Goal: Information Seeking & Learning: Find specific fact

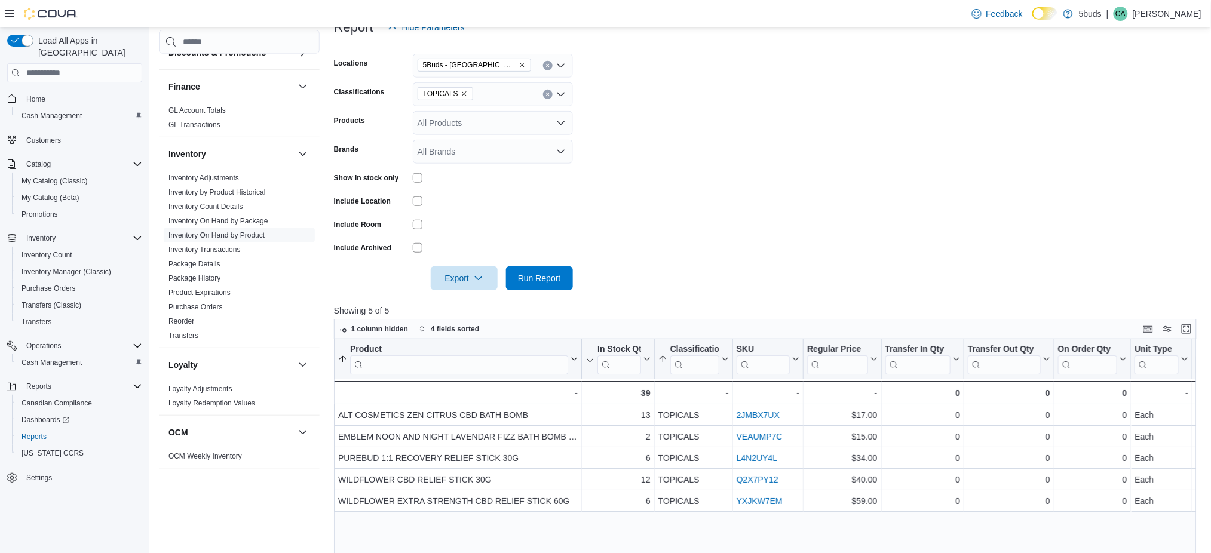
scroll to position [79, 0]
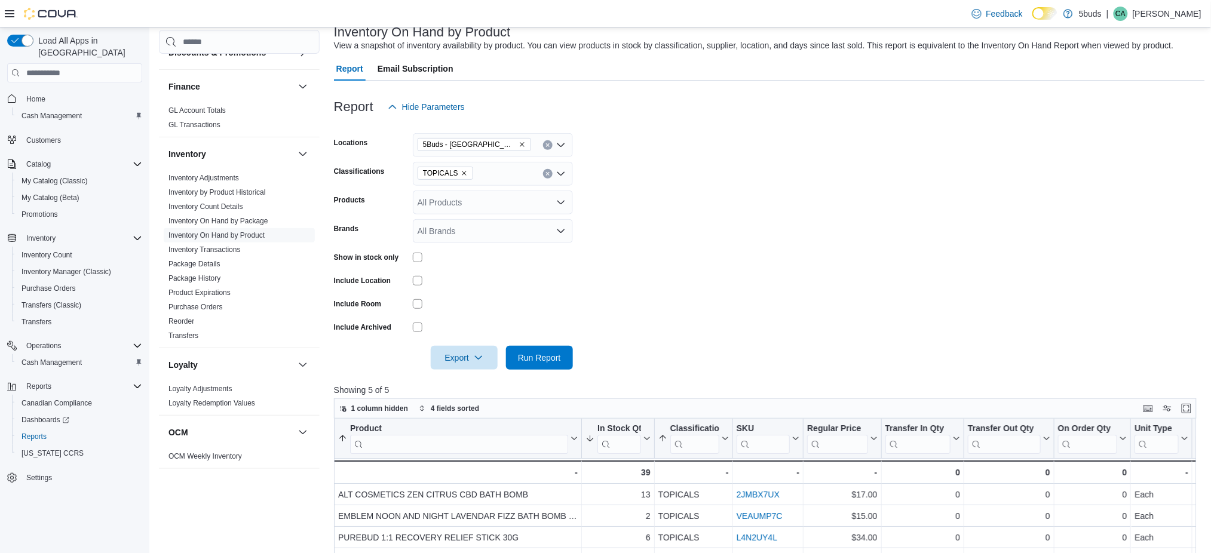
click at [462, 173] on icon "Remove TOPICALS from selection in this group" at bounding box center [464, 173] width 5 height 5
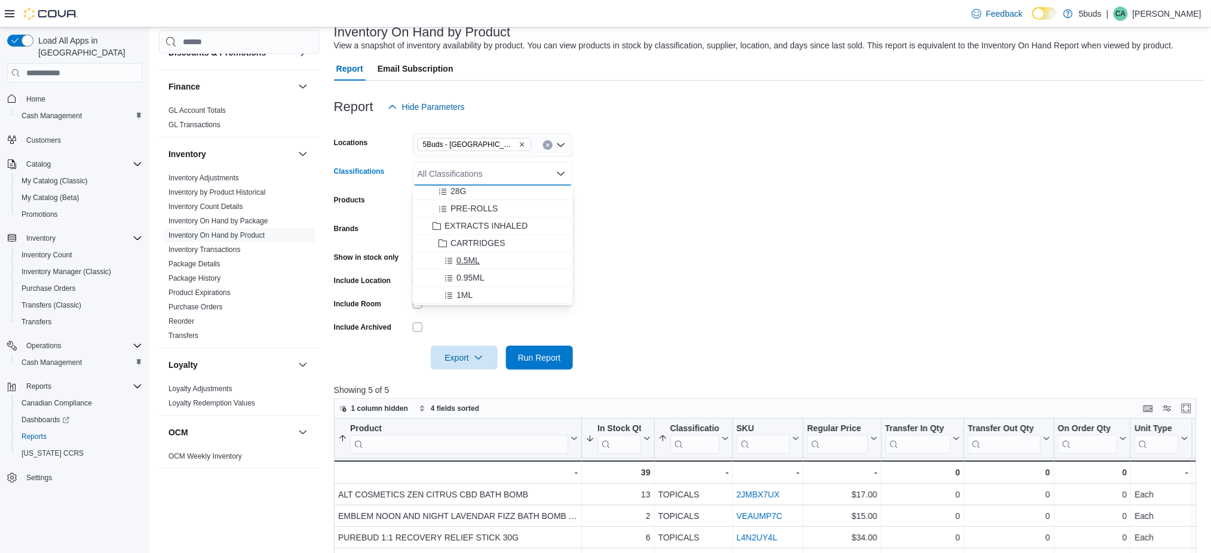
scroll to position [239, 0]
click at [654, 225] on form "Locations 5Buds - Weyburn Classifications All Classifications Combo box. Select…" at bounding box center [769, 244] width 871 height 251
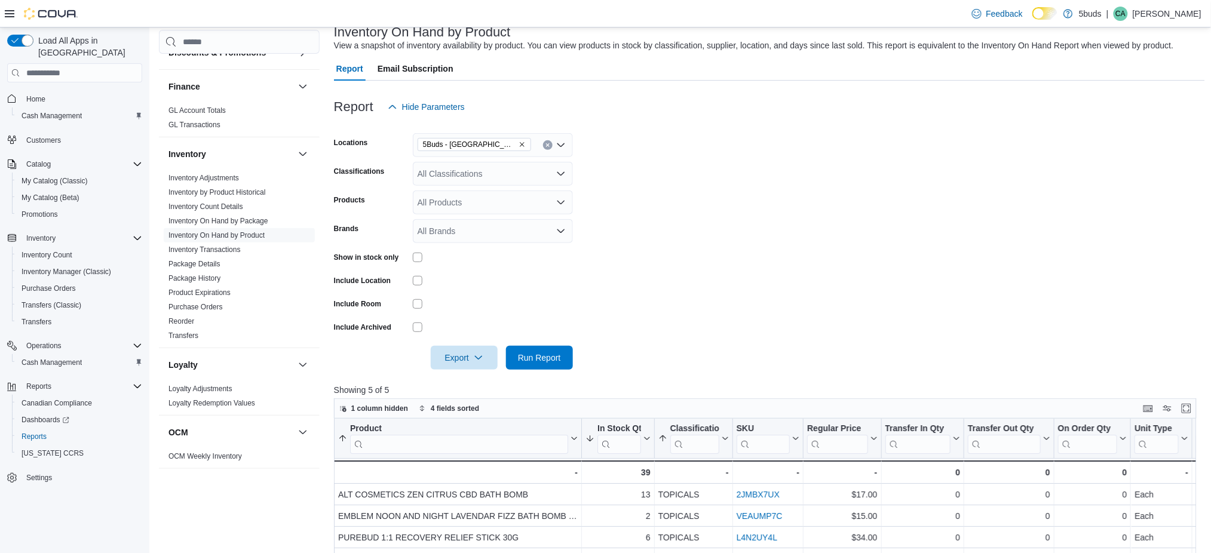
click at [490, 201] on div "All Products" at bounding box center [493, 203] width 160 height 24
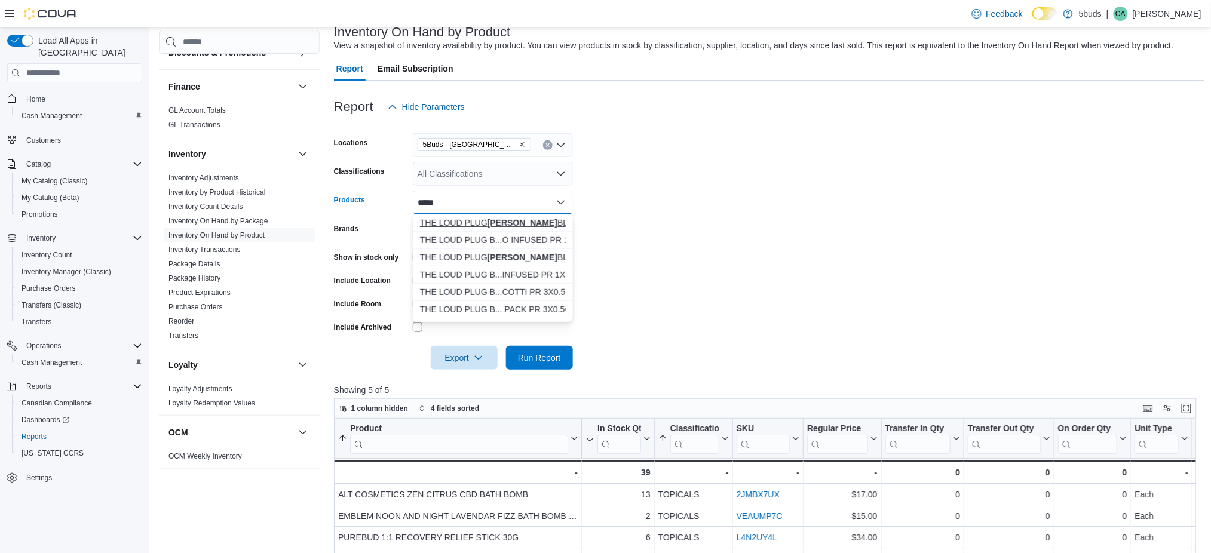
type input "*****"
click at [483, 218] on div "THE LOUD PLUG BENNY BLUNTO PR 1G" at bounding box center [493, 223] width 146 height 12
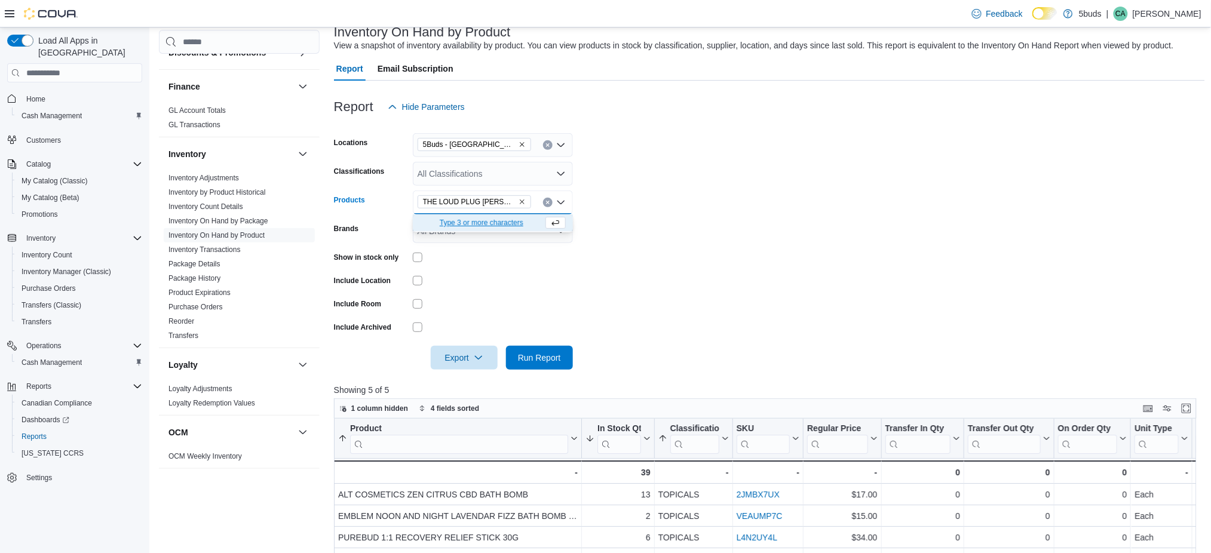
click at [637, 238] on form "Locations 5Buds - Weyburn Classifications All Classifications Products THE LOUD…" at bounding box center [769, 244] width 871 height 251
click at [517, 361] on span "Run Report" at bounding box center [539, 357] width 53 height 24
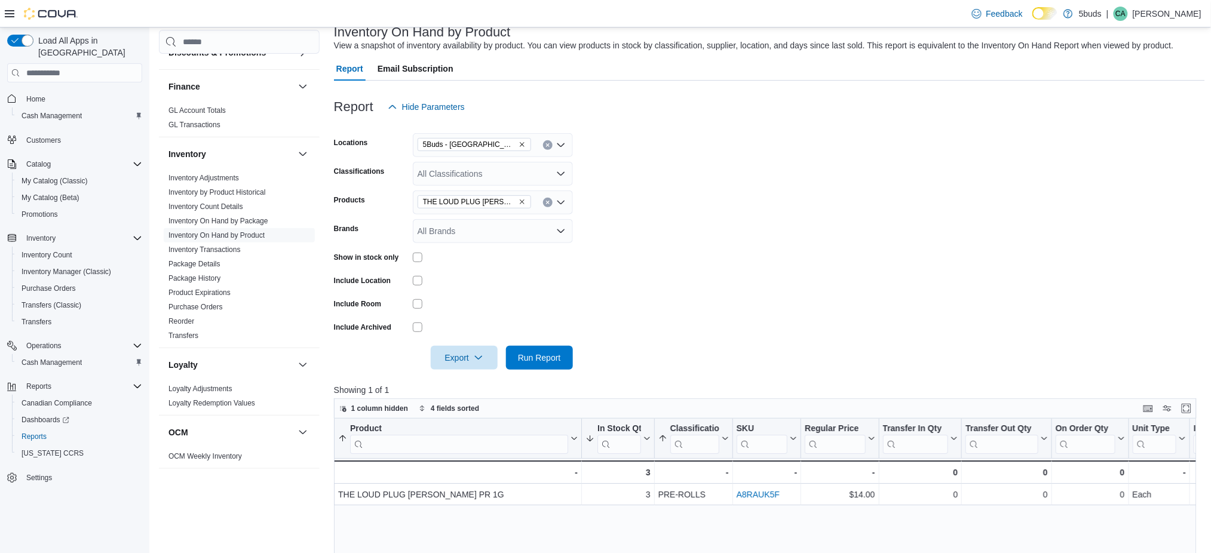
click at [531, 200] on div "THE LOUD PLUG BENNY BLUNTO PR 1G" at bounding box center [493, 203] width 160 height 24
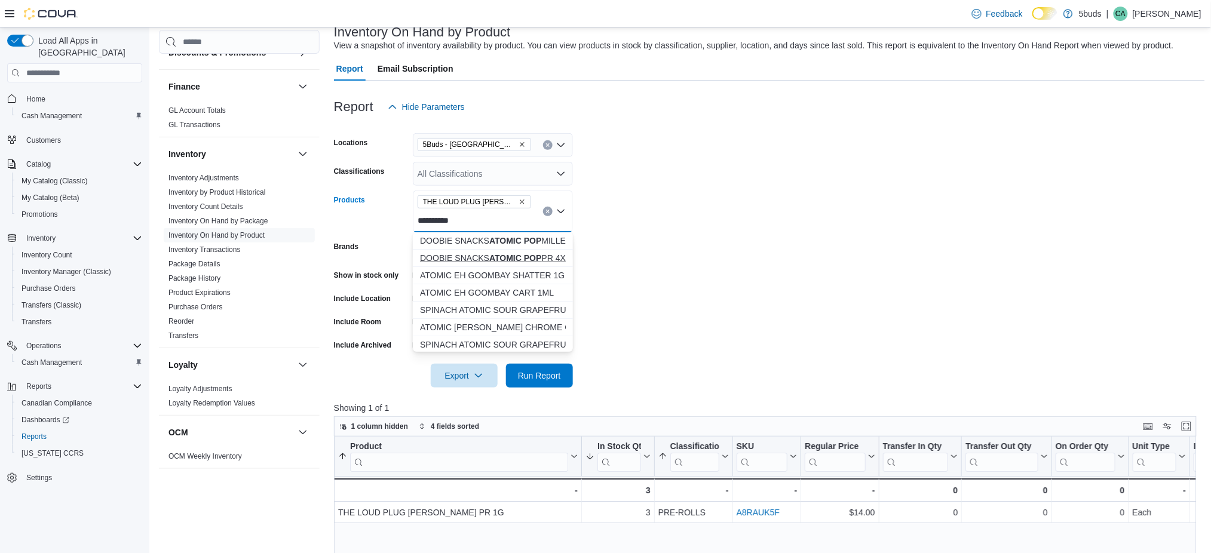
type input "**********"
click at [526, 259] on strong "ATOMIC POP" at bounding box center [515, 258] width 52 height 10
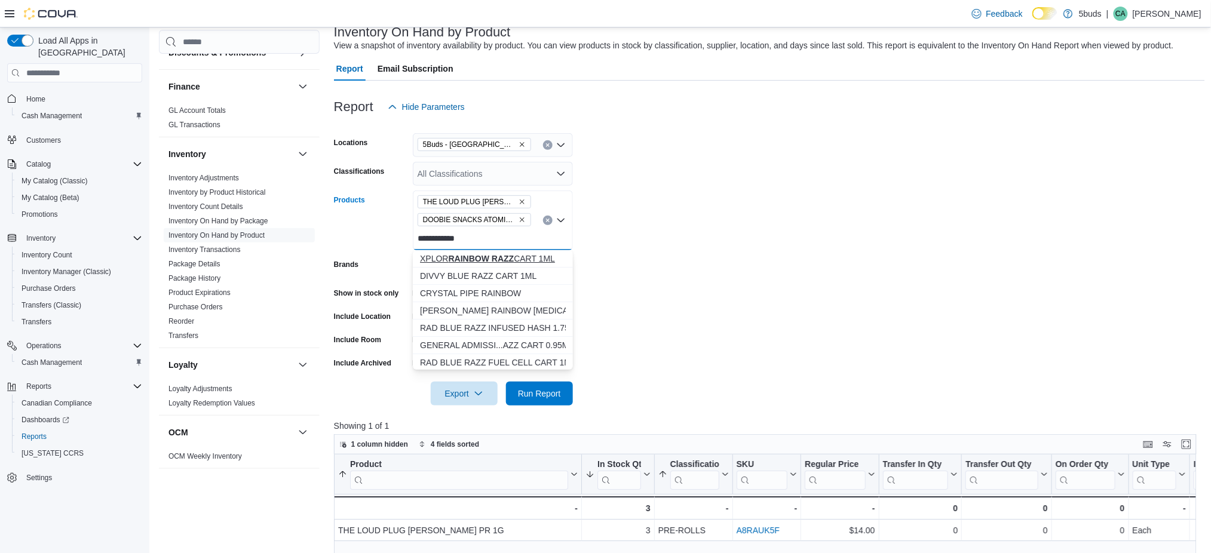
type input "**********"
click at [531, 259] on div "XPLOR RAINBOW RAZZ CART 1ML" at bounding box center [493, 259] width 146 height 12
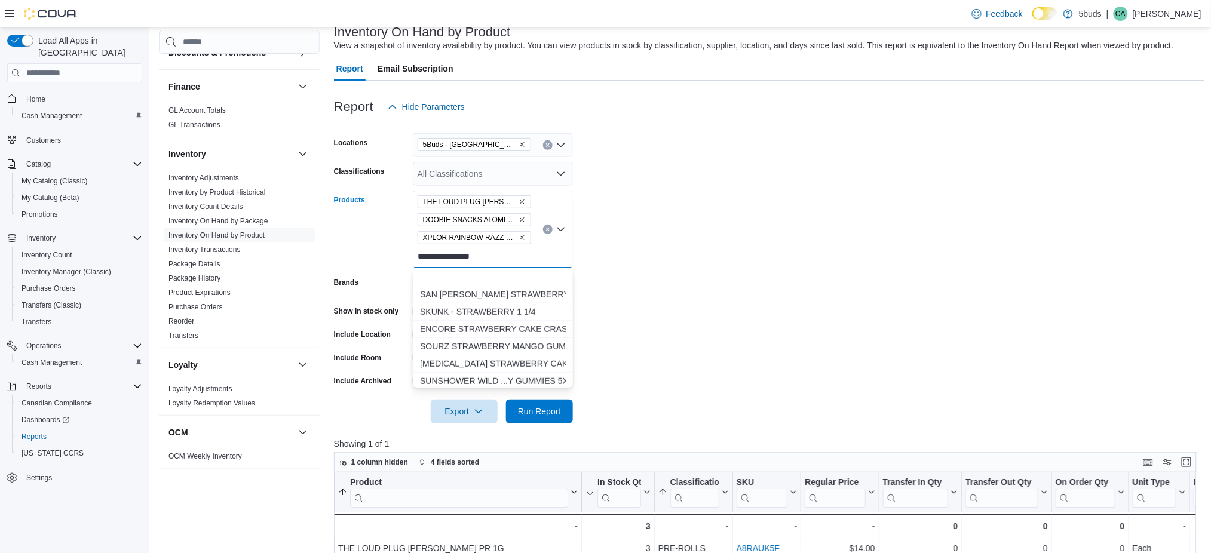
scroll to position [478, 0]
type input "**********"
click at [516, 292] on strong "STRAWBERRY DIESEL" at bounding box center [503, 294] width 91 height 10
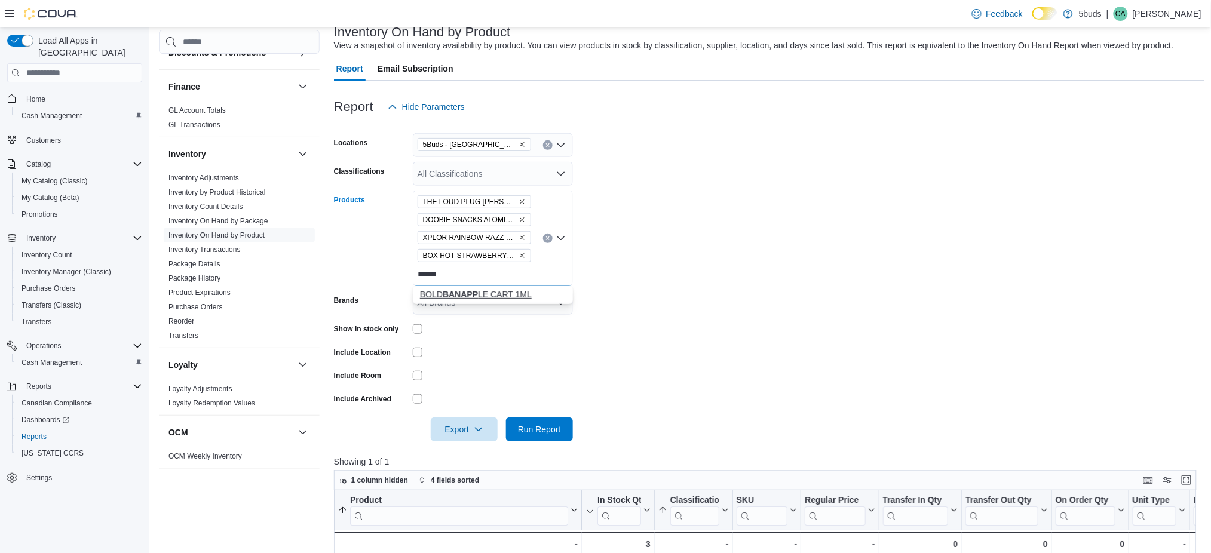
type input "******"
click at [485, 292] on div "BOLD BANAPP LE CART 1ML" at bounding box center [493, 295] width 146 height 12
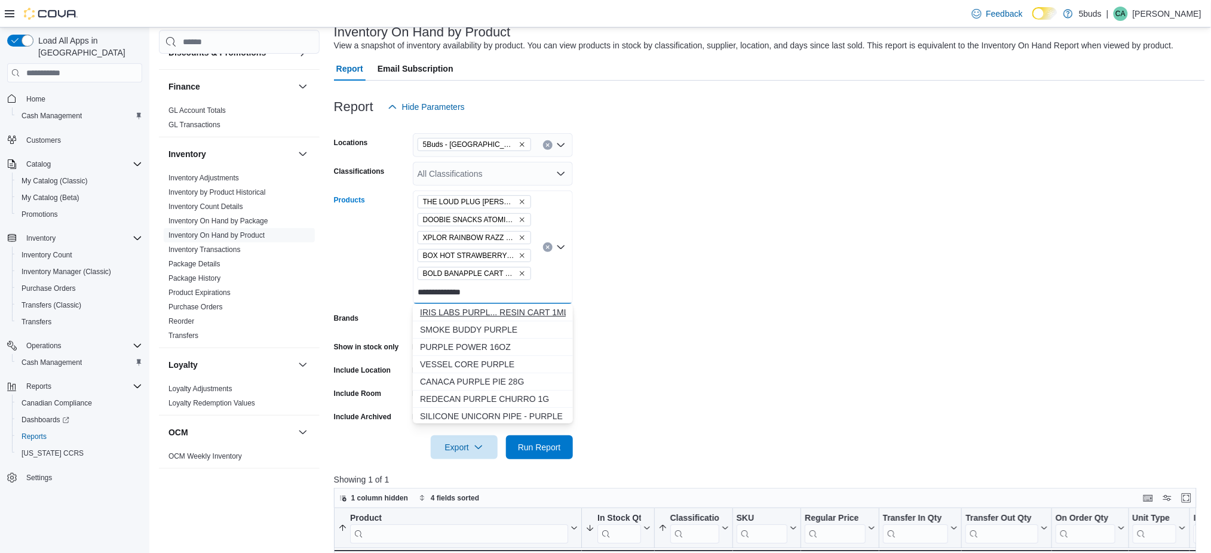
type input "**********"
click at [532, 311] on div "IRIS LABS PURPL... RESIN CART 1ML" at bounding box center [493, 312] width 146 height 12
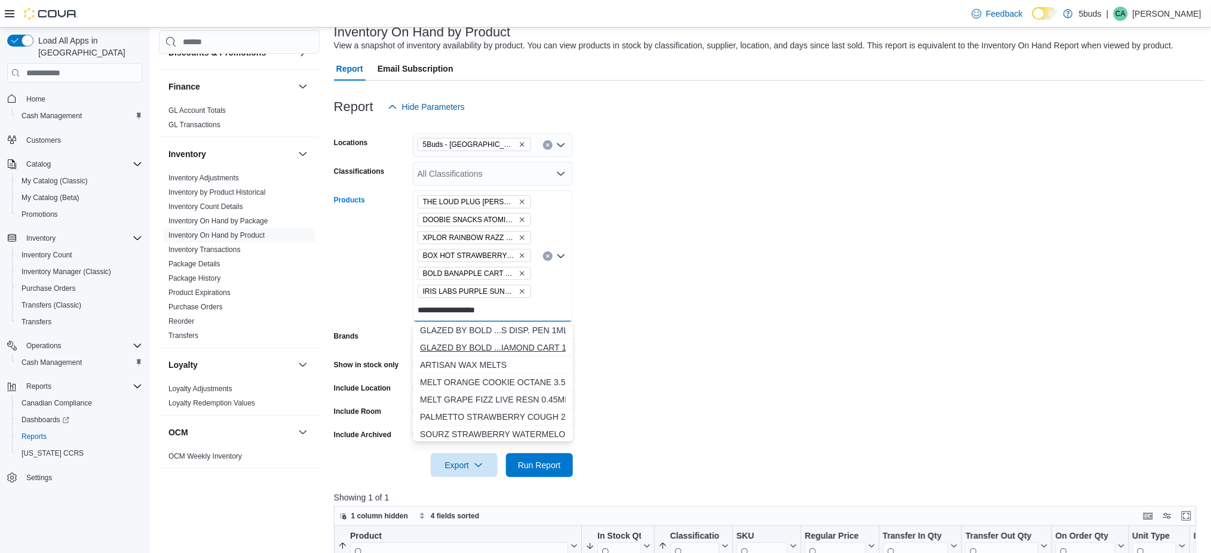
type input "**********"
click at [513, 345] on div "GLAZED BY BOLD ...IAMOND CART 1ML" at bounding box center [493, 348] width 146 height 12
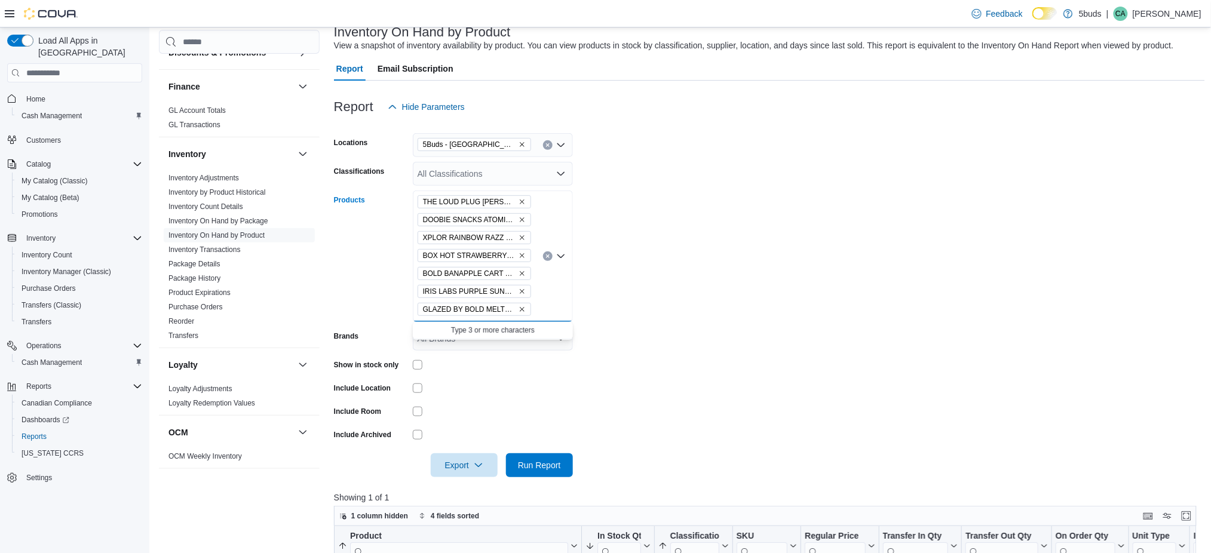
type input "*"
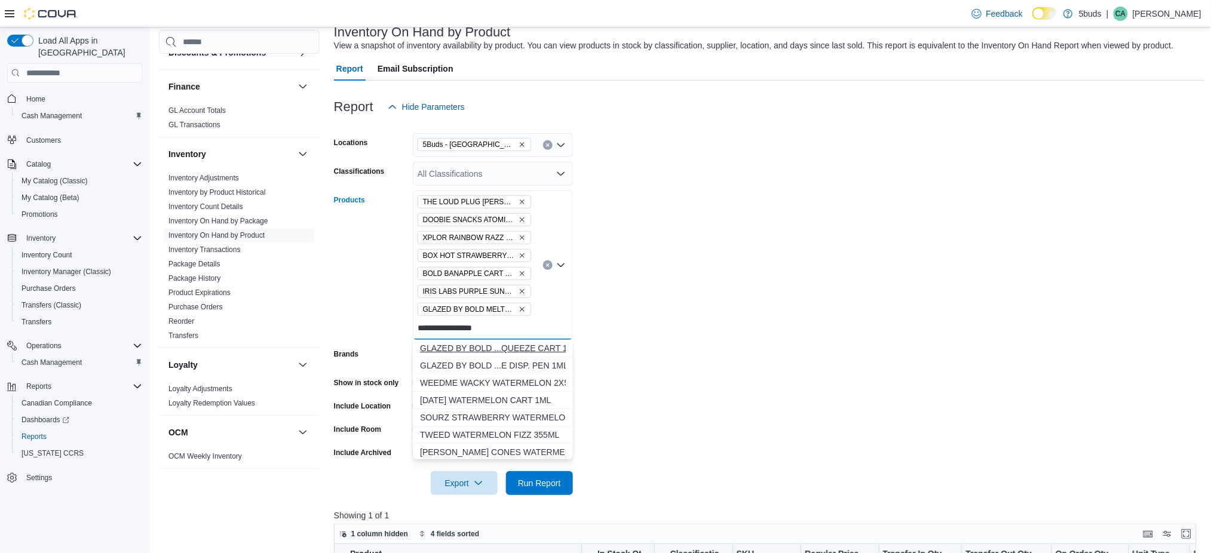
type input "**********"
click at [522, 342] on div "GLAZED BY BOLD ...QUEEZE CART 1ML" at bounding box center [493, 348] width 146 height 12
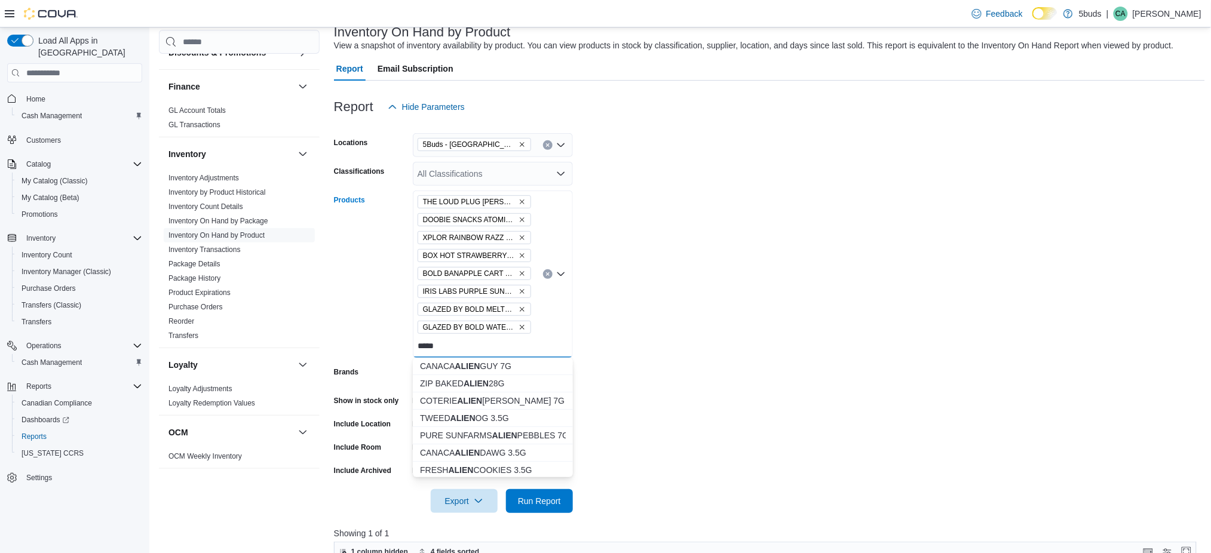
click at [625, 290] on form "Locations 5Buds - Weyburn Classifications All Classifications Products THE LOUD…" at bounding box center [769, 316] width 871 height 394
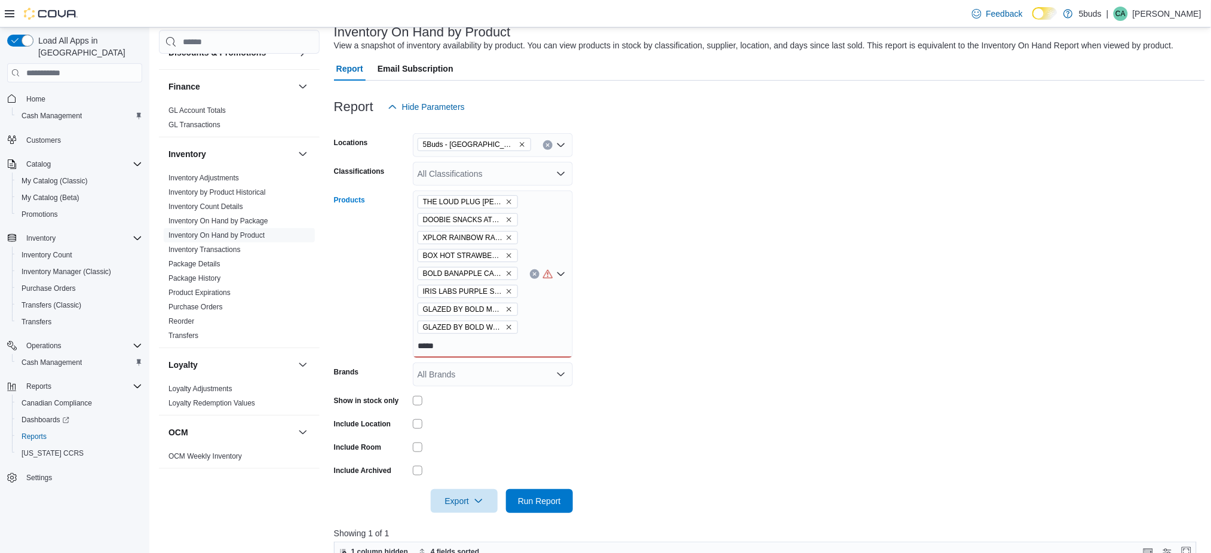
click at [483, 346] on div "THE LOUD PLUG BENNY BLUNTO PR 1G DOOBIE SNACKS ATOMIC POP PR 4X0.5G XPLOR RAINB…" at bounding box center [493, 274] width 160 height 167
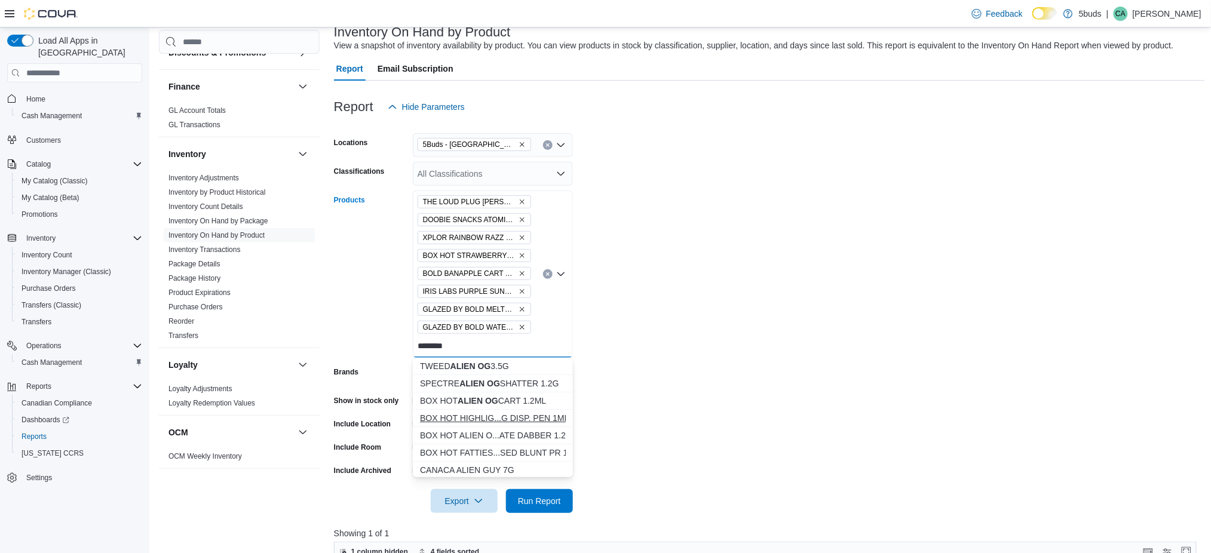
type input "********"
click at [532, 418] on div "BOX HOT HIGHLIG...G DISP. PEN 1ML" at bounding box center [493, 418] width 146 height 12
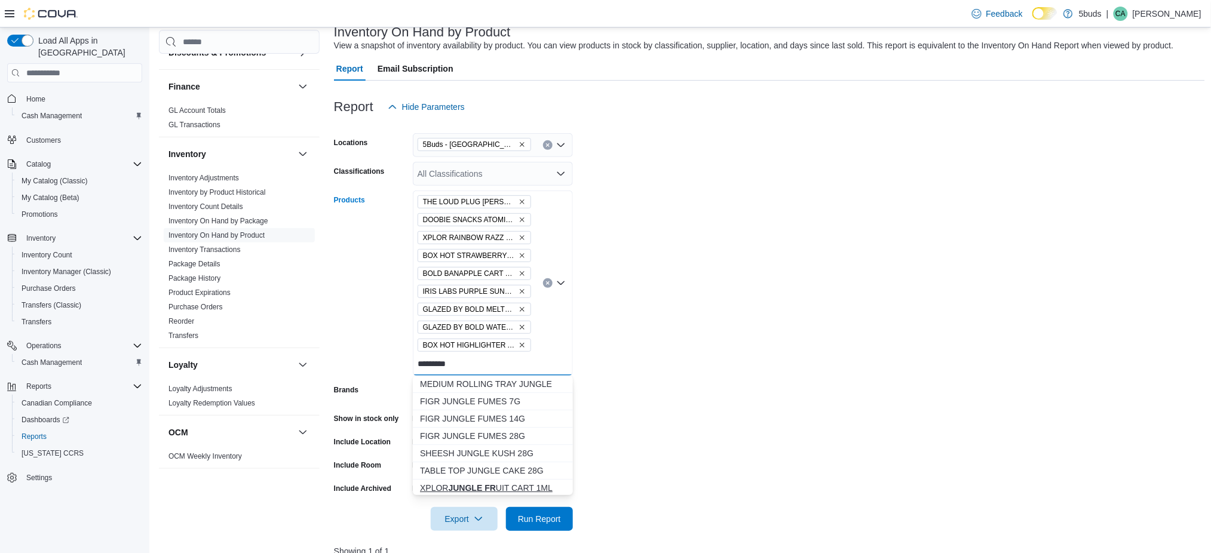
type input "*********"
click at [511, 487] on div "XPLOR JUNGLE FR UIT CART 1ML" at bounding box center [493, 488] width 146 height 12
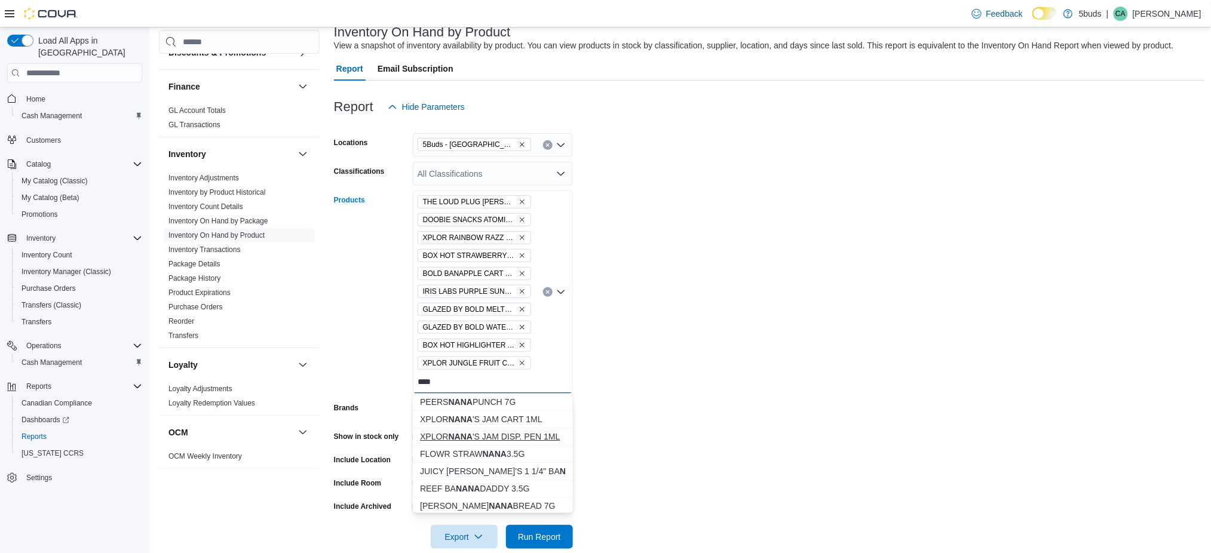
type input "****"
click at [508, 430] on button "XPLOR NANA 'S JAM DISP. PEN 1ML" at bounding box center [493, 436] width 160 height 17
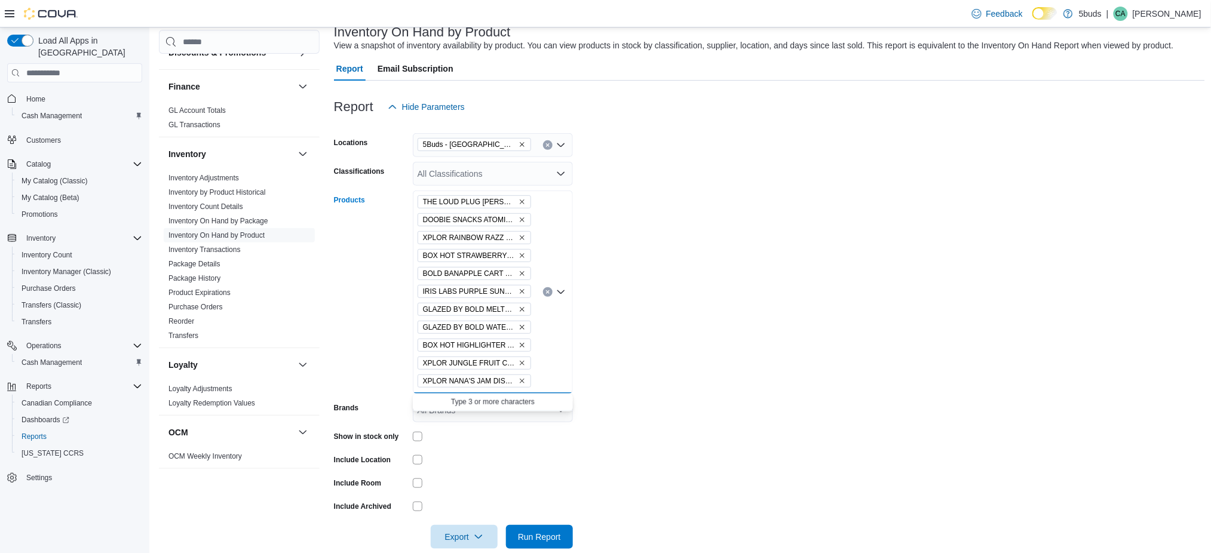
click at [520, 361] on icon "Remove XPLOR JUNGLE FRUIT CART 1ML from selection in this group" at bounding box center [522, 363] width 7 height 7
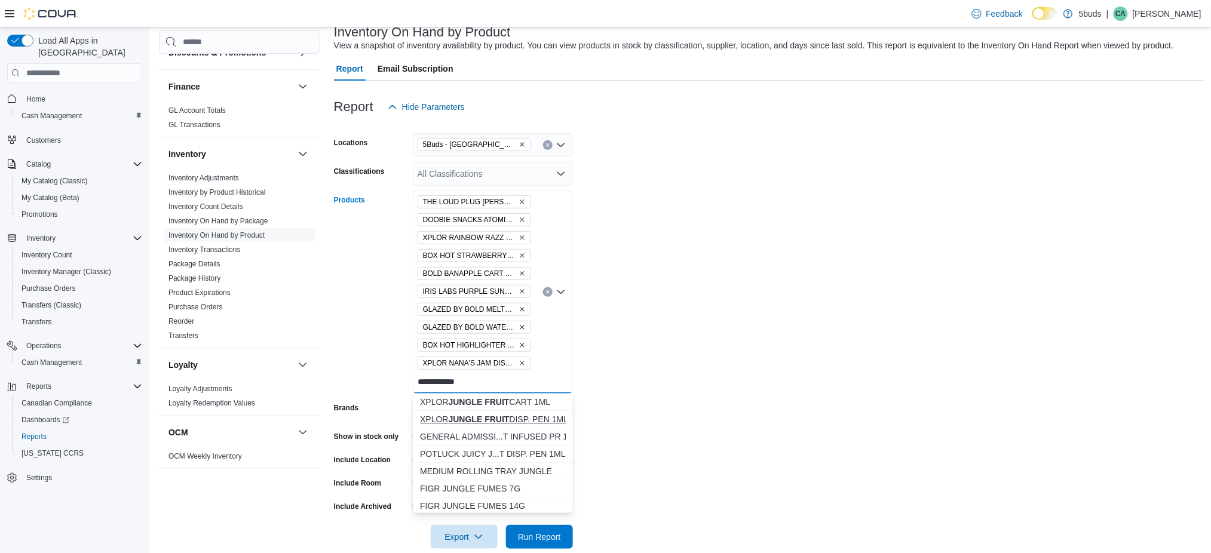
type input "**********"
click at [528, 412] on button "XPLOR JUNGLE FRUIT DISP. PEN 1ML" at bounding box center [493, 419] width 160 height 17
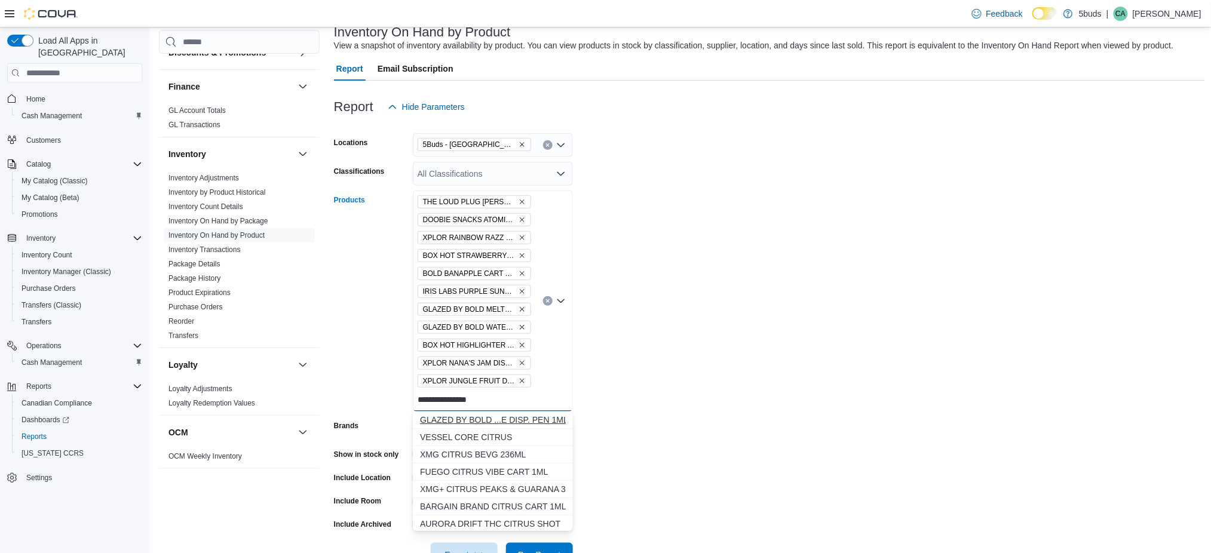
type input "**********"
click at [510, 415] on div "GLAZED BY BOLD ...E DISP. PEN 1ML" at bounding box center [493, 420] width 146 height 12
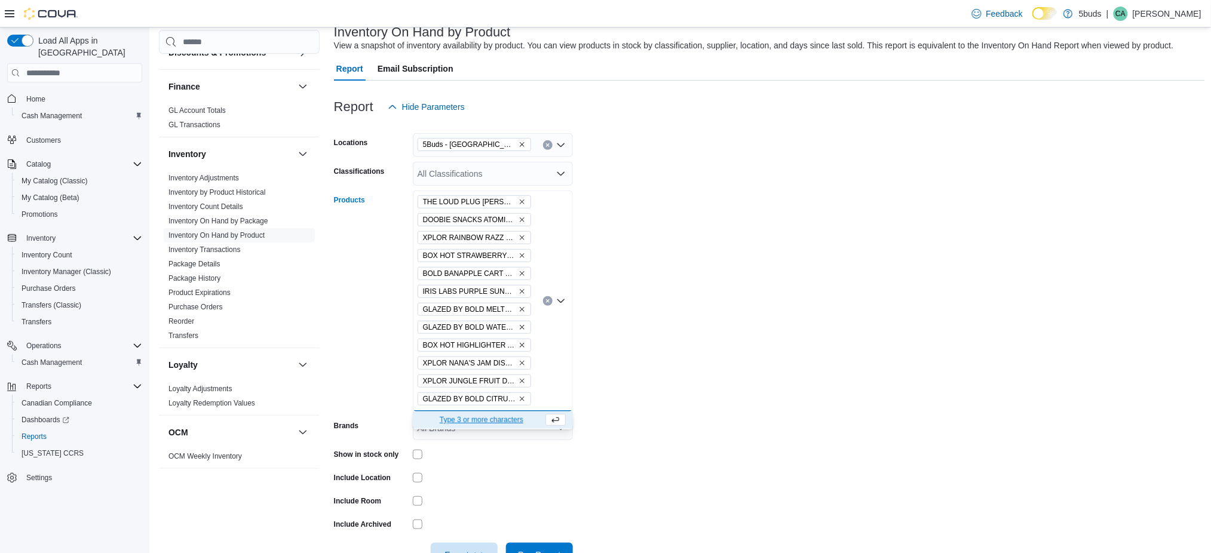
click at [737, 387] on form "Locations 5Buds - Weyburn Classifications All Classifications Products THE LOUD…" at bounding box center [769, 343] width 871 height 448
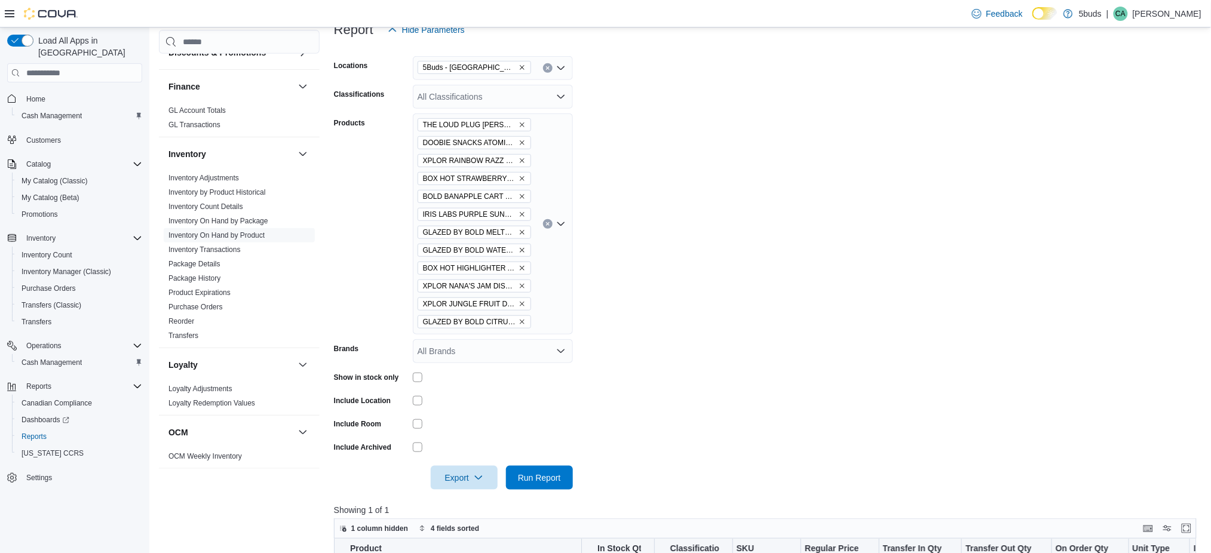
scroll to position [239, 0]
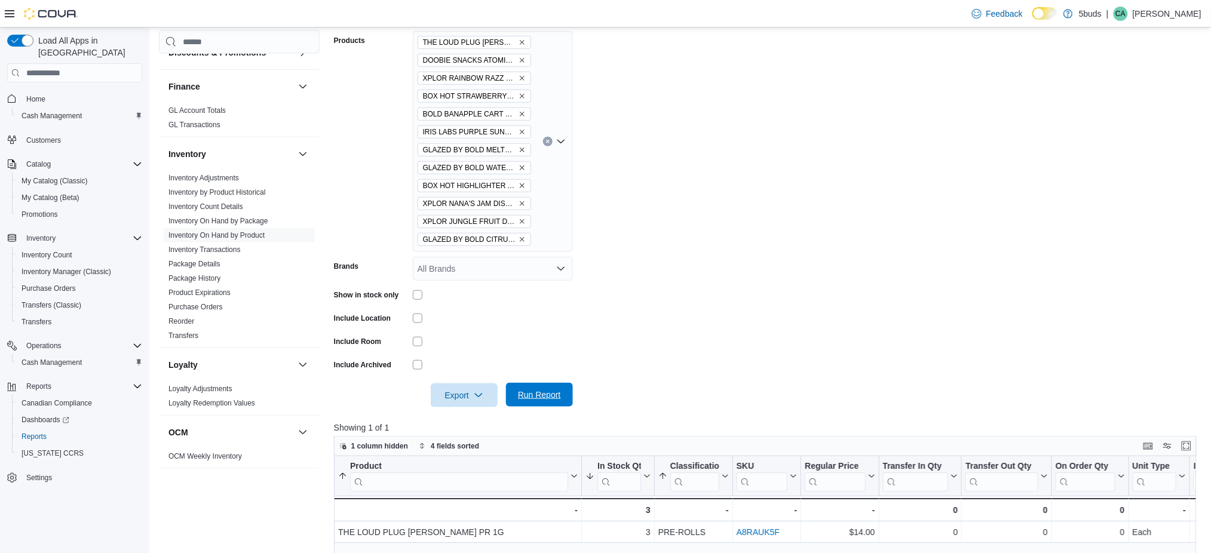
click at [536, 403] on span "Run Report" at bounding box center [539, 395] width 53 height 24
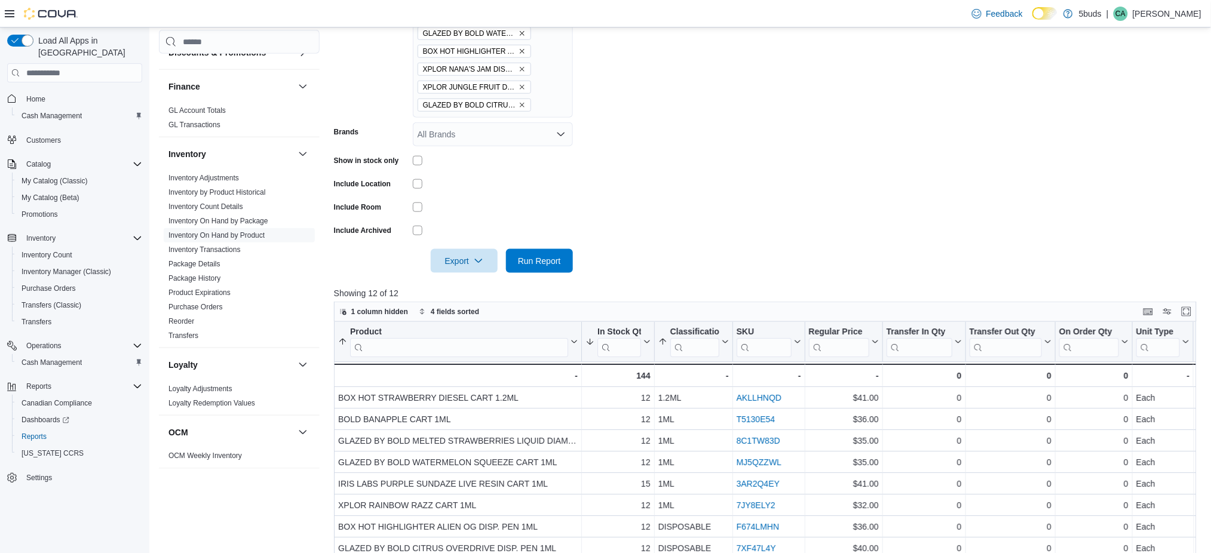
scroll to position [398, 0]
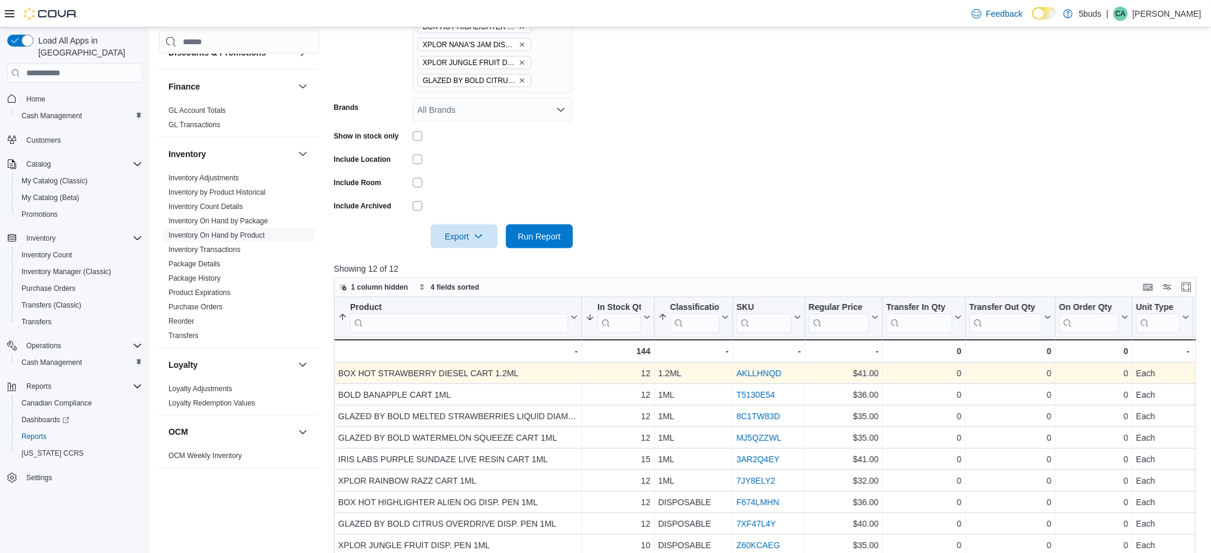
click at [750, 369] on link "AKLLHNQD" at bounding box center [758, 374] width 45 height 10
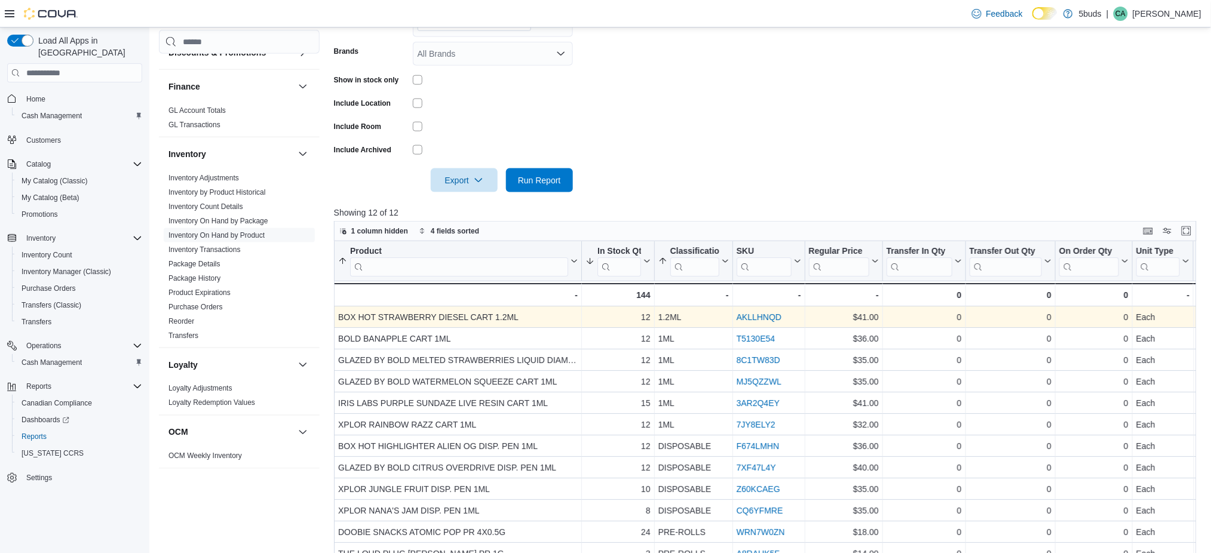
scroll to position [478, 0]
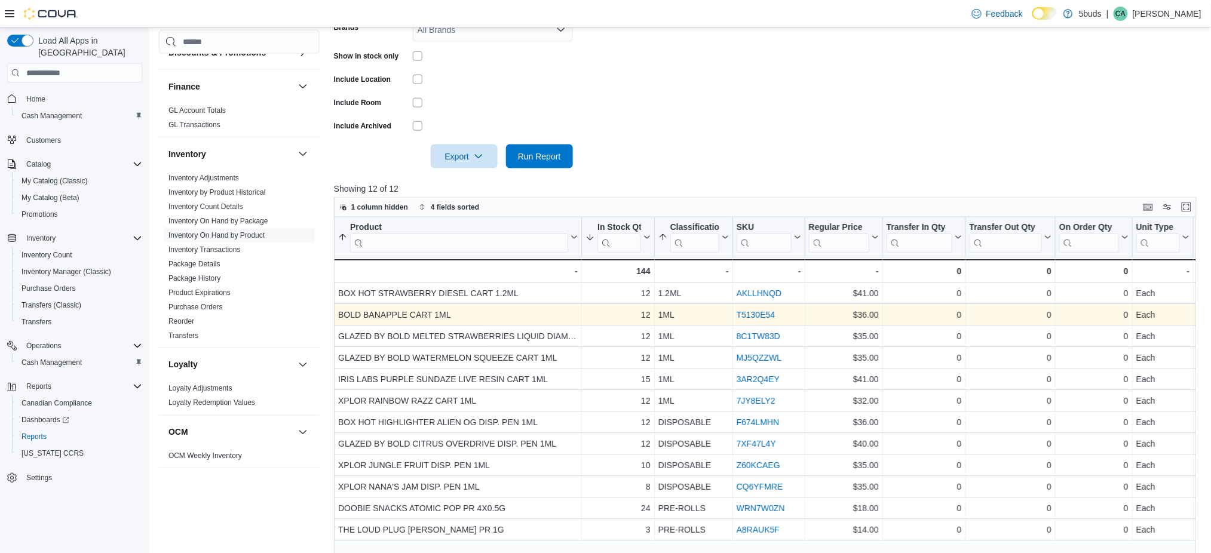
click at [763, 313] on link "T5130E54" at bounding box center [755, 315] width 39 height 10
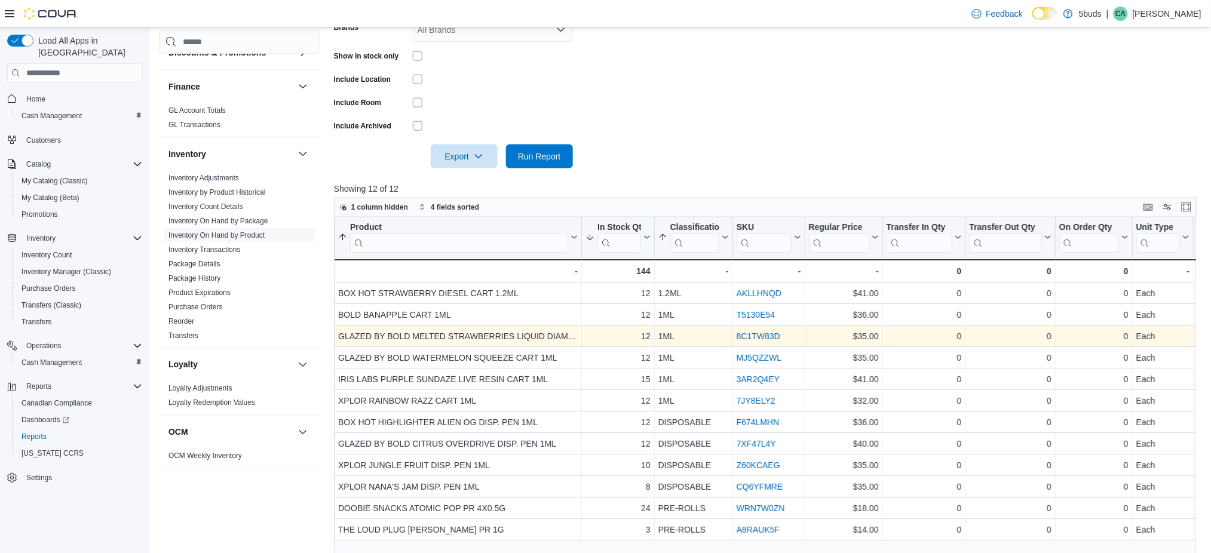
click at [742, 334] on link "8C1TW83D" at bounding box center [758, 337] width 44 height 10
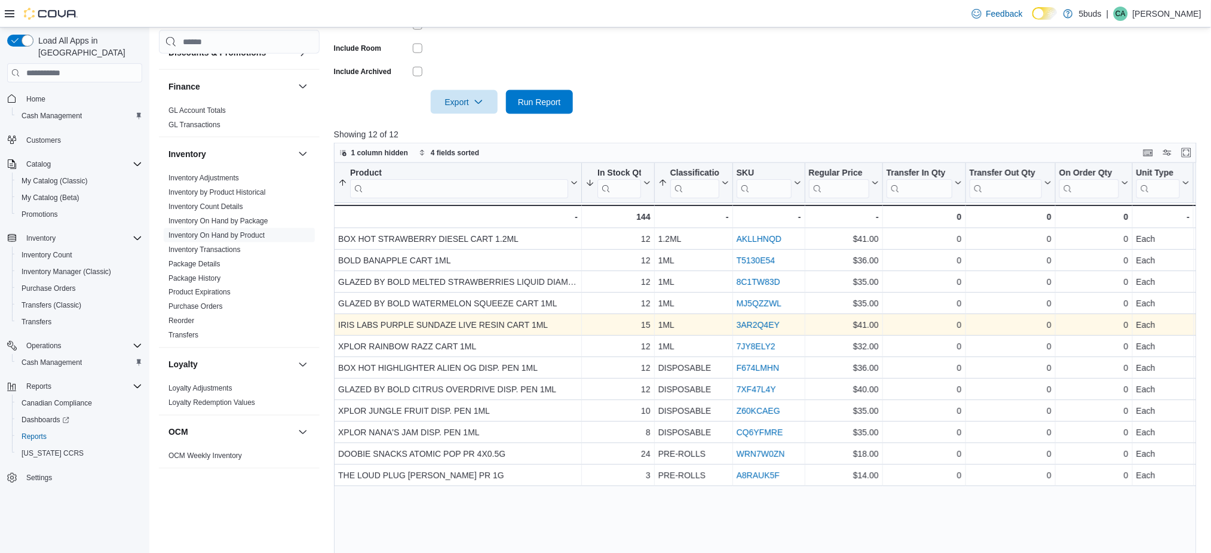
scroll to position [557, 0]
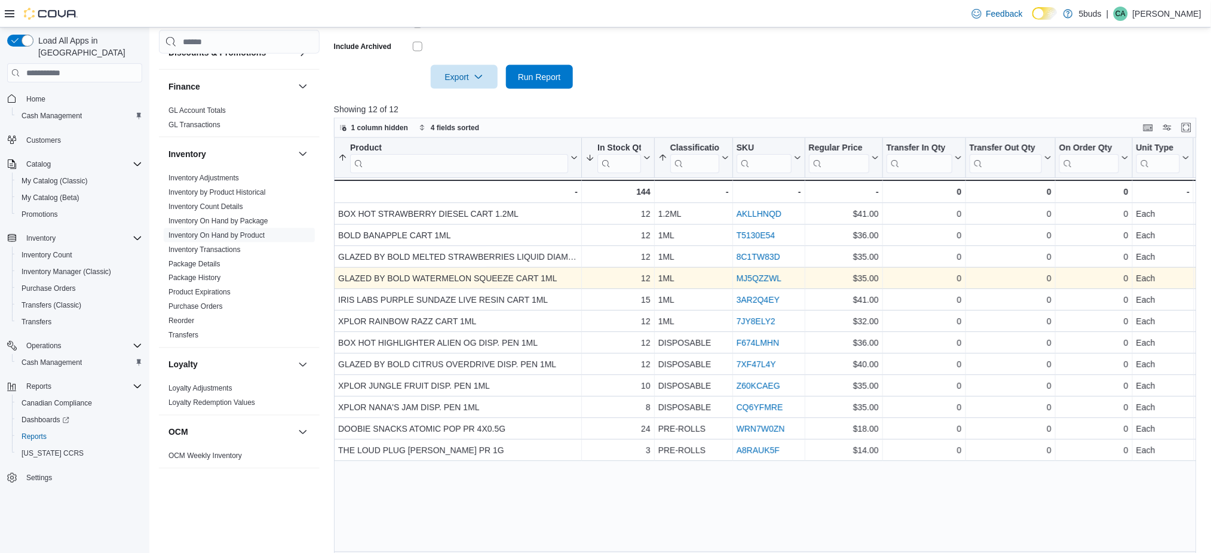
click at [768, 280] on link "MJ5QZZWL" at bounding box center [758, 279] width 45 height 10
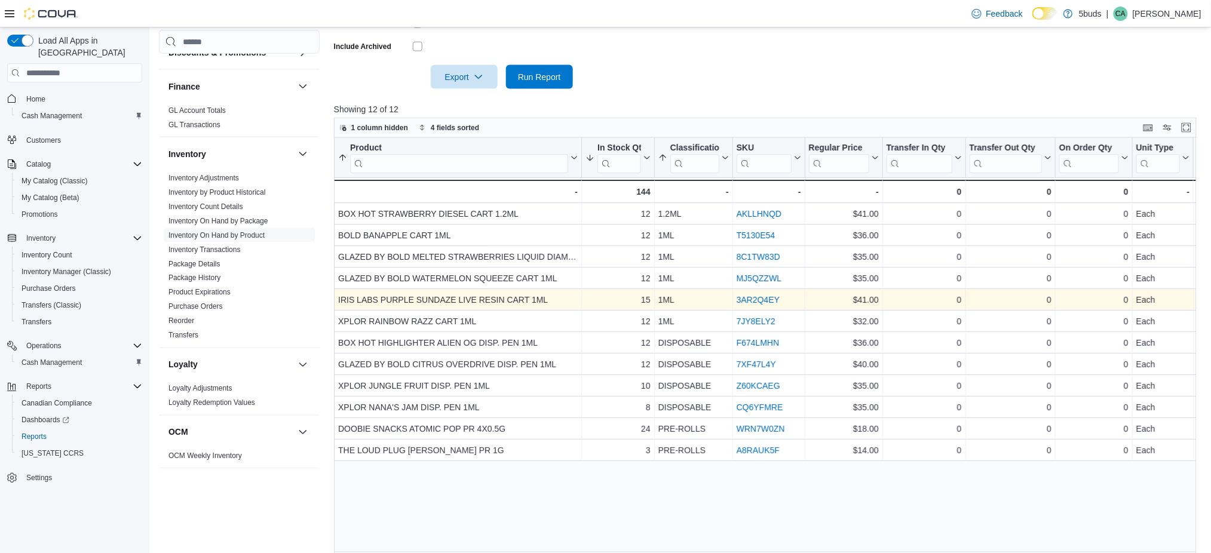
click at [765, 298] on link "3AR2Q4EY" at bounding box center [757, 300] width 43 height 10
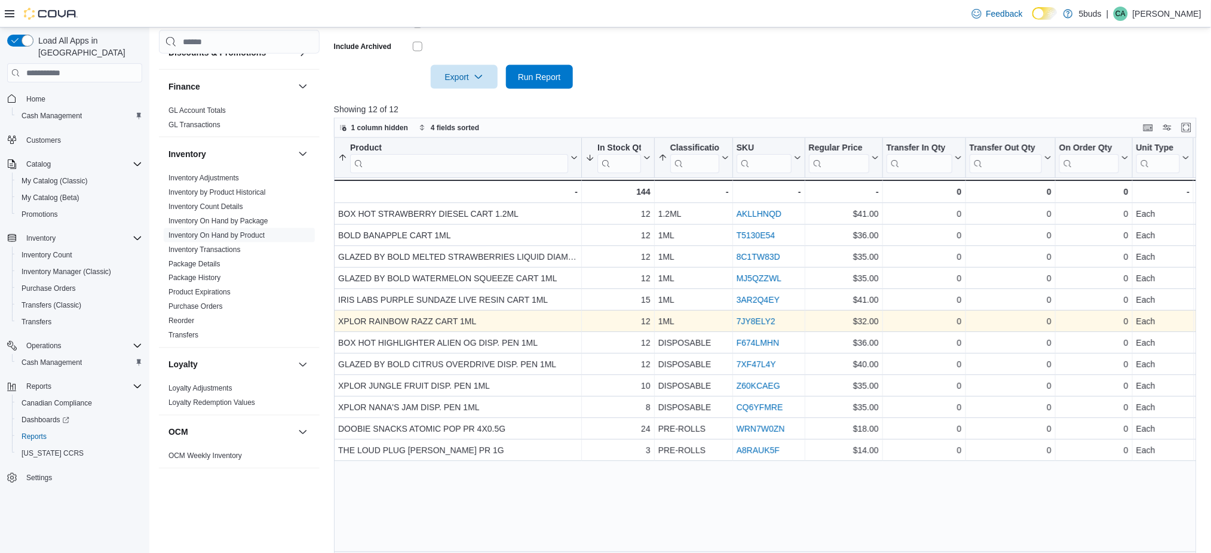
click at [743, 320] on link "7JY8ELY2" at bounding box center [755, 322] width 39 height 10
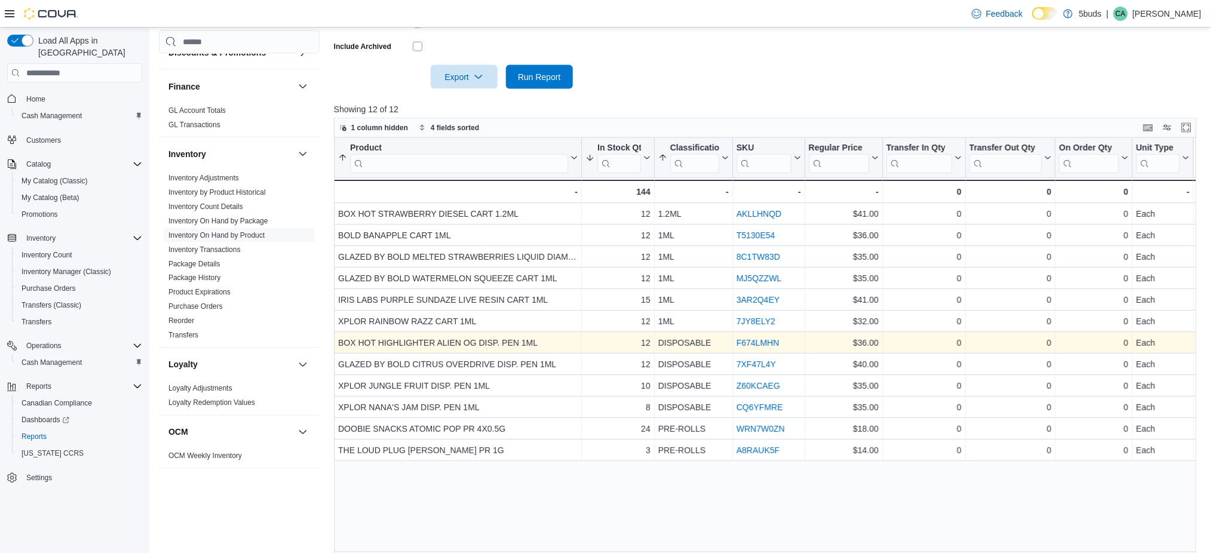
click at [744, 341] on link "F674LMHN" at bounding box center [757, 343] width 43 height 10
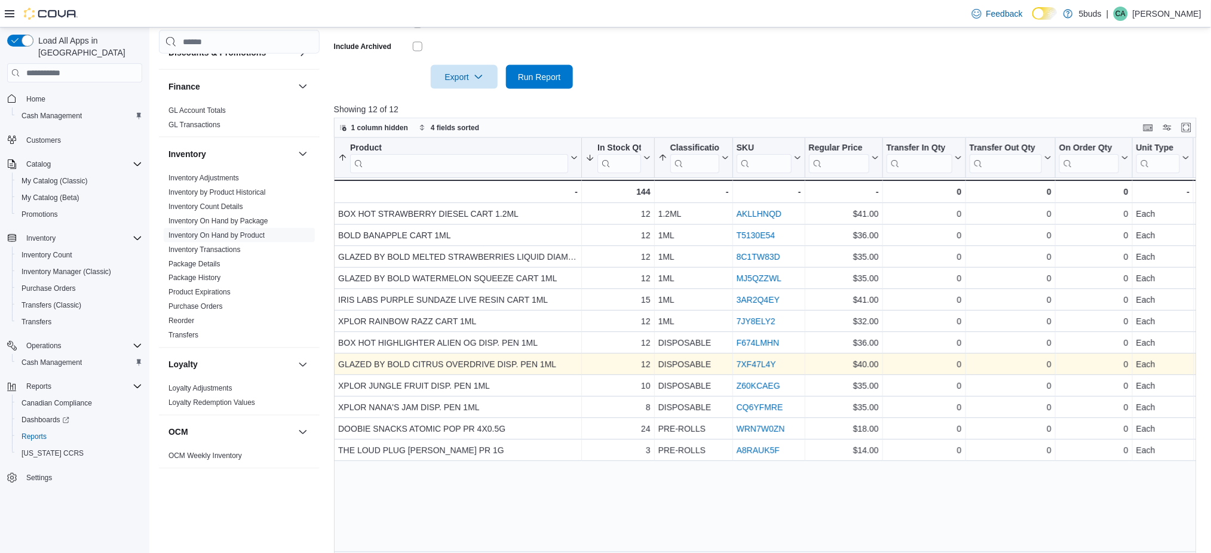
click at [756, 363] on link "7XF47L4Y" at bounding box center [755, 365] width 39 height 10
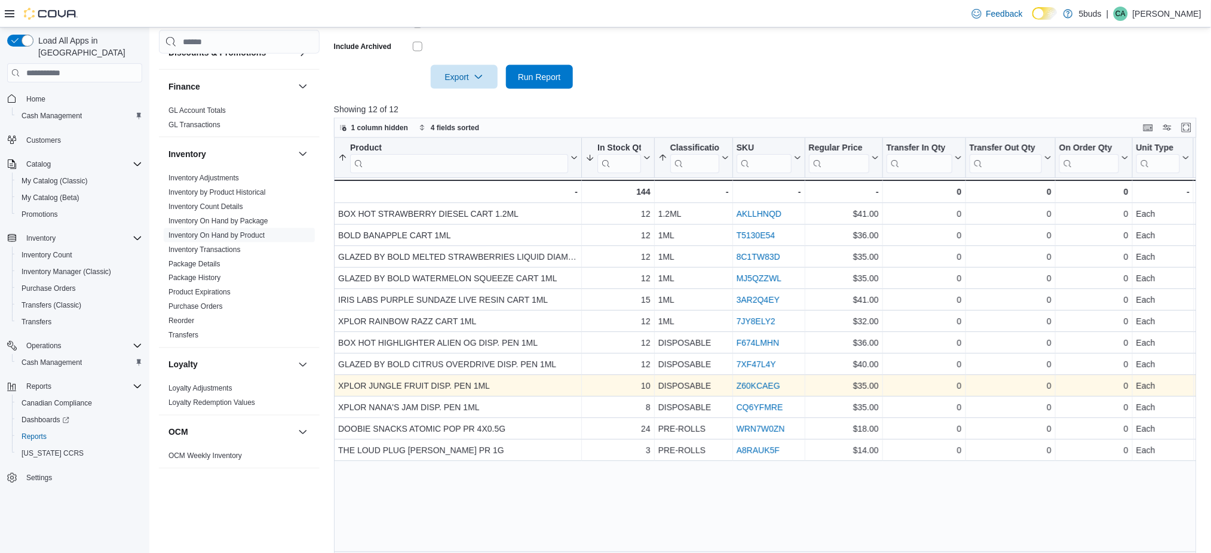
click at [749, 384] on link "Z60KCAEG" at bounding box center [758, 386] width 44 height 10
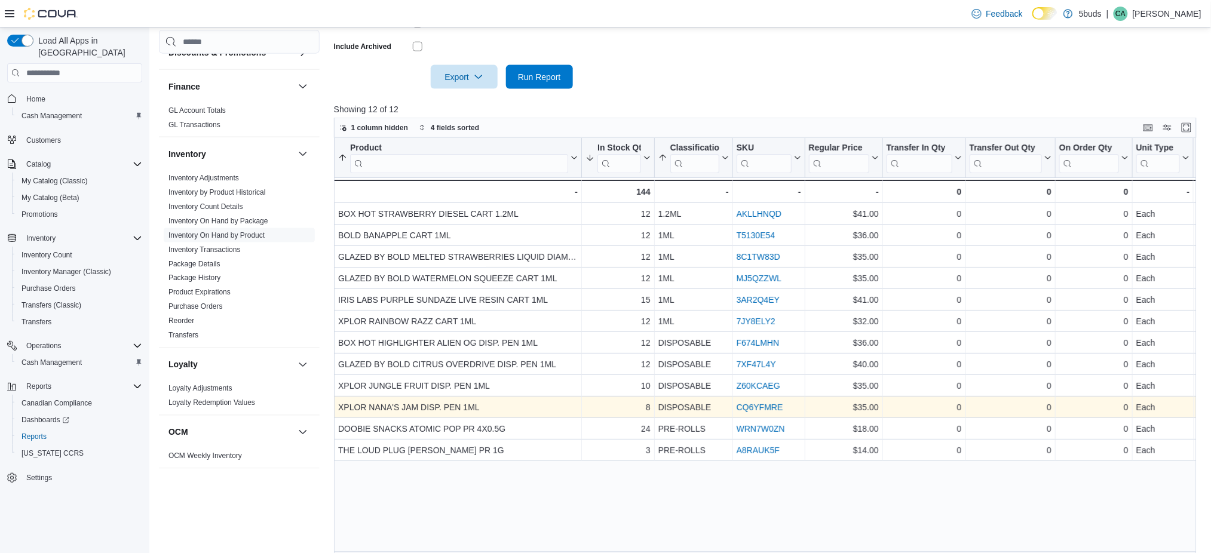
click at [755, 407] on link "CQ6YFMRE" at bounding box center [759, 408] width 47 height 10
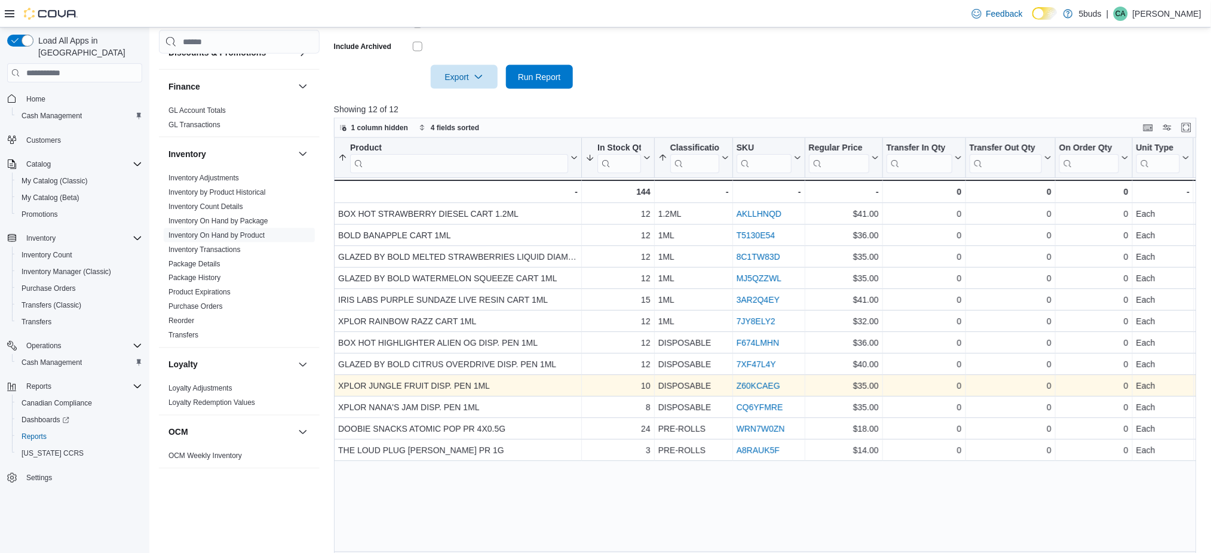
scroll to position [574, 0]
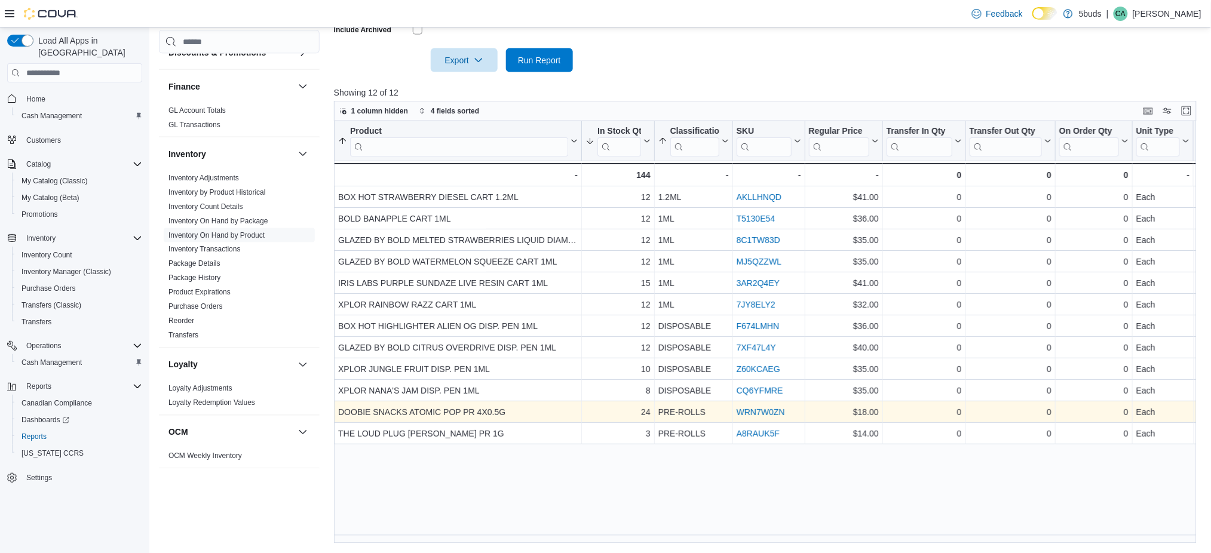
click at [752, 407] on link "WRN7W0ZN" at bounding box center [760, 412] width 48 height 10
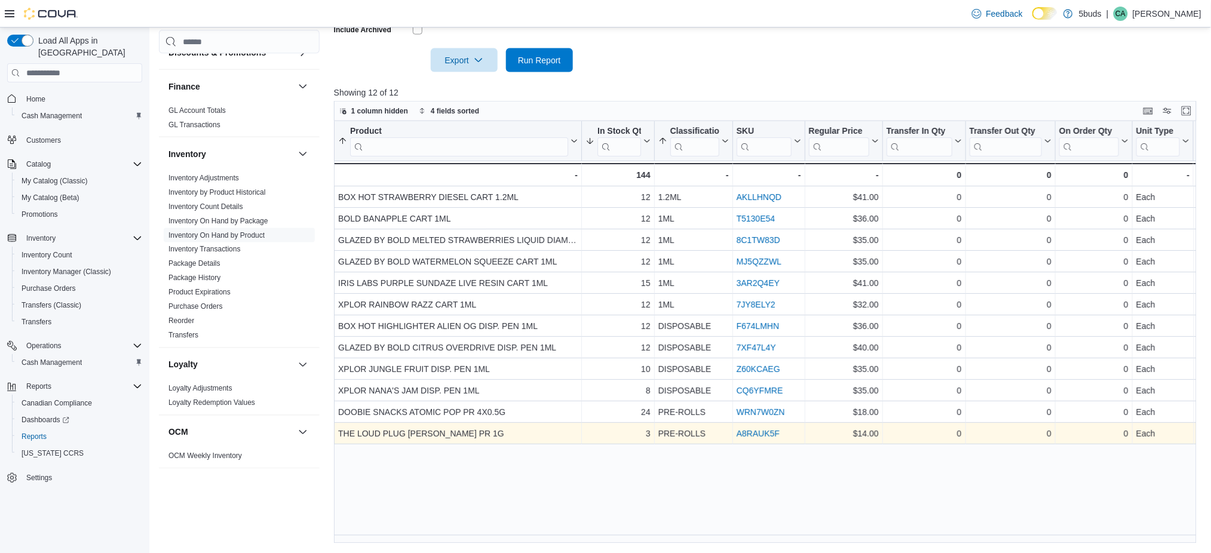
click at [743, 433] on link "A8RAUK5F" at bounding box center [757, 434] width 43 height 10
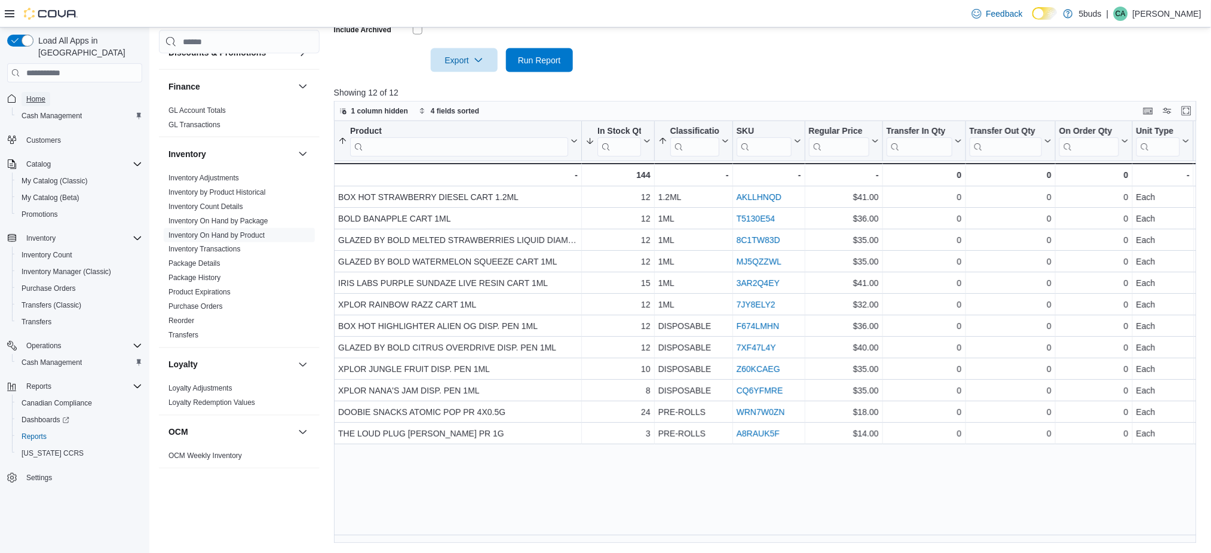
click at [30, 94] on span "Home" at bounding box center [35, 99] width 19 height 10
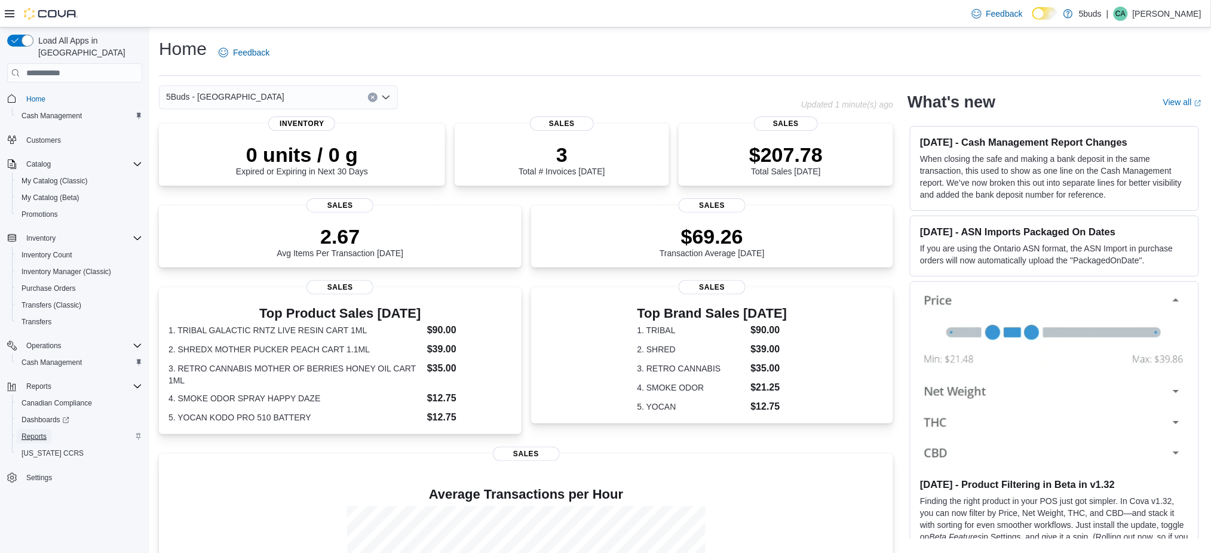
click at [41, 430] on span "Reports" at bounding box center [34, 437] width 25 height 14
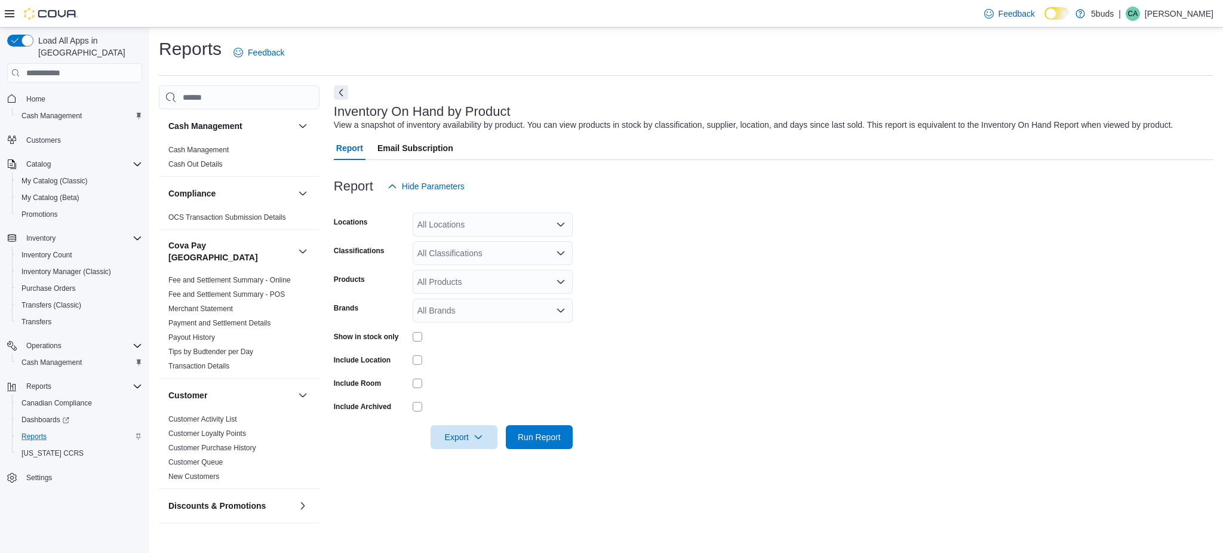
click at [479, 280] on div "All Products" at bounding box center [493, 282] width 160 height 24
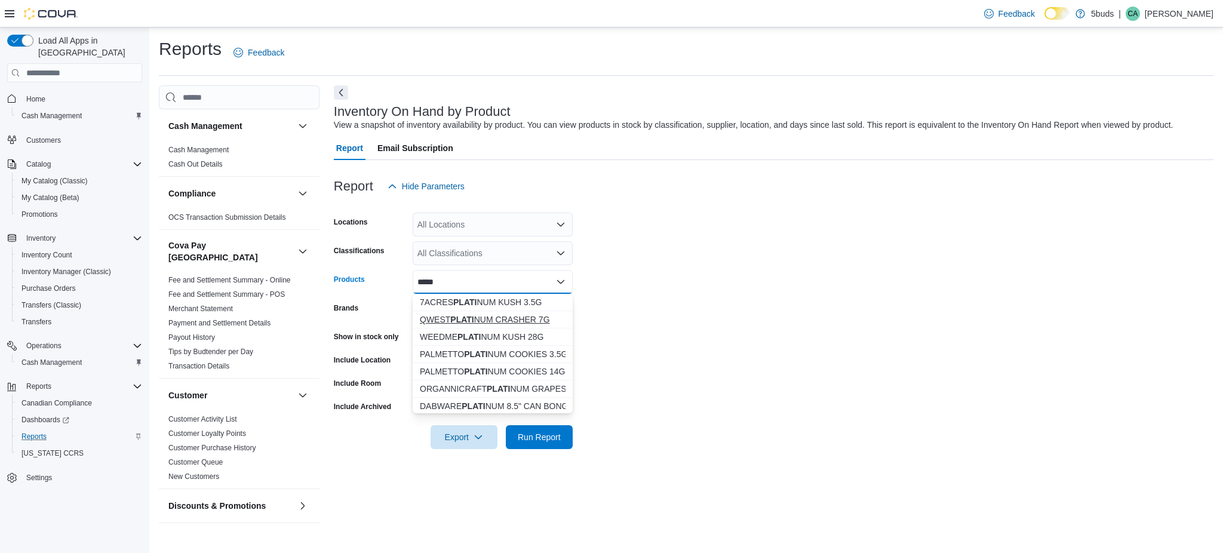
type input "*****"
click at [470, 318] on strong "PLATI" at bounding box center [461, 320] width 23 height 10
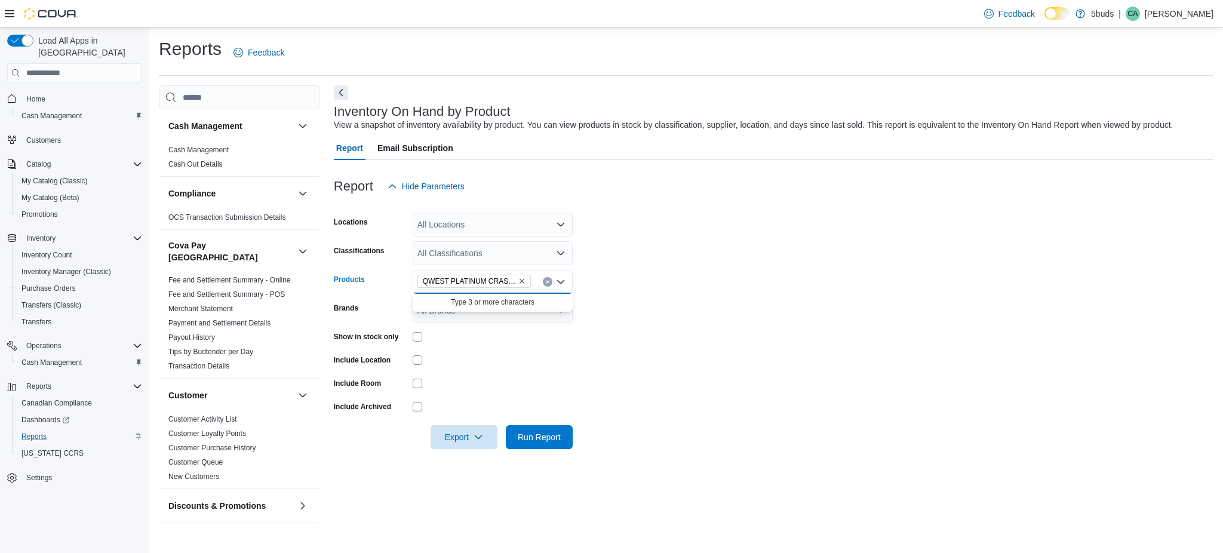
click at [508, 344] on div at bounding box center [493, 336] width 160 height 19
click at [416, 336] on div "Show in stock only" at bounding box center [453, 336] width 239 height 19
click at [422, 338] on div at bounding box center [493, 337] width 160 height 10
click at [529, 428] on span "Run Report" at bounding box center [539, 437] width 53 height 24
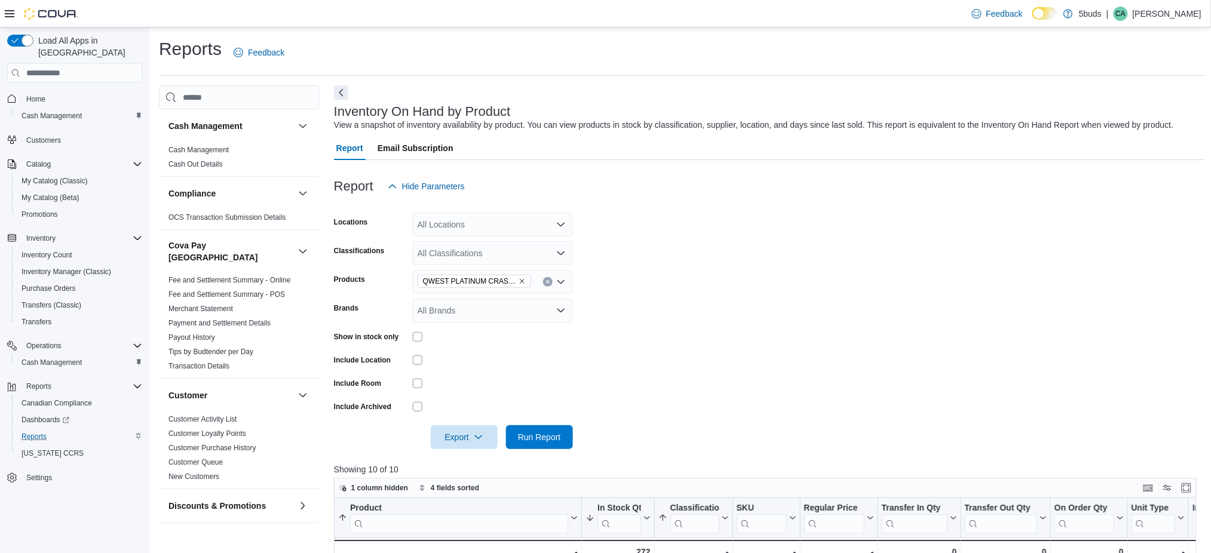
click at [565, 225] on icon "Open list of options" at bounding box center [561, 225] width 10 height 10
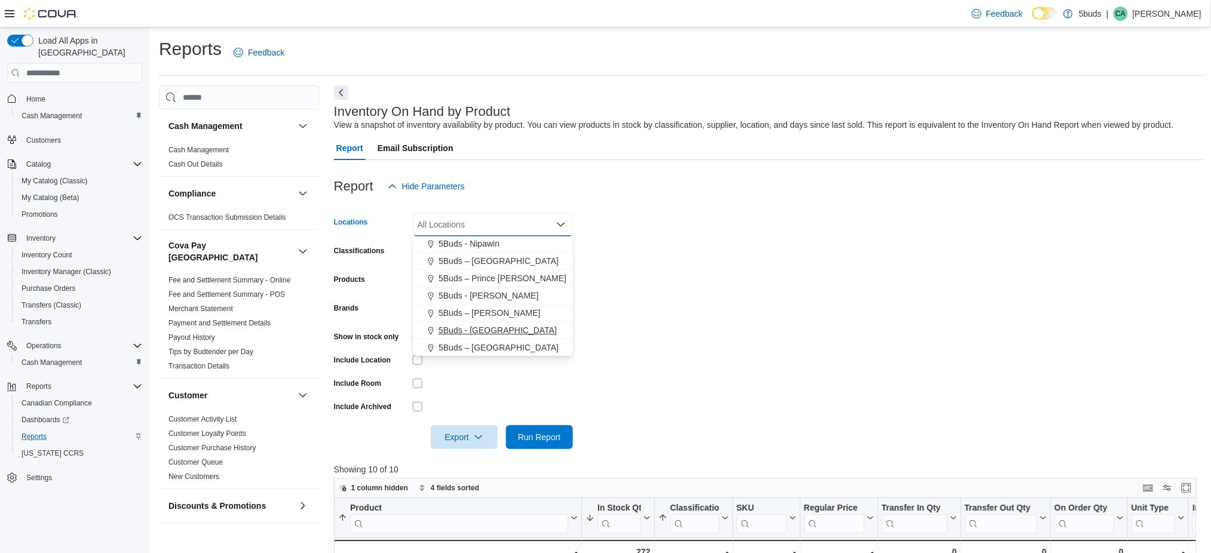
click at [480, 332] on span "5Buds - Weyburn" at bounding box center [497, 330] width 118 height 12
click at [651, 315] on form "Locations 5Buds - Weyburn Combo box. Selected. 5Buds - Weyburn. Press Backspace…" at bounding box center [769, 323] width 871 height 251
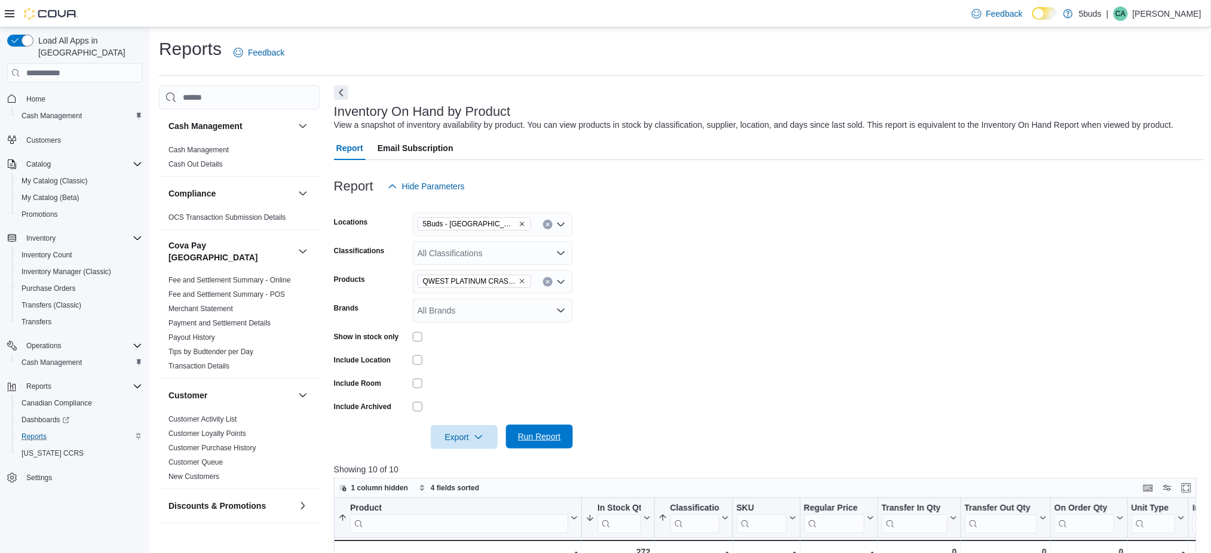
click at [564, 431] on span "Run Report" at bounding box center [539, 437] width 53 height 24
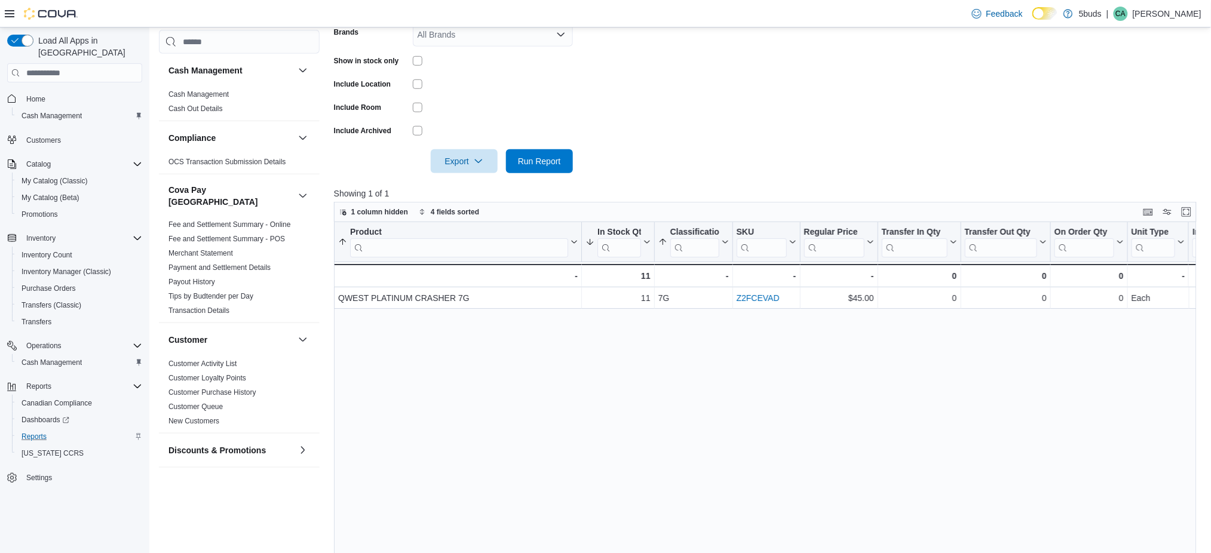
scroll to position [377, 0]
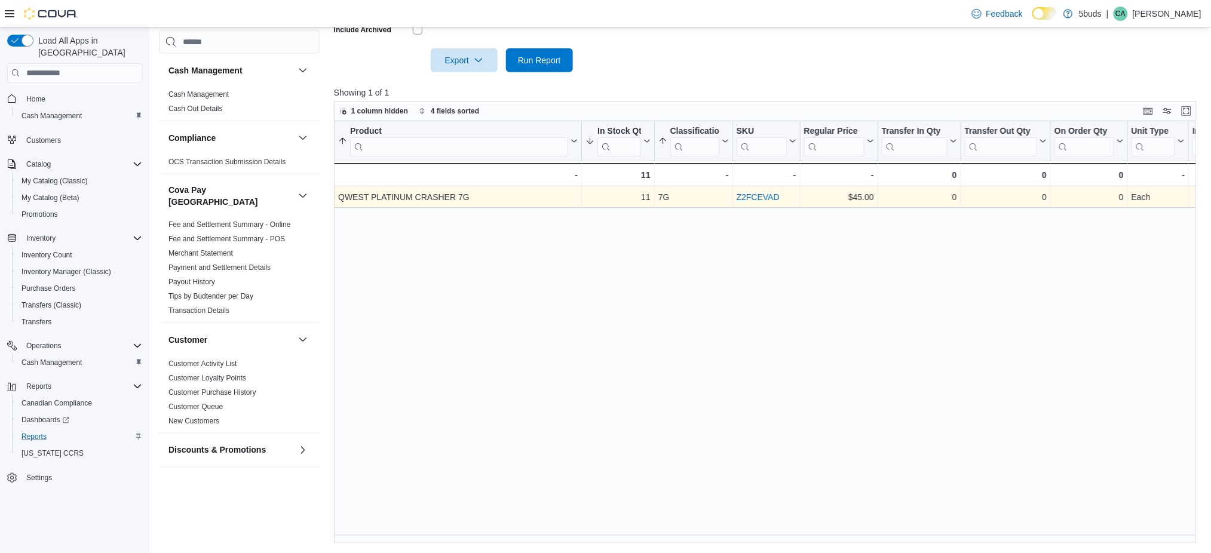
click at [766, 194] on link "Z2FCEVAD" at bounding box center [757, 197] width 43 height 10
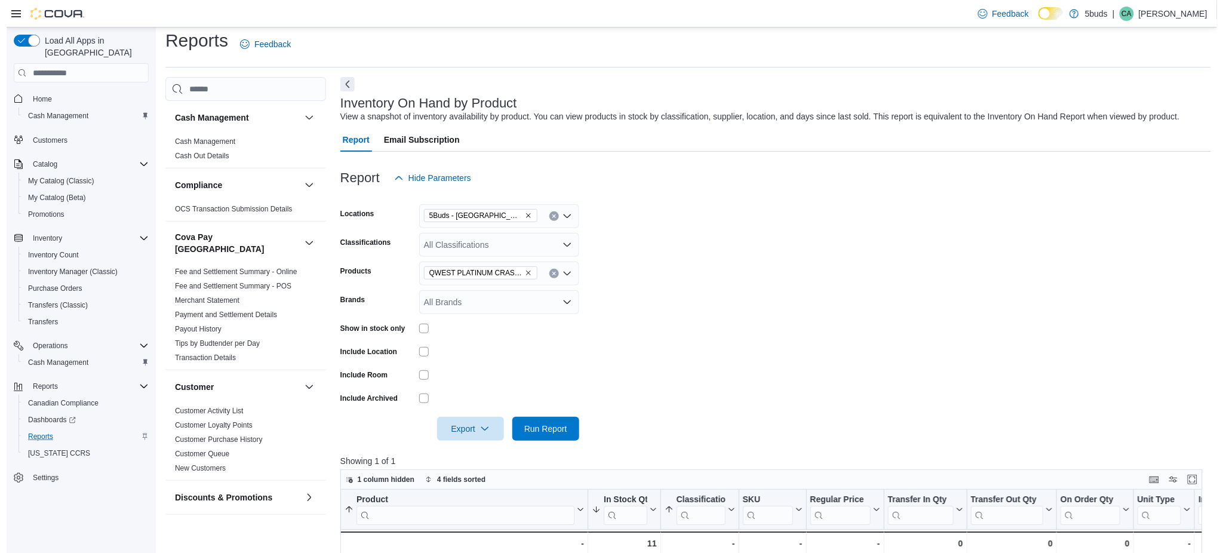
scroll to position [0, 0]
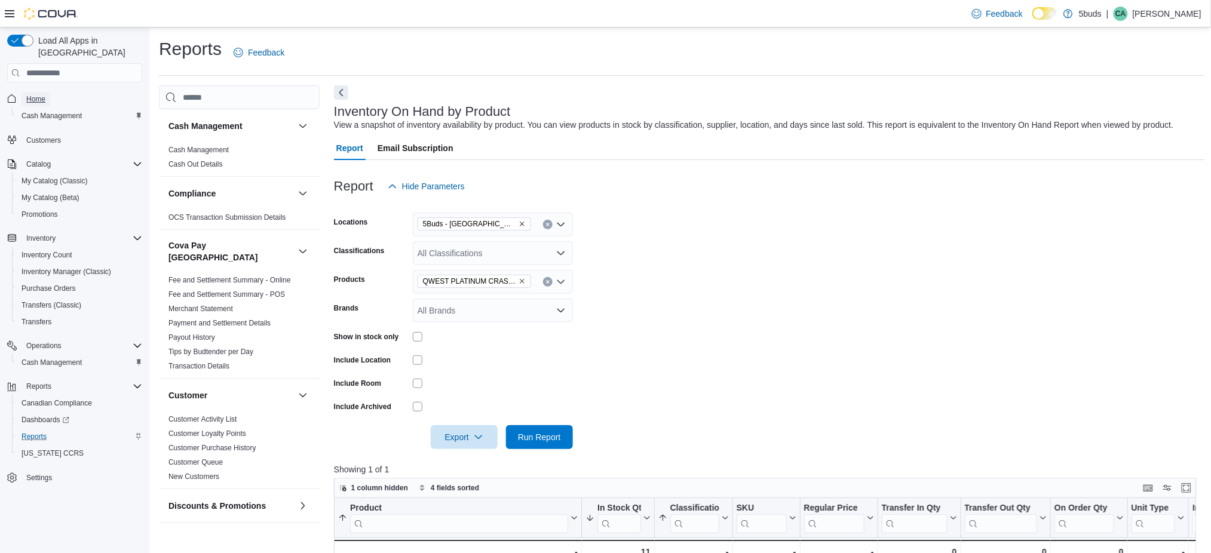
click at [41, 92] on span "Home" at bounding box center [35, 99] width 19 height 14
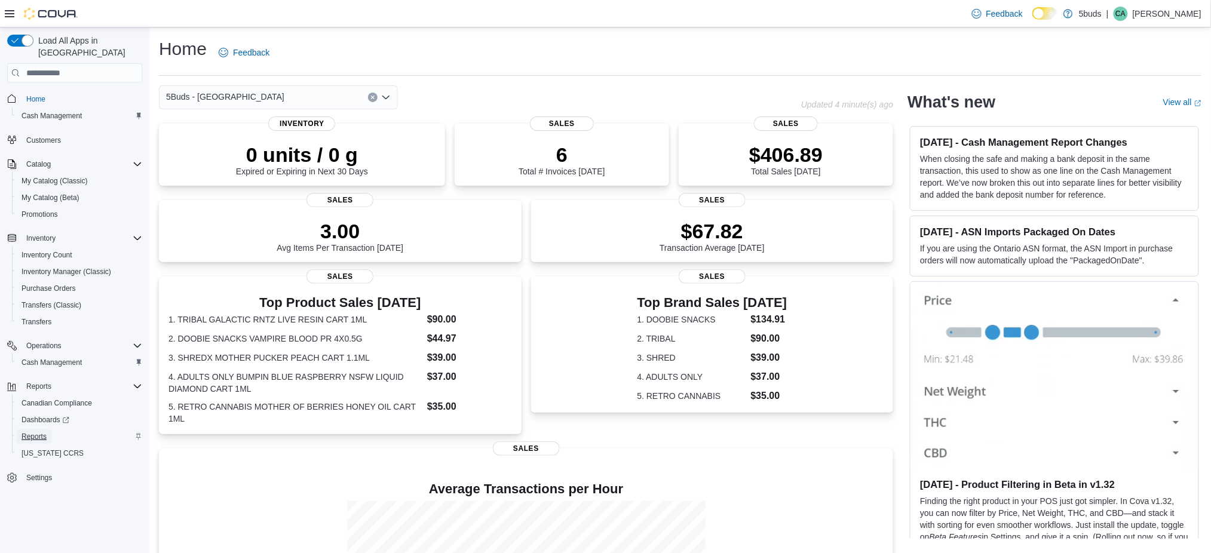
click at [42, 432] on span "Reports" at bounding box center [34, 437] width 25 height 10
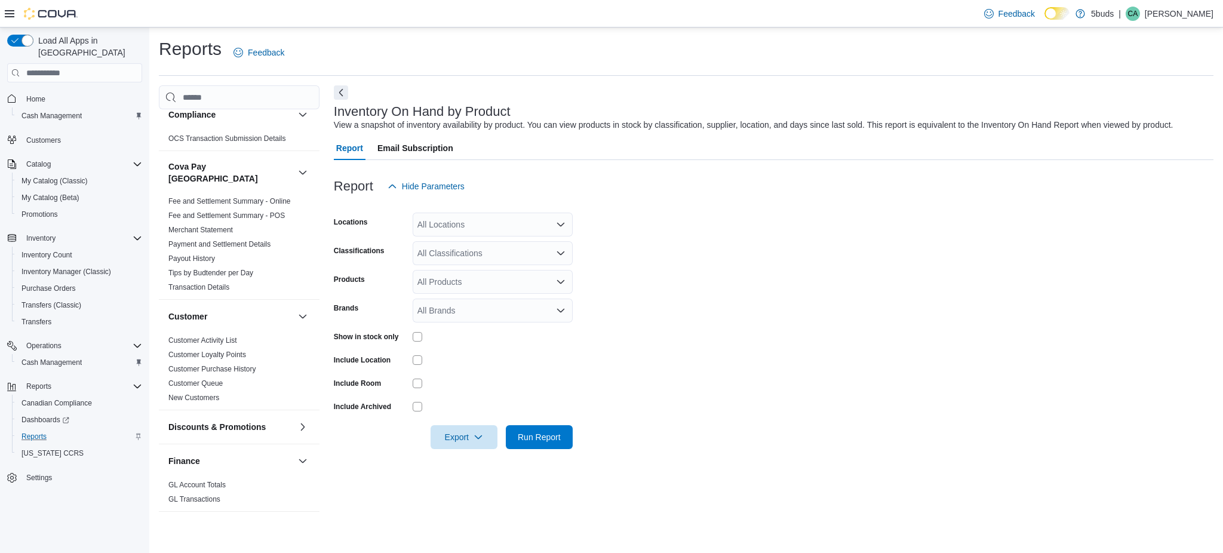
scroll to position [79, 0]
click at [557, 226] on icon "Open list of options" at bounding box center [561, 225] width 10 height 10
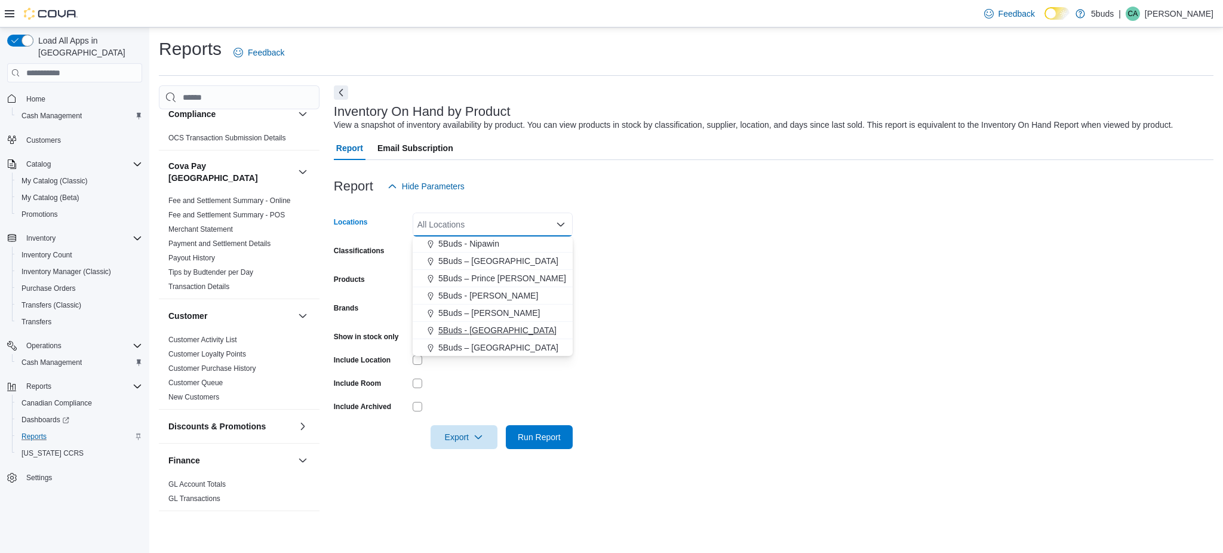
click at [499, 332] on span "5Buds - Weyburn" at bounding box center [497, 330] width 118 height 12
click at [632, 329] on form "Locations 5Buds - Weyburn Combo box. Selected. 5Buds - Weyburn. Press Backspace…" at bounding box center [774, 323] width 880 height 251
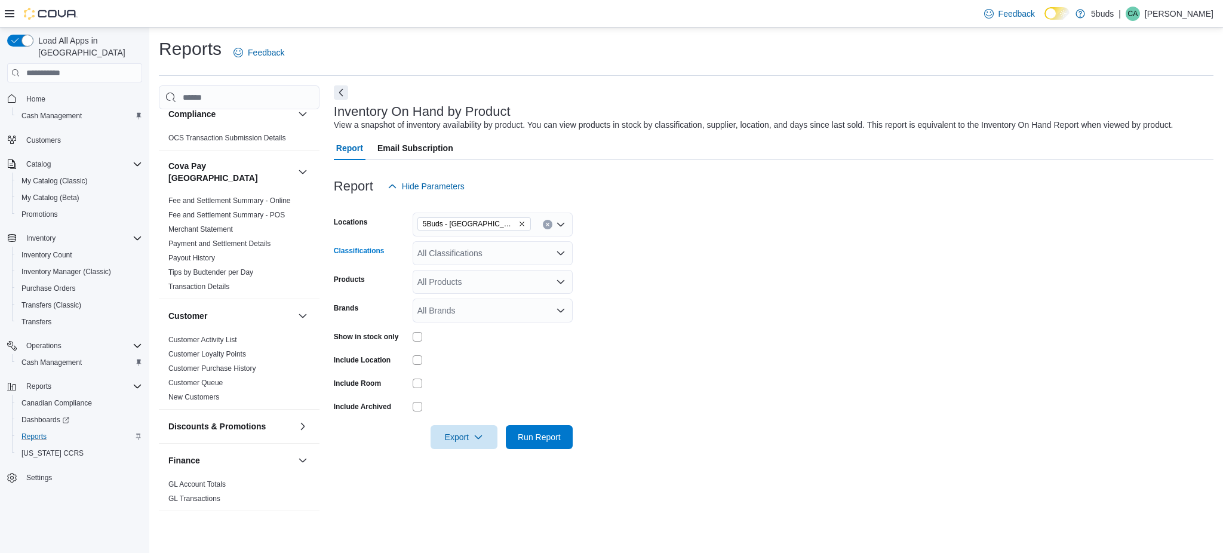
click at [542, 252] on div "All Classifications" at bounding box center [493, 253] width 160 height 24
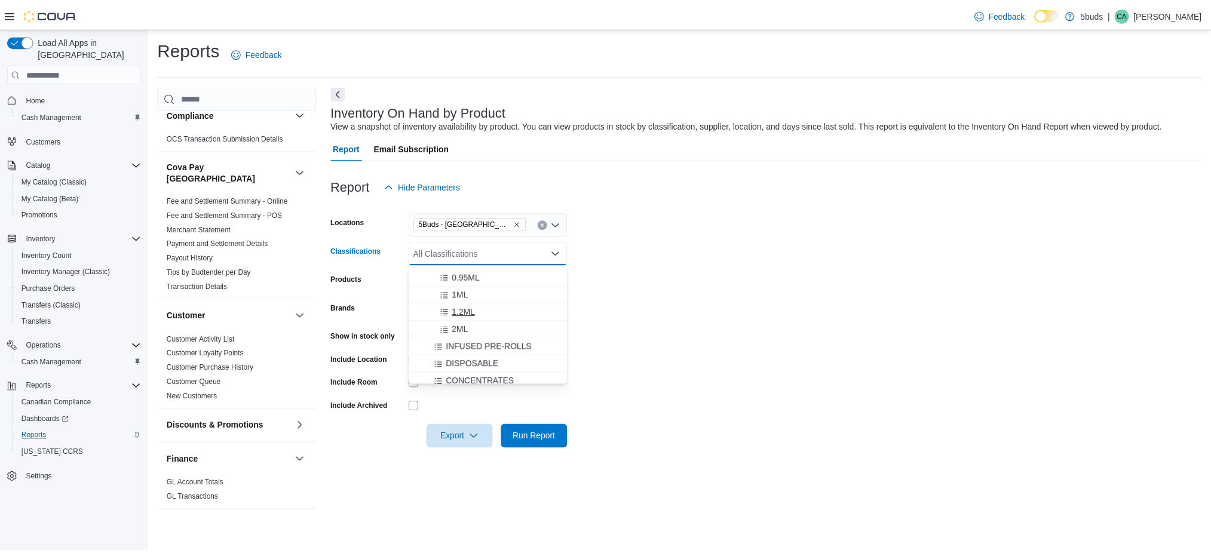
scroll to position [159, 0]
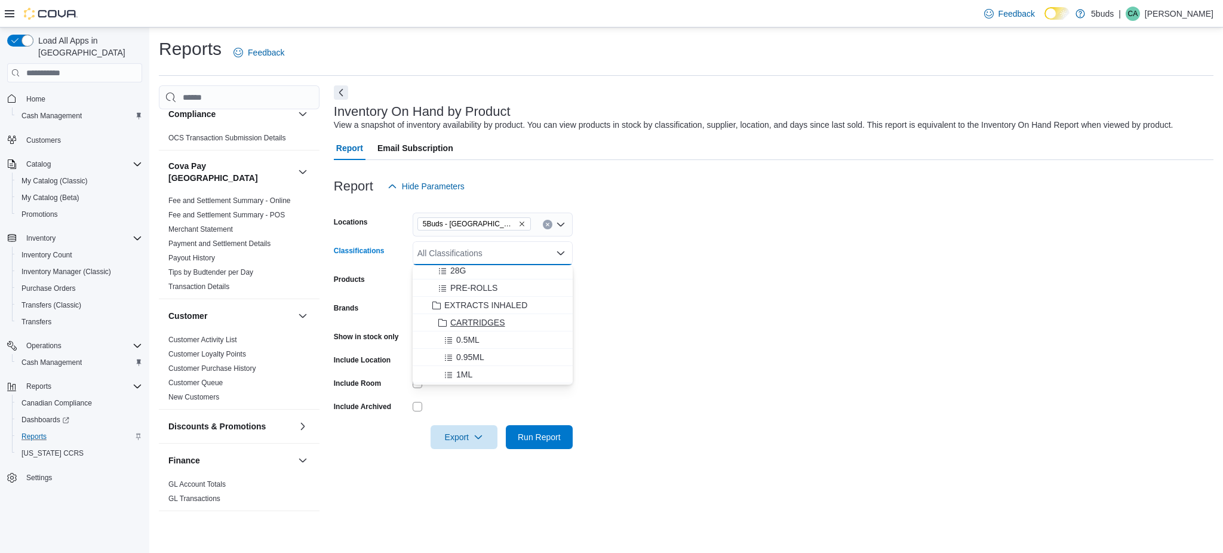
click at [474, 319] on span "CARTRIDGES" at bounding box center [477, 323] width 55 height 12
click at [661, 350] on form "Locations 5Buds - Weyburn Classifications CARTRIDGES Combo box. Selected. CARTR…" at bounding box center [774, 323] width 880 height 251
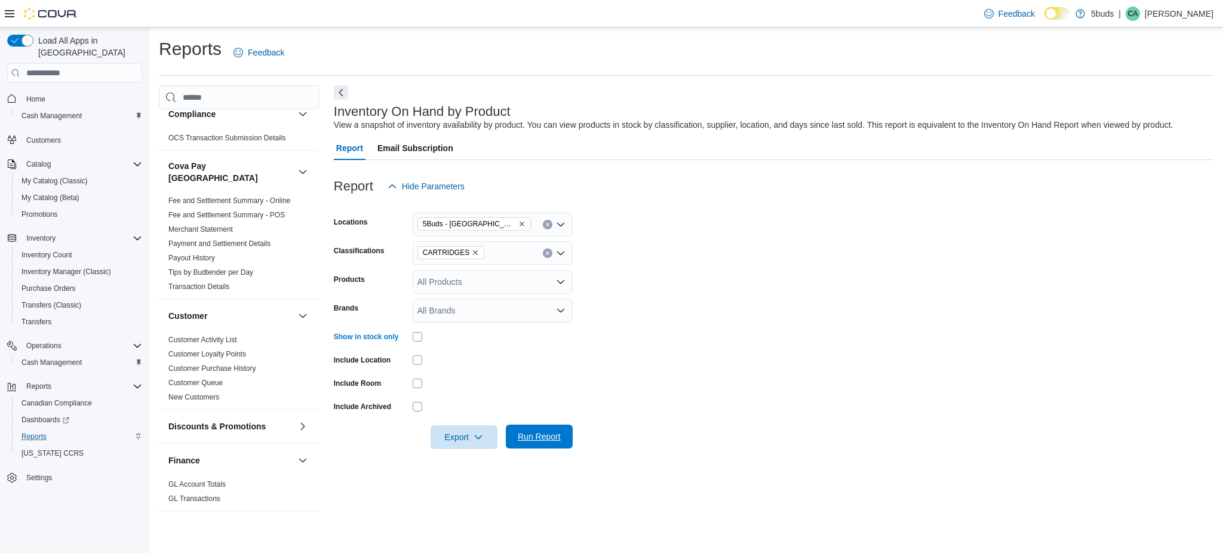
click at [571, 426] on button "Run Report" at bounding box center [539, 437] width 67 height 24
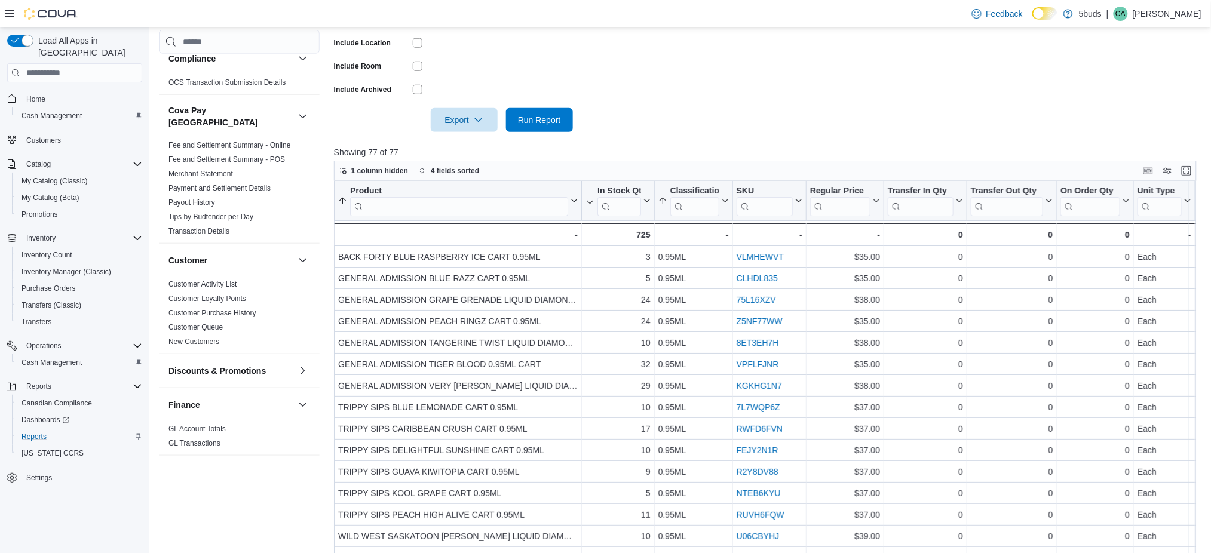
scroll to position [318, 0]
click at [495, 209] on input "search" at bounding box center [459, 205] width 218 height 19
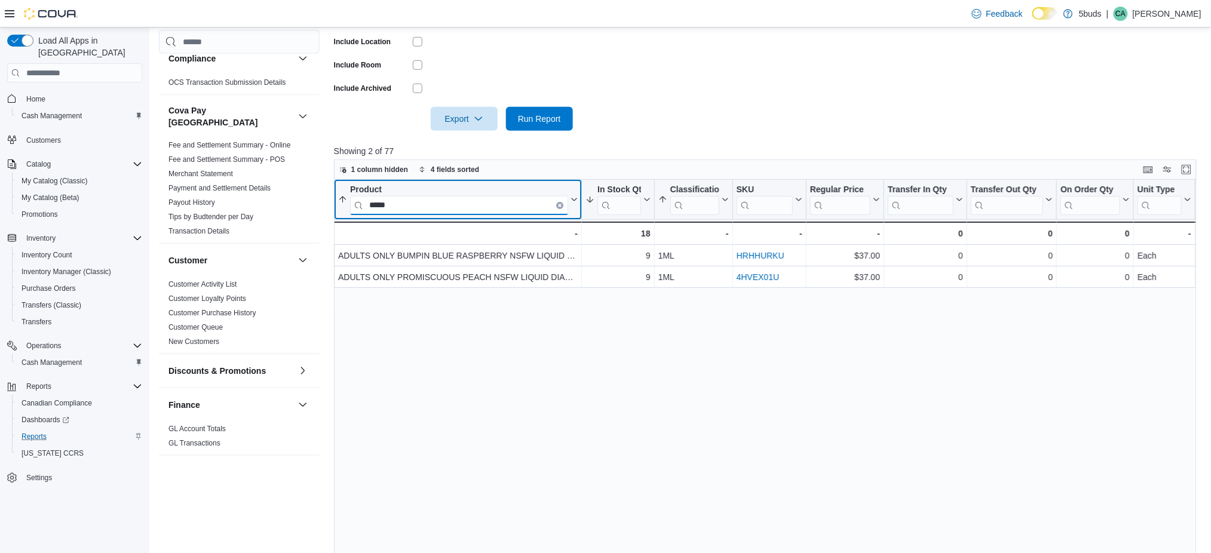
type input "*****"
click at [559, 207] on button "Clear input" at bounding box center [559, 205] width 7 height 7
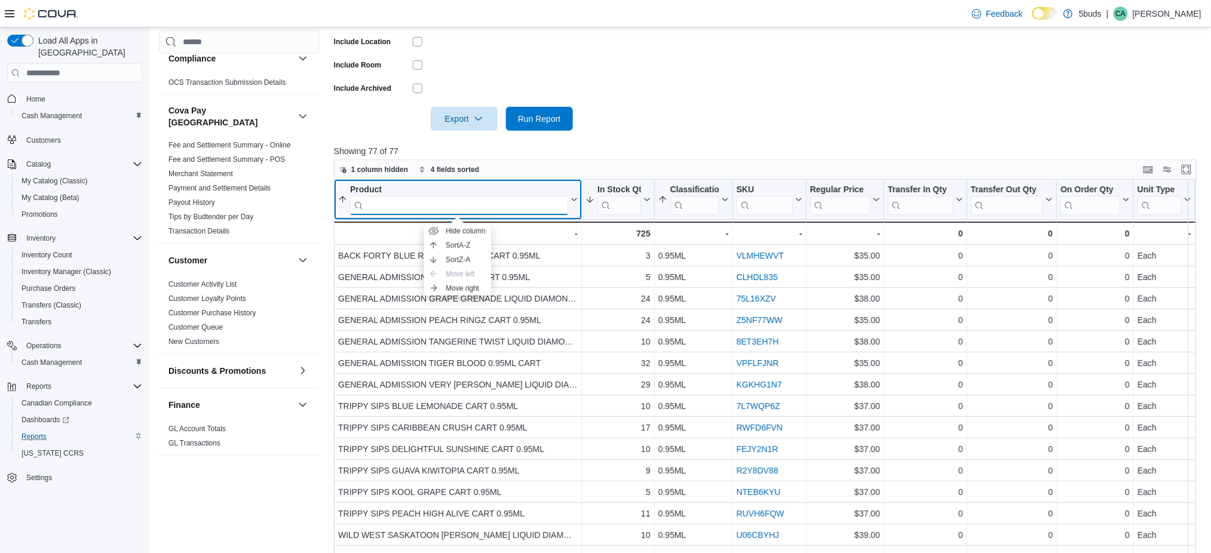
click at [560, 206] on input "search" at bounding box center [459, 205] width 218 height 19
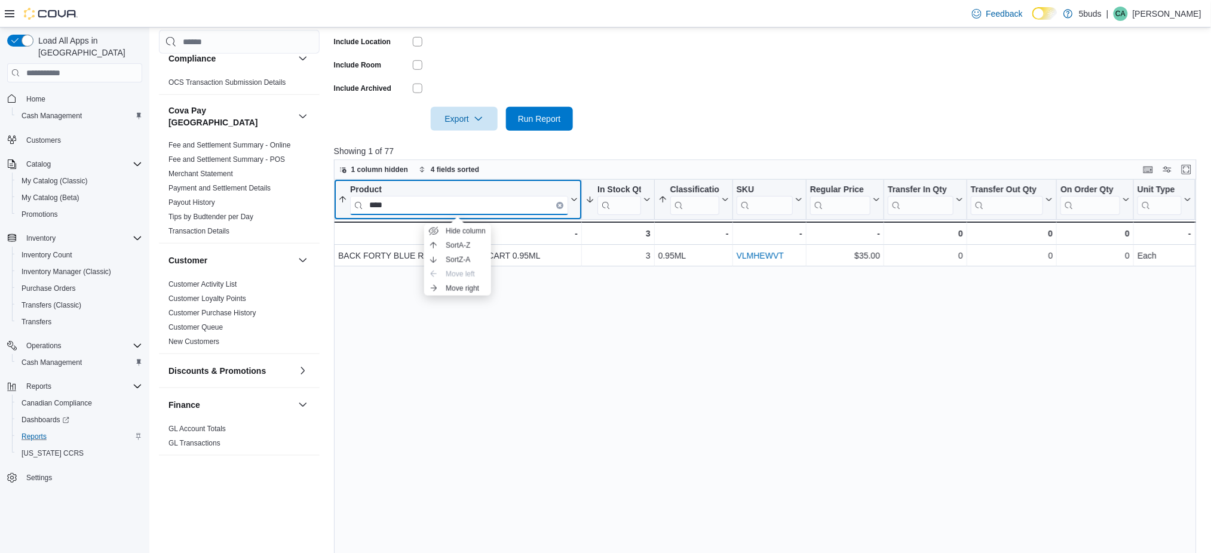
type input "****"
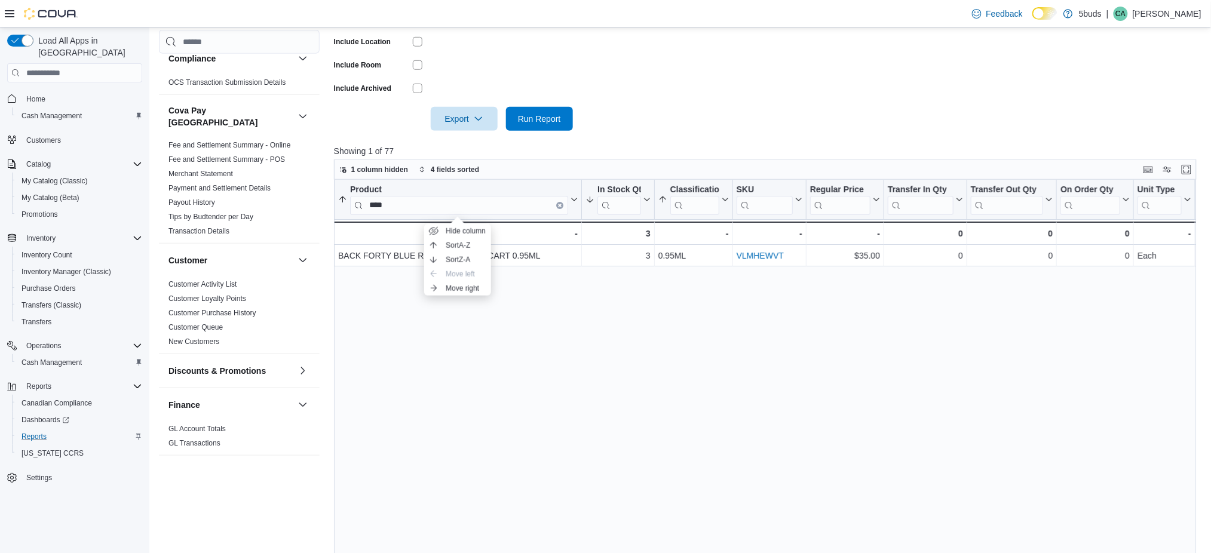
click at [557, 283] on div "Product **** Sorted by Last Received Date, descending , then sorted by In Stock…" at bounding box center [769, 391] width 871 height 422
click at [560, 204] on icon "Clear input" at bounding box center [560, 205] width 2 height 2
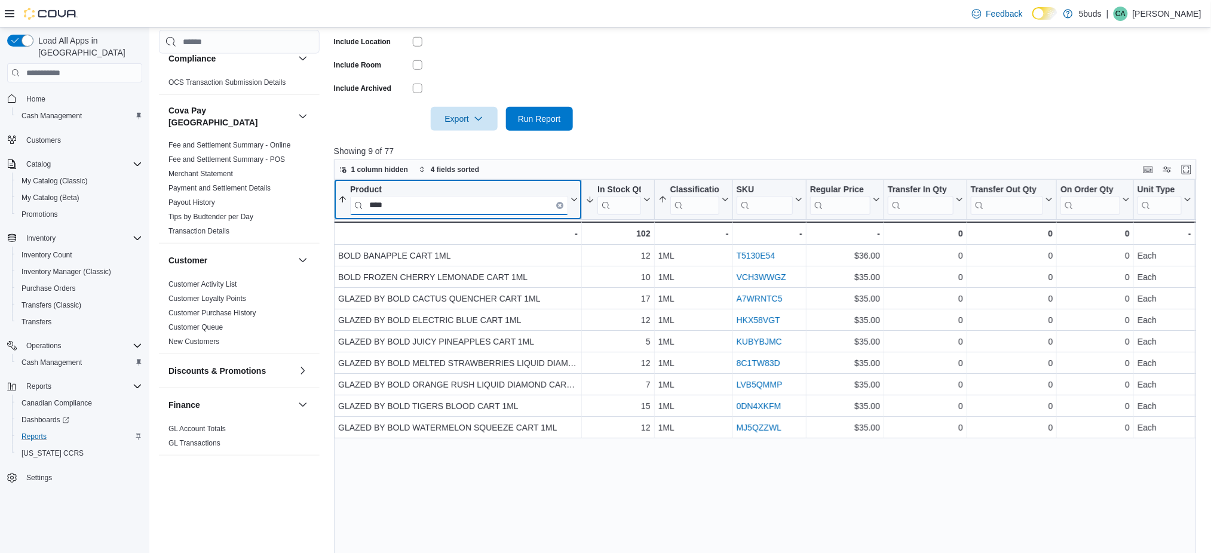
type input "****"
click at [559, 204] on icon "Clear input" at bounding box center [560, 206] width 4 height 4
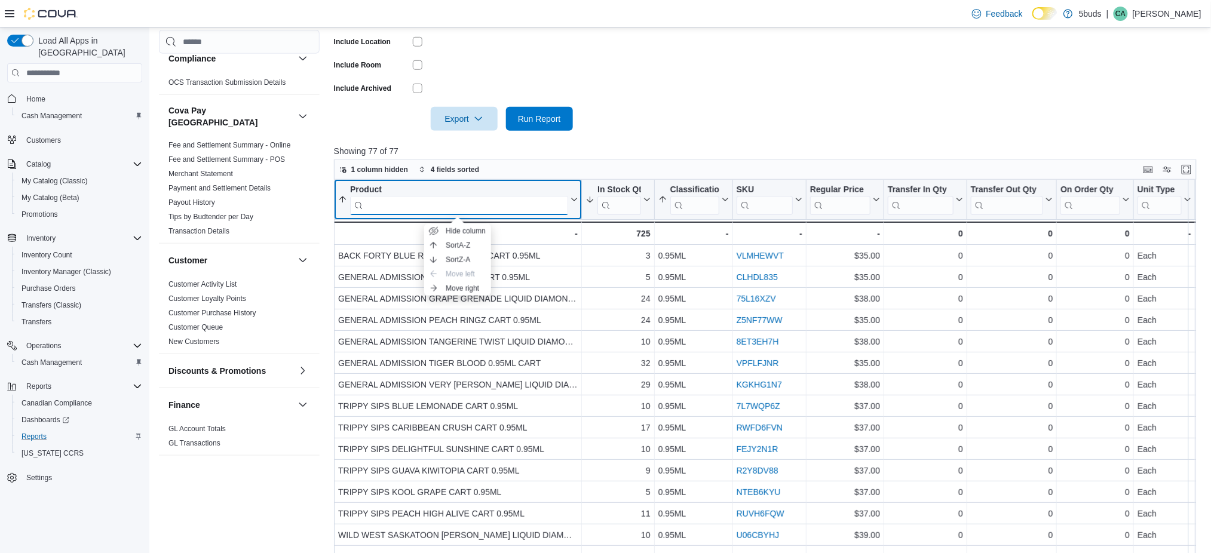
click at [511, 206] on input "search" at bounding box center [459, 205] width 218 height 19
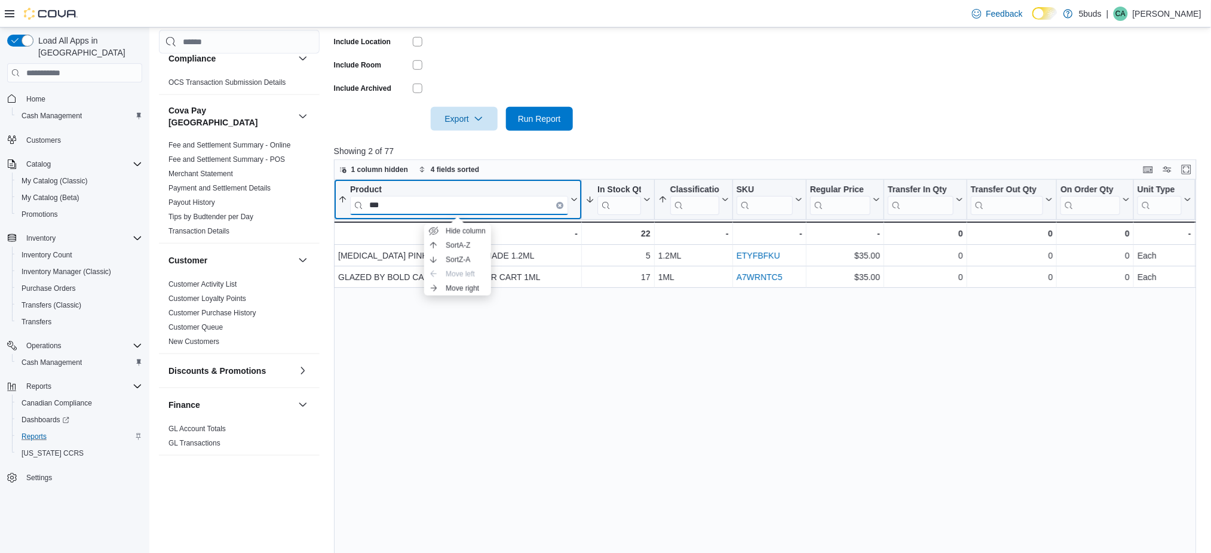
type input "***"
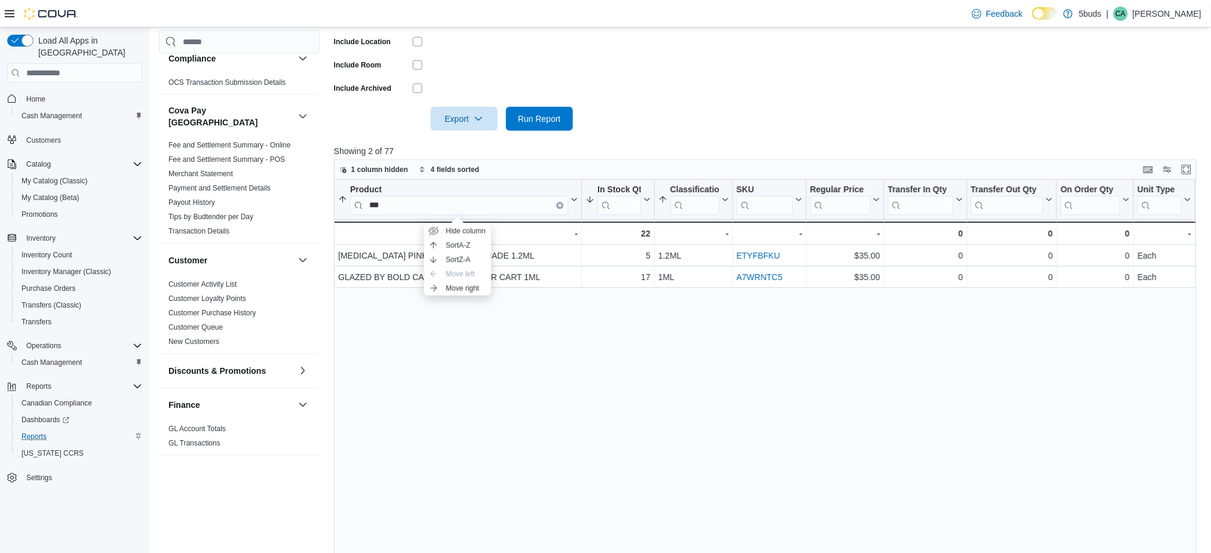
click at [496, 321] on div "Product *** Sorted by Last Received Date, descending , then sorted by In Stock …" at bounding box center [769, 391] width 871 height 422
click at [504, 314] on div "Product *** Sorted by Last Received Date, descending , then sorted by In Stock …" at bounding box center [769, 391] width 871 height 422
click at [501, 314] on div "Product *** Sorted by Last Received Date, descending , then sorted by In Stock …" at bounding box center [769, 391] width 871 height 422
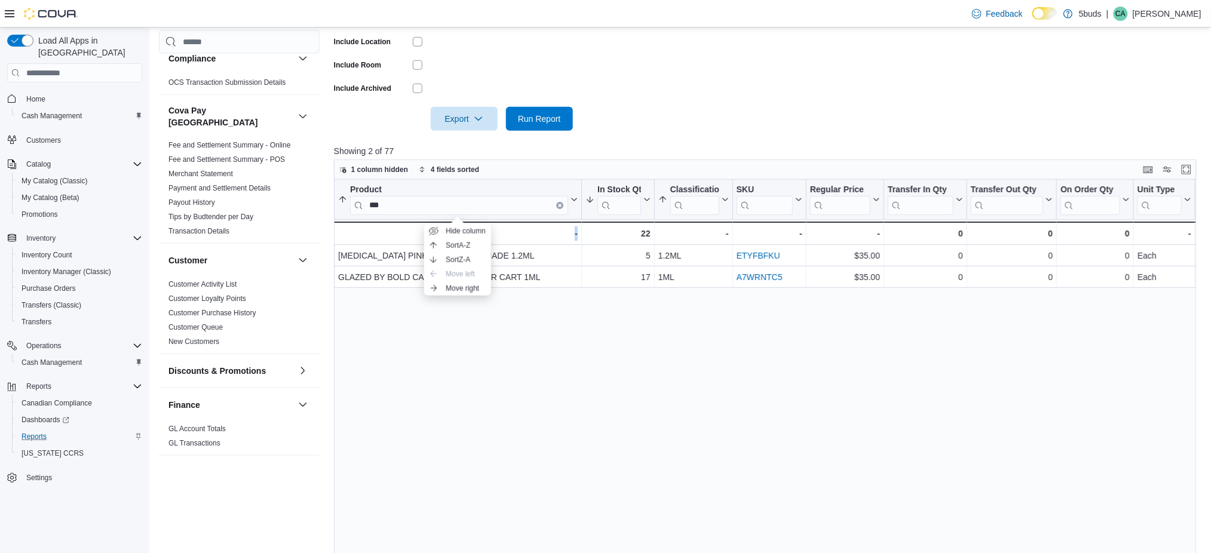
click at [500, 314] on div "Product *** Sorted by Last Received Date, descending , then sorted by In Stock …" at bounding box center [769, 391] width 871 height 422
click at [557, 204] on button "Clear input" at bounding box center [559, 205] width 7 height 7
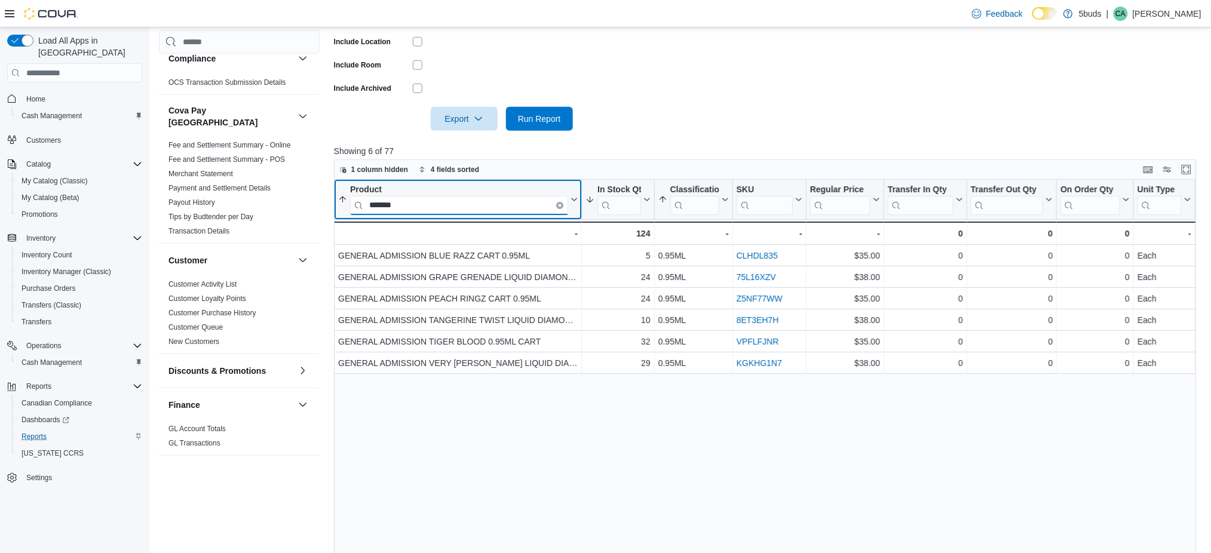
type input "*******"
click at [560, 207] on button "Clear input" at bounding box center [559, 205] width 7 height 7
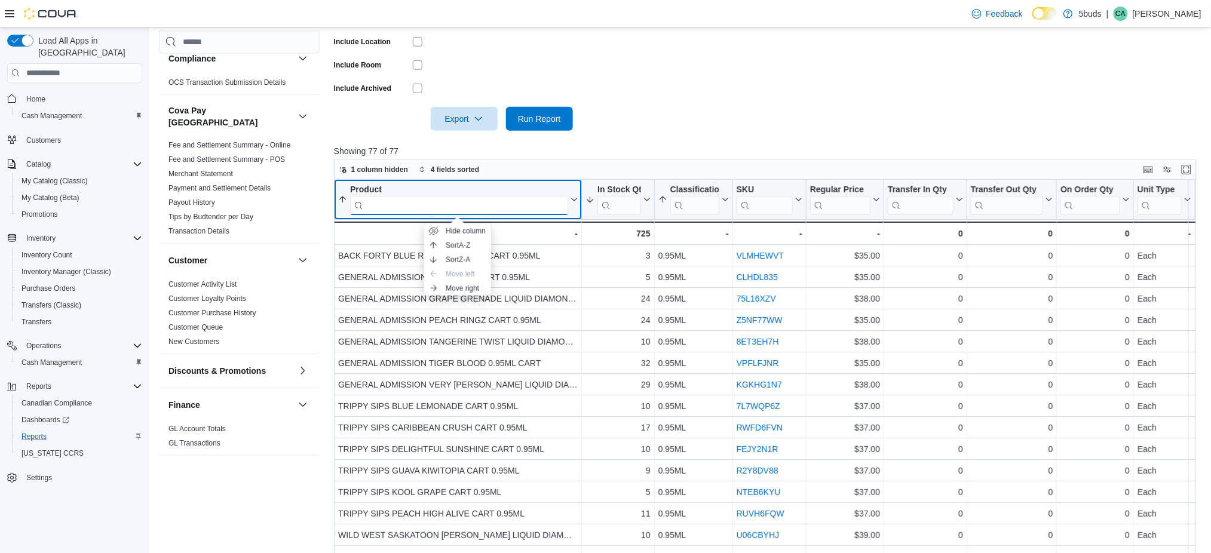
click at [551, 207] on input "search" at bounding box center [459, 205] width 218 height 19
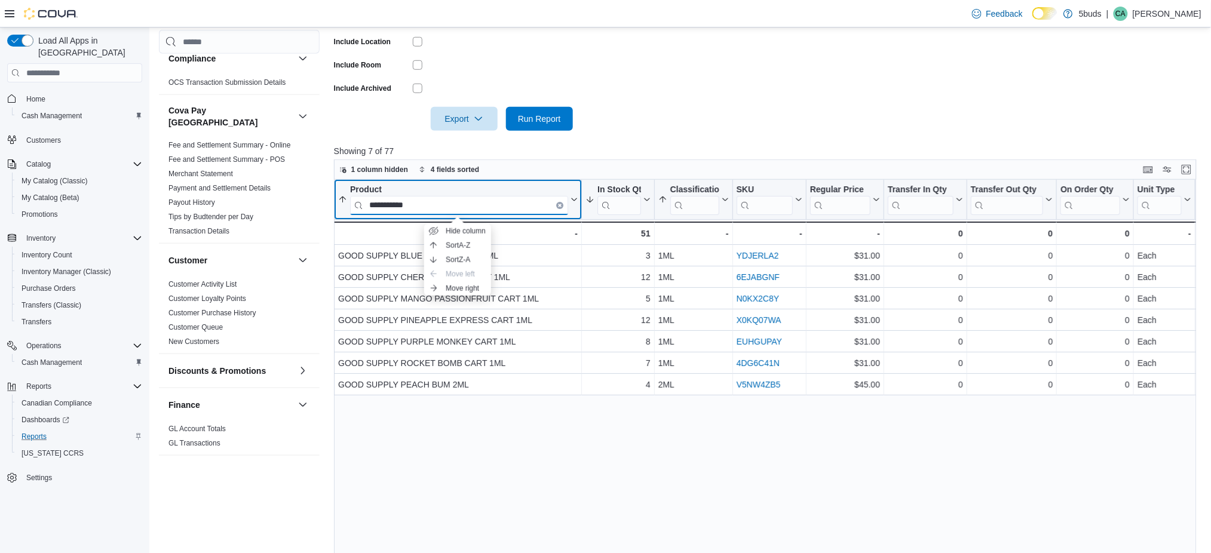
type input "**********"
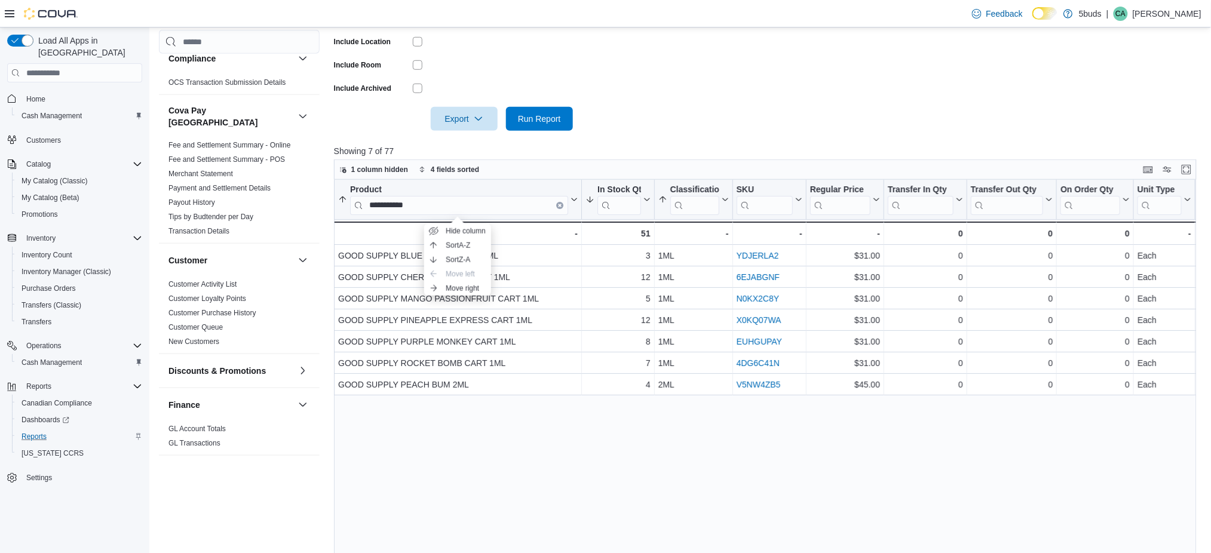
click at [617, 455] on div "**********" at bounding box center [769, 391] width 871 height 422
click at [588, 455] on div "**********" at bounding box center [769, 391] width 871 height 422
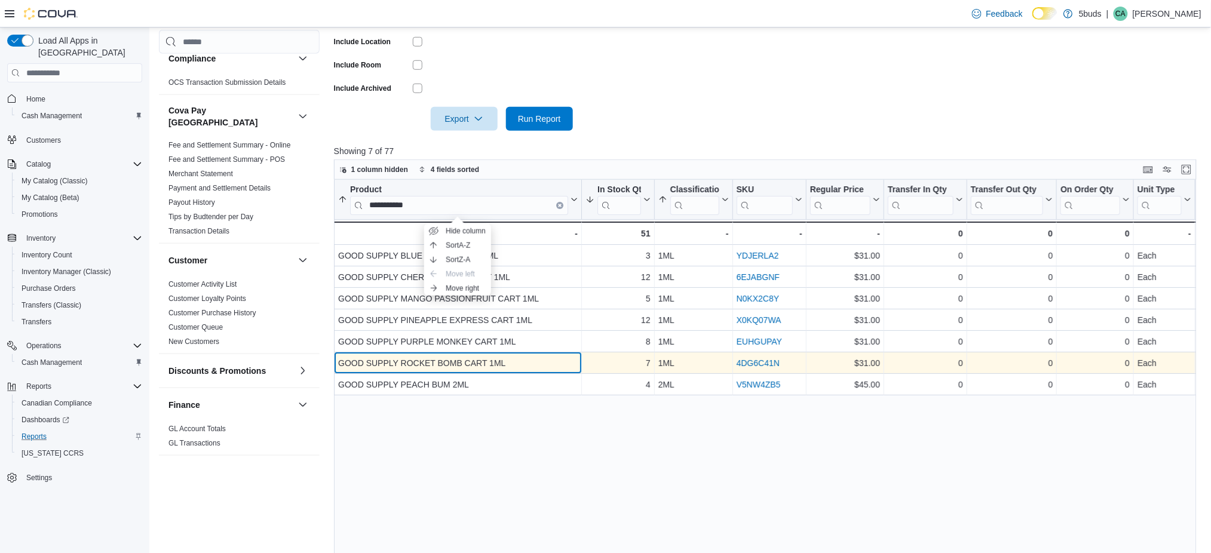
click at [483, 364] on div "GOOD SUPPLY ROCKET BOMB CART 1ML" at bounding box center [458, 363] width 240 height 14
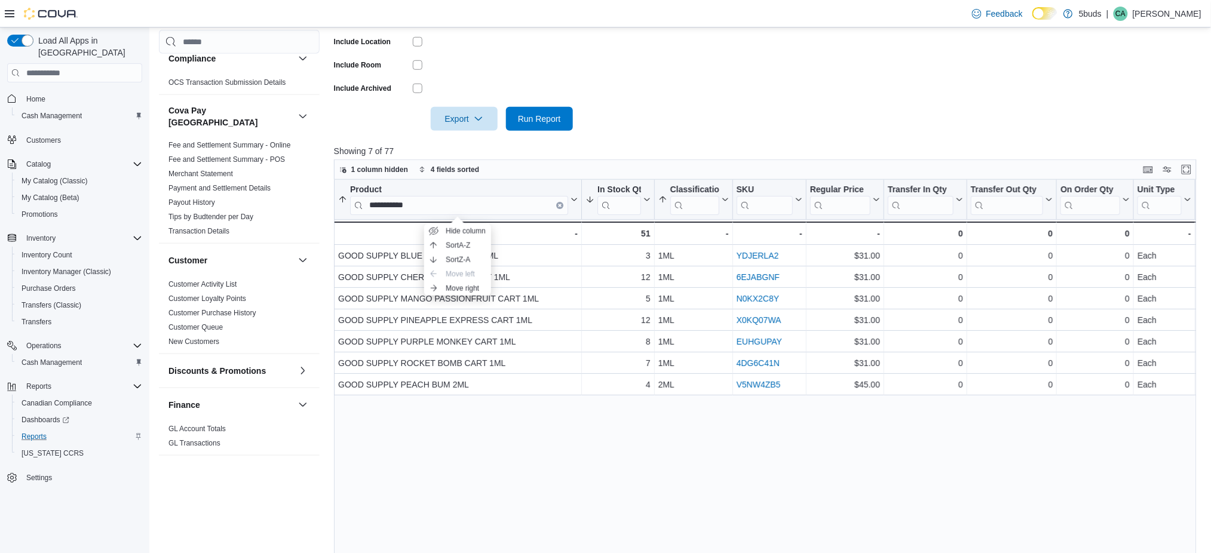
click at [447, 397] on div "**********" at bounding box center [769, 391] width 871 height 422
click at [407, 230] on div "-" at bounding box center [458, 233] width 240 height 14
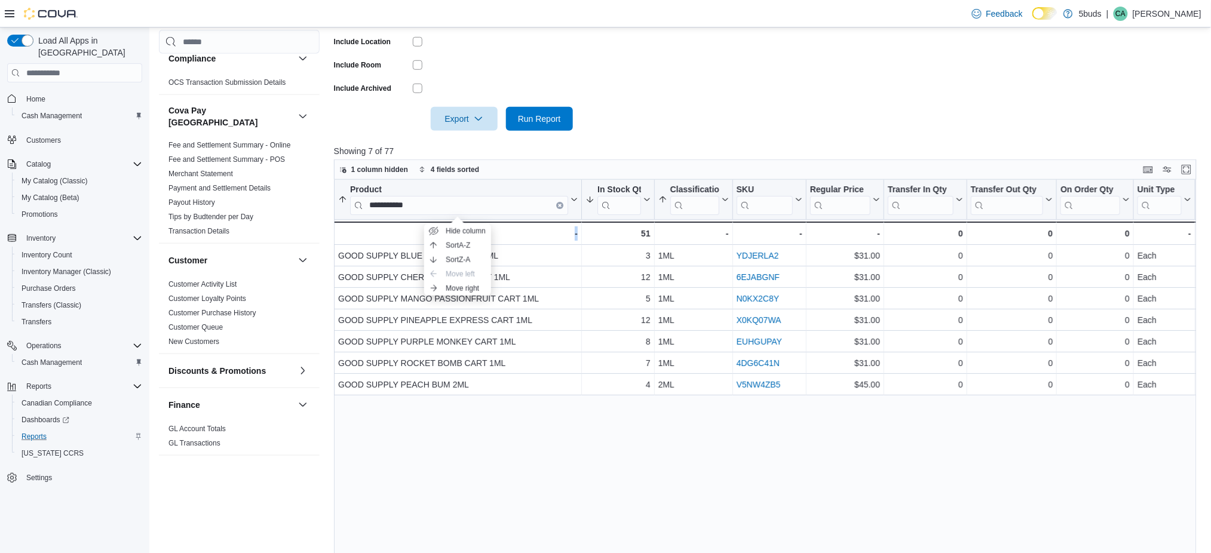
click at [450, 224] on div at bounding box center [450, 224] width 0 height 0
click at [455, 216] on div "**********" at bounding box center [458, 200] width 248 height 40
click at [560, 204] on icon "Clear input" at bounding box center [560, 206] width 4 height 4
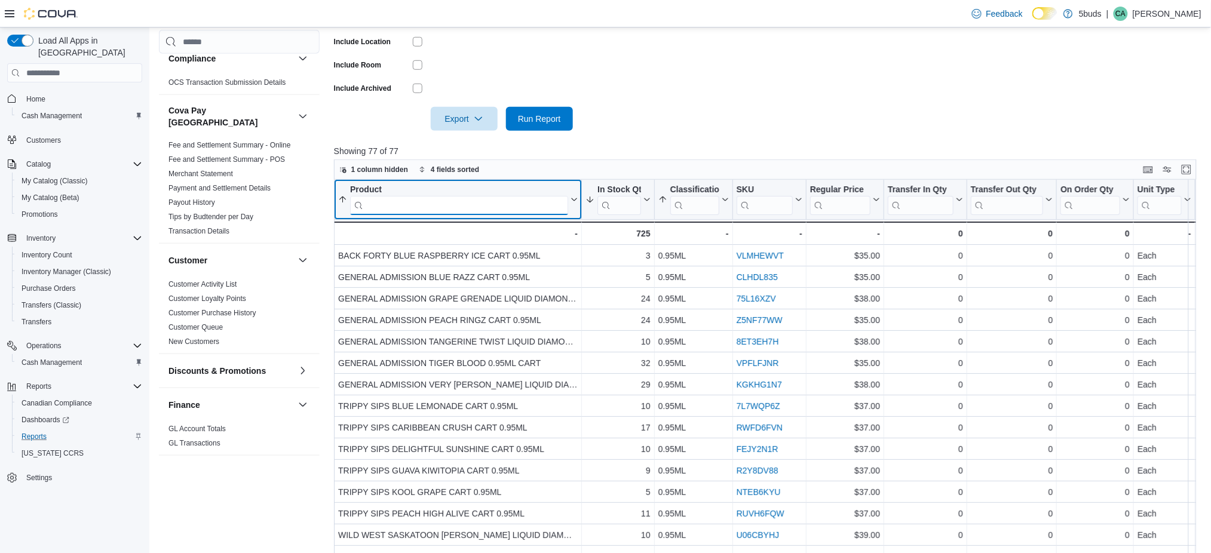
click at [495, 204] on input "search" at bounding box center [459, 205] width 218 height 19
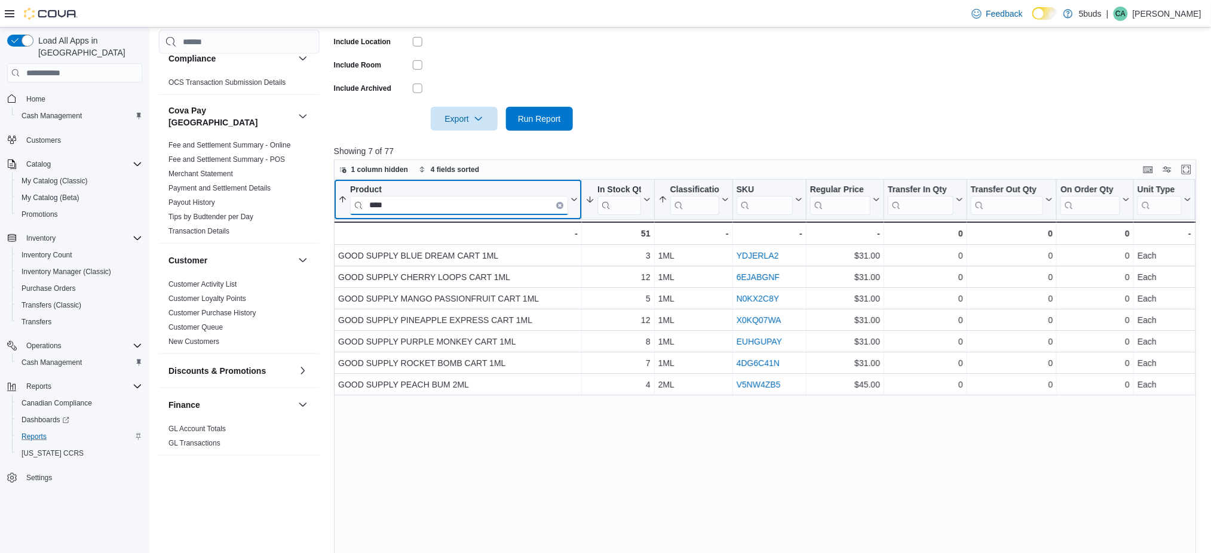
type input "****"
click at [561, 202] on button "Clear input" at bounding box center [559, 205] width 7 height 7
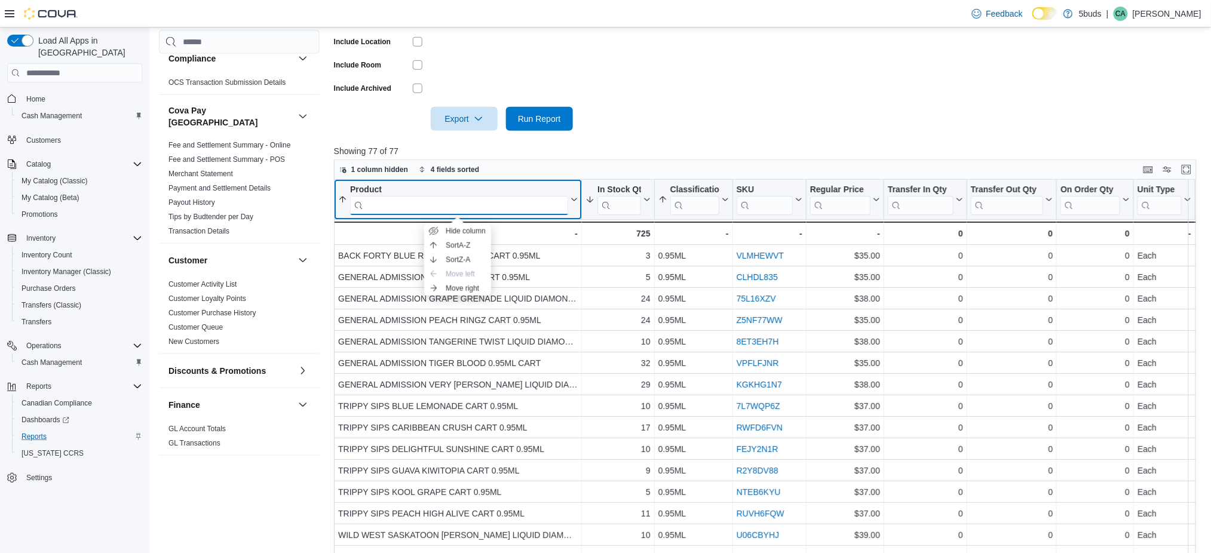
click at [539, 201] on input "search" at bounding box center [459, 205] width 218 height 19
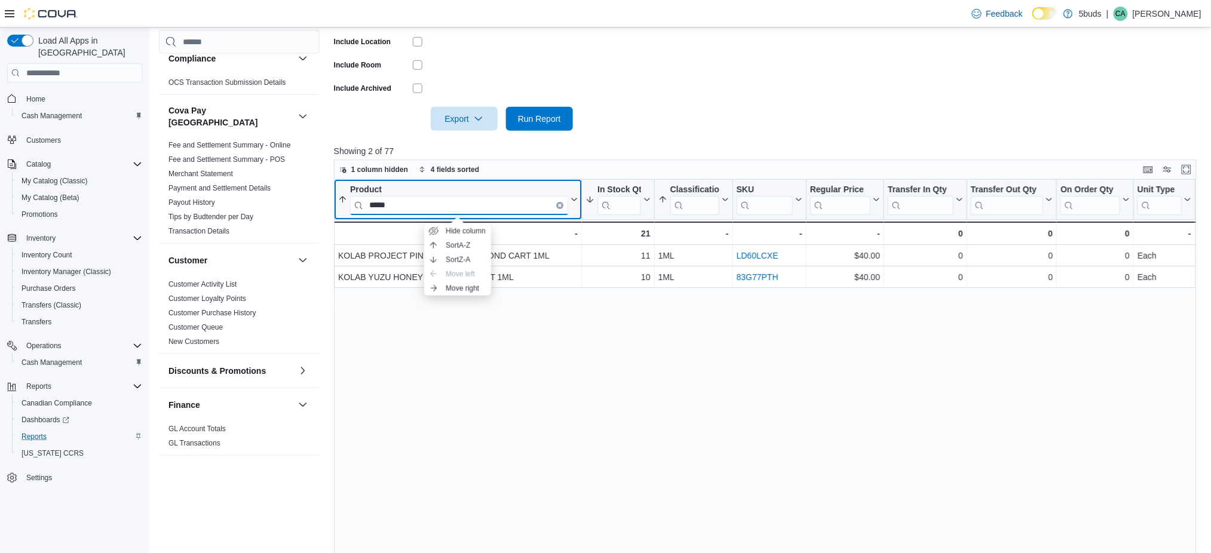
type input "*****"
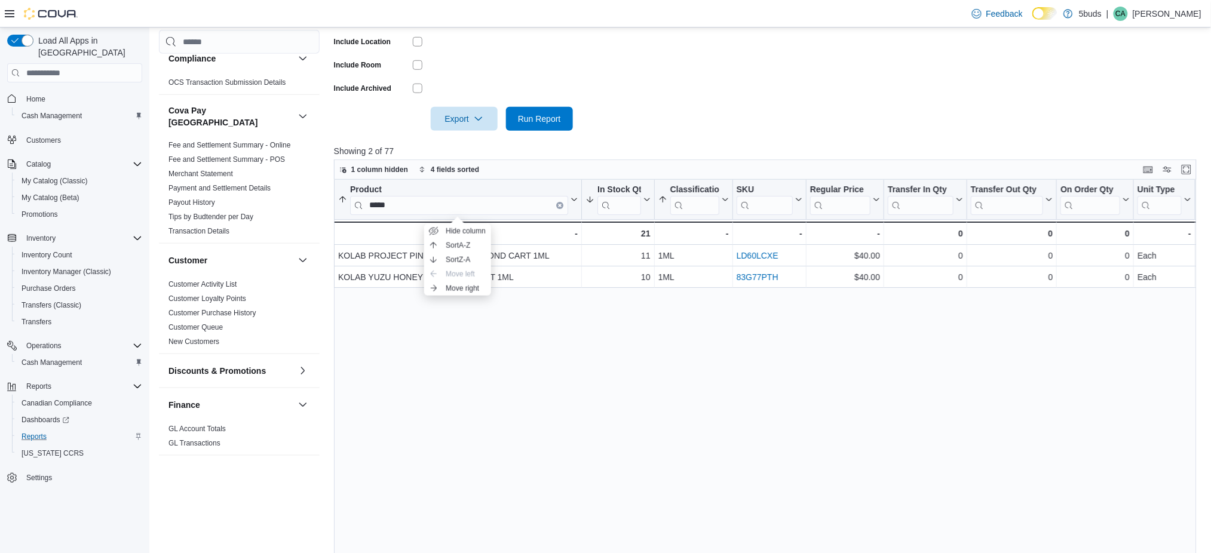
click at [515, 384] on div "Product ***** Sorted by Last Received Date, descending , then sorted by In Stoc…" at bounding box center [769, 391] width 871 height 422
click at [514, 381] on div "Product ***** Sorted by Last Received Date, descending , then sorted by In Stoc…" at bounding box center [769, 391] width 871 height 422
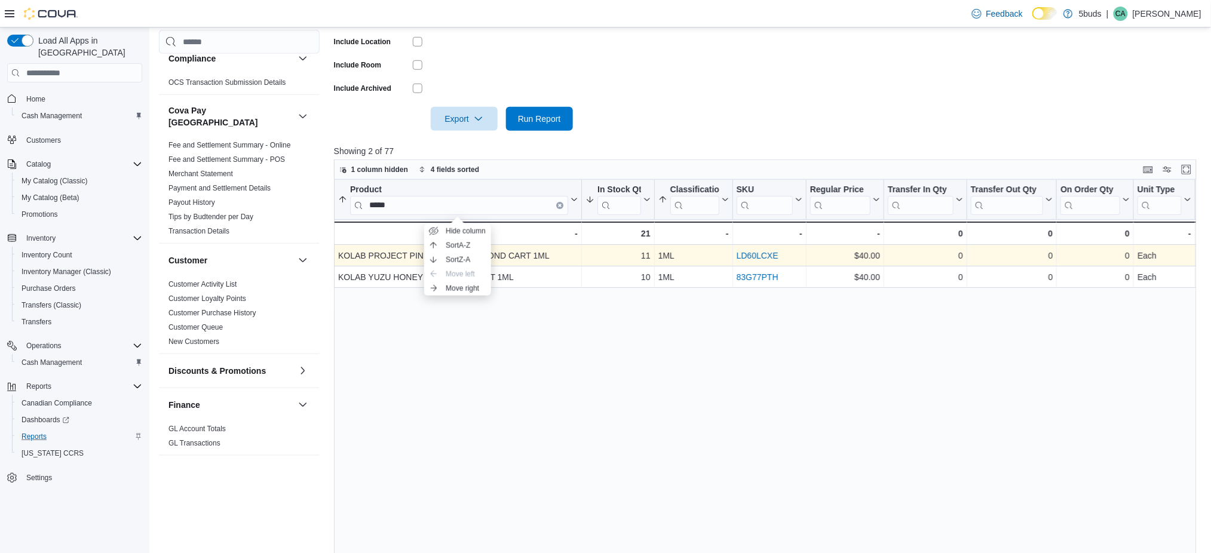
click at [772, 255] on link "LD60LCXE" at bounding box center [757, 256] width 42 height 10
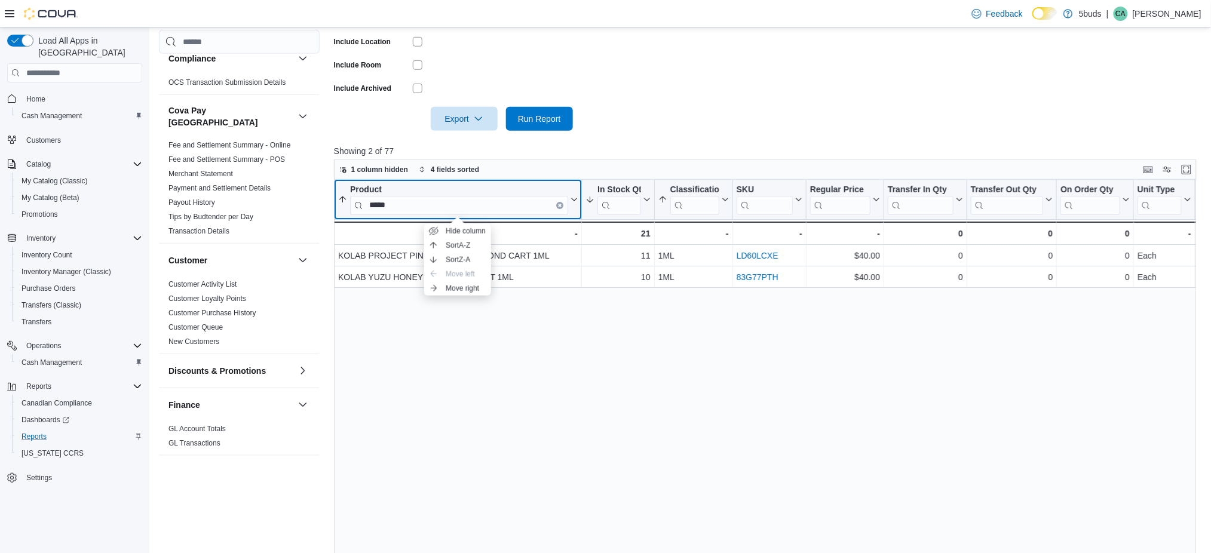
click at [559, 202] on button "Clear input" at bounding box center [559, 205] width 7 height 7
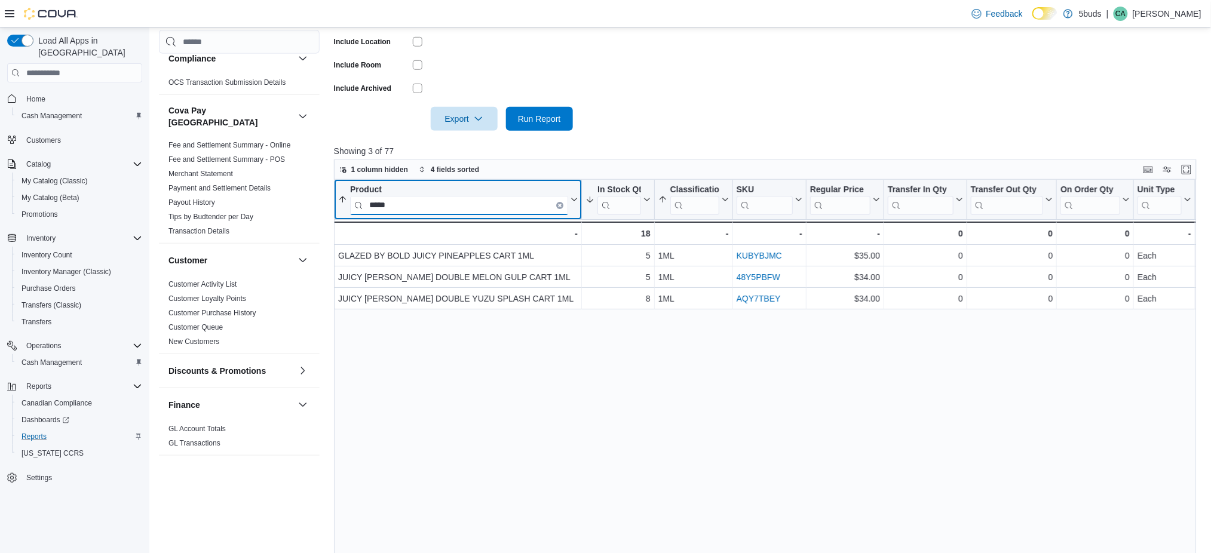
type input "*****"
click at [556, 204] on button "Clear input" at bounding box center [559, 205] width 7 height 7
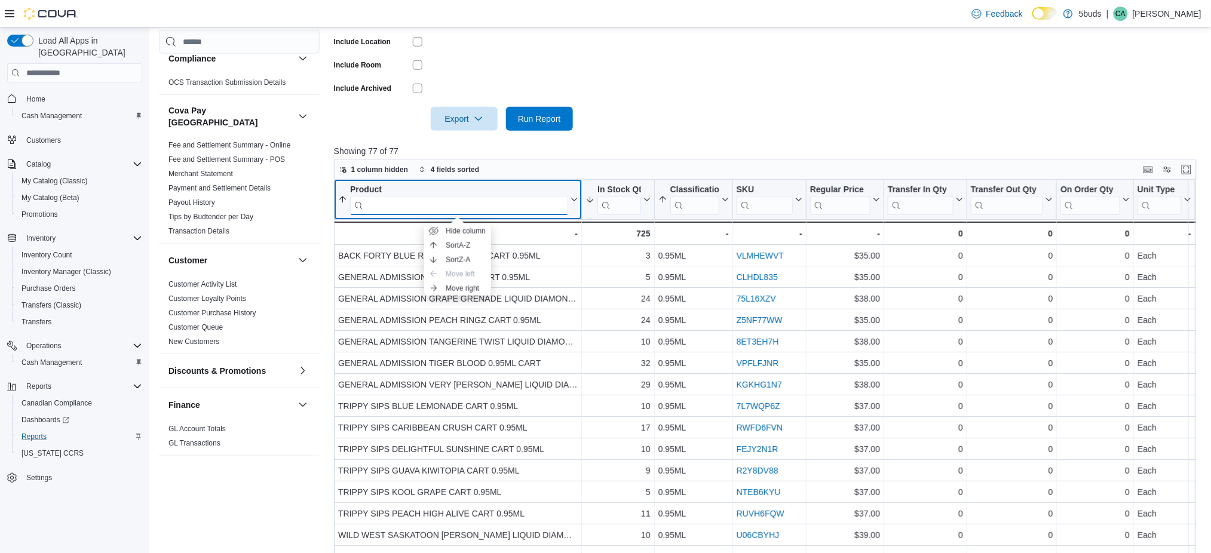
click at [498, 198] on input "search" at bounding box center [459, 205] width 218 height 19
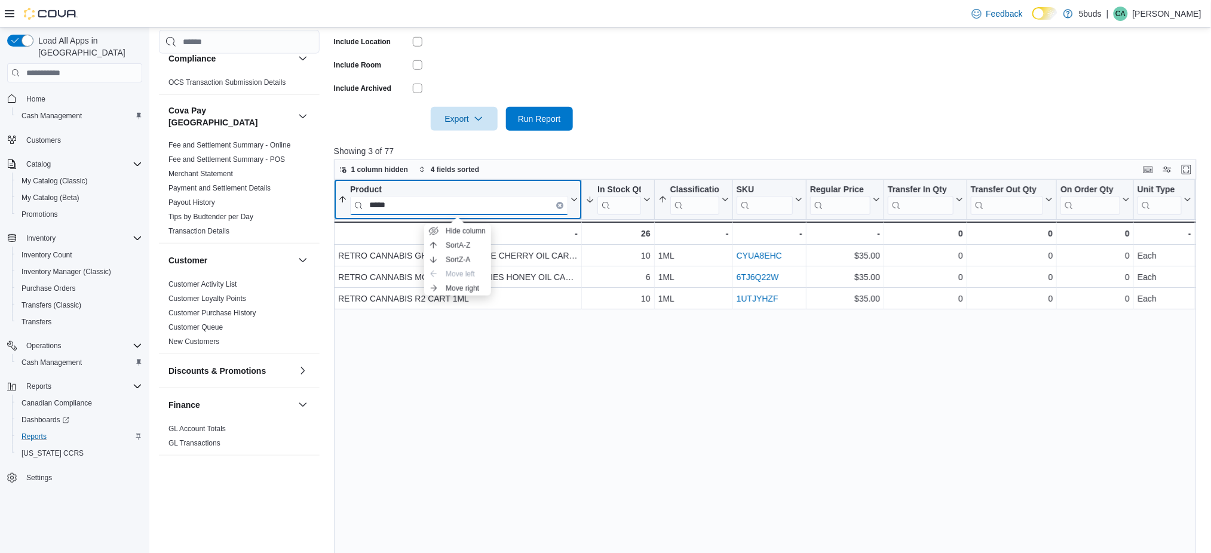
type input "*****"
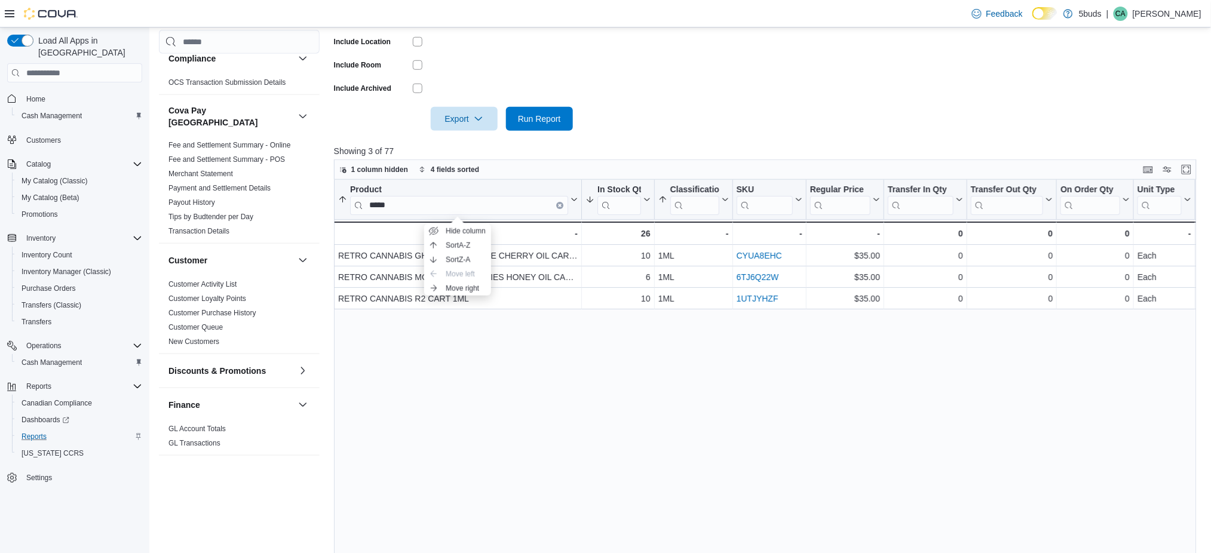
click at [505, 362] on div "Product ***** Sorted by Last Received Date, descending , then sorted by In Stoc…" at bounding box center [769, 391] width 871 height 422
click at [559, 204] on icon "Clear input" at bounding box center [560, 205] width 2 height 2
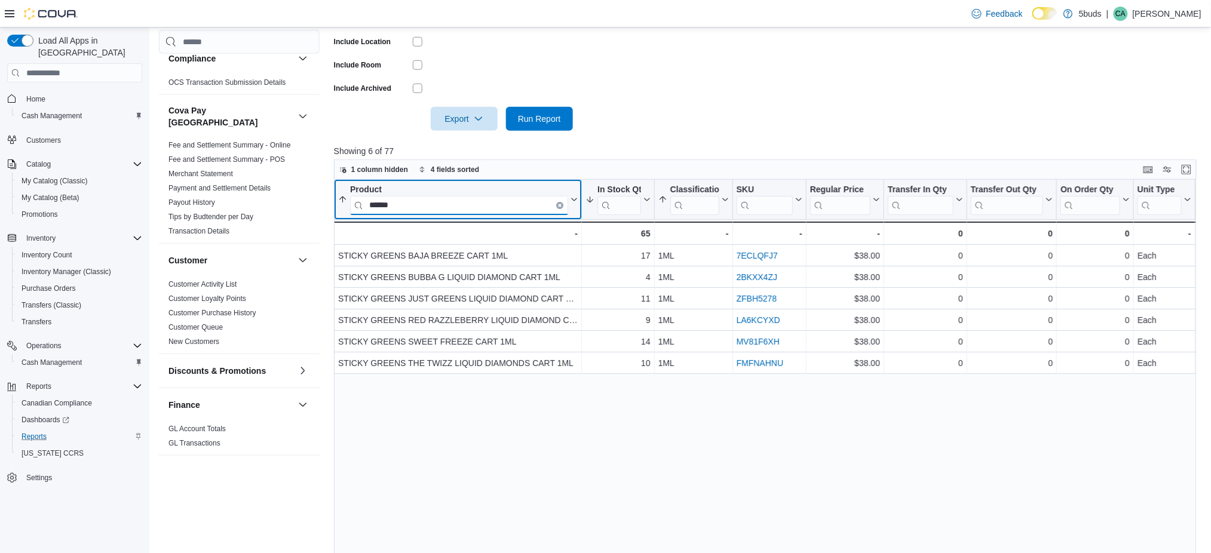
type input "******"
click at [562, 204] on button "Clear input" at bounding box center [559, 205] width 7 height 7
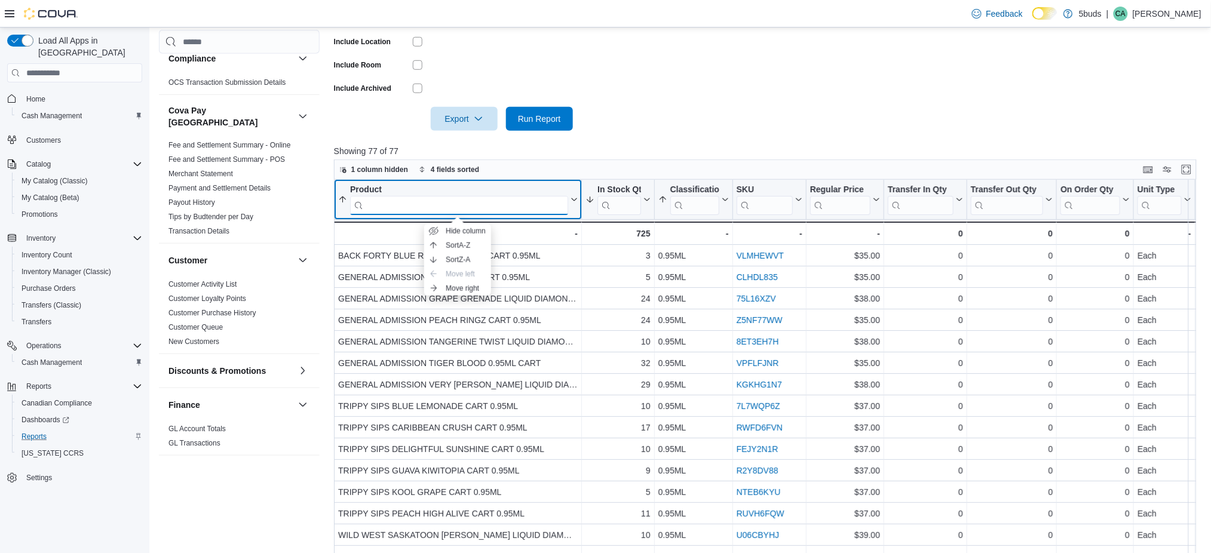
click at [562, 204] on input "search" at bounding box center [459, 205] width 218 height 19
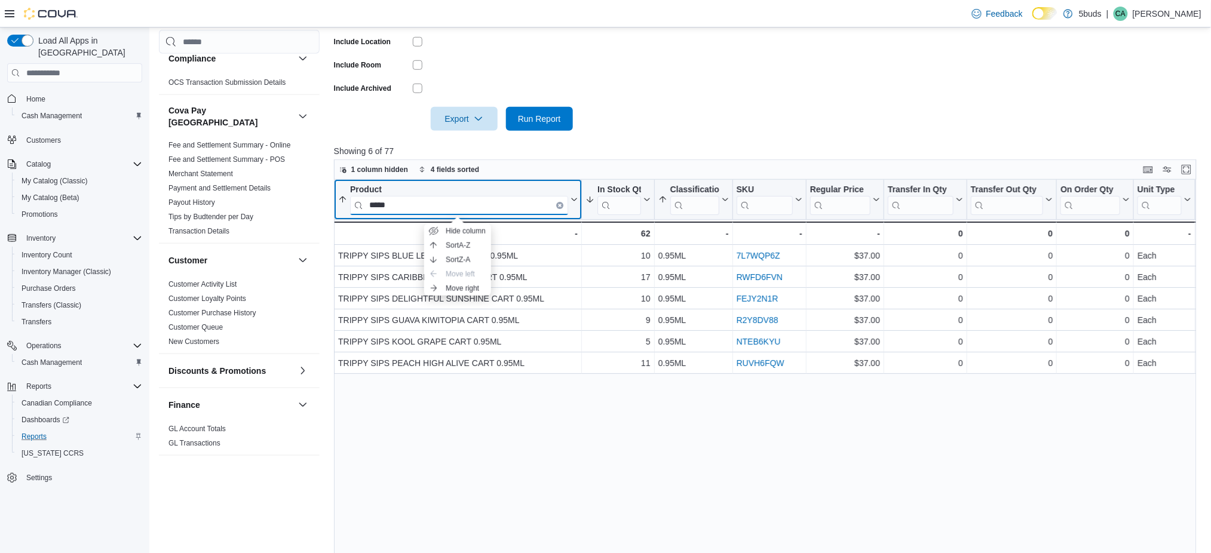
type input "*****"
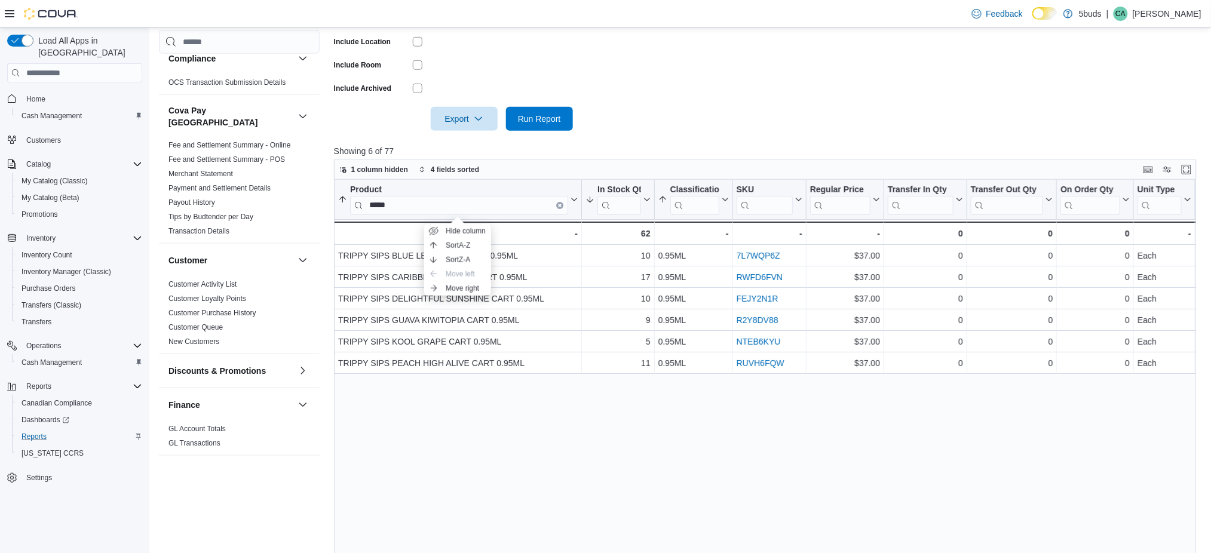
click at [495, 449] on div "Product ***** Sorted by Last Received Date, descending , then sorted by In Stoc…" at bounding box center [769, 391] width 871 height 422
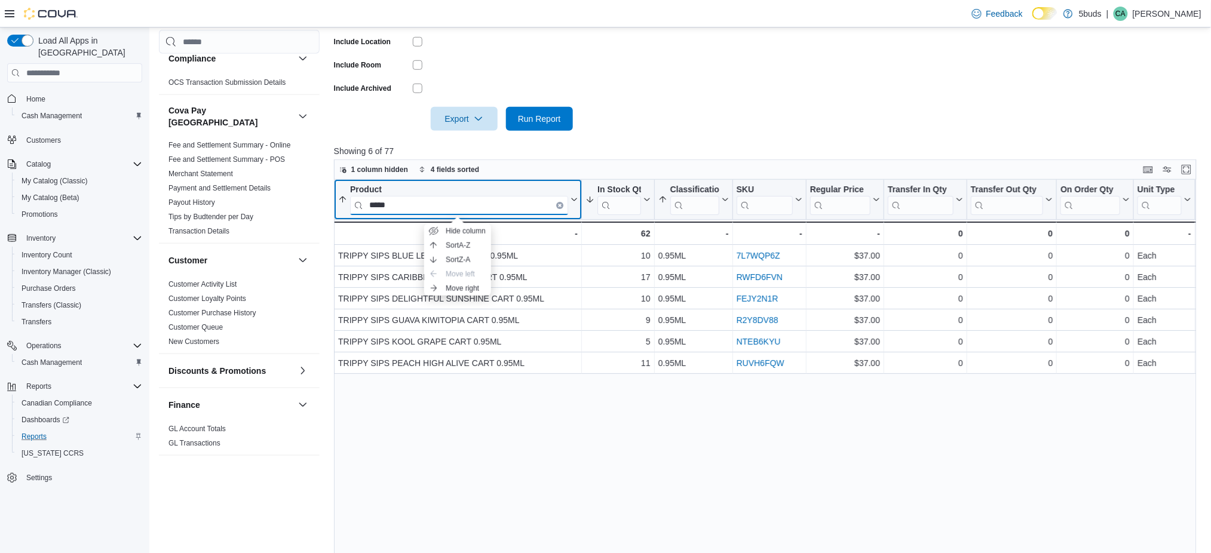
click at [562, 201] on input "*****" at bounding box center [459, 205] width 218 height 19
click at [559, 202] on button "Clear input" at bounding box center [559, 205] width 7 height 7
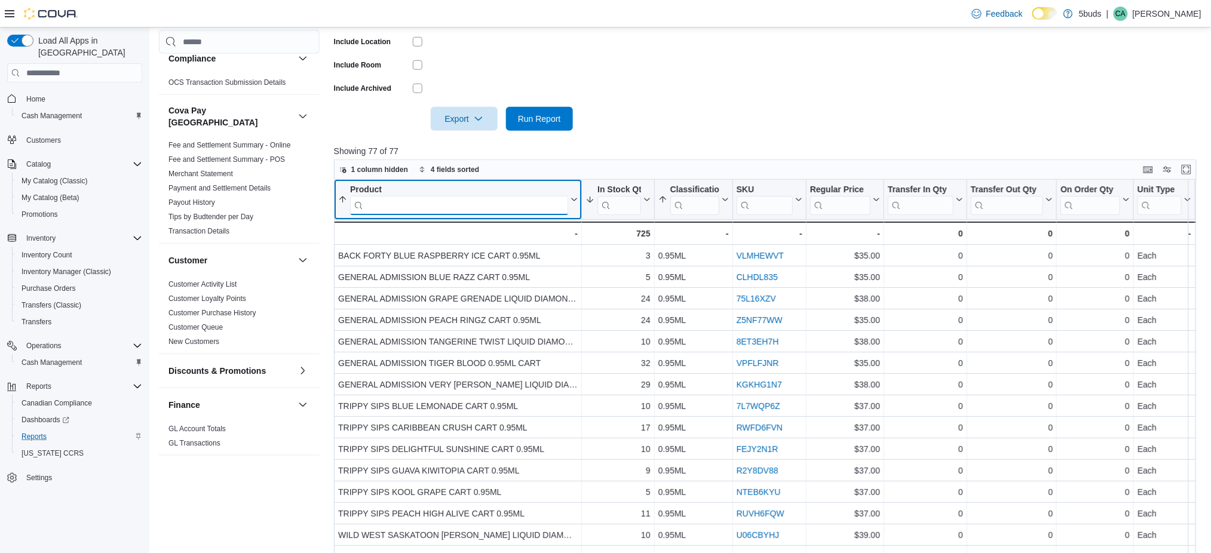
click at [536, 209] on input "search" at bounding box center [459, 205] width 218 height 19
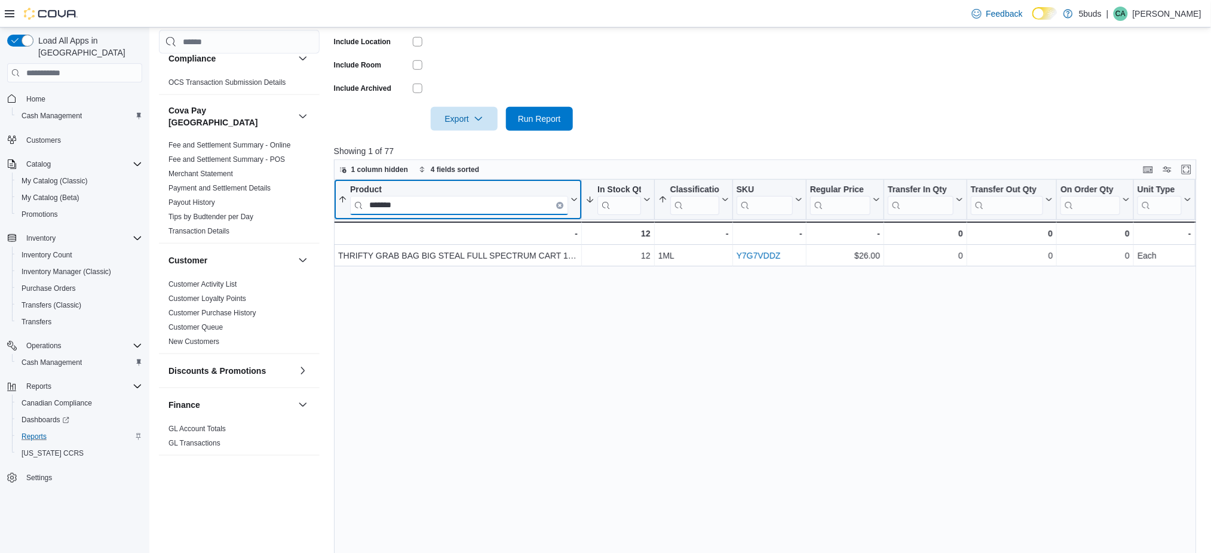
type input "*******"
click at [557, 205] on button "Clear input" at bounding box center [559, 205] width 7 height 7
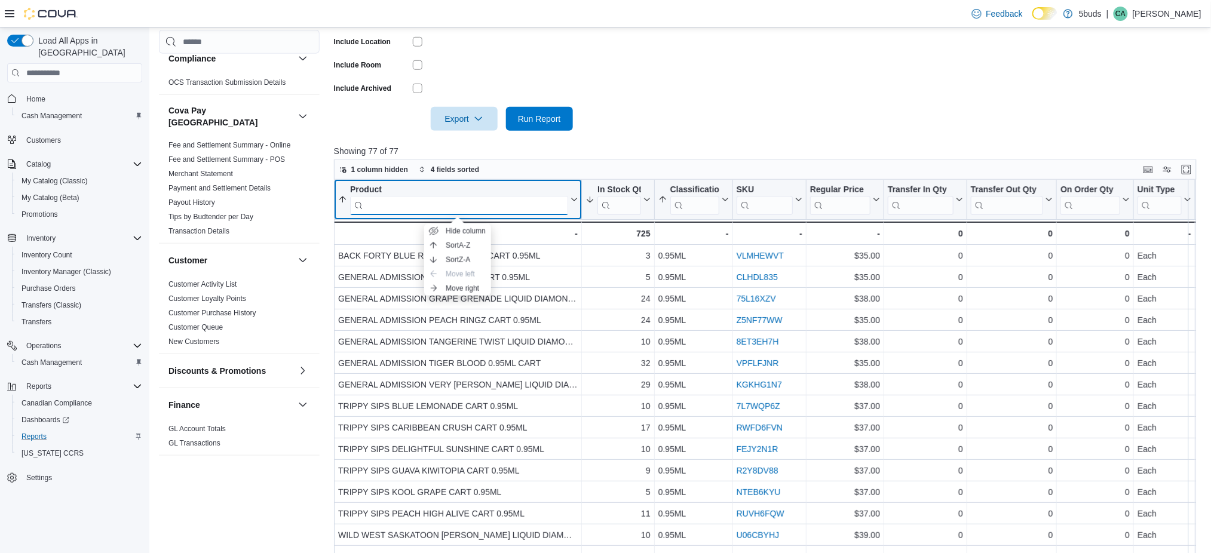
click at [503, 209] on input "search" at bounding box center [459, 205] width 218 height 19
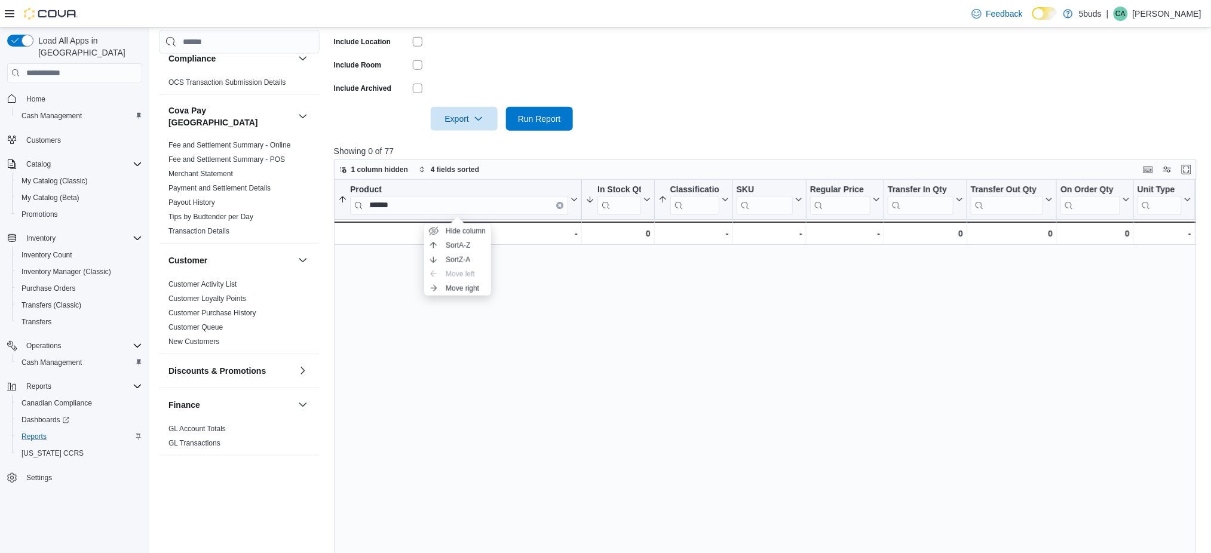
click at [502, 312] on div "Product ****** Sorted by Last Received Date, descending , then sorted by In Sto…" at bounding box center [769, 391] width 871 height 422
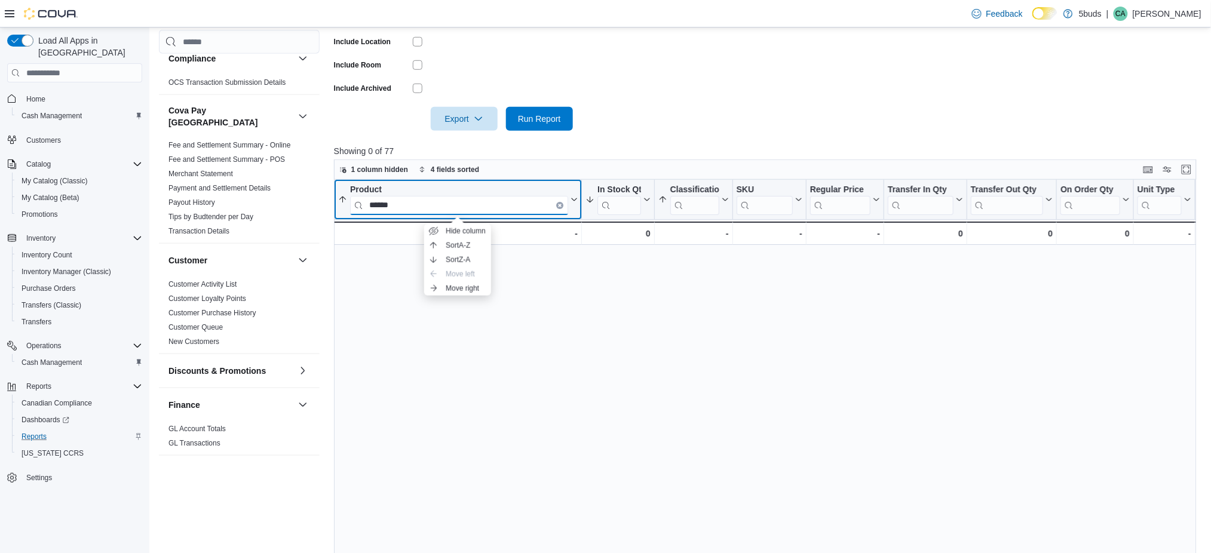
click at [440, 197] on input "******" at bounding box center [459, 205] width 218 height 19
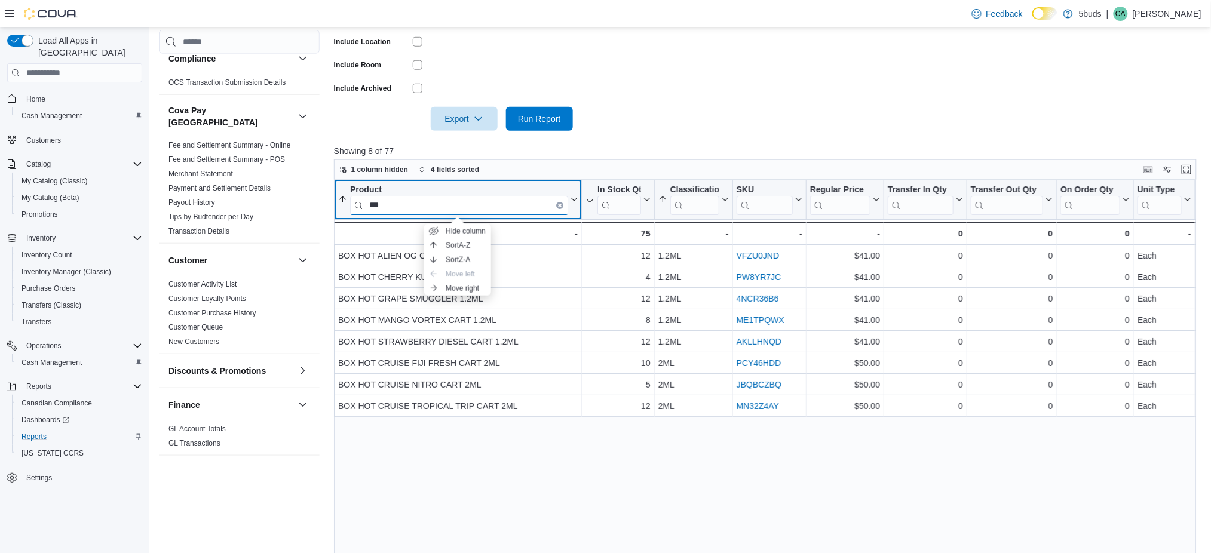
type input "***"
click at [560, 204] on icon "Clear input" at bounding box center [560, 205] width 2 height 2
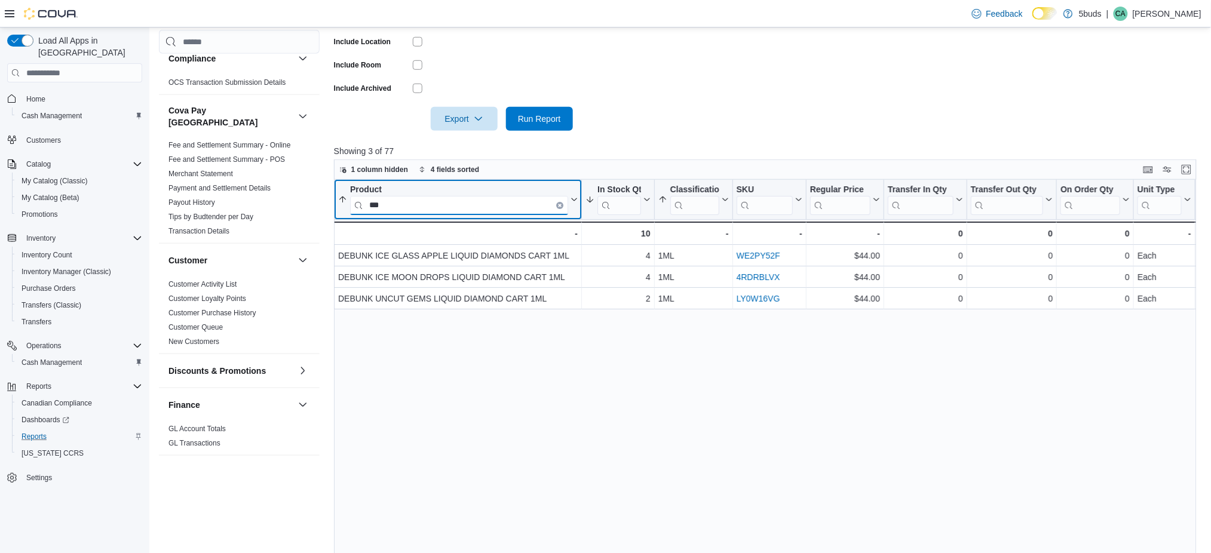
type input "***"
click at [557, 204] on button "Clear input" at bounding box center [559, 205] width 7 height 7
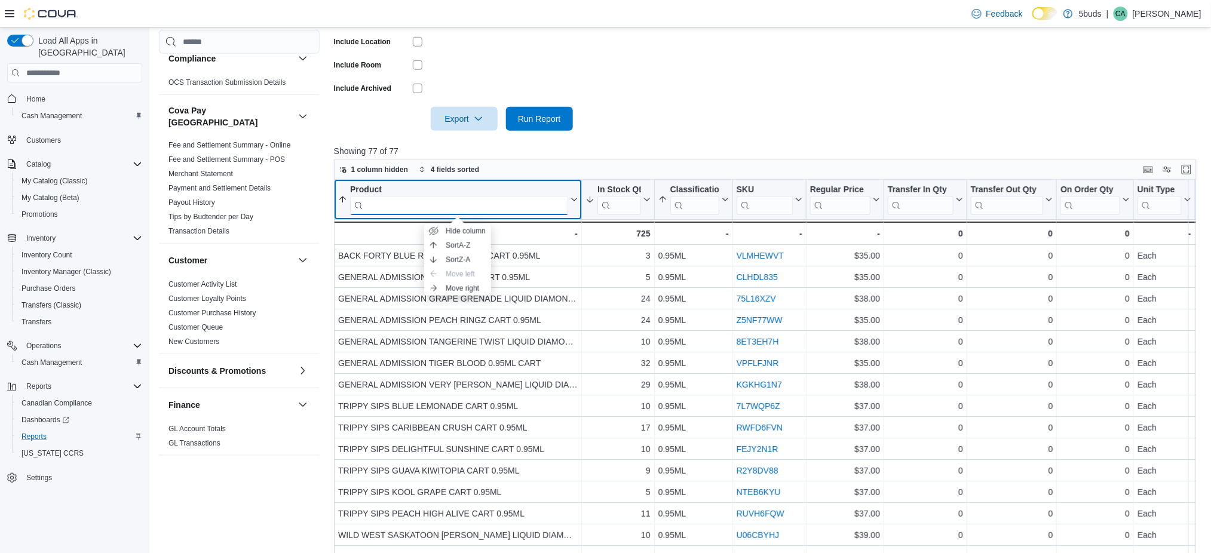
click at [534, 202] on input "search" at bounding box center [459, 205] width 218 height 19
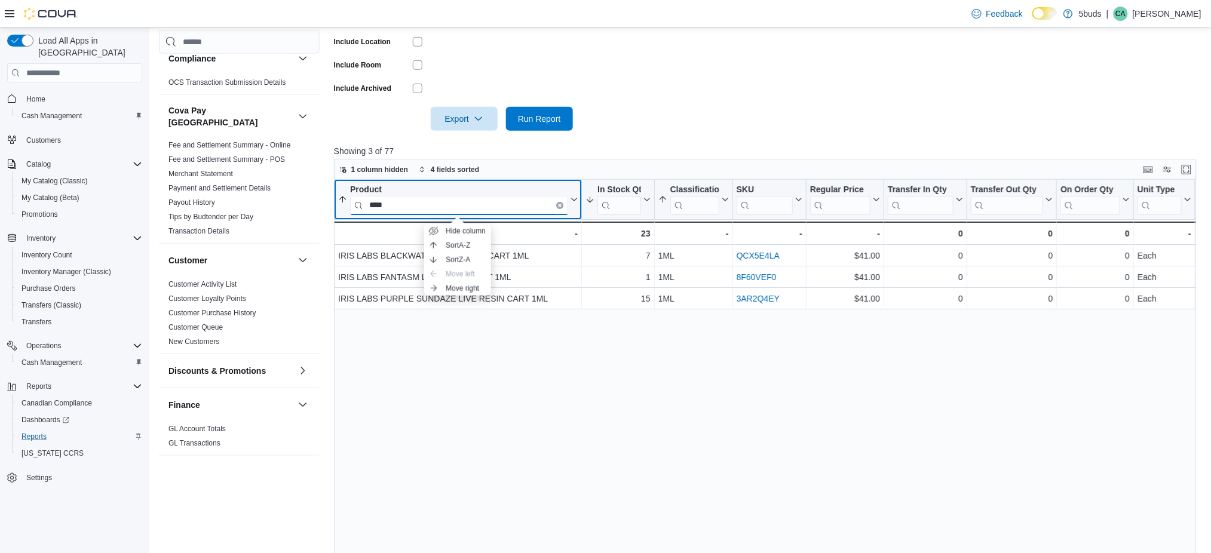
type input "****"
click at [561, 204] on icon "Clear input" at bounding box center [560, 206] width 4 height 4
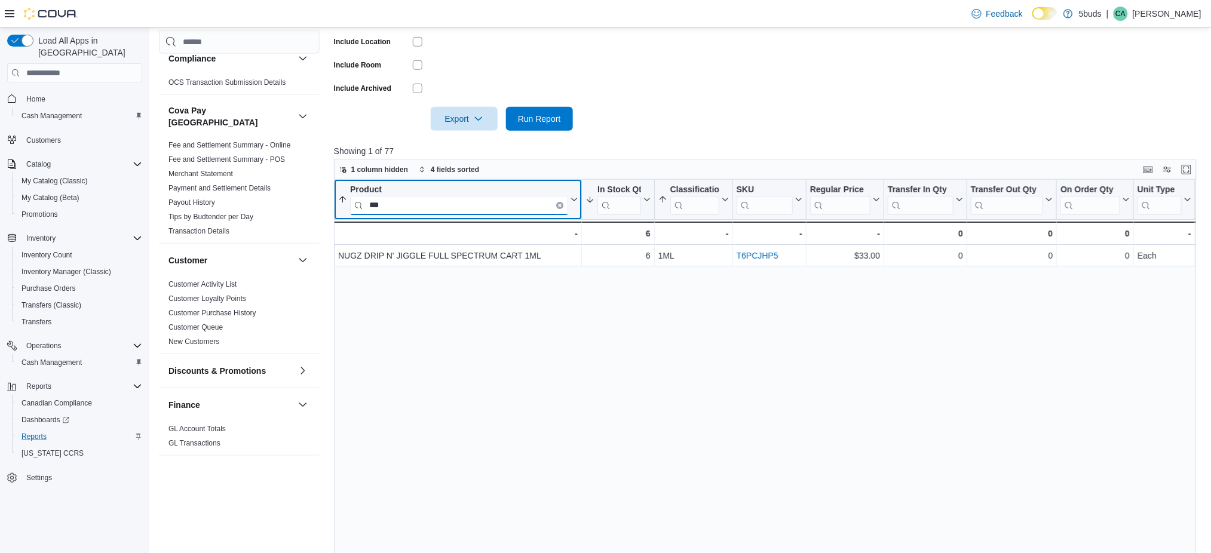
type input "***"
click at [559, 202] on button "Clear input" at bounding box center [559, 205] width 7 height 7
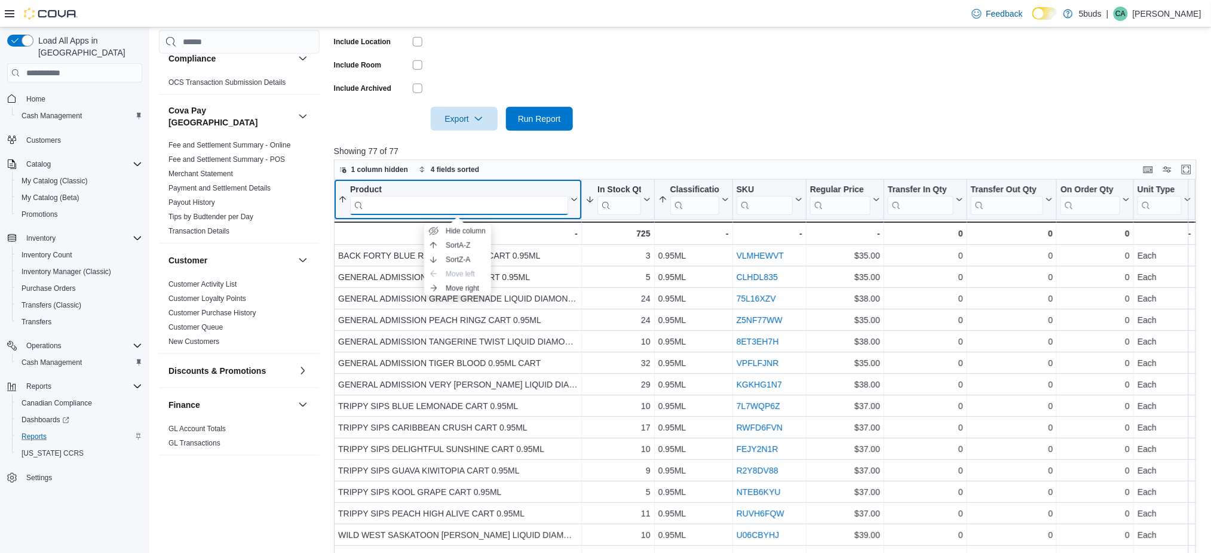
click at [538, 199] on input "search" at bounding box center [459, 205] width 218 height 19
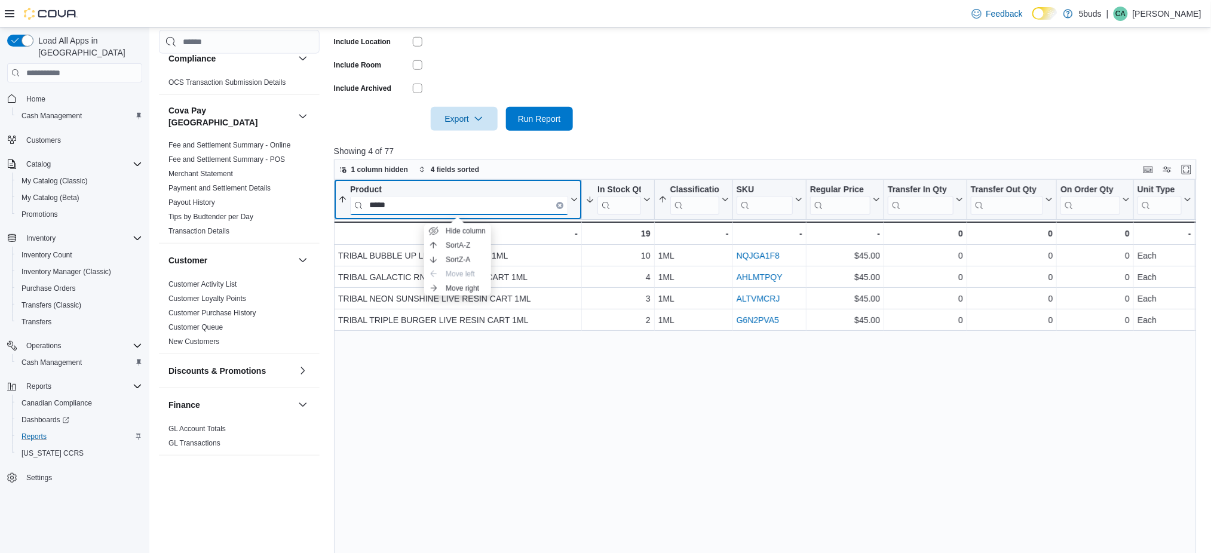
type input "*****"
click at [555, 205] on input "*****" at bounding box center [459, 205] width 218 height 19
click at [560, 204] on icon "Clear input" at bounding box center [560, 206] width 4 height 4
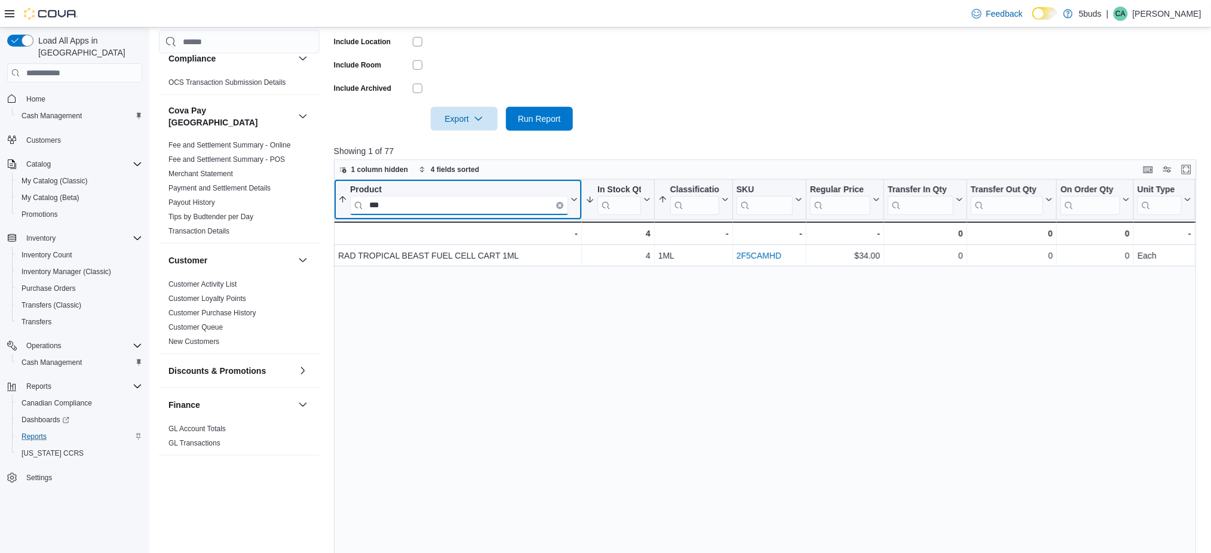
type input "***"
click at [560, 204] on icon "Clear input" at bounding box center [560, 206] width 4 height 4
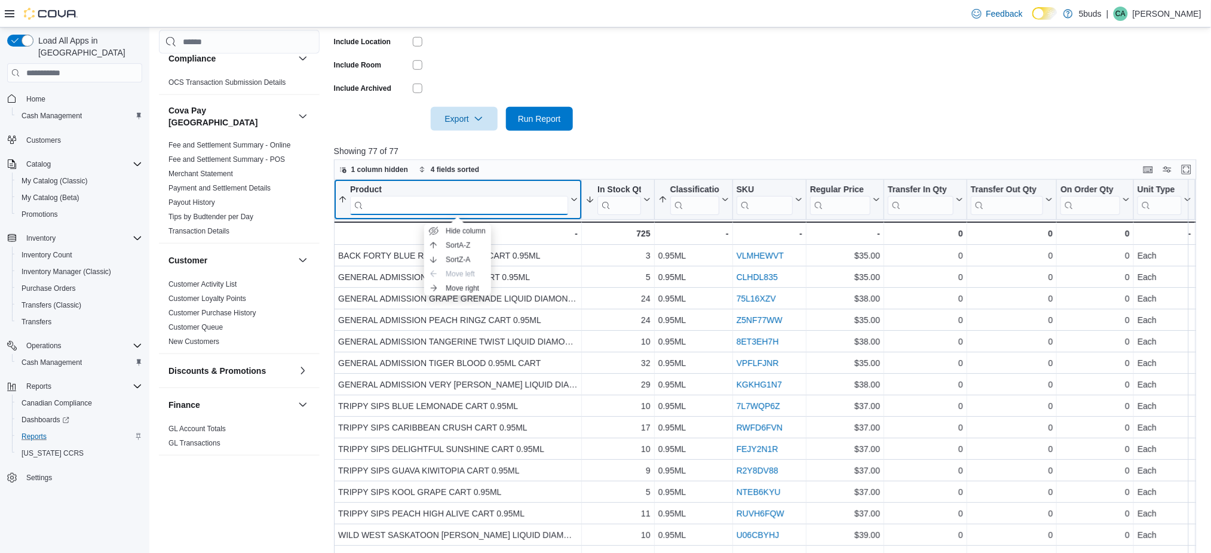
click at [521, 205] on input "search" at bounding box center [459, 205] width 218 height 19
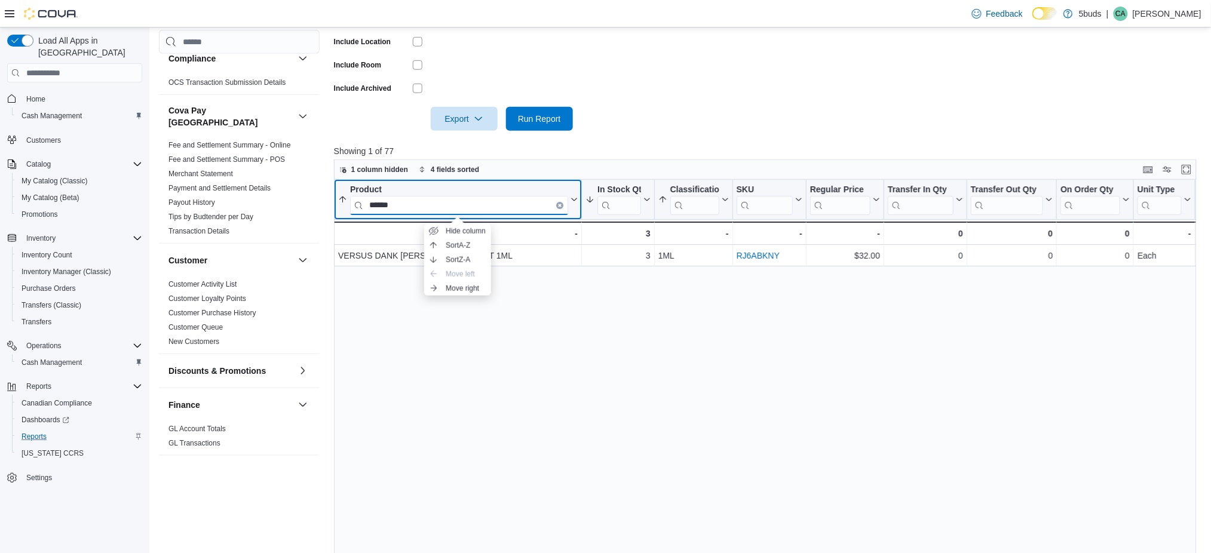
type input "******"
click at [559, 206] on icon "Clear input" at bounding box center [560, 206] width 4 height 4
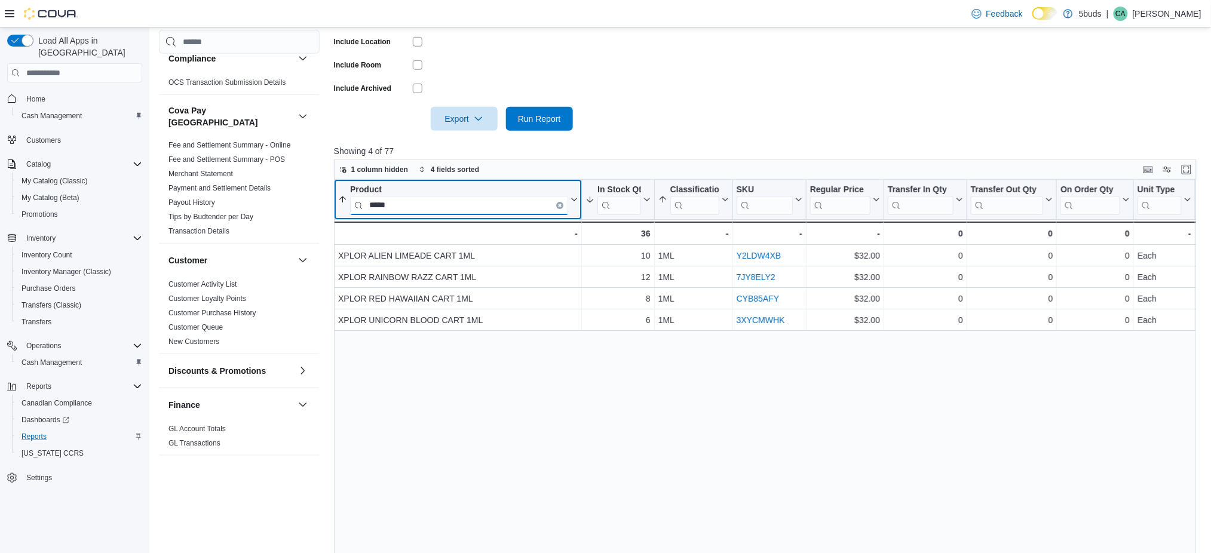
type input "*****"
click at [556, 205] on button "Clear input" at bounding box center [559, 205] width 7 height 7
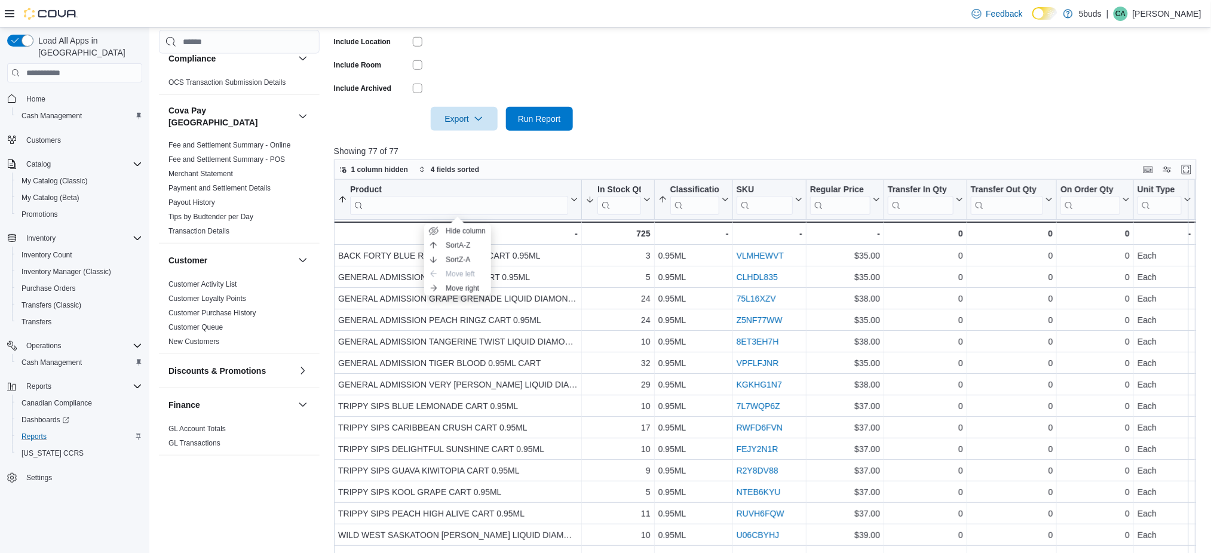
click at [585, 108] on form "Locations 5Buds - Weyburn Classifications CARTRIDGES Products All Products Bran…" at bounding box center [769, 5] width 871 height 251
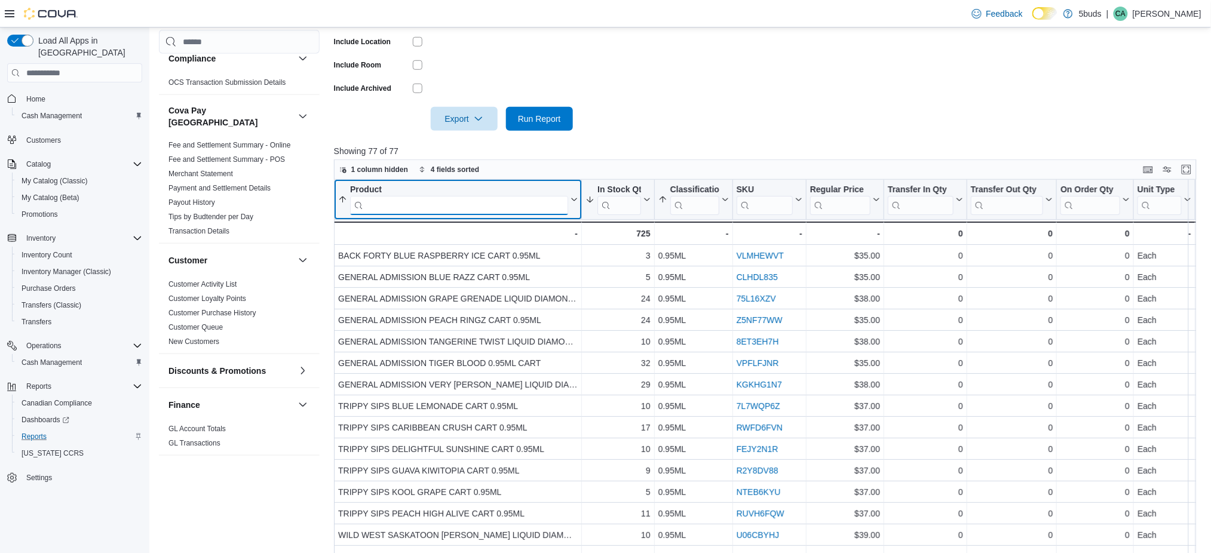
click at [534, 201] on input "search" at bounding box center [459, 205] width 218 height 19
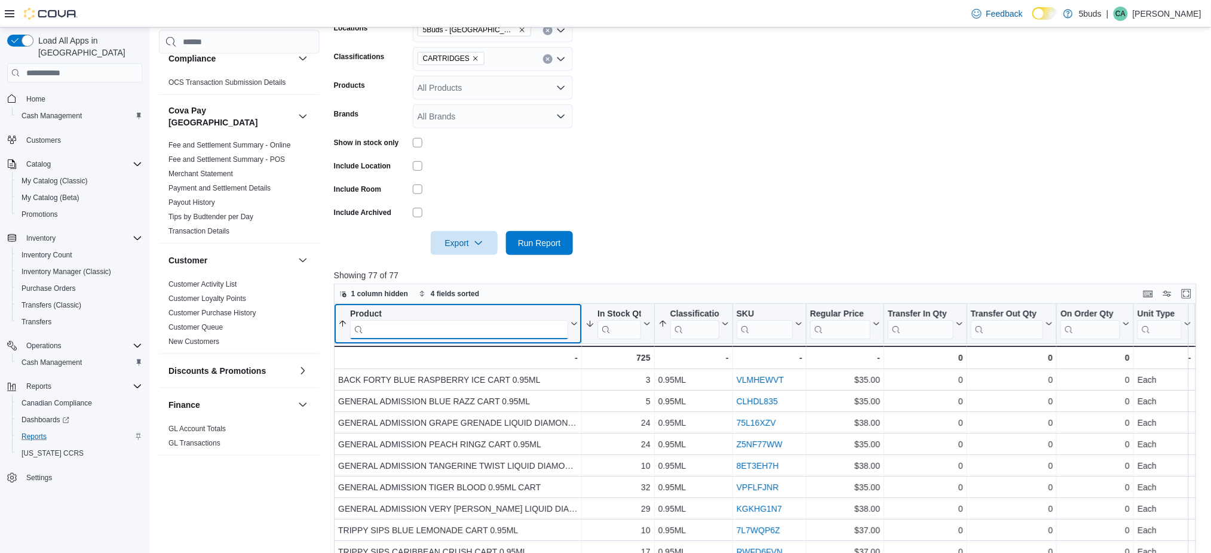
scroll to position [159, 0]
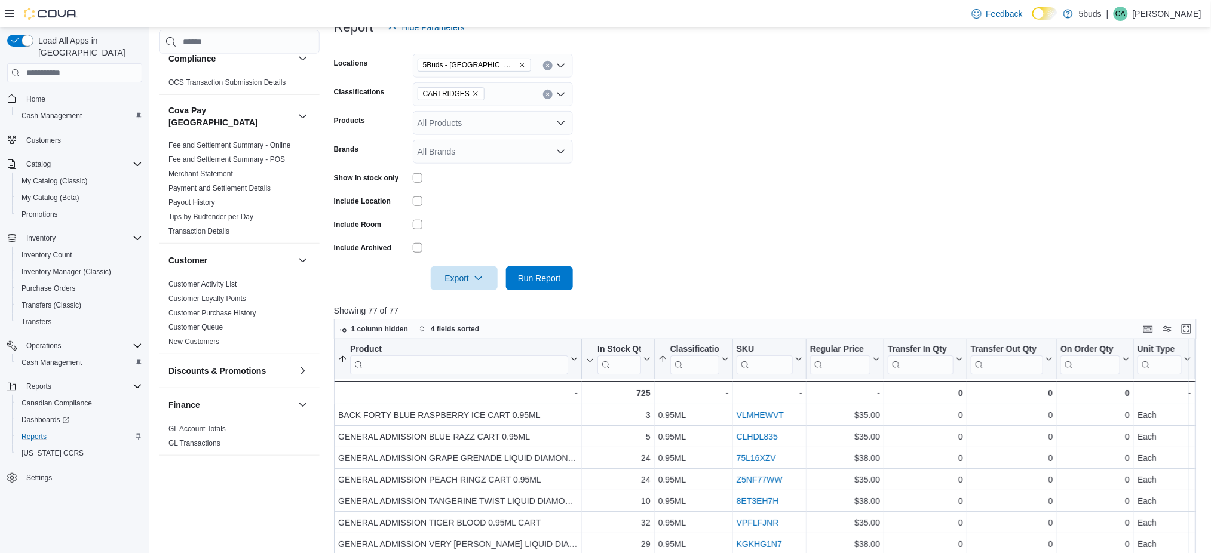
click at [472, 90] on icon "Remove CARTRIDGES from selection in this group" at bounding box center [475, 93] width 7 height 7
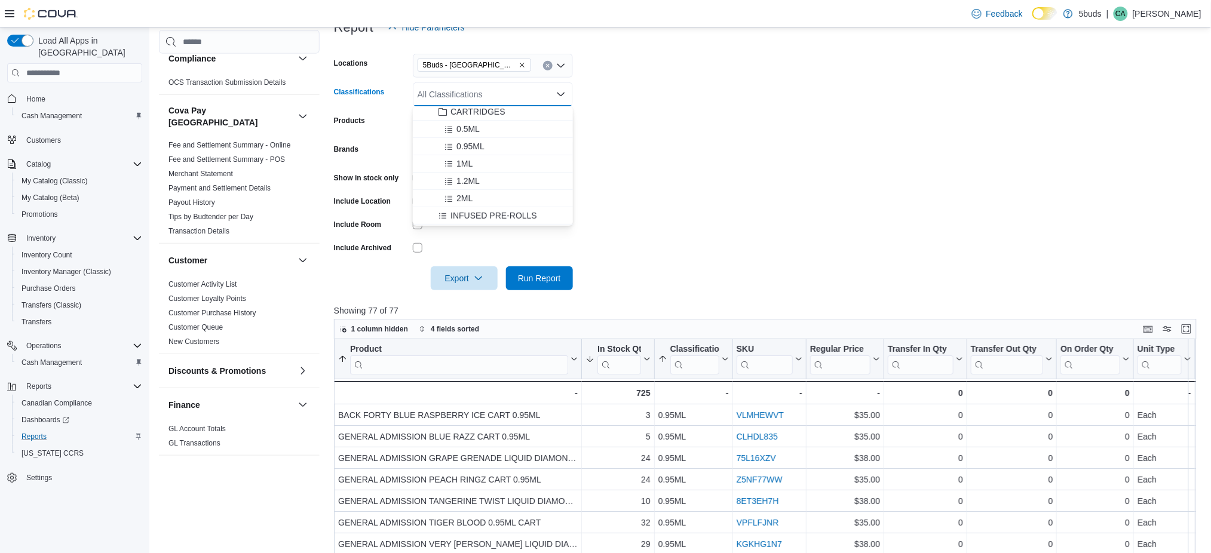
scroll to position [239, 0]
click at [481, 200] on span "DISPOSABLE" at bounding box center [476, 205] width 53 height 12
click at [609, 181] on form "Locations 5Buds - Weyburn Classifications DISPOSABLE Combo box. Selected. DISPO…" at bounding box center [769, 164] width 871 height 251
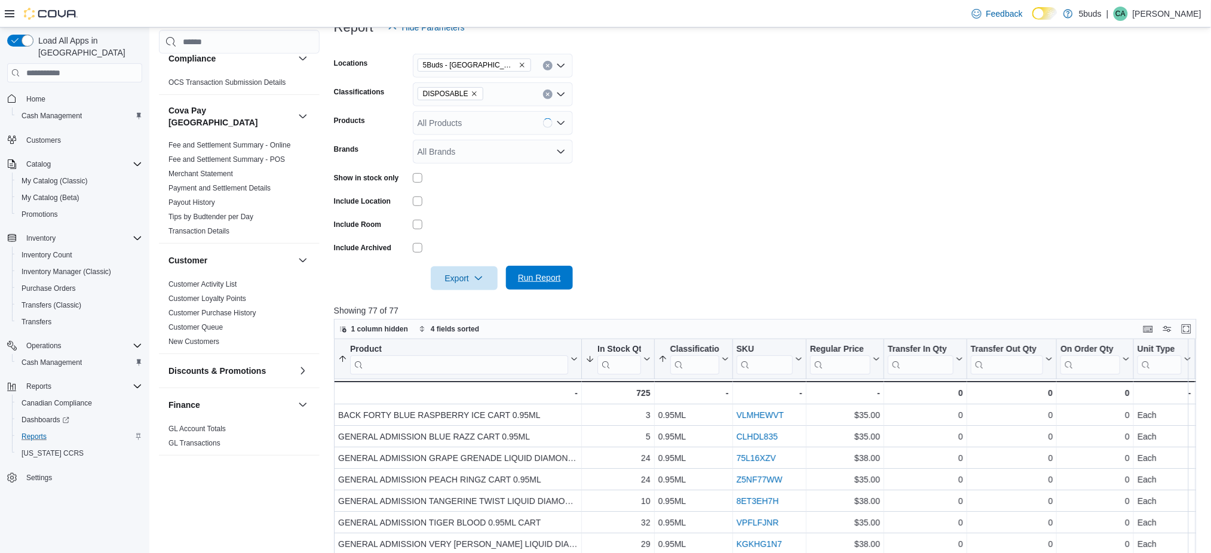
click at [519, 271] on span "Run Report" at bounding box center [539, 278] width 53 height 24
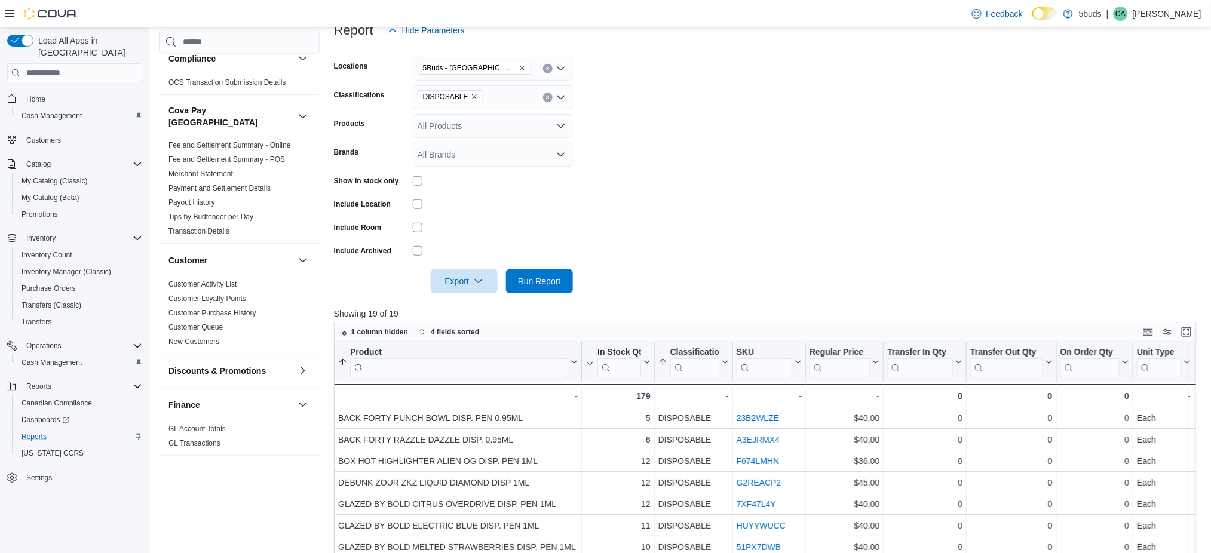
scroll to position [138, 0]
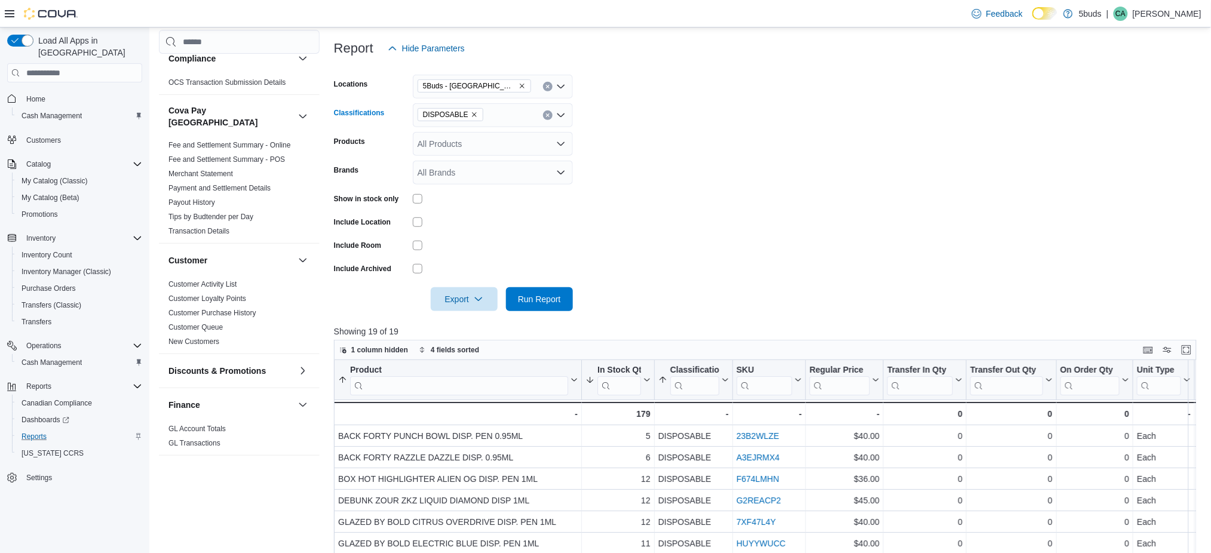
click at [471, 111] on icon "Remove DISPOSABLE from selection in this group" at bounding box center [474, 114] width 7 height 7
click at [472, 112] on div "All Classifications Combo box. Selected. Combo box input. All Classifications. …" at bounding box center [493, 115] width 160 height 24
type input "*****"
click at [471, 133] on span "GUMMY" at bounding box center [466, 136] width 32 height 12
click at [691, 148] on form "Locations 5Buds - Weyburn Classifications GUMMY Products All Products Brands Al…" at bounding box center [769, 185] width 871 height 251
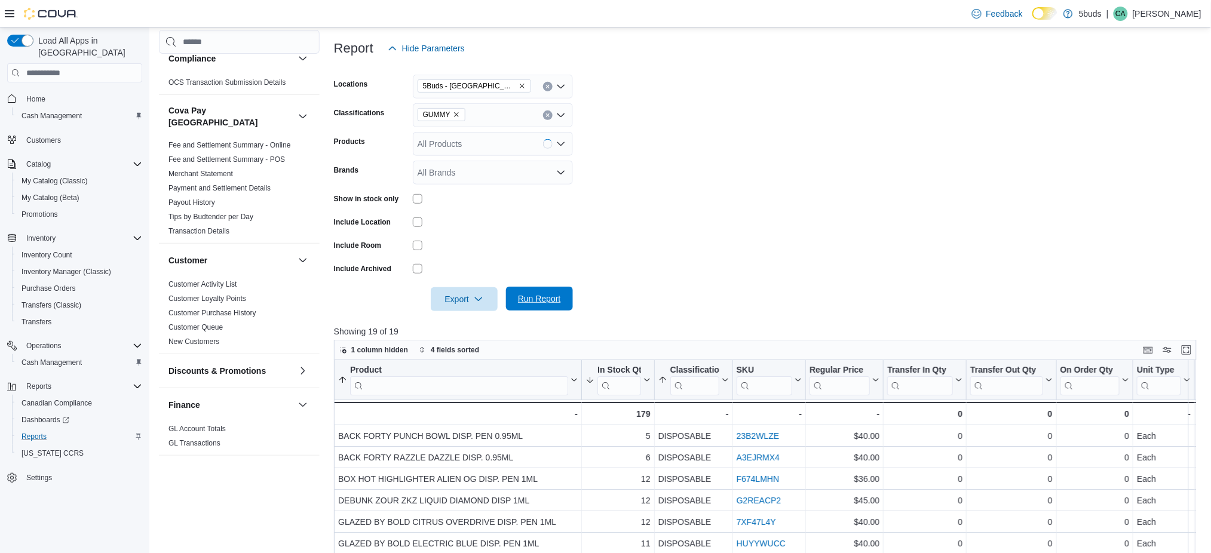
click at [546, 293] on span "Run Report" at bounding box center [539, 299] width 43 height 12
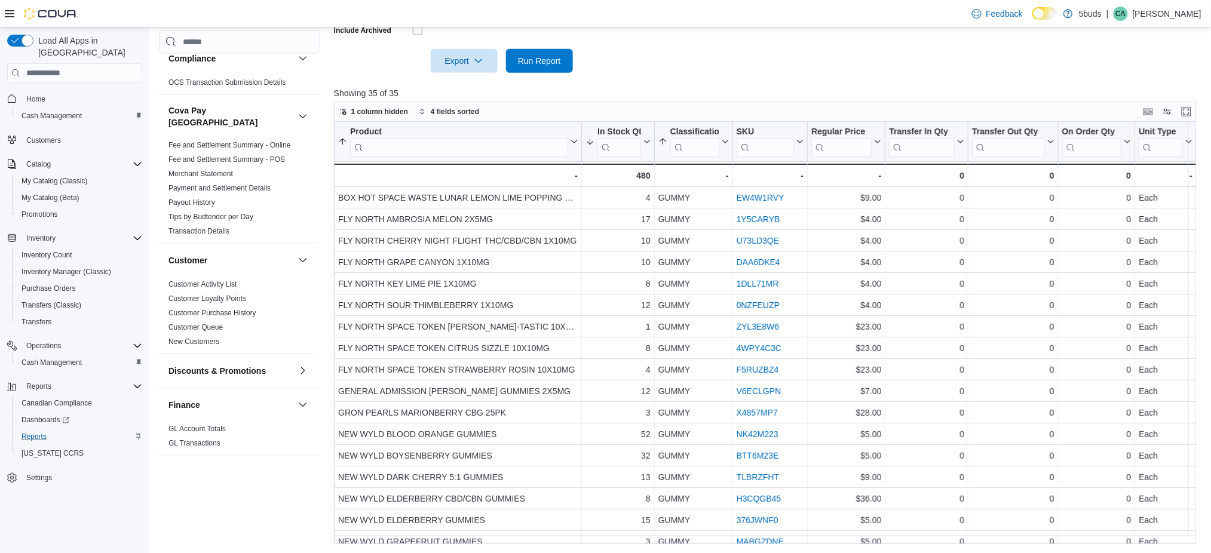
scroll to position [377, 0]
click at [452, 143] on input "search" at bounding box center [459, 146] width 218 height 19
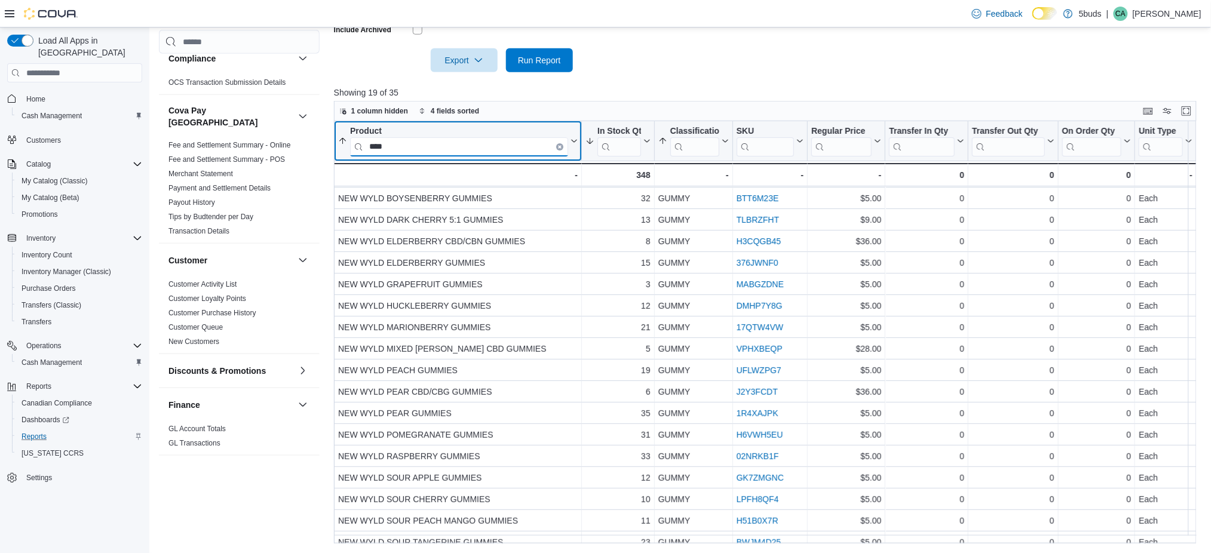
scroll to position [0, 0]
type input "****"
click at [561, 146] on icon "Clear input" at bounding box center [560, 147] width 4 height 4
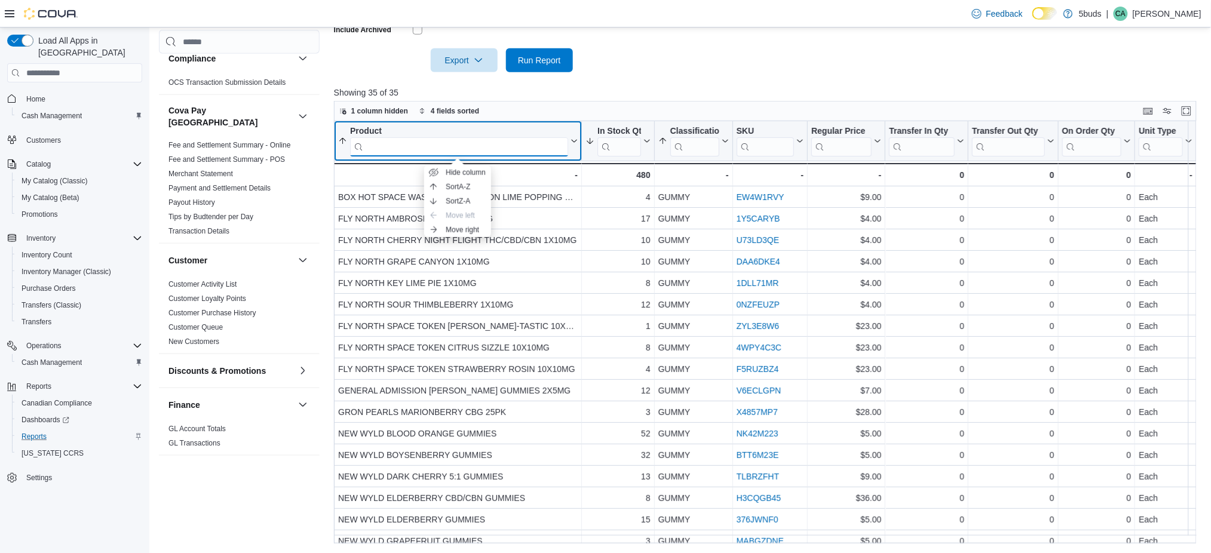
click at [519, 148] on input "search" at bounding box center [459, 146] width 218 height 19
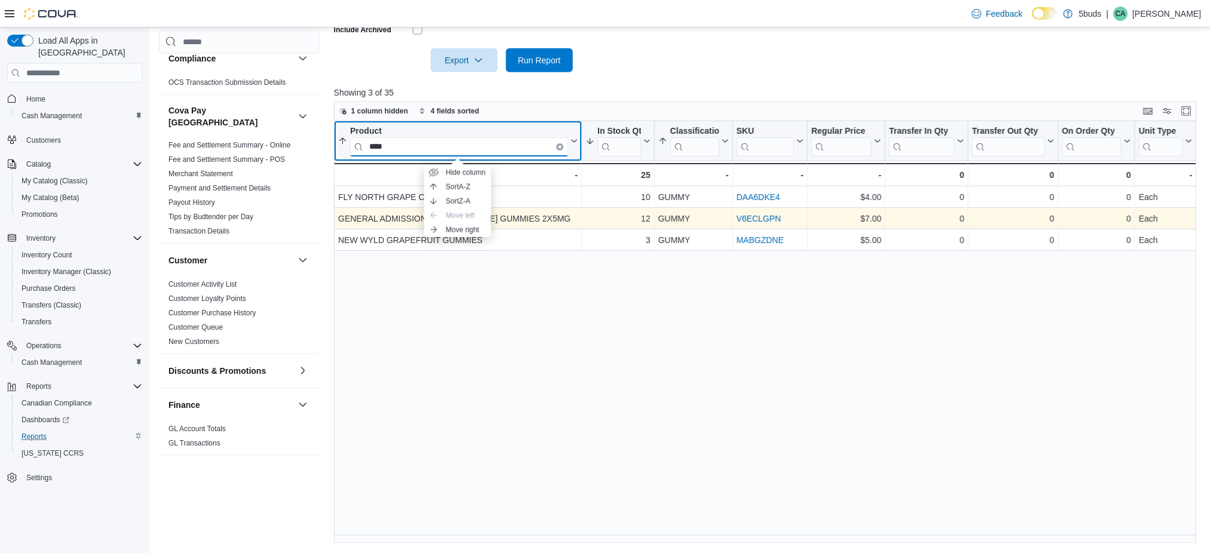
type input "****"
click at [751, 216] on link "V6ECLGPN" at bounding box center [758, 219] width 45 height 10
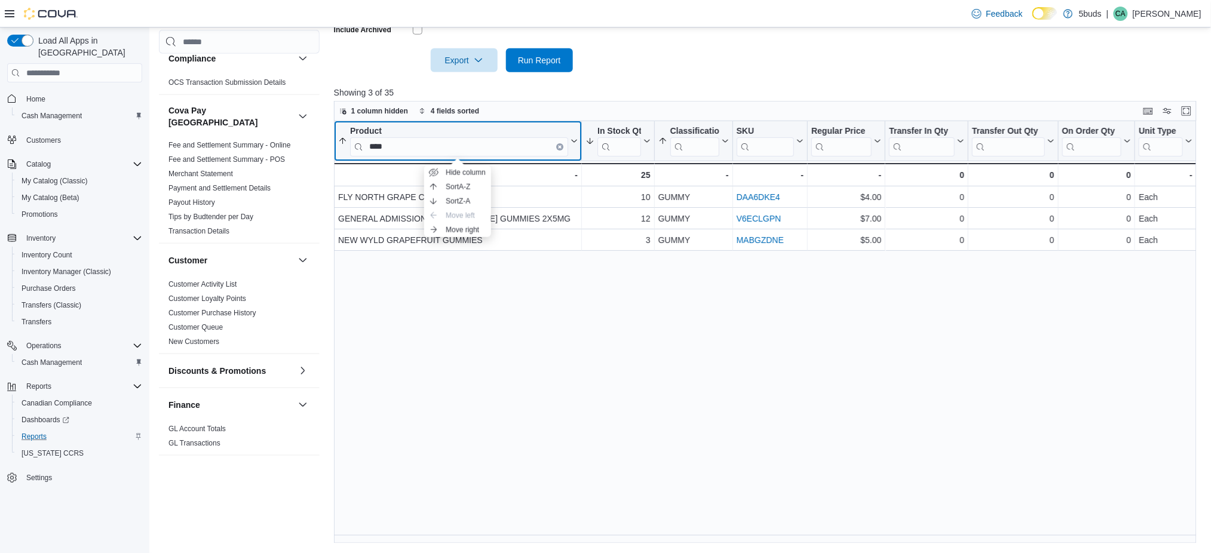
click at [560, 148] on icon "Clear input" at bounding box center [560, 147] width 2 height 2
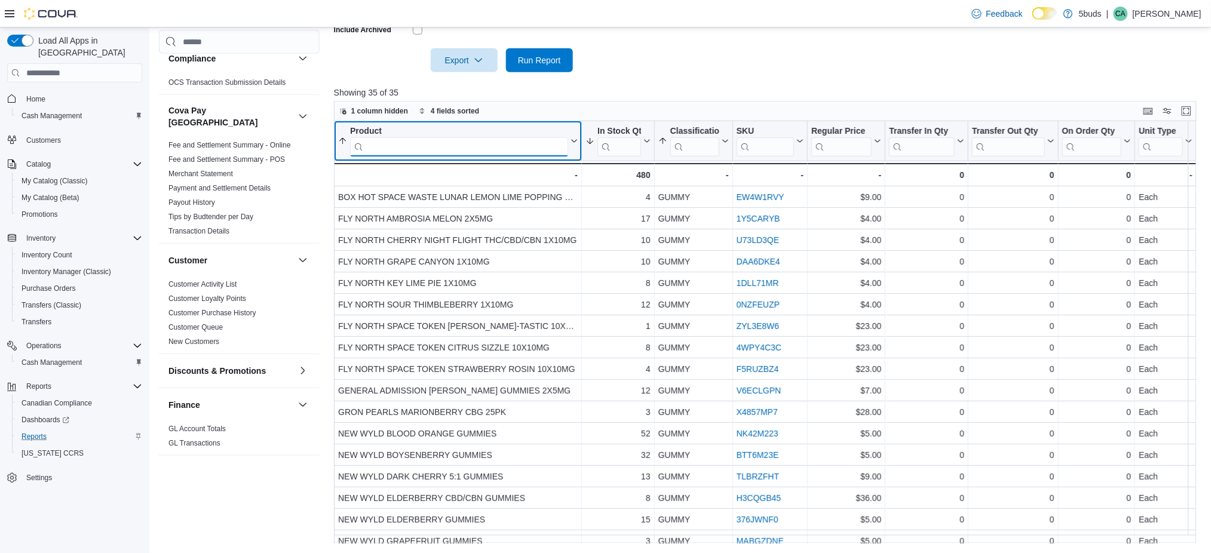
click at [546, 141] on input "search" at bounding box center [459, 146] width 218 height 19
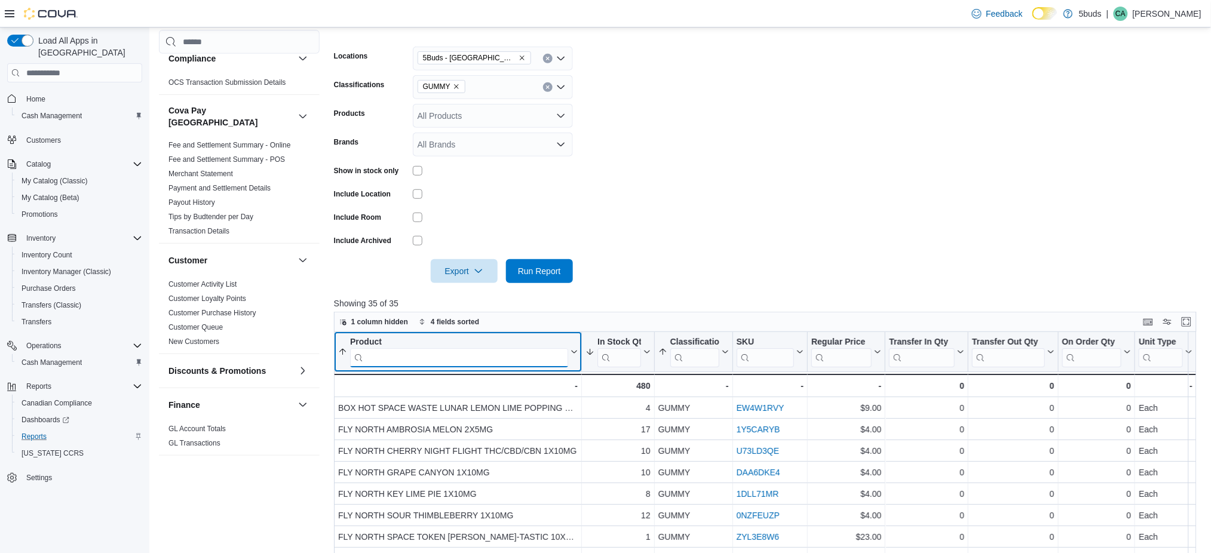
scroll to position [138, 0]
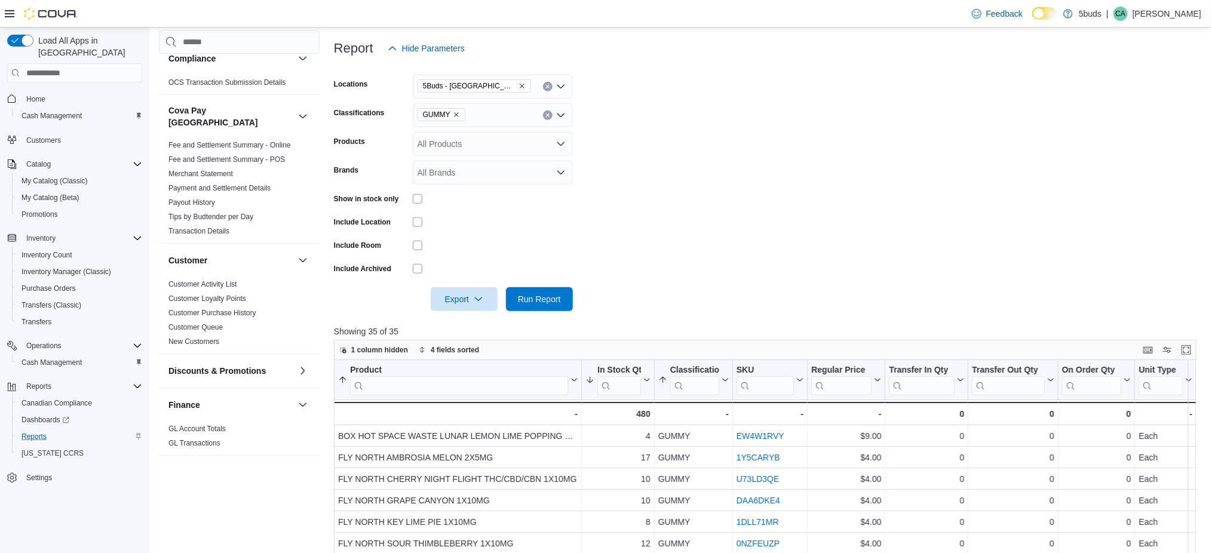
click at [455, 112] on icon "Remove GUMMY from selection in this group" at bounding box center [456, 114] width 7 height 7
click at [457, 114] on div "All Classifications" at bounding box center [493, 115] width 160 height 24
click at [465, 171] on span "DRIED CANNABIS" at bounding box center [479, 170] width 71 height 12
click at [624, 205] on form "Locations 5Buds - Weyburn Classifications DRIED CANNABIS Combo box. Selected. D…" at bounding box center [769, 185] width 871 height 251
click at [538, 289] on span "Run Report" at bounding box center [539, 299] width 53 height 24
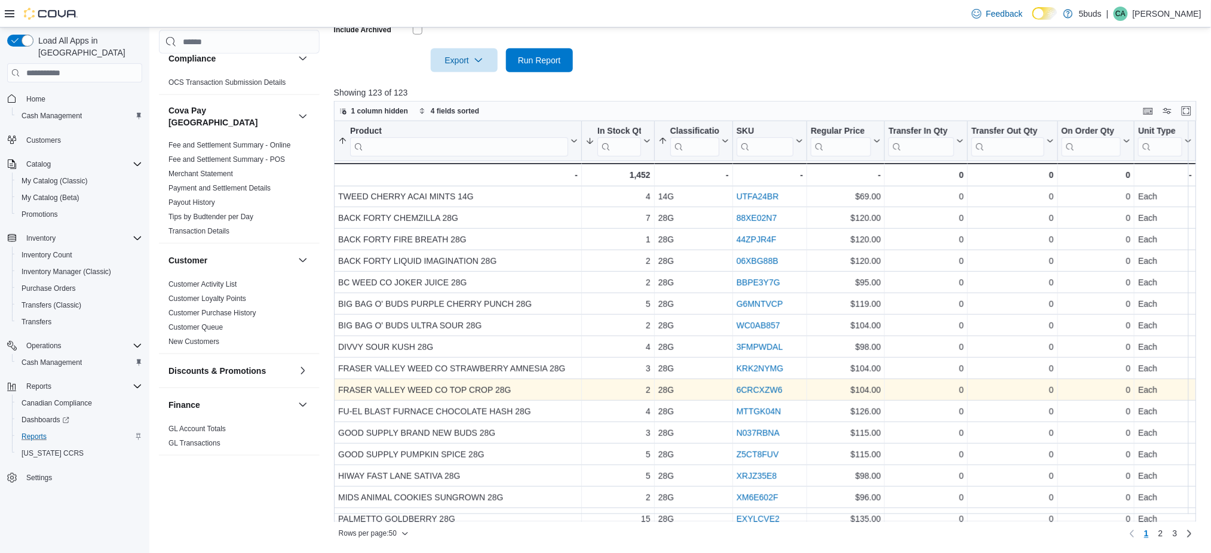
scroll to position [317, 0]
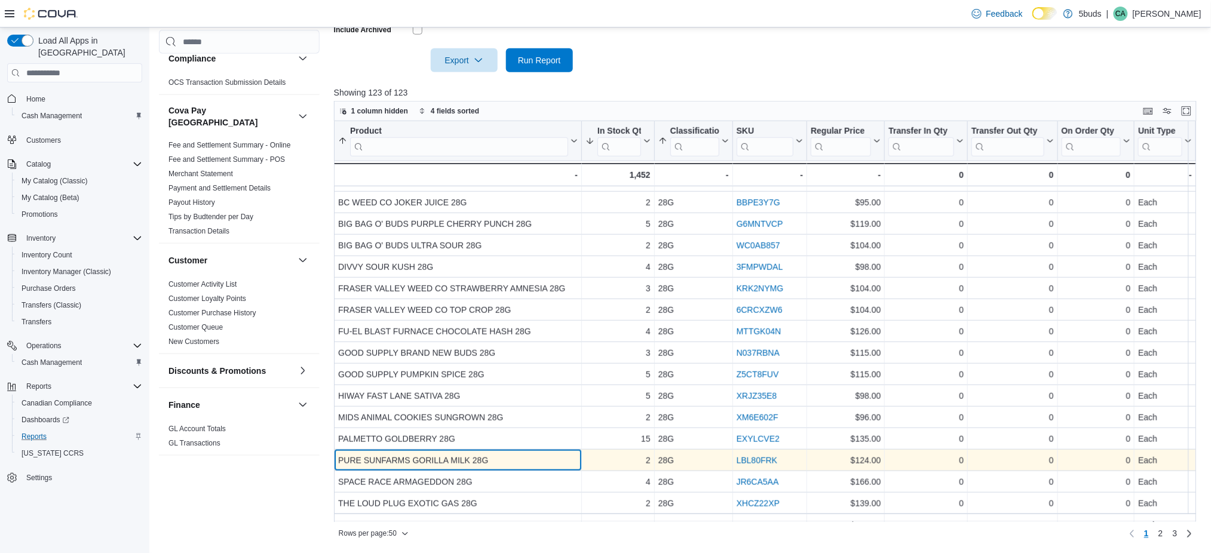
click at [462, 466] on div "PURE SUNFARMS GORILLA MILK 28G" at bounding box center [458, 460] width 240 height 14
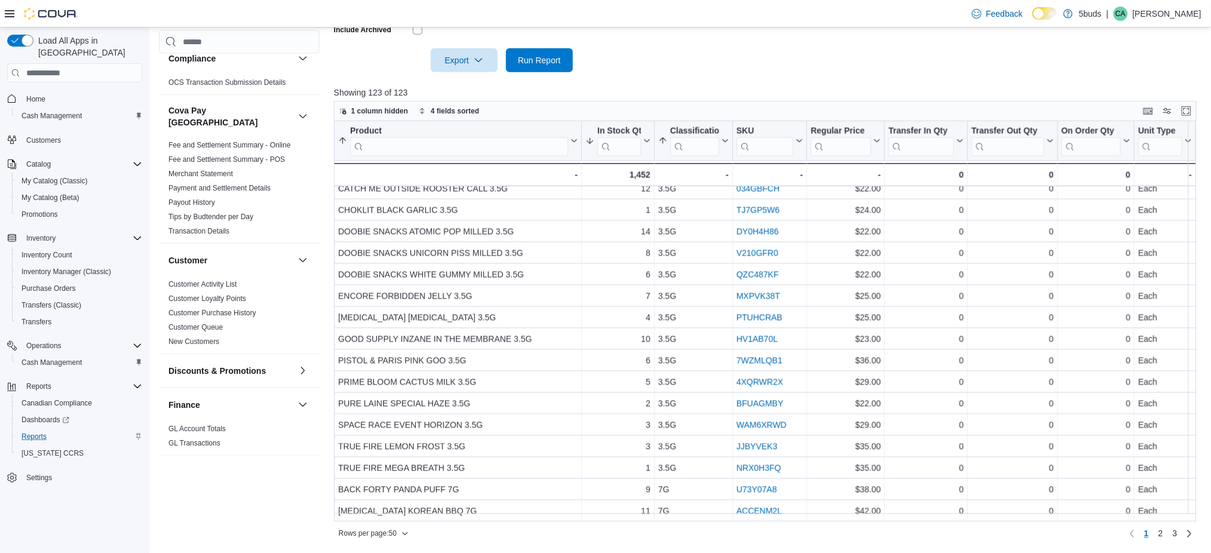
scroll to position [748, 0]
click at [1168, 533] on link "2" at bounding box center [1161, 534] width 14 height 19
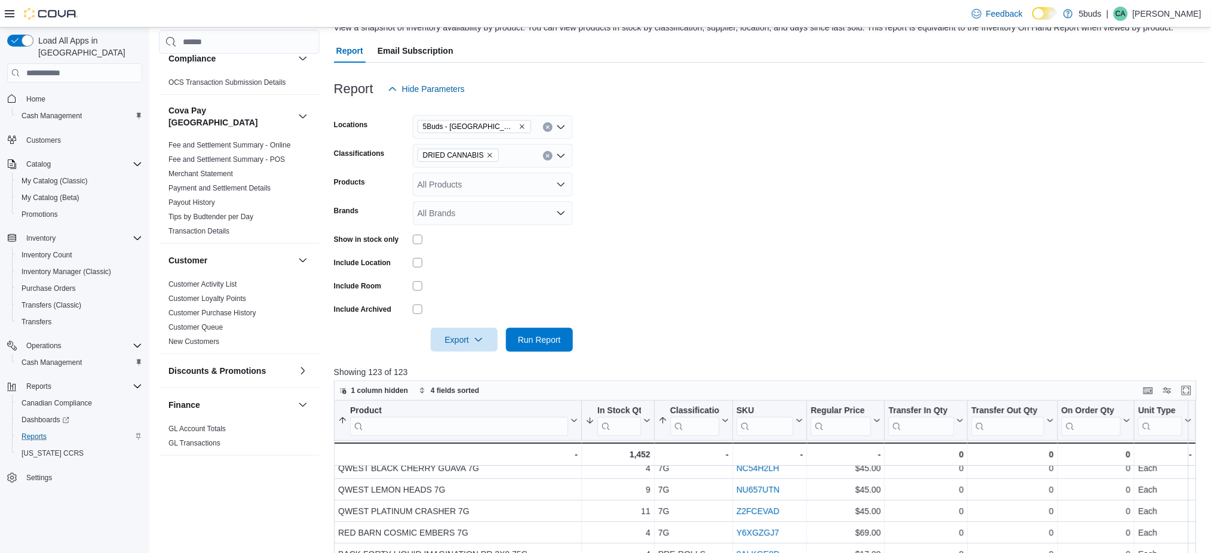
scroll to position [59, 0]
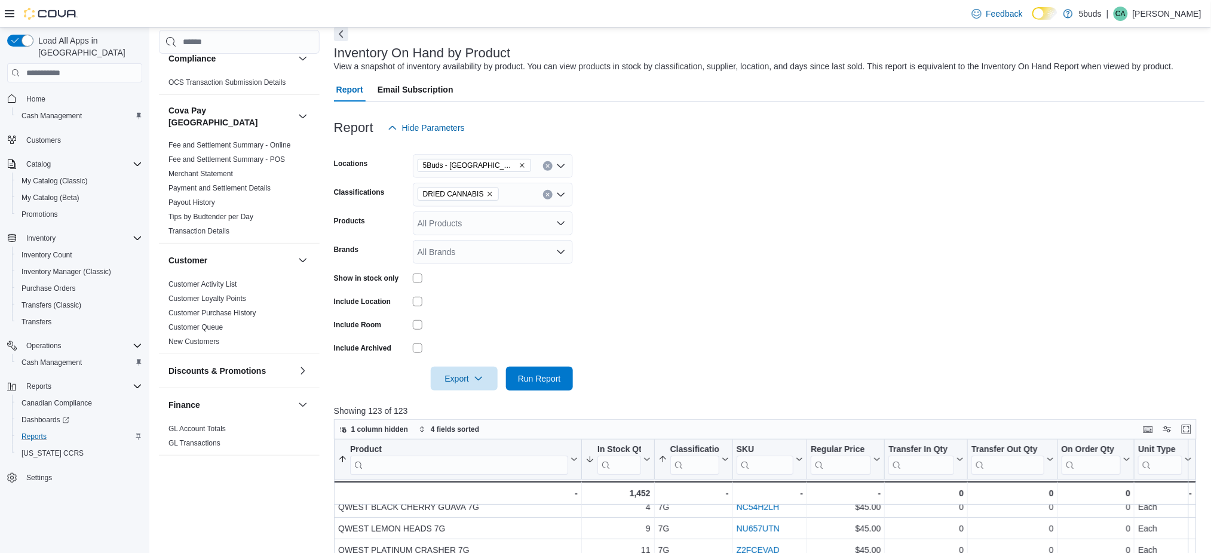
click at [487, 192] on icon "Remove DRIED CANNABIS from selection in this group" at bounding box center [489, 194] width 5 height 5
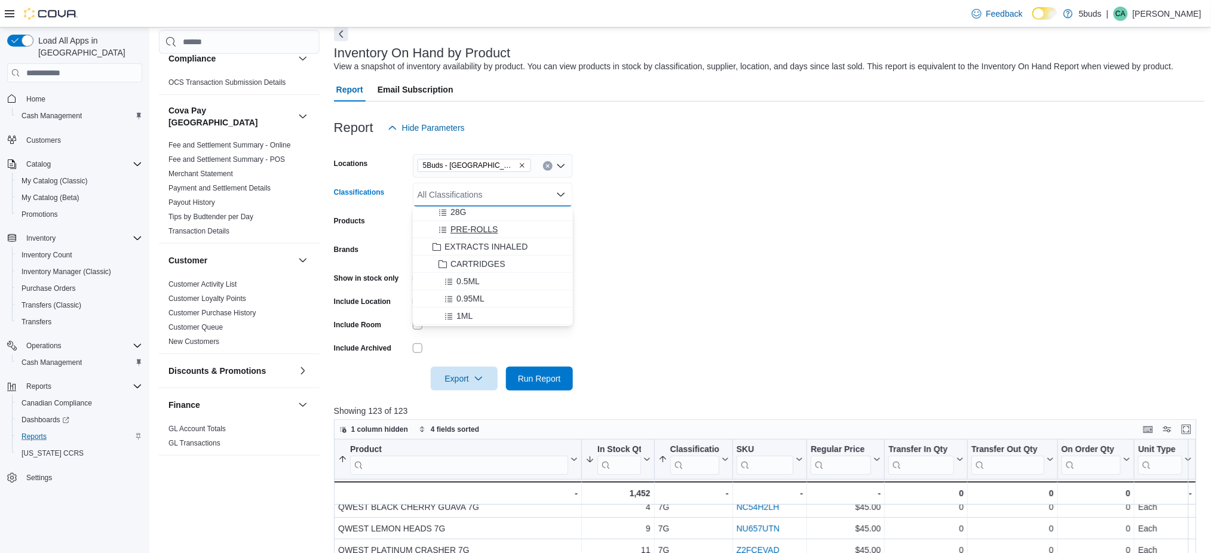
click at [490, 231] on span "PRE-ROLLS" at bounding box center [473, 229] width 47 height 12
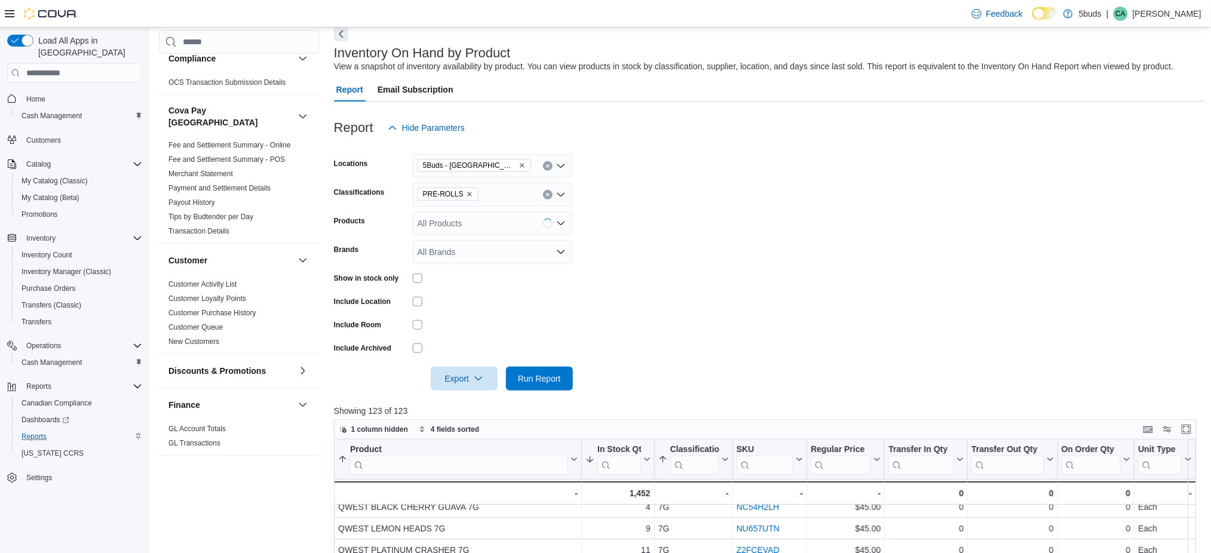
click at [658, 269] on form "Locations 5Buds - Weyburn Classifications PRE-ROLLS Products All Products Brand…" at bounding box center [769, 265] width 871 height 251
click at [566, 370] on button "Run Report" at bounding box center [539, 378] width 67 height 24
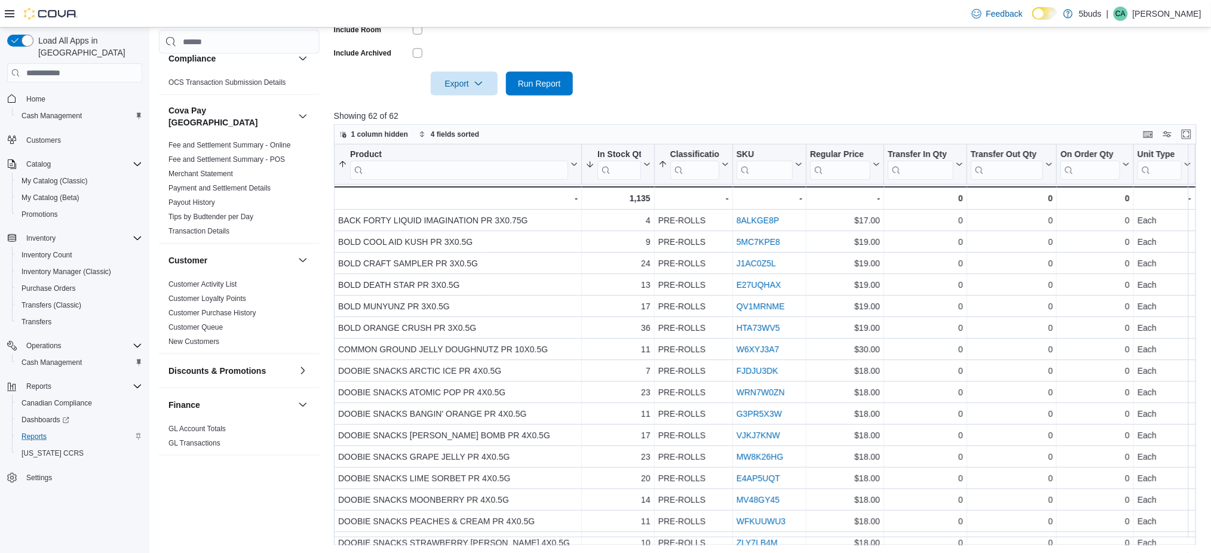
scroll to position [377, 0]
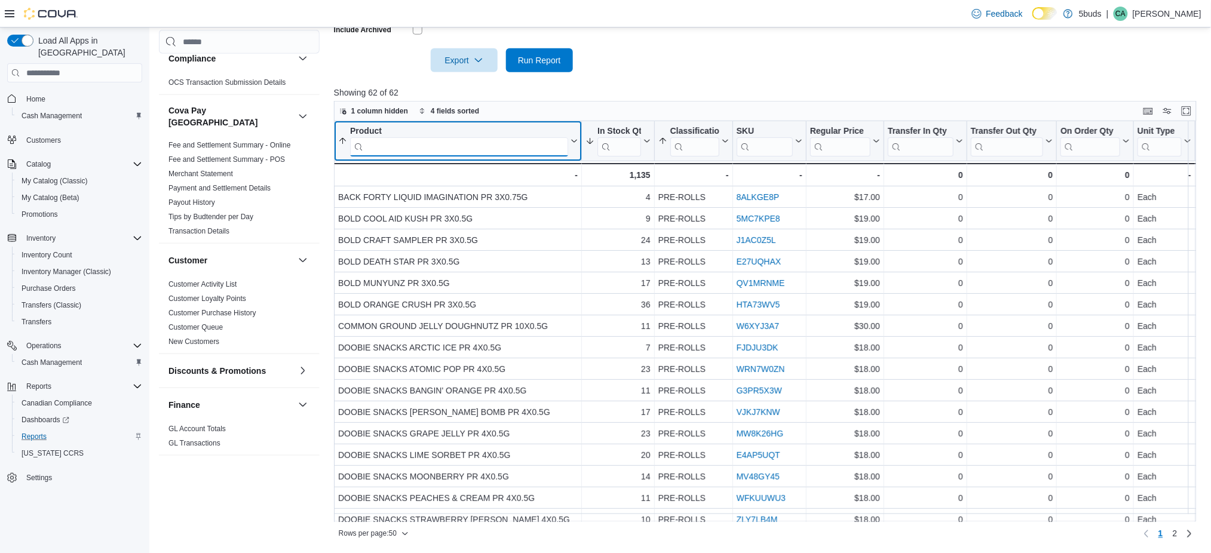
click at [487, 154] on input "search" at bounding box center [459, 146] width 218 height 19
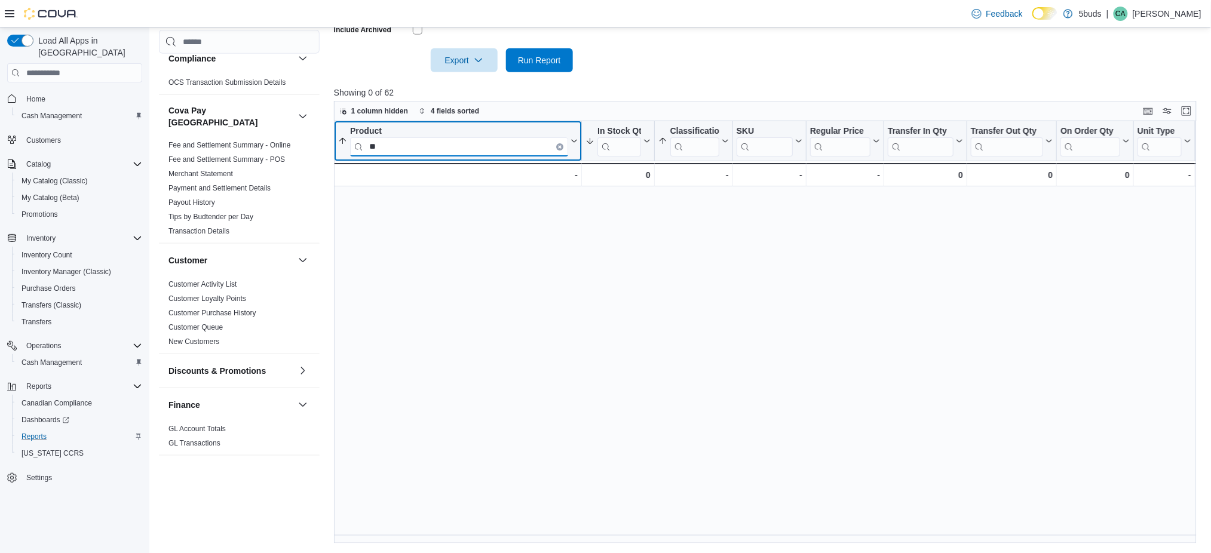
type input "*"
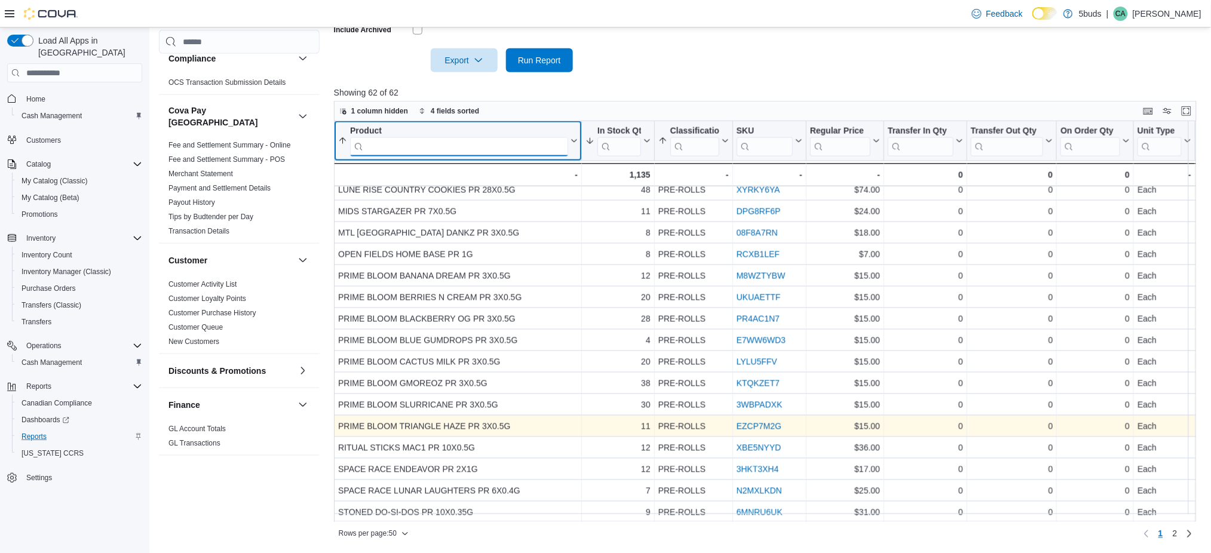
scroll to position [748, 0]
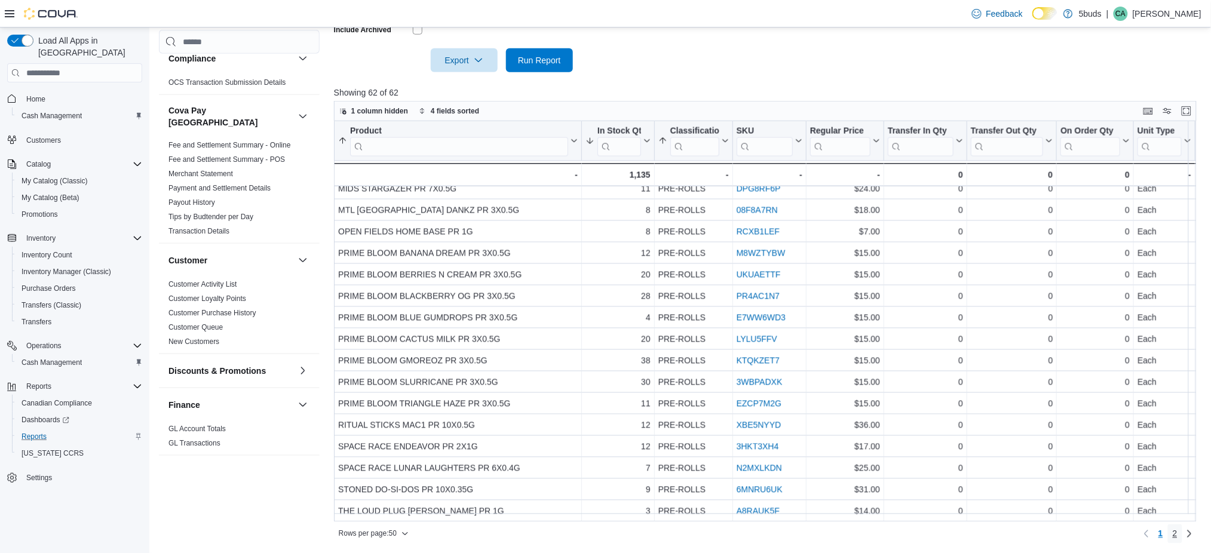
click at [1177, 534] on span "2" at bounding box center [1175, 534] width 5 height 12
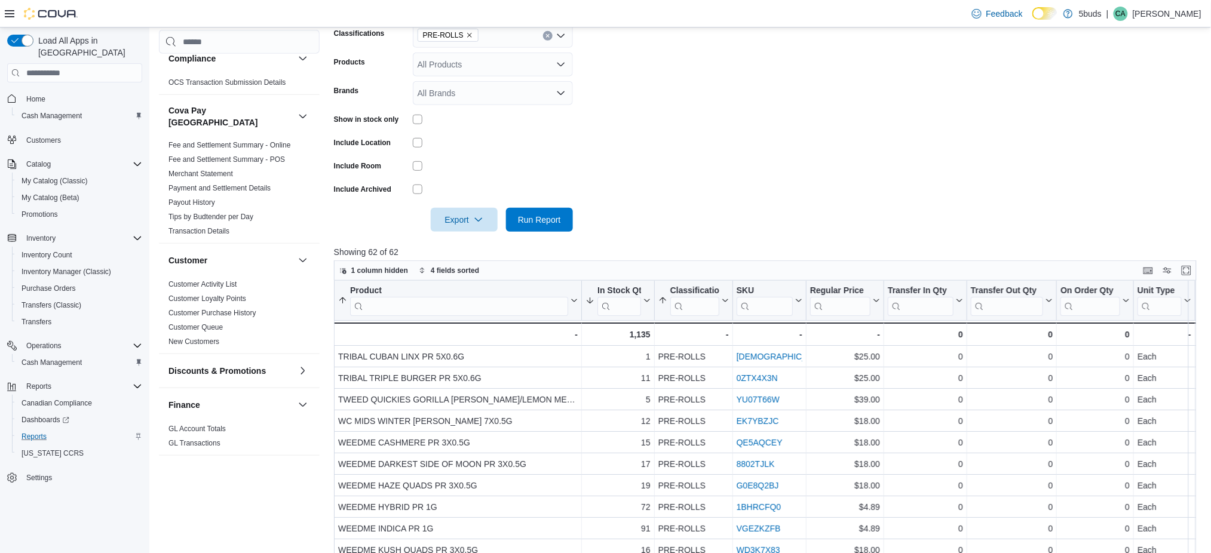
scroll to position [138, 0]
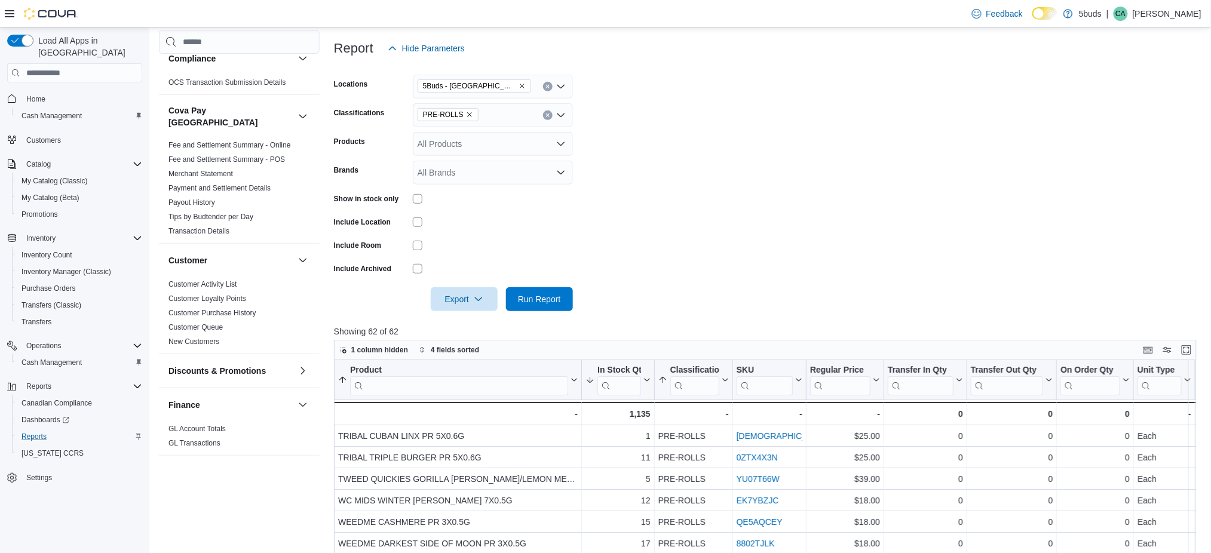
click at [467, 112] on icon "Remove PRE-ROLLS from selection in this group" at bounding box center [469, 114] width 7 height 7
click at [464, 116] on div "All Classifications Combo box. Selected. Combo box input. All Classifications. …" at bounding box center [493, 115] width 160 height 24
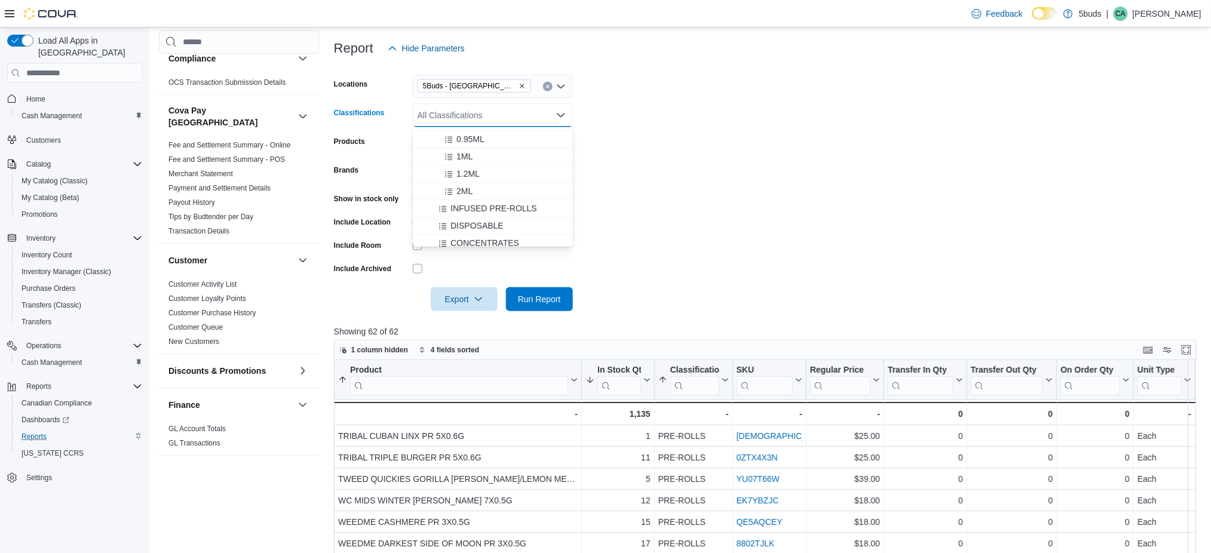
scroll to position [318, 0]
click at [486, 211] on span "CAPSULES" at bounding box center [472, 216] width 45 height 12
click at [461, 196] on span "OIL" at bounding box center [457, 198] width 14 height 12
click at [476, 196] on span "TOPICALS" at bounding box center [464, 195] width 41 height 12
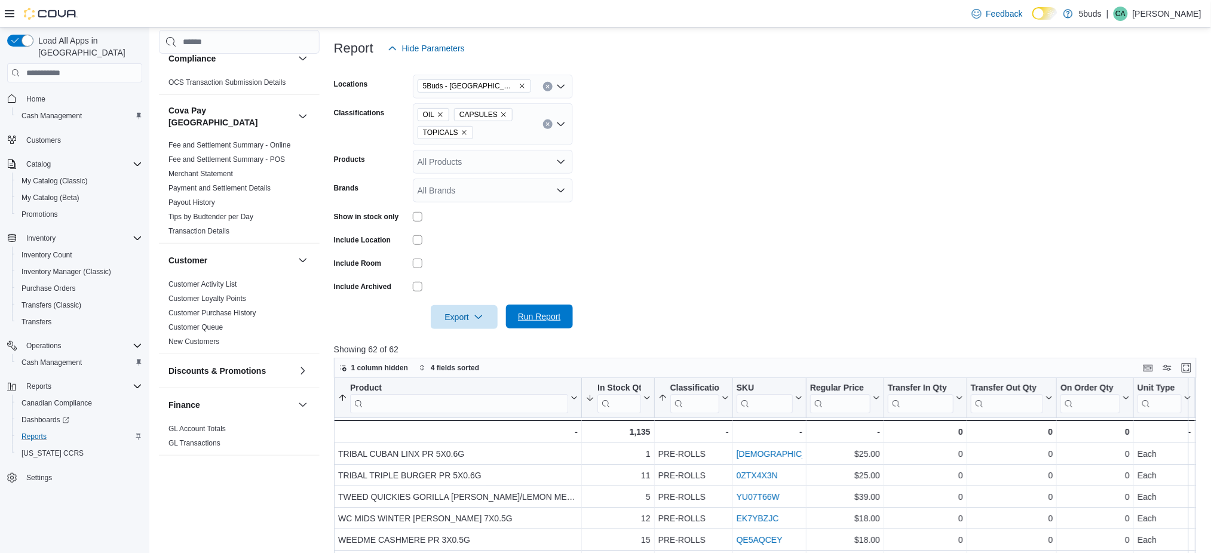
click at [523, 315] on span "Run Report" at bounding box center [539, 317] width 43 height 12
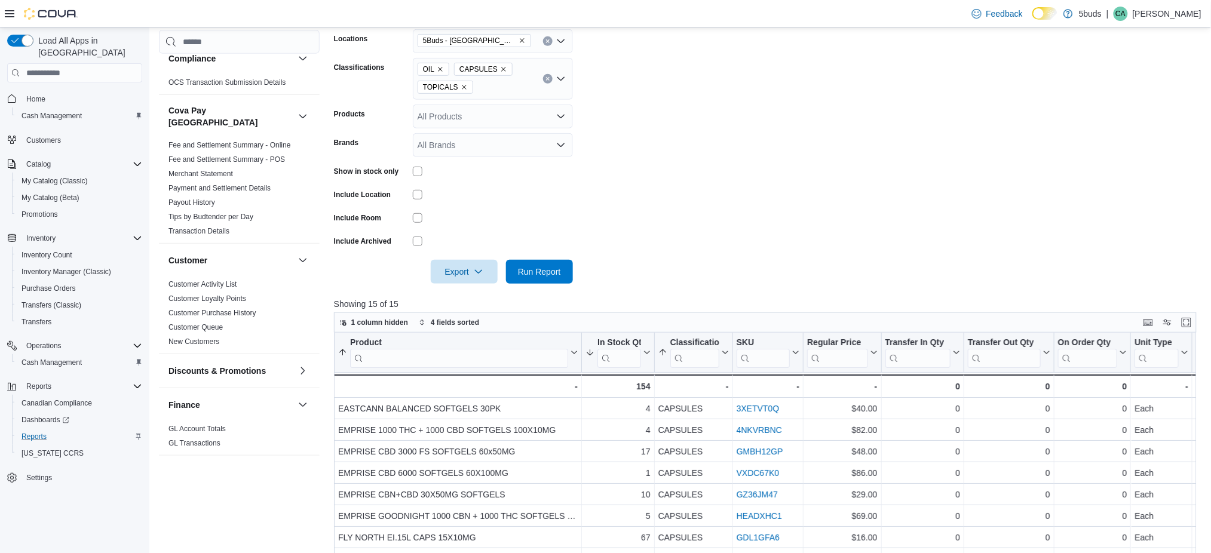
scroll to position [156, 0]
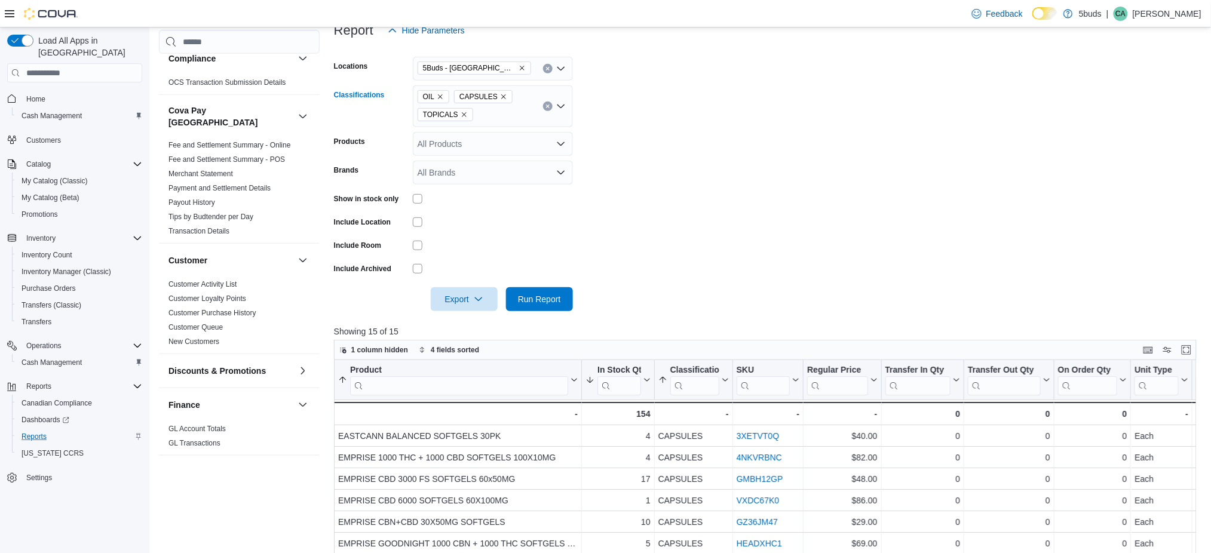
click at [500, 97] on icon "Remove CAPSULES from selection in this group" at bounding box center [503, 96] width 7 height 7
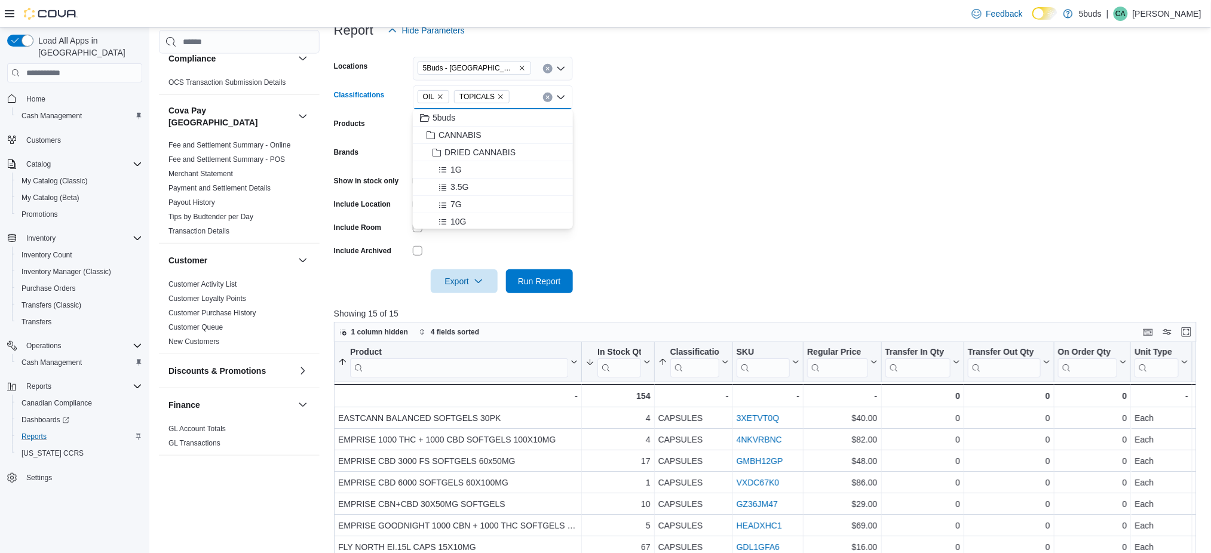
click at [438, 96] on icon "Remove OIL from selection in this group" at bounding box center [440, 96] width 7 height 7
click at [461, 94] on icon "Remove TOPICALS from selection in this group" at bounding box center [464, 96] width 7 height 7
click at [490, 179] on span "CONCENTRATES" at bounding box center [484, 179] width 69 height 12
click at [603, 188] on form "Locations 5Buds - Weyburn Classifications CONCENTRATES Combo box. Selected. CON…" at bounding box center [769, 167] width 871 height 251
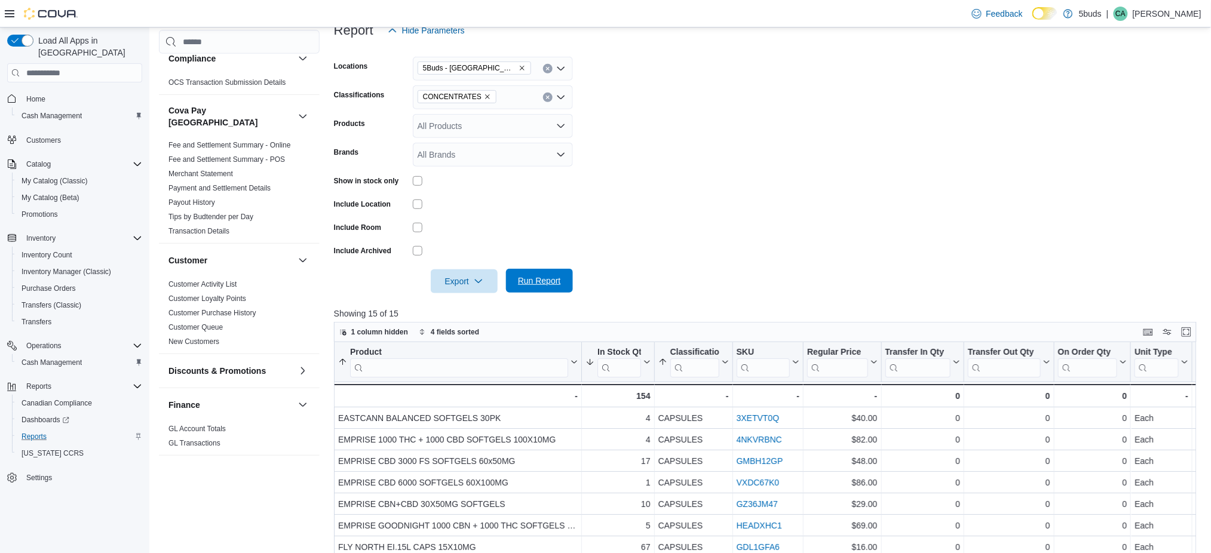
click at [545, 273] on span "Run Report" at bounding box center [539, 281] width 53 height 24
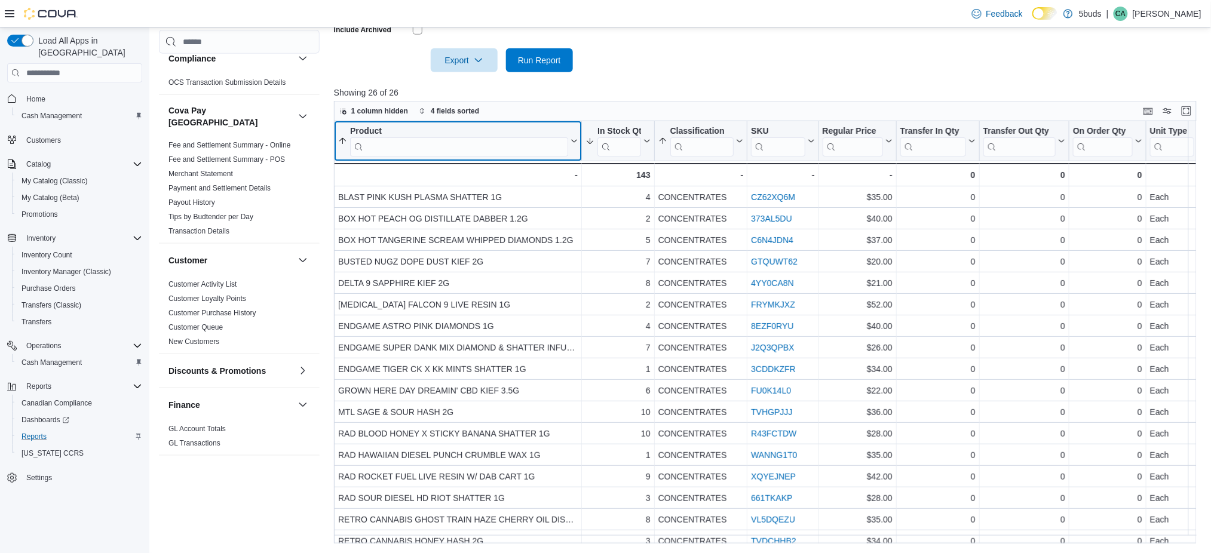
click at [449, 149] on input "search" at bounding box center [459, 146] width 218 height 19
type input "****"
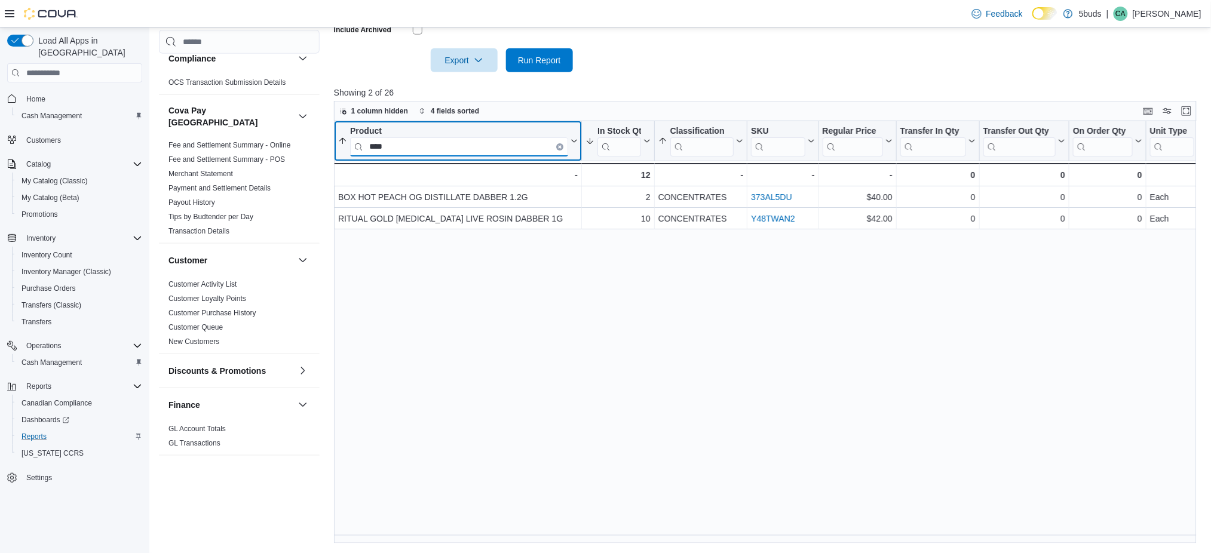
drag, startPoint x: 453, startPoint y: 149, endPoint x: 361, endPoint y: 146, distance: 92.0
click at [361, 146] on input "****" at bounding box center [459, 146] width 218 height 19
type input "***"
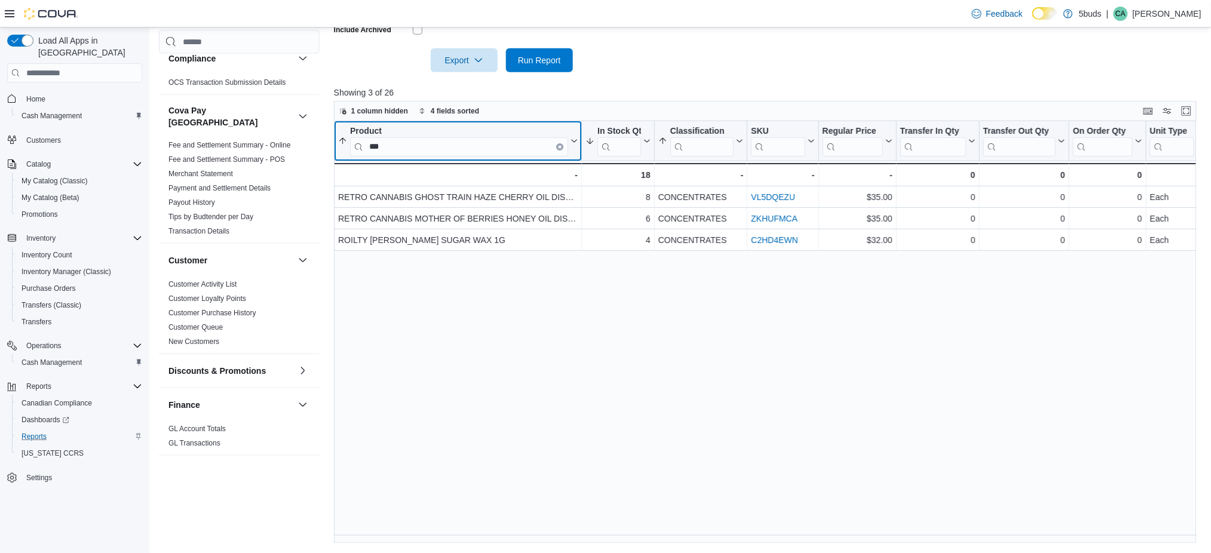
click at [559, 145] on icon "Clear input" at bounding box center [560, 147] width 4 height 4
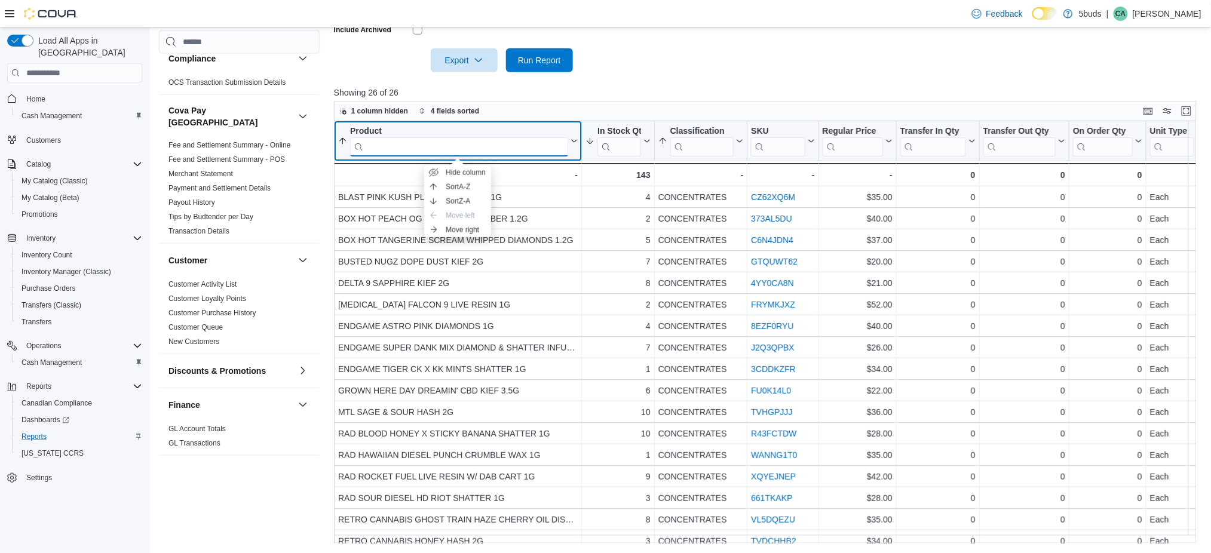
click at [484, 140] on input "search" at bounding box center [459, 146] width 218 height 19
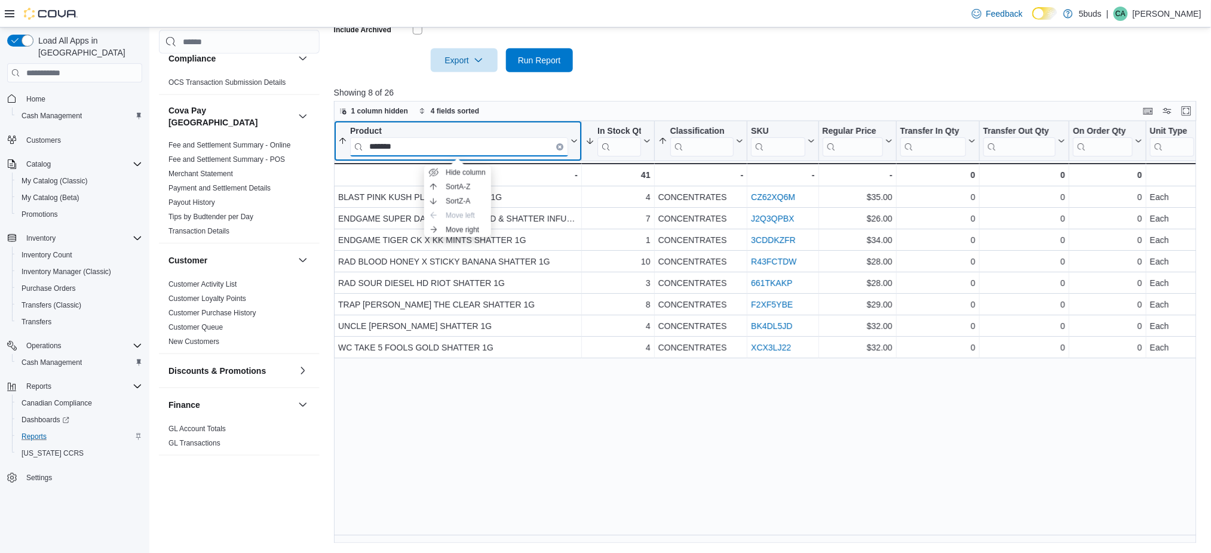
type input "*******"
click at [560, 143] on button "Clear input" at bounding box center [559, 146] width 7 height 7
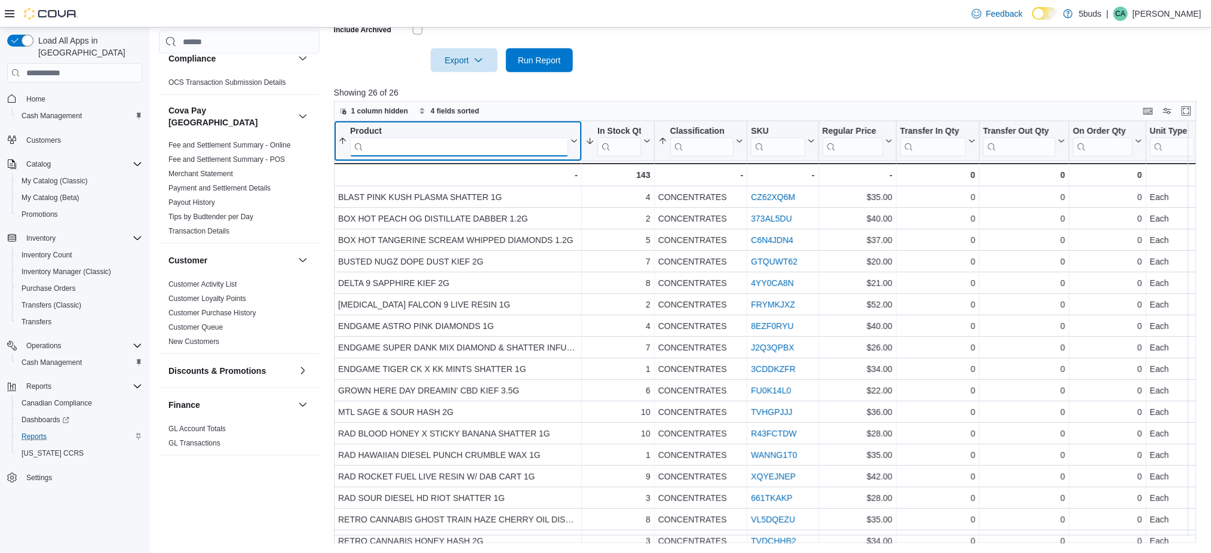
click at [520, 150] on input "search" at bounding box center [459, 146] width 218 height 19
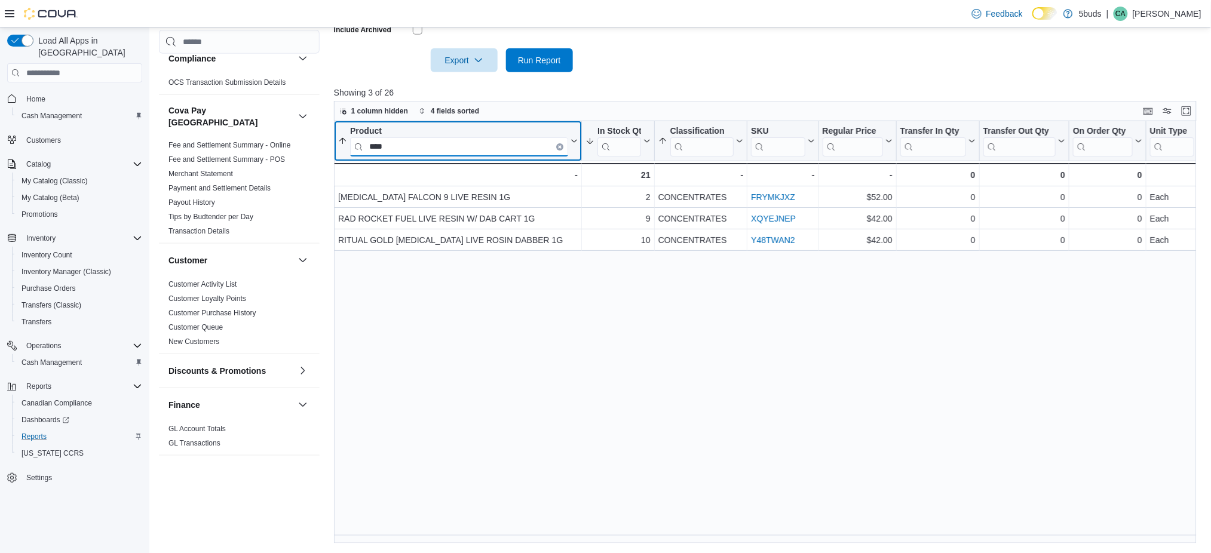
type input "****"
click at [561, 145] on icon "Clear input" at bounding box center [560, 147] width 4 height 4
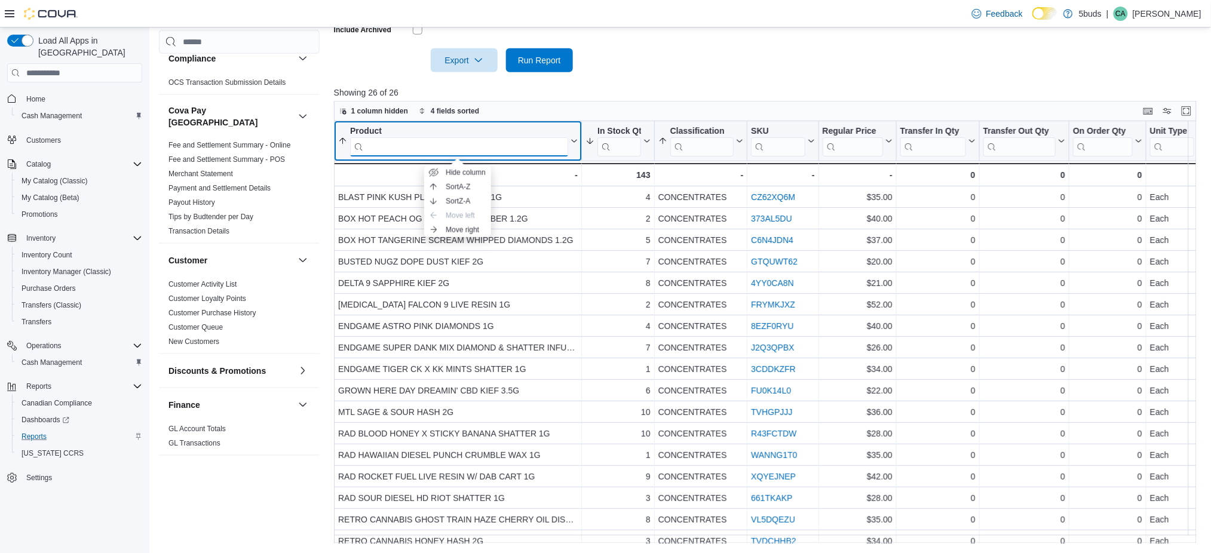
click at [535, 141] on input "search" at bounding box center [459, 146] width 218 height 19
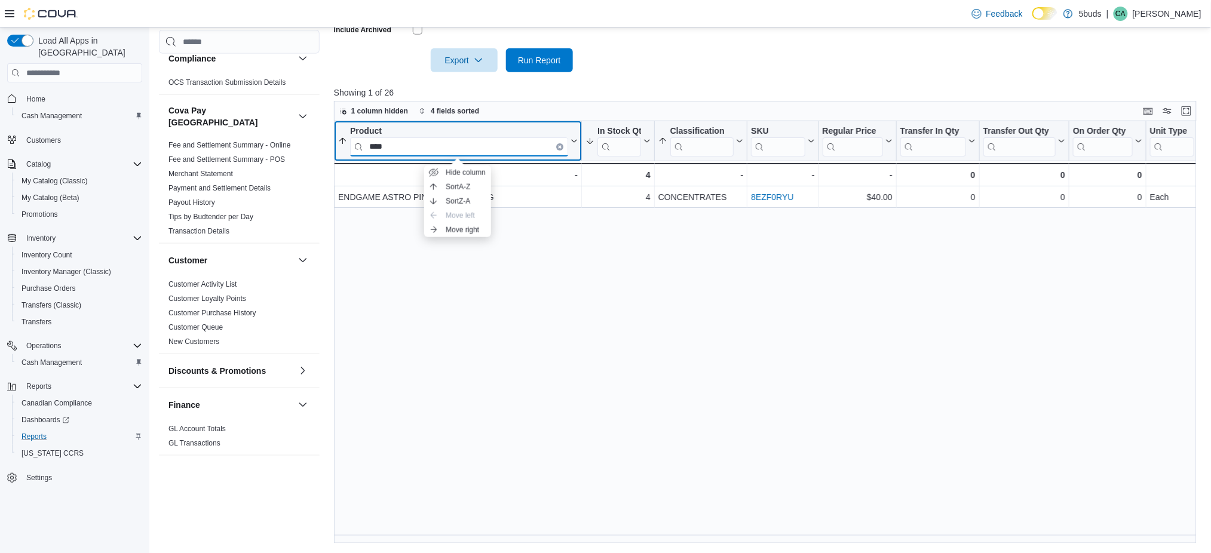
type input "****"
click at [557, 148] on button "Clear input" at bounding box center [559, 146] width 7 height 7
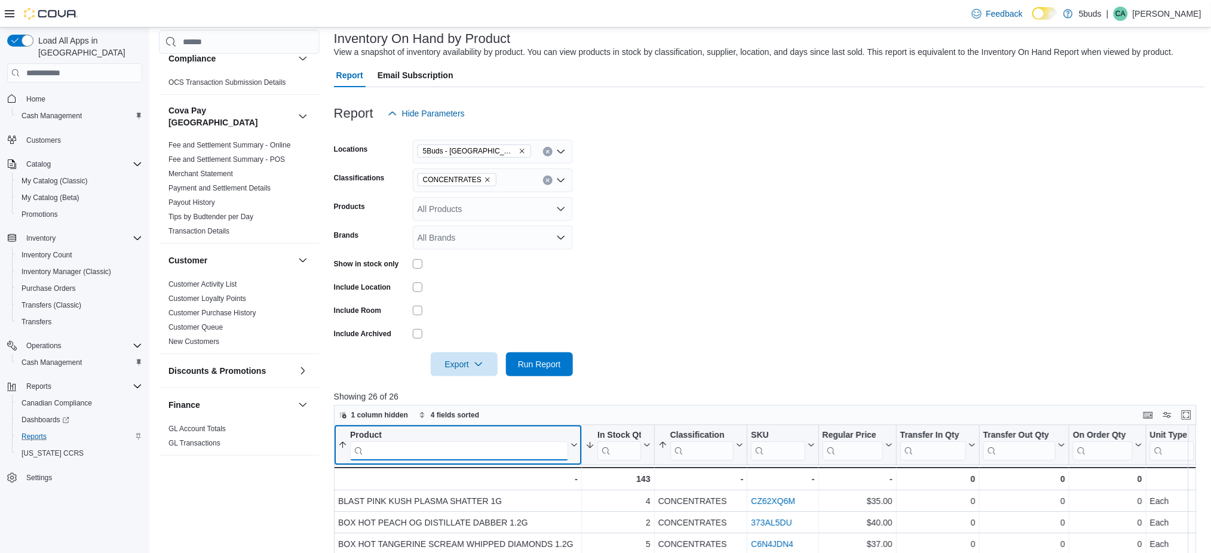
scroll to position [59, 0]
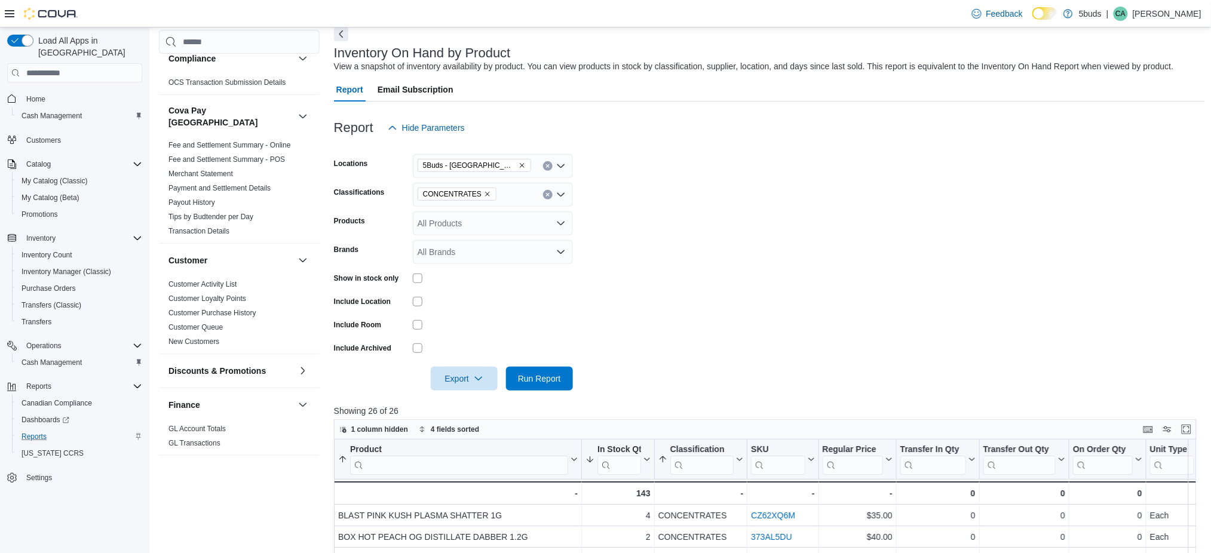
click at [484, 195] on icon "Remove CONCENTRATES from selection in this group" at bounding box center [487, 194] width 7 height 7
click at [643, 220] on form "Locations 5Buds - Weyburn Classifications All Classifications Combo box. Select…" at bounding box center [769, 265] width 871 height 251
click at [494, 219] on div "All Products" at bounding box center [493, 223] width 160 height 24
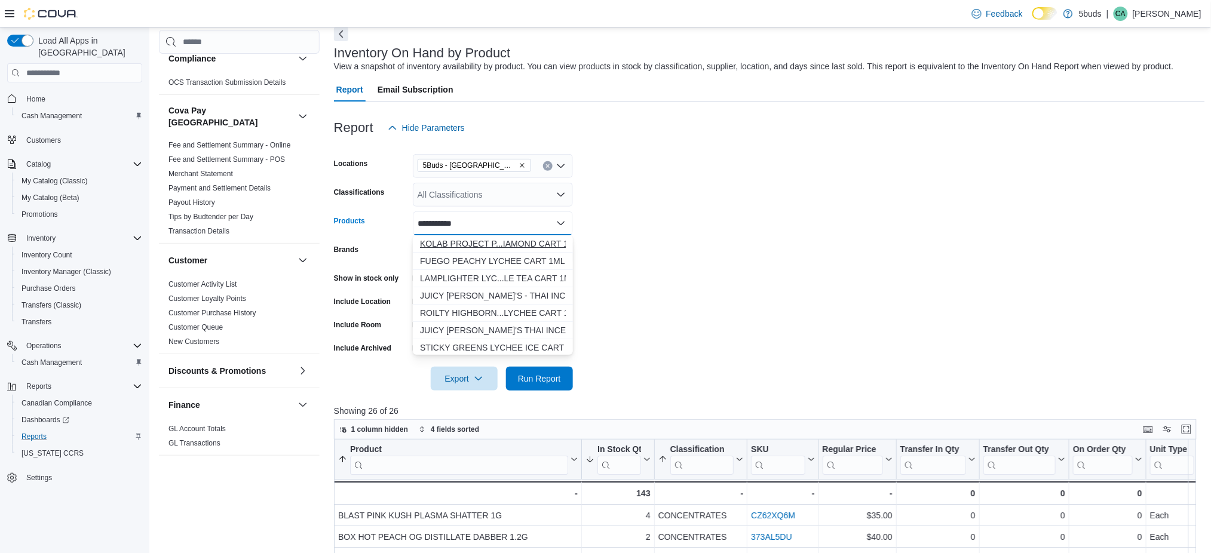
type input "**********"
click at [498, 241] on div "KOLAB PROJECT P...IAMOND CART 1ML" at bounding box center [493, 244] width 146 height 12
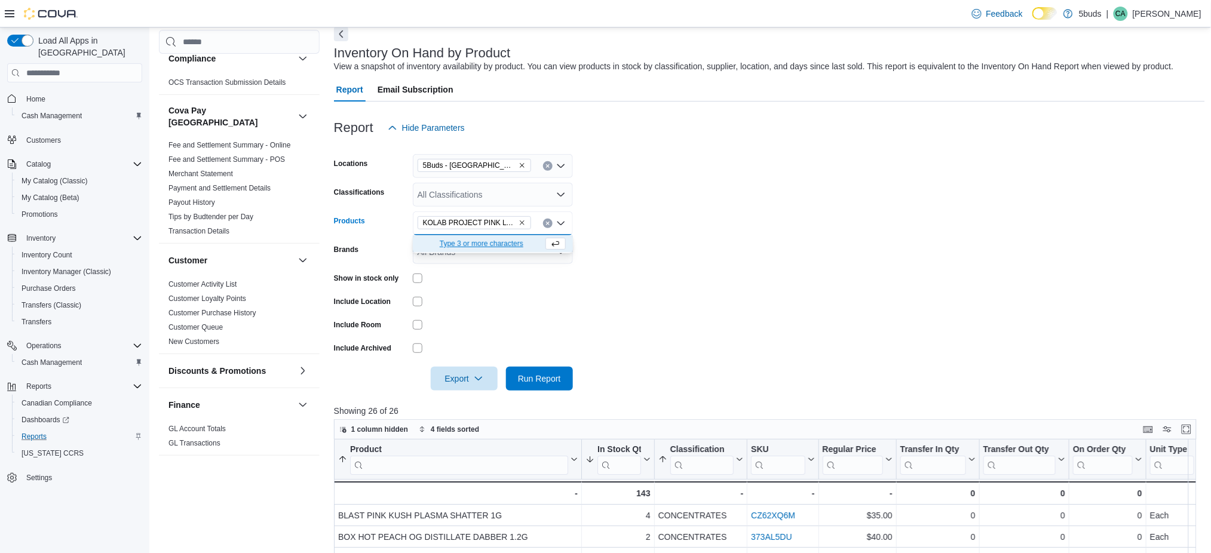
click at [674, 277] on form "Locations 5Buds - Weyburn Classifications All Classifications Products KOLAB PR…" at bounding box center [769, 265] width 871 height 251
click at [547, 382] on span "Run Report" at bounding box center [539, 378] width 43 height 12
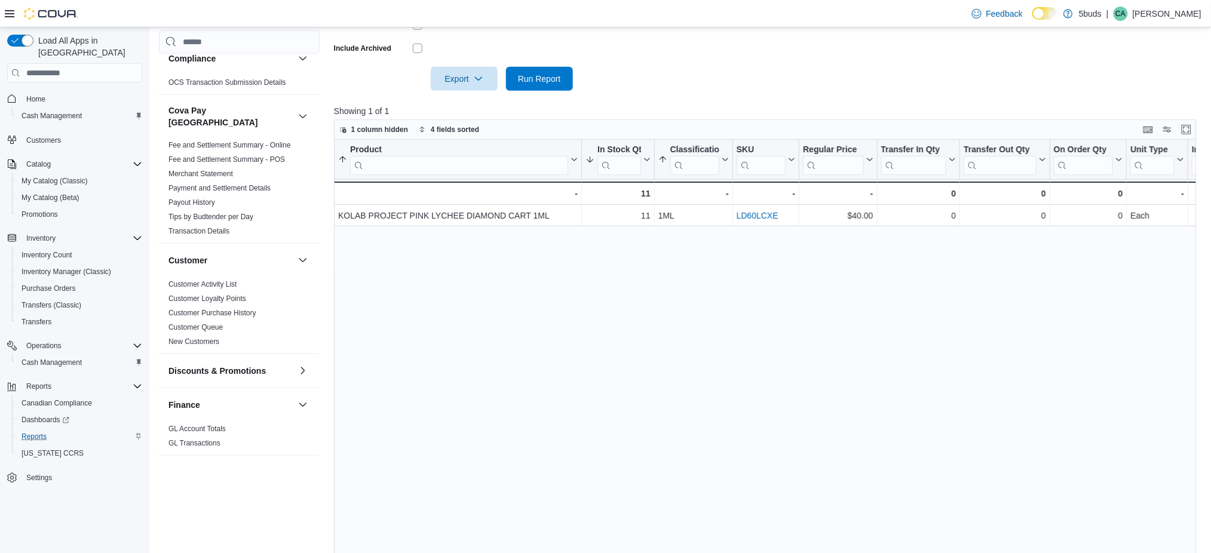
scroll to position [377, 0]
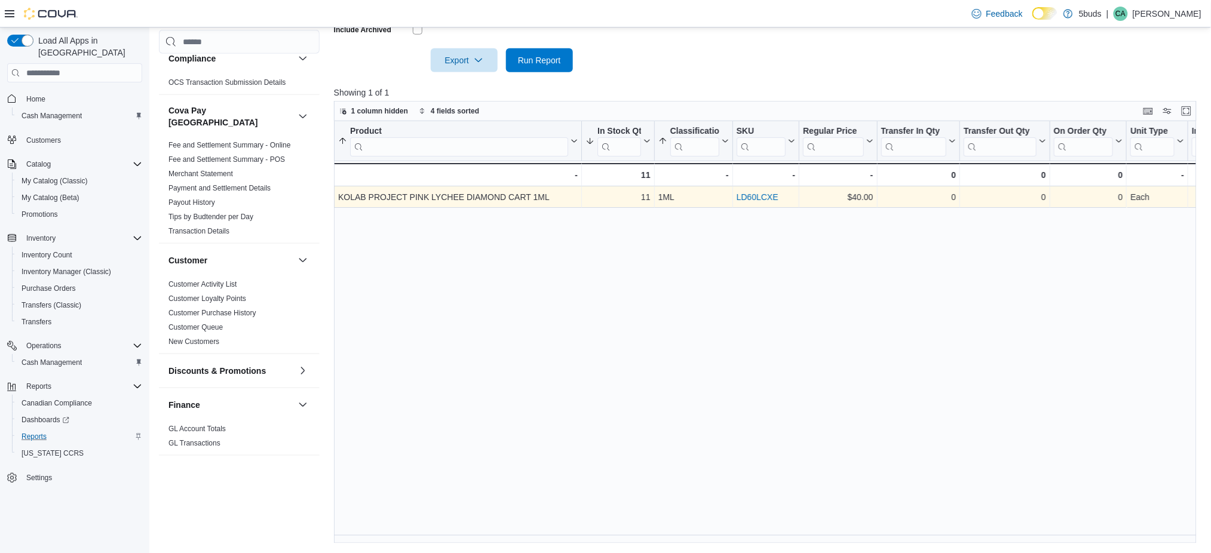
click at [749, 199] on link "LD60LCXE" at bounding box center [757, 197] width 42 height 10
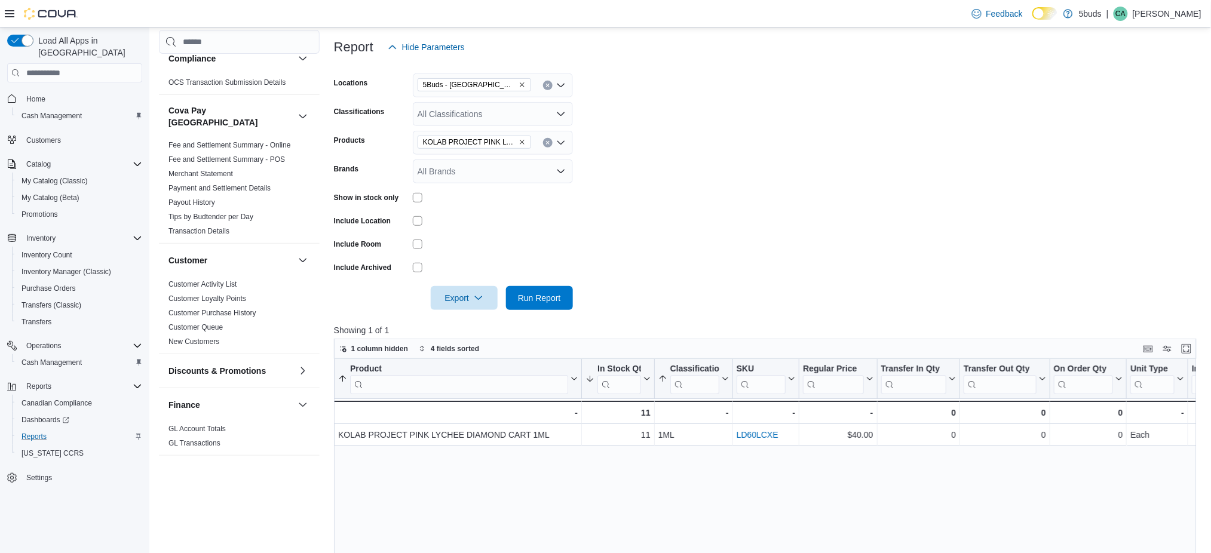
scroll to position [138, 0]
click at [525, 142] on icon "Remove KOLAB PROJECT PINK LYCHEE DIAMOND CART 1ML from selection in this group" at bounding box center [522, 143] width 7 height 7
click at [519, 145] on div "All Products Combo box. Selected. Combo box input. All Products. Type some text…" at bounding box center [493, 144] width 160 height 24
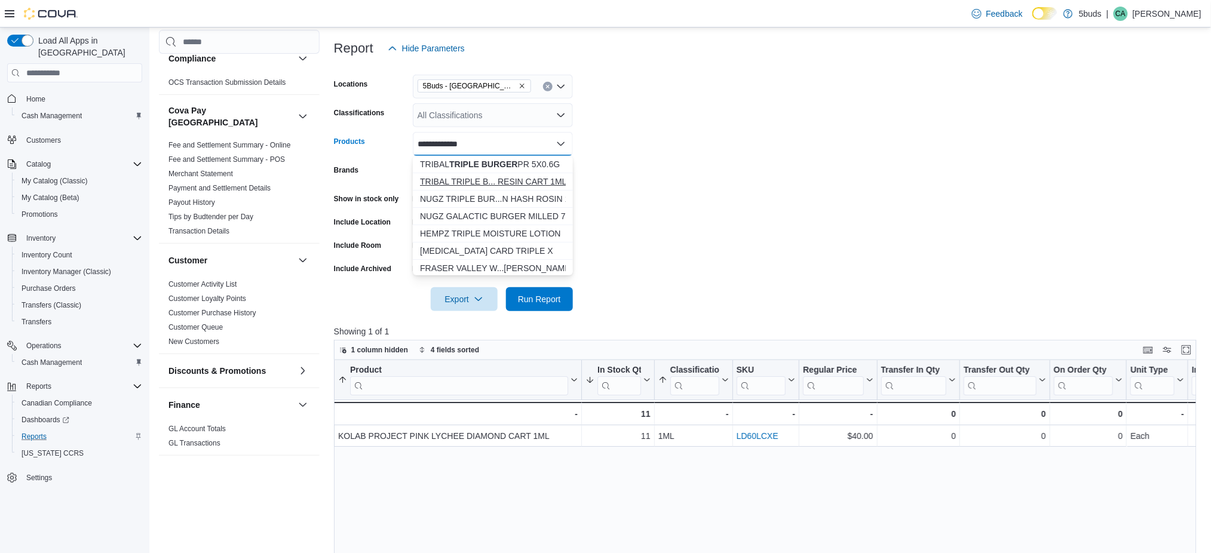
type input "**********"
click at [477, 180] on div "TRIBAL TRIPLE B... RESIN CART 1ML" at bounding box center [493, 182] width 146 height 12
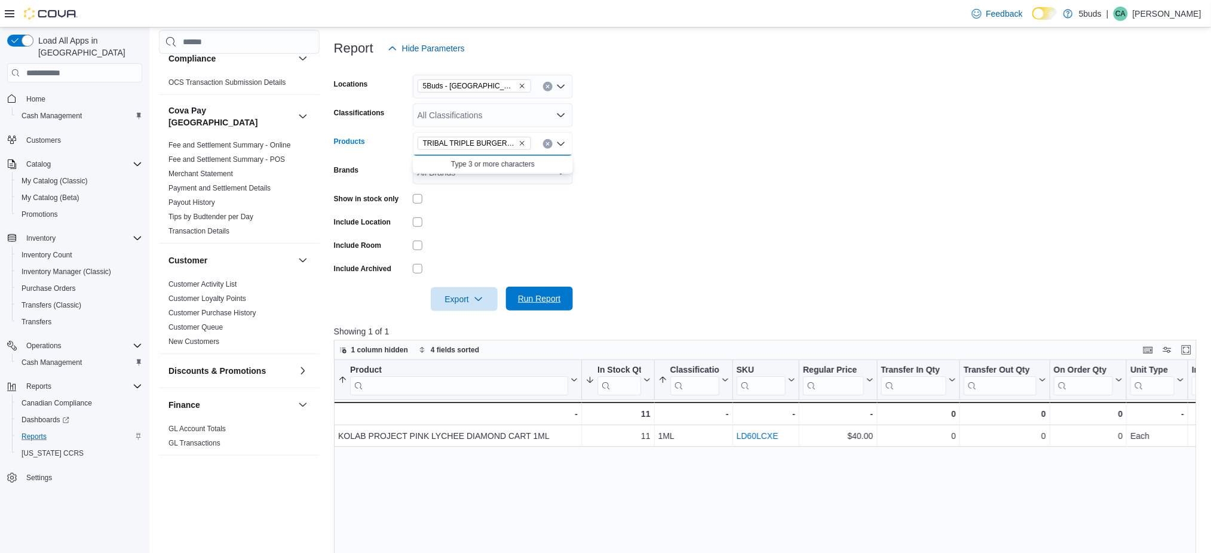
click at [519, 293] on span "Run Report" at bounding box center [539, 299] width 43 height 12
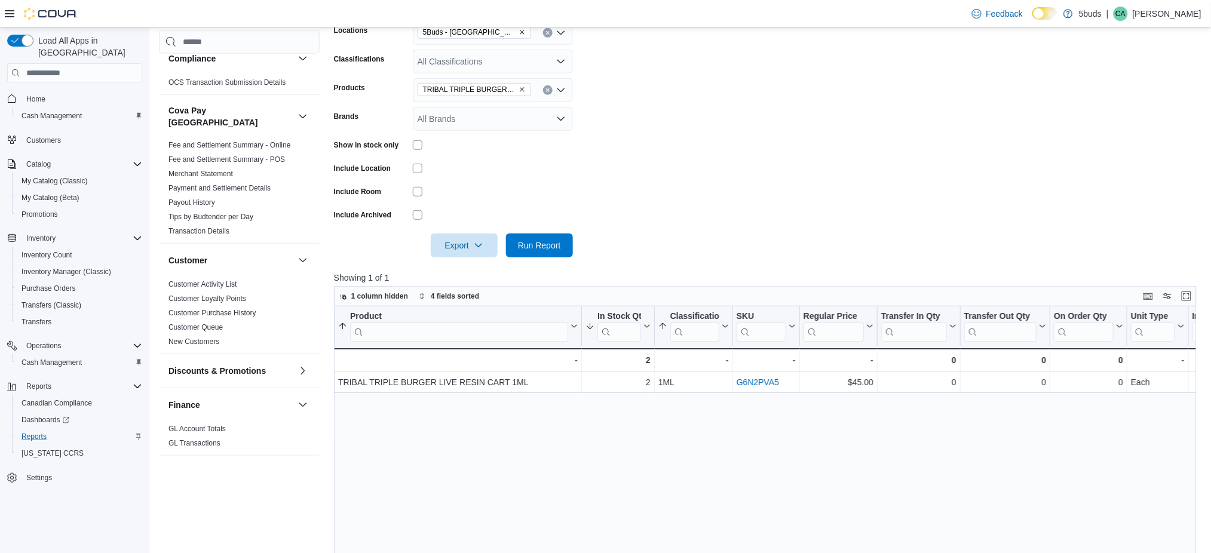
scroll to position [217, 0]
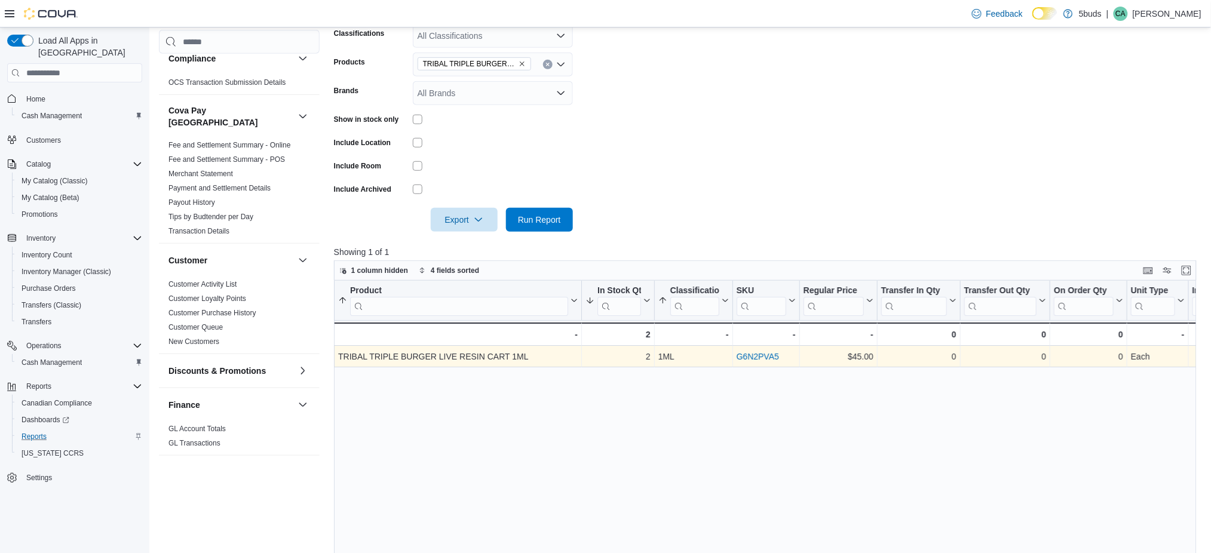
click at [736, 354] on link "G6N2PVA5" at bounding box center [757, 357] width 42 height 10
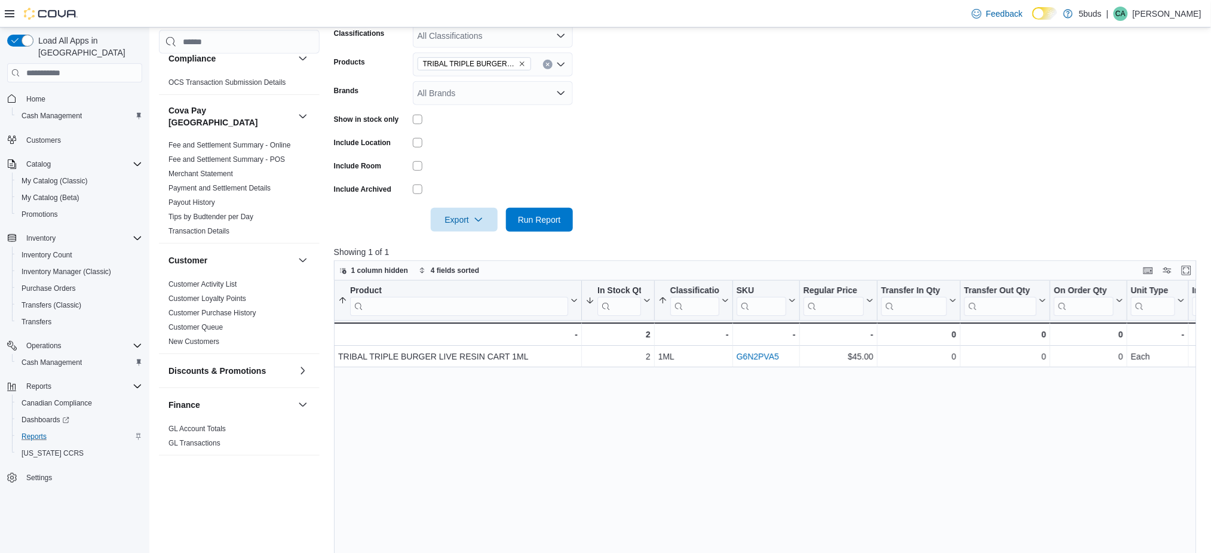
click at [523, 62] on icon "Remove TRIBAL TRIPLE BURGER LIVE RESIN CART 1ML from selection in this group" at bounding box center [522, 63] width 7 height 7
click at [515, 63] on div "All Products Combo box. Selected. Combo box input. All Products. Type some text…" at bounding box center [493, 65] width 160 height 24
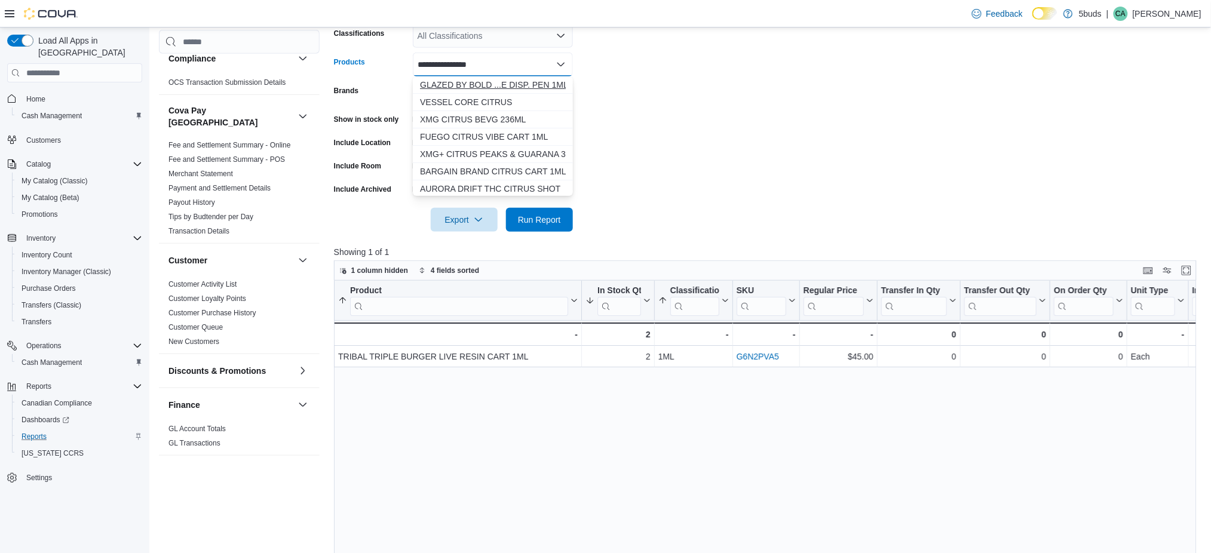
type input "**********"
click at [517, 78] on button "GLAZED BY BOLD ...E DISP. PEN 1ML" at bounding box center [493, 84] width 160 height 17
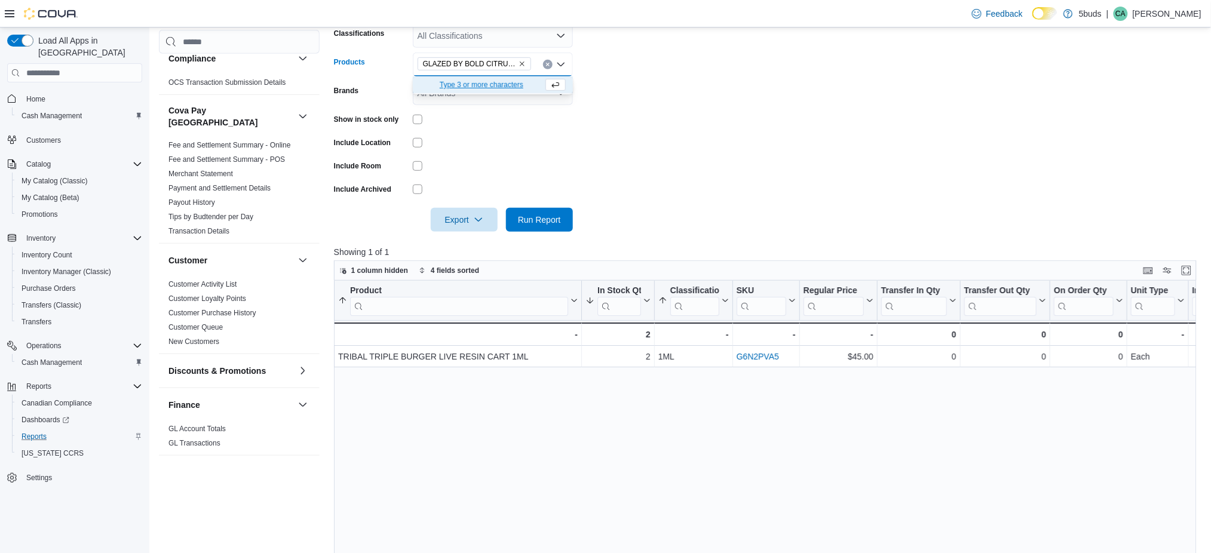
click at [502, 130] on form "Locations 5Buds - Weyburn Classifications All Classifications Products GLAZED B…" at bounding box center [769, 106] width 871 height 251
click at [529, 210] on span "Run Report" at bounding box center [539, 219] width 53 height 24
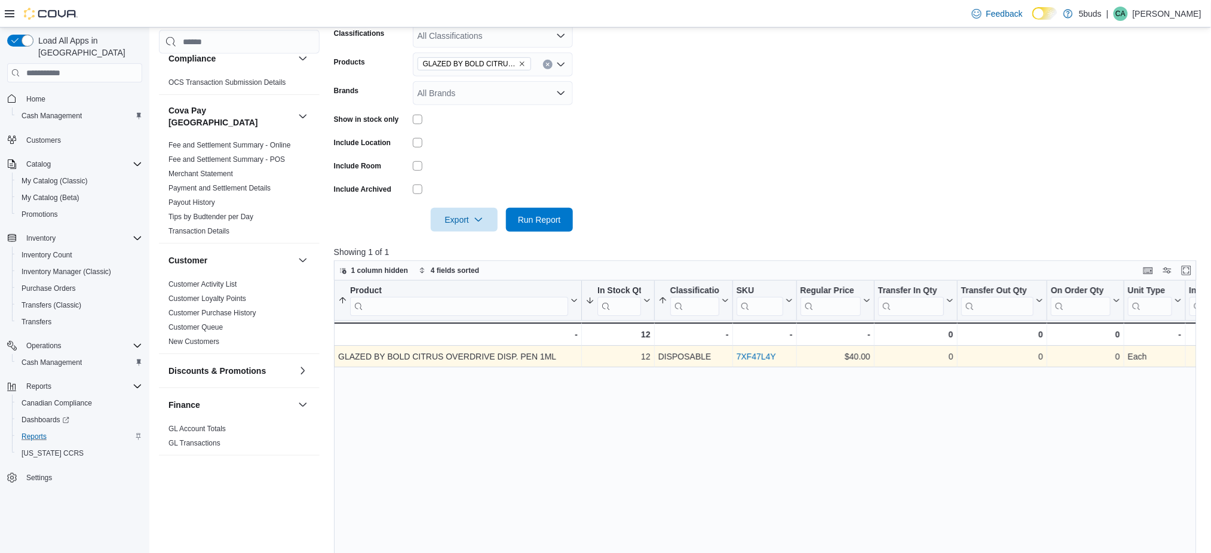
click at [747, 352] on link "7XF47L4Y" at bounding box center [755, 357] width 39 height 10
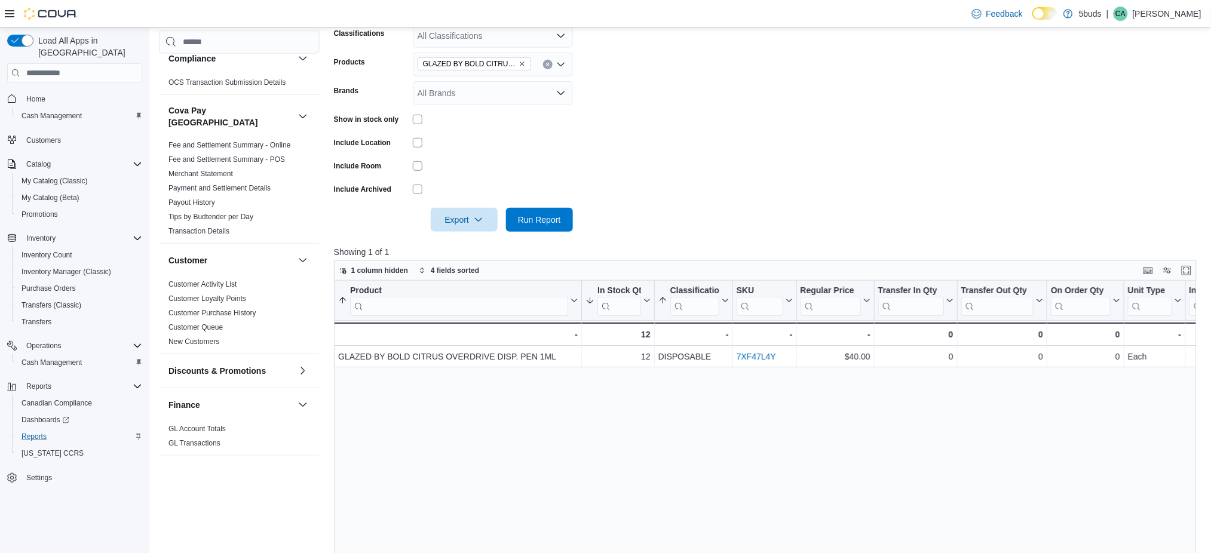
scroll to position [138, 0]
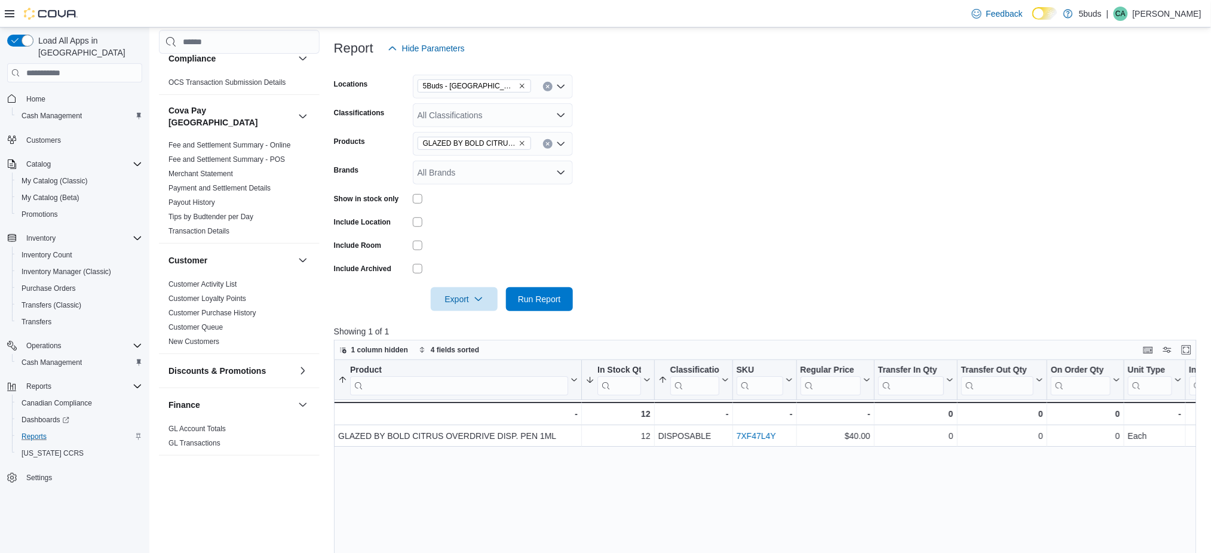
click at [520, 142] on icon "Remove GLAZED BY BOLD CITRUS OVERDRIVE DISP. PEN 1ML from selection in this gro…" at bounding box center [522, 144] width 5 height 5
click at [513, 143] on div "All Products" at bounding box center [493, 144] width 160 height 24
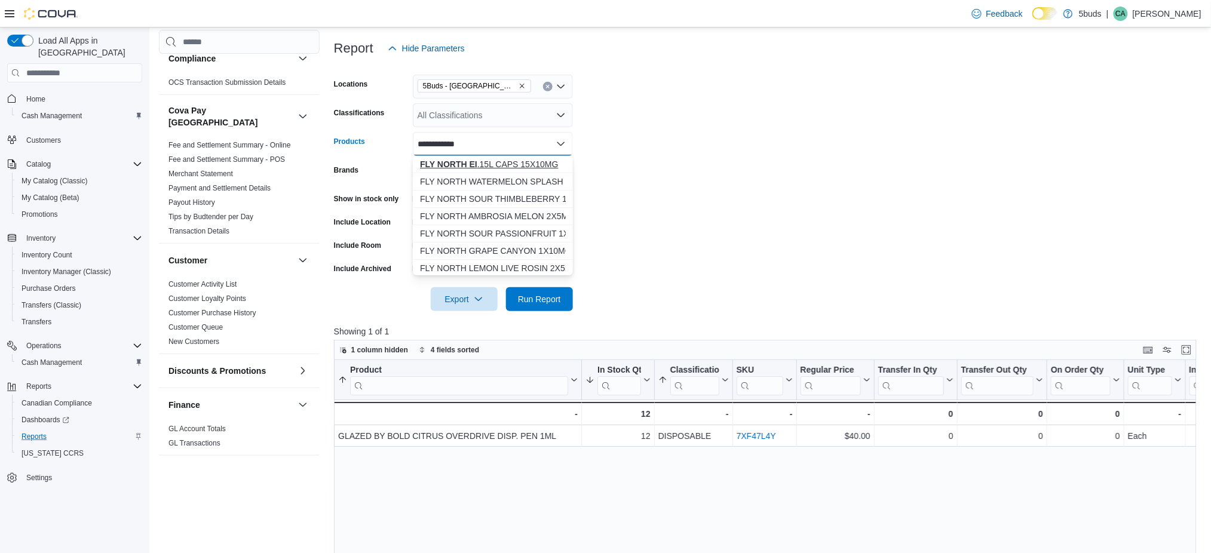
type input "**********"
click at [503, 165] on div "FLY NORTH EI .15L CAPS 15X10MG" at bounding box center [493, 164] width 146 height 12
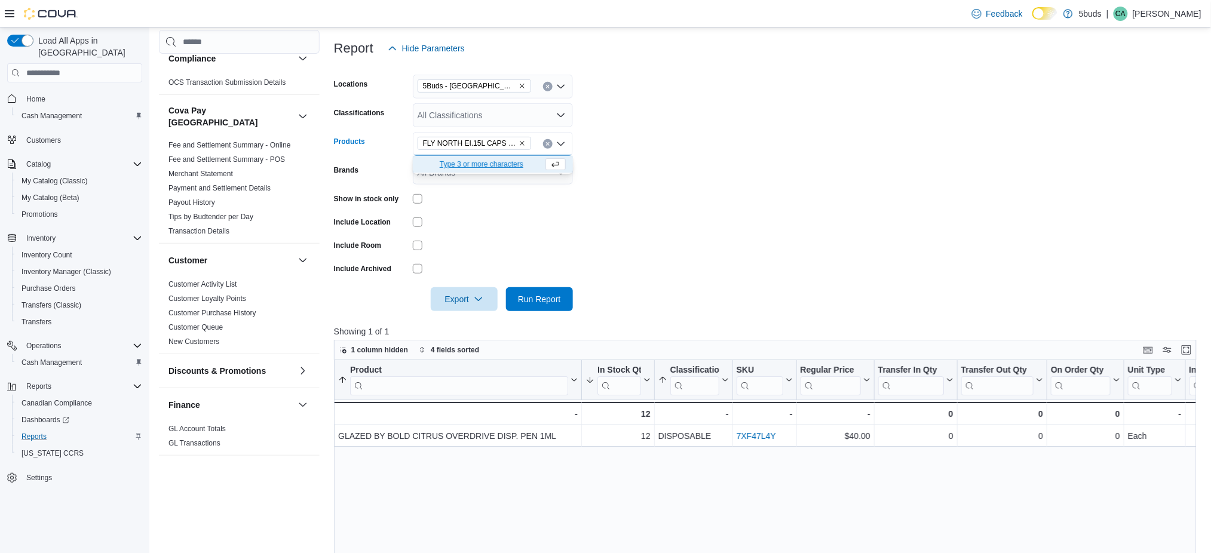
click at [508, 229] on div at bounding box center [493, 222] width 160 height 19
click at [520, 301] on span "Run Report" at bounding box center [539, 299] width 43 height 12
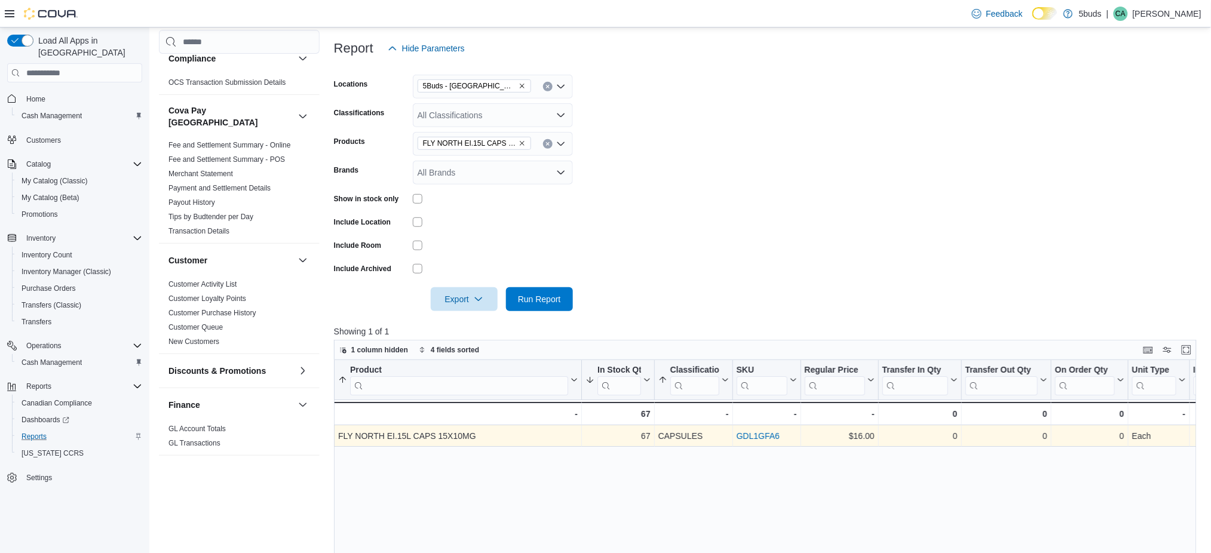
click at [765, 431] on link "GDL1GFA6" at bounding box center [757, 436] width 43 height 10
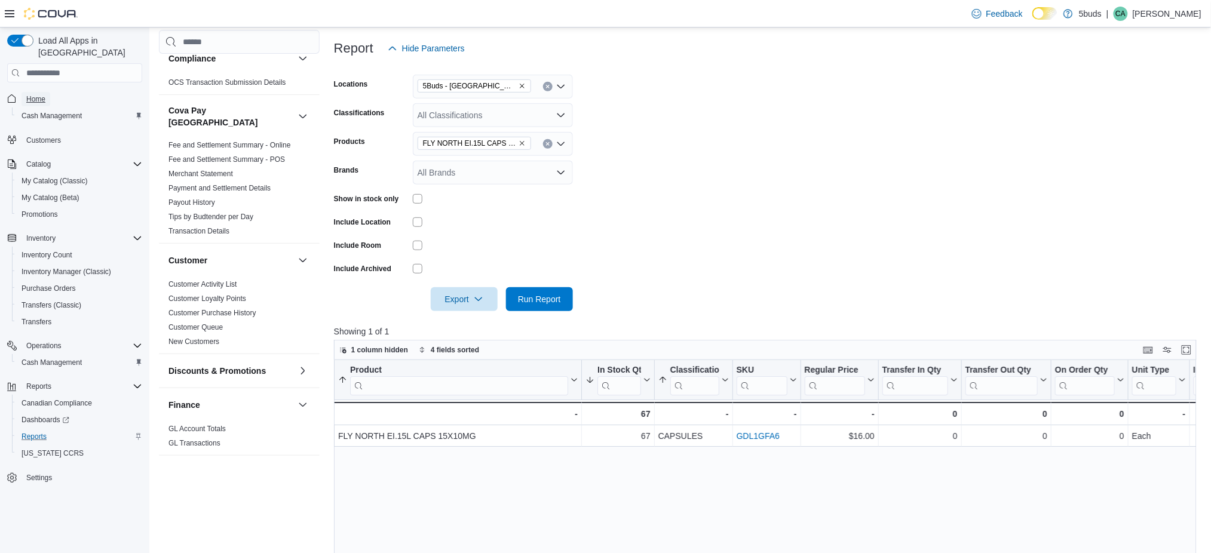
click at [43, 94] on span "Home" at bounding box center [35, 99] width 19 height 10
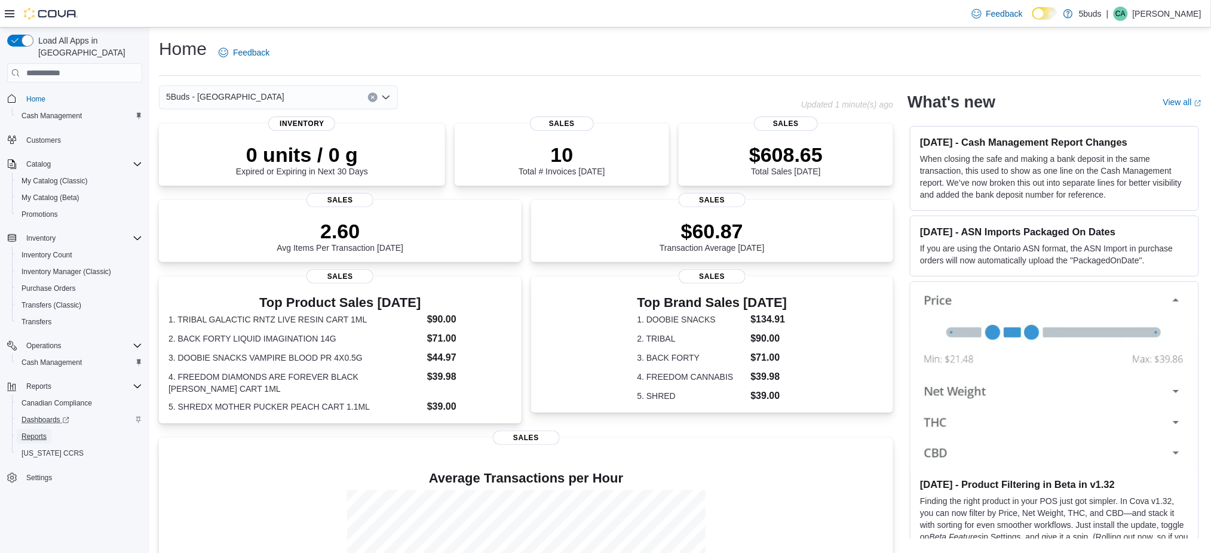
drag, startPoint x: 42, startPoint y: 422, endPoint x: 129, endPoint y: 388, distance: 92.9
click at [42, 432] on span "Reports" at bounding box center [34, 437] width 25 height 10
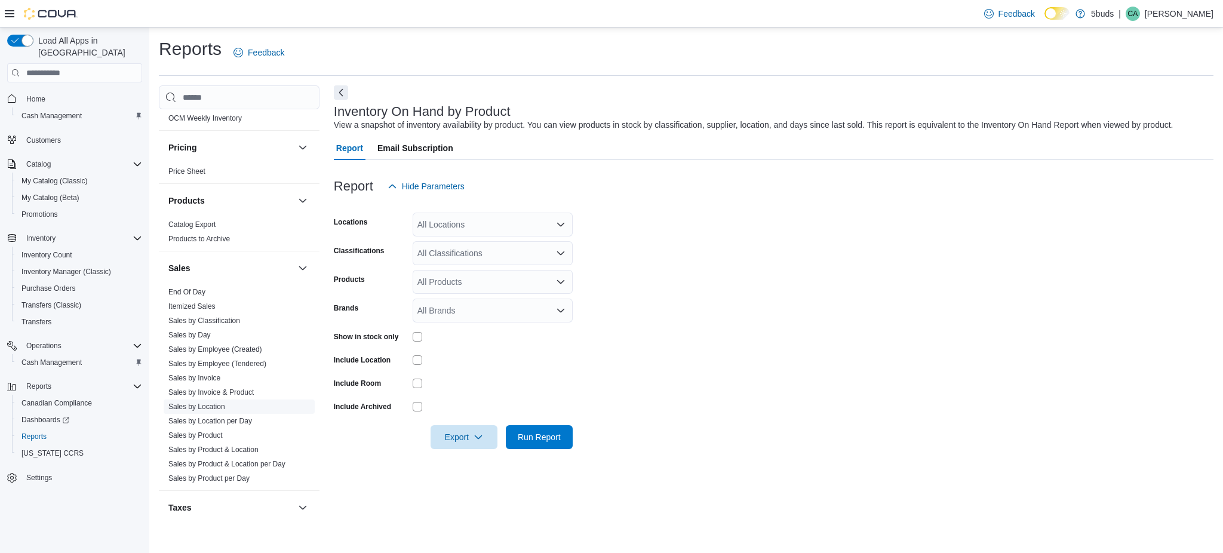
scroll to position [796, 0]
click at [194, 326] on link "Sales by Day" at bounding box center [189, 330] width 42 height 8
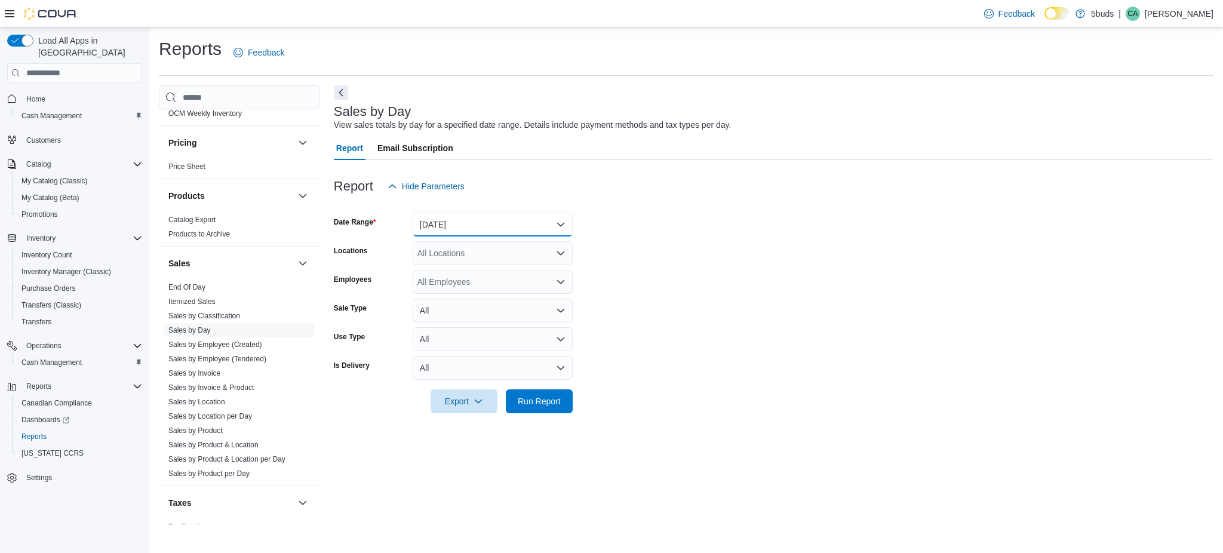
click at [559, 225] on button "Yesterday" at bounding box center [493, 225] width 160 height 24
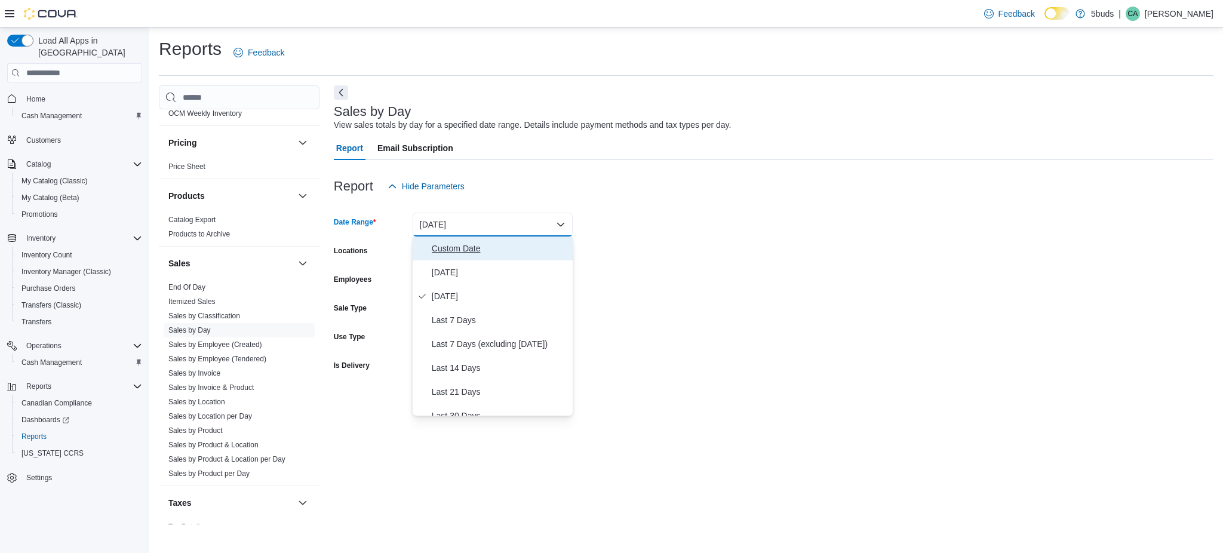
click at [505, 252] on span "Custom Date" at bounding box center [500, 248] width 136 height 14
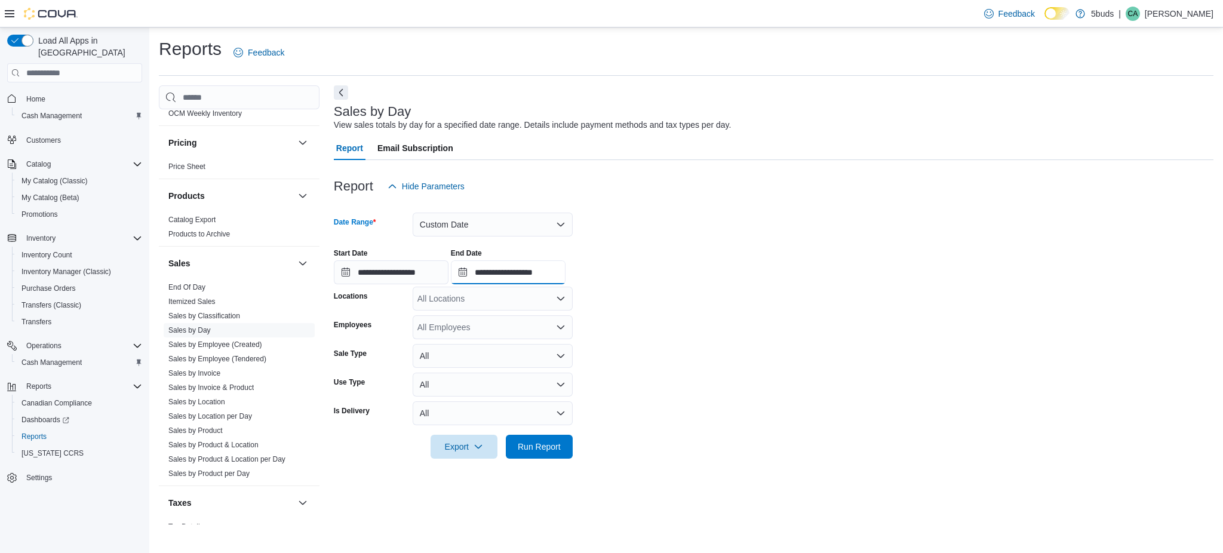
click at [529, 274] on input "**********" at bounding box center [508, 272] width 115 height 24
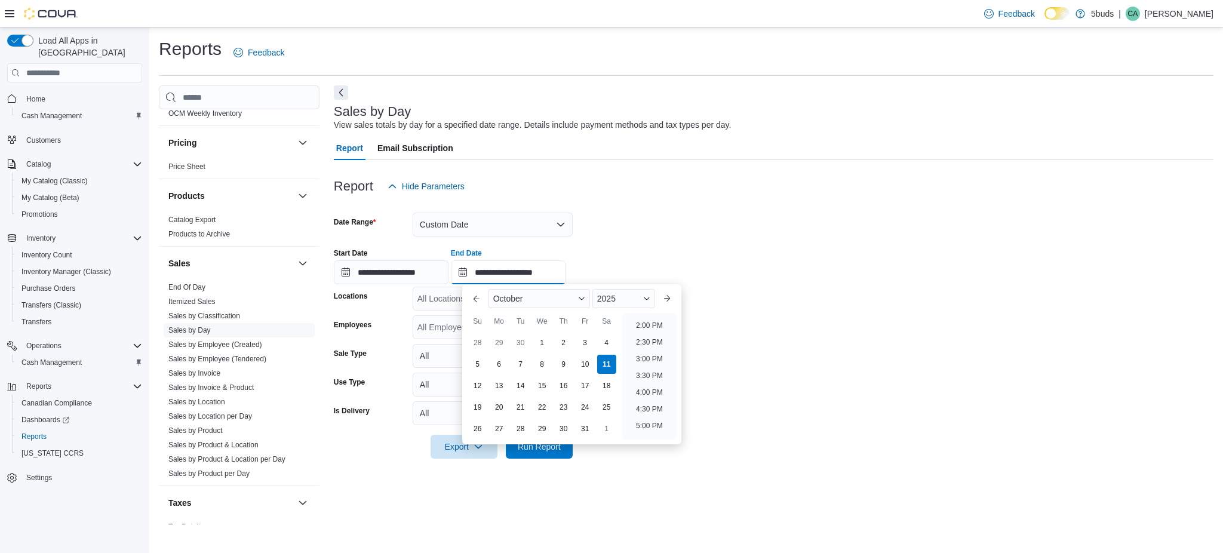
scroll to position [440, 0]
click at [647, 320] on li "1:00 PM" at bounding box center [649, 318] width 36 height 14
type input "**********"
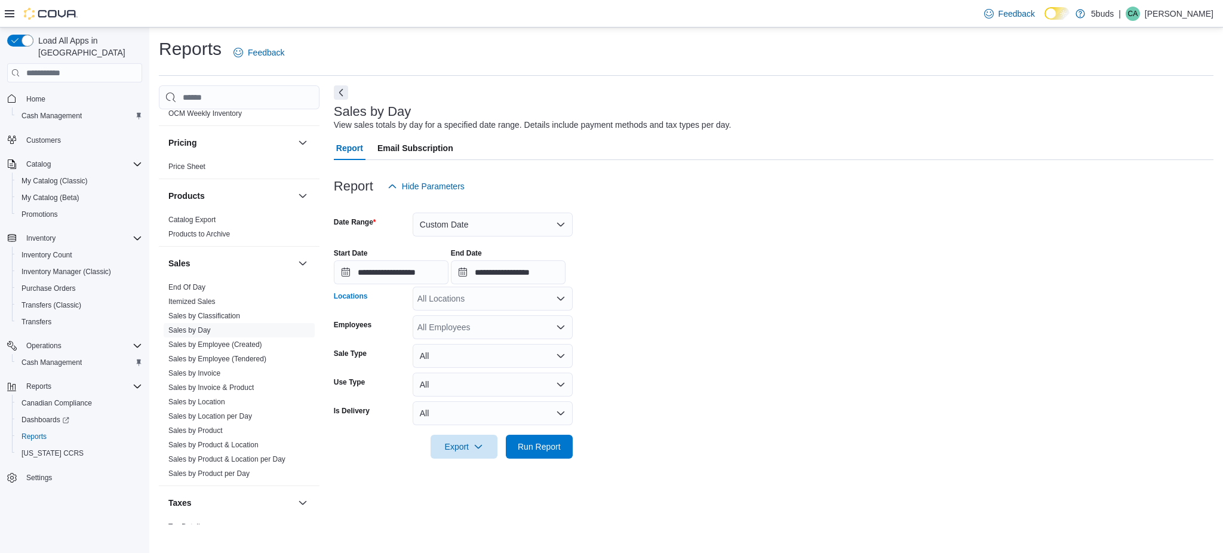
click at [539, 293] on div "All Locations" at bounding box center [493, 299] width 160 height 24
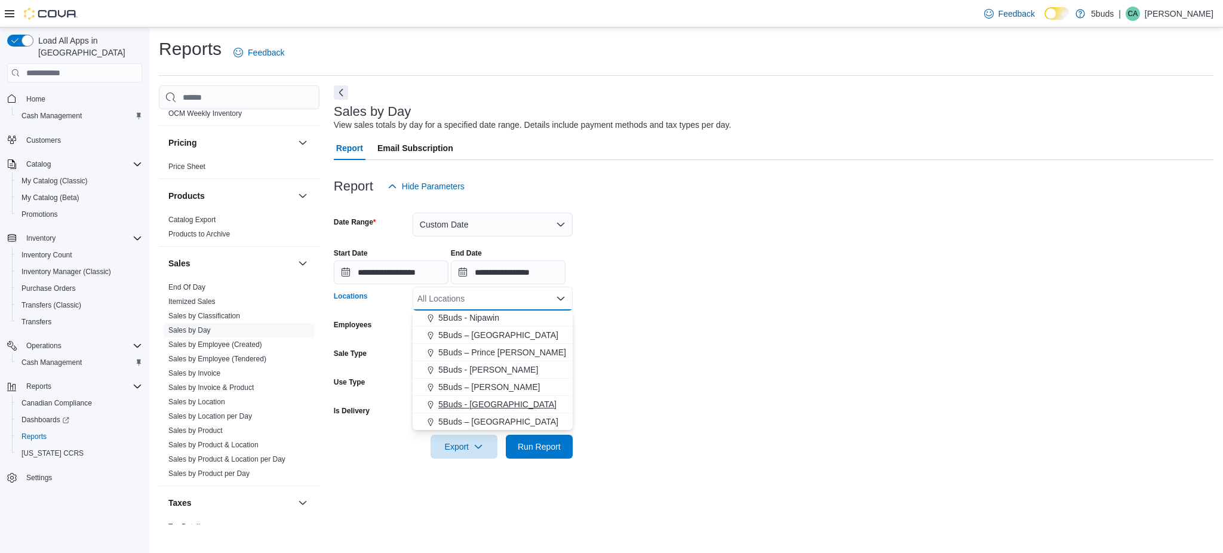
click at [507, 401] on div "5Buds - Weyburn" at bounding box center [493, 404] width 146 height 12
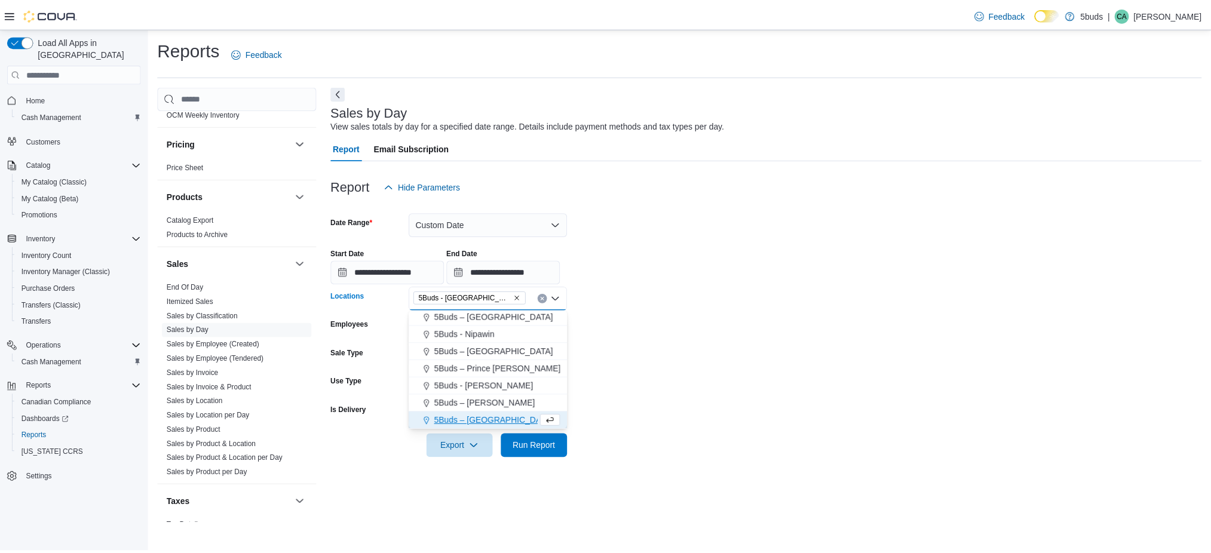
scroll to position [70, 0]
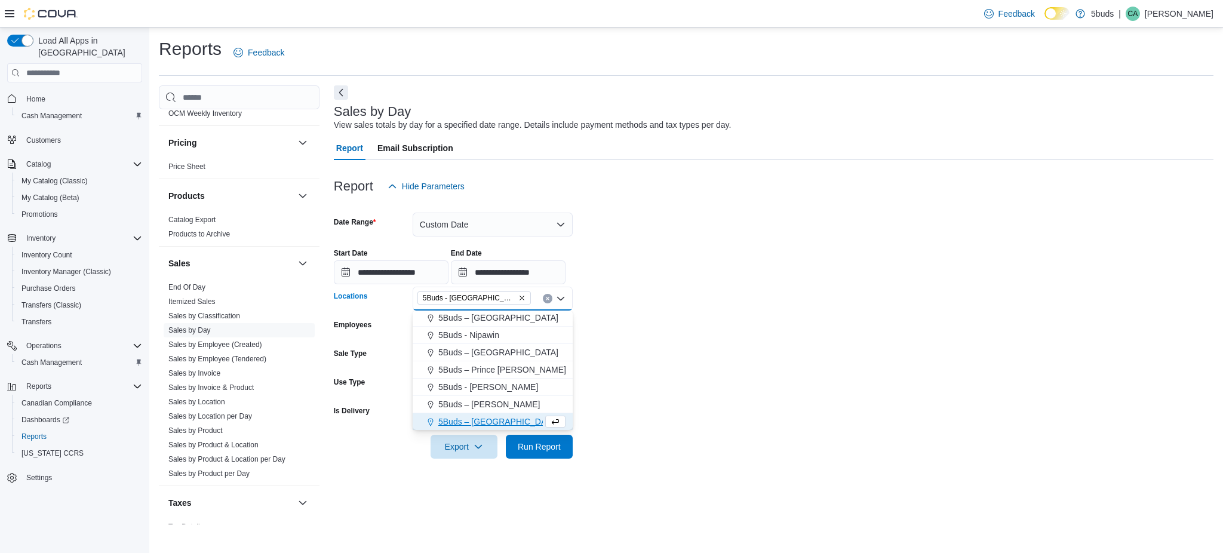
click at [714, 420] on form "**********" at bounding box center [774, 328] width 880 height 260
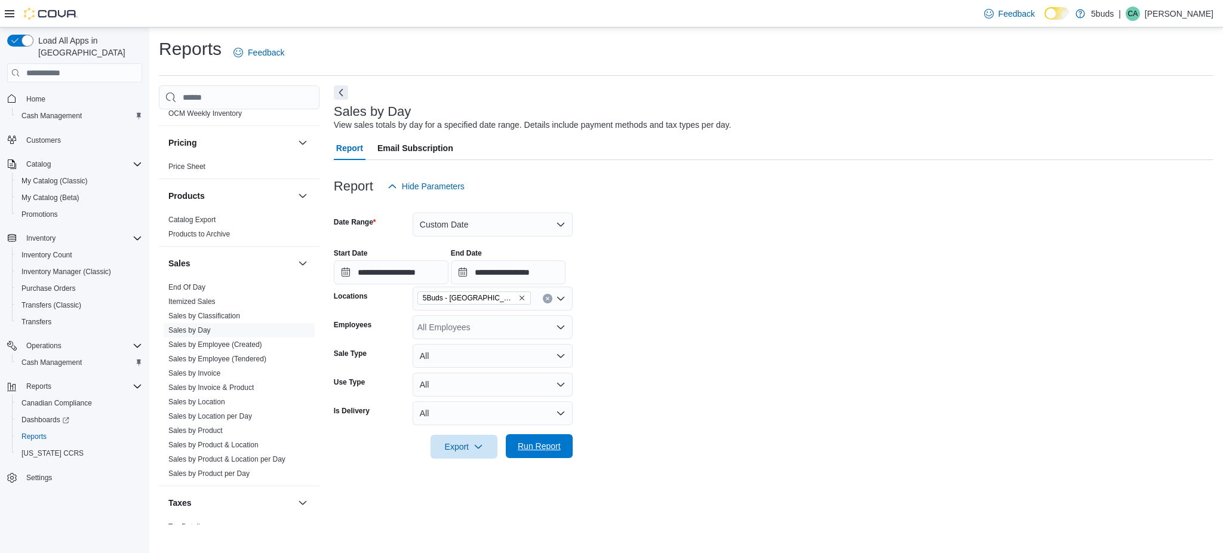
click at [541, 450] on span "Run Report" at bounding box center [539, 446] width 43 height 12
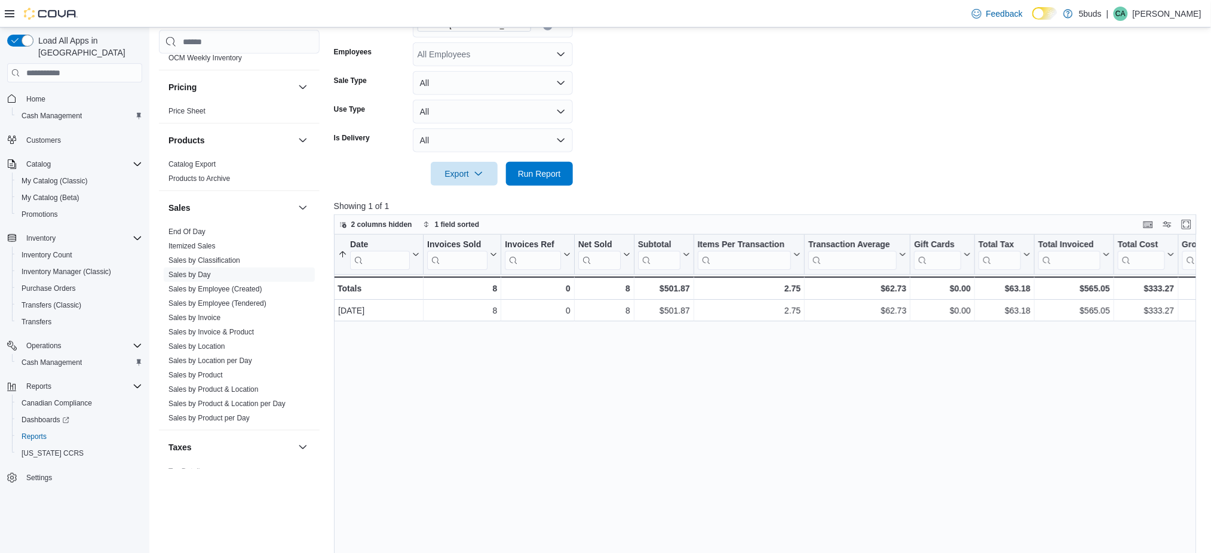
scroll to position [318, 0]
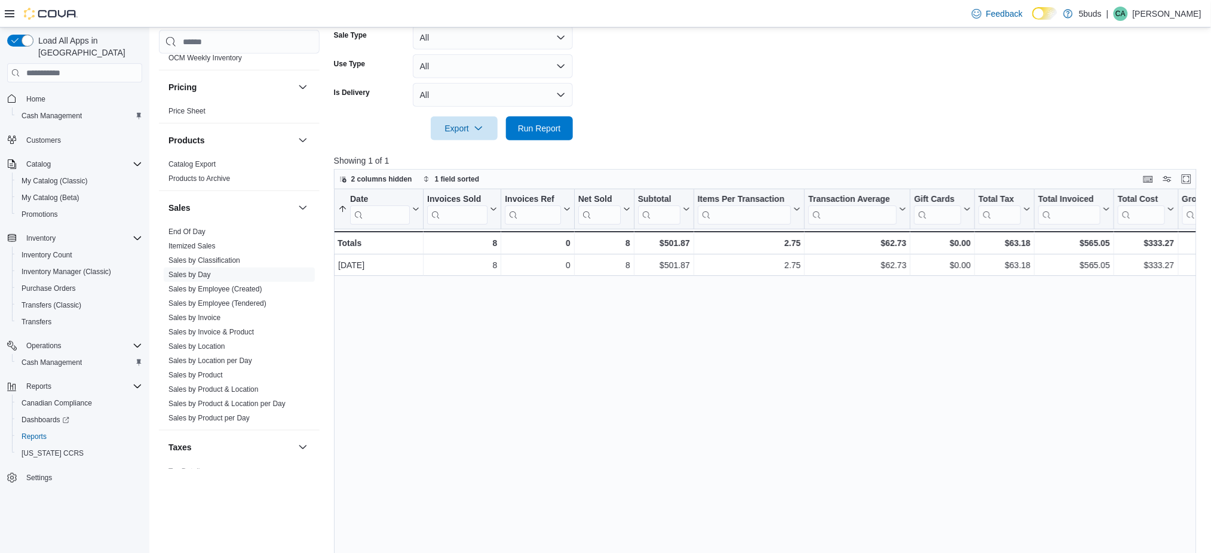
click at [837, 363] on div "Date Sorted ascending . Click to view column header actions Invoices Sold Click…" at bounding box center [769, 400] width 871 height 422
click at [27, 94] on span "Home" at bounding box center [35, 99] width 19 height 10
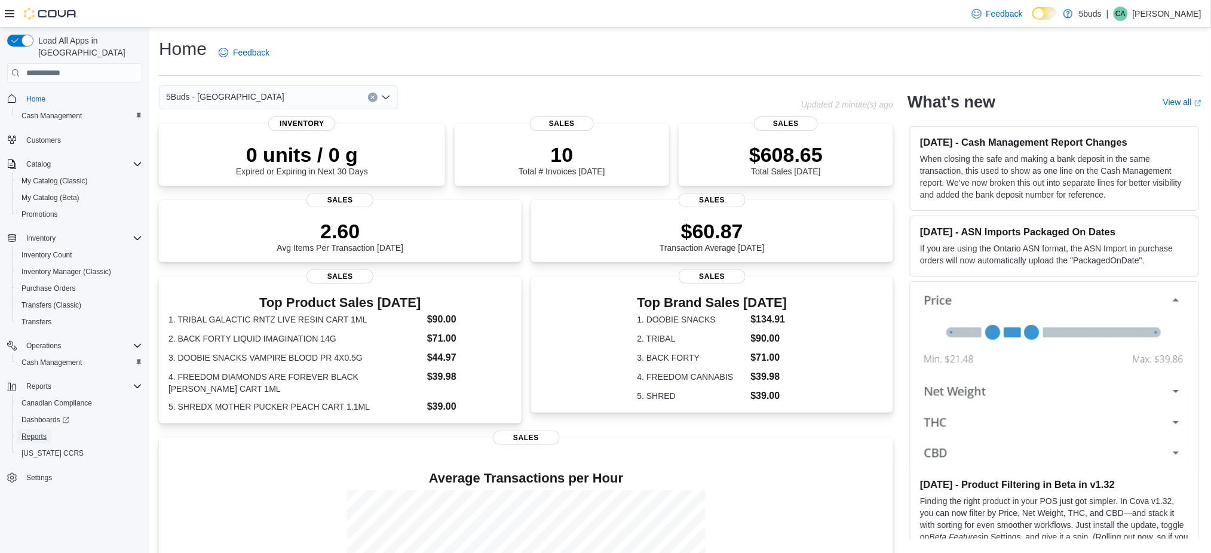
click at [43, 430] on span "Reports" at bounding box center [34, 437] width 25 height 14
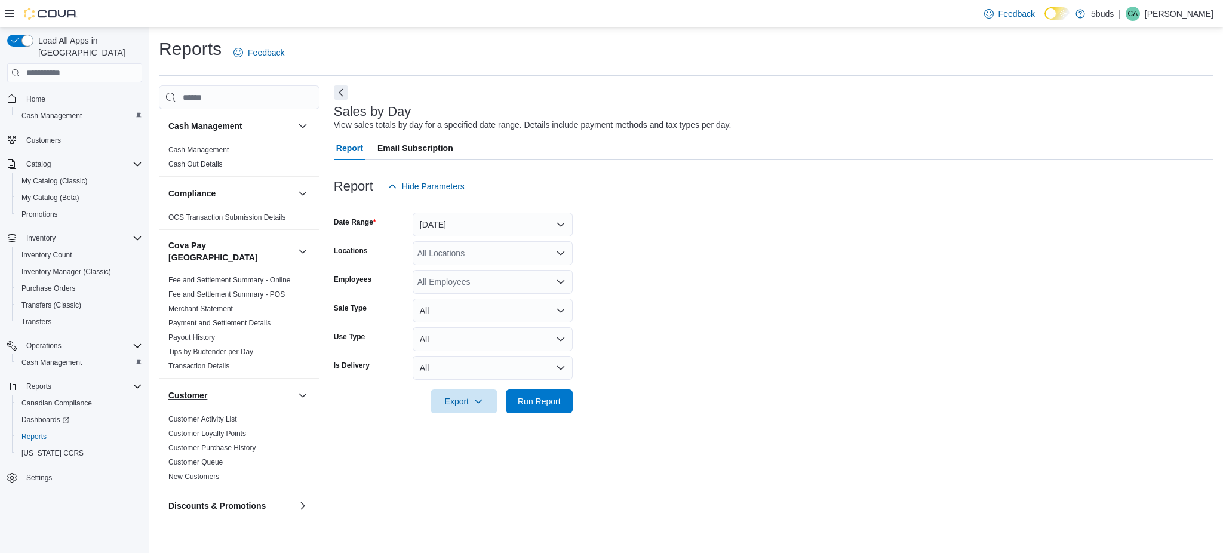
scroll to position [478, 0]
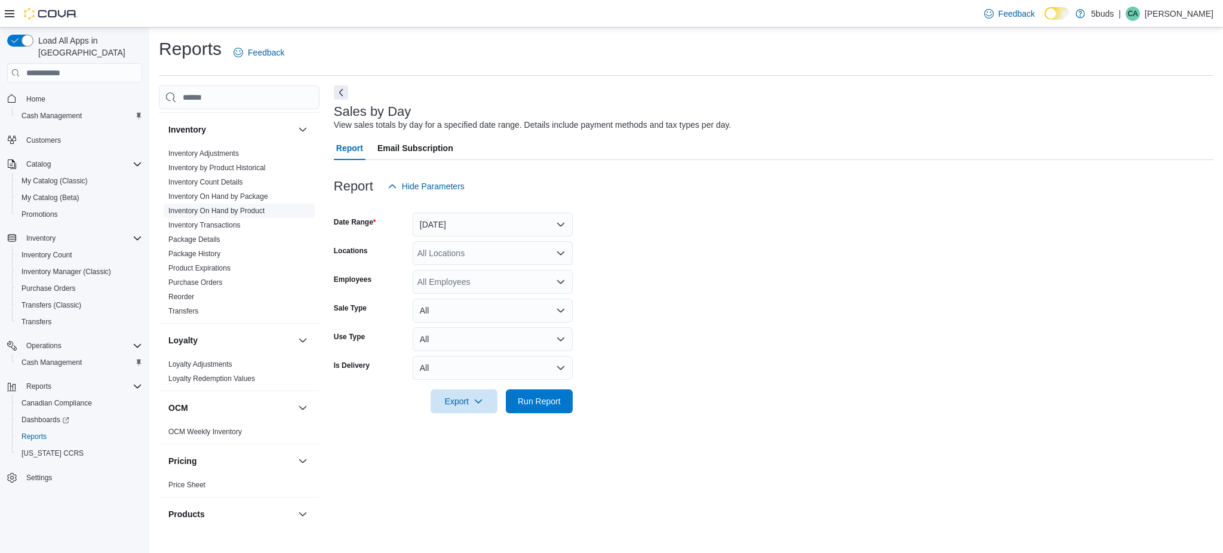
click at [205, 207] on link "Inventory On Hand by Product" at bounding box center [216, 211] width 96 height 8
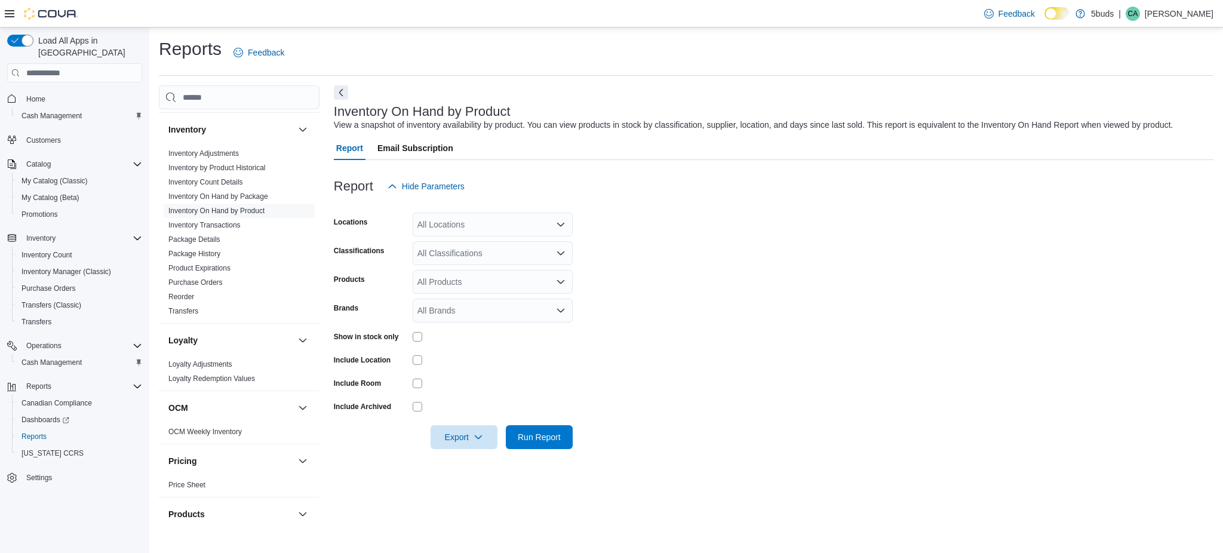
click at [461, 219] on div "All Locations" at bounding box center [493, 225] width 160 height 24
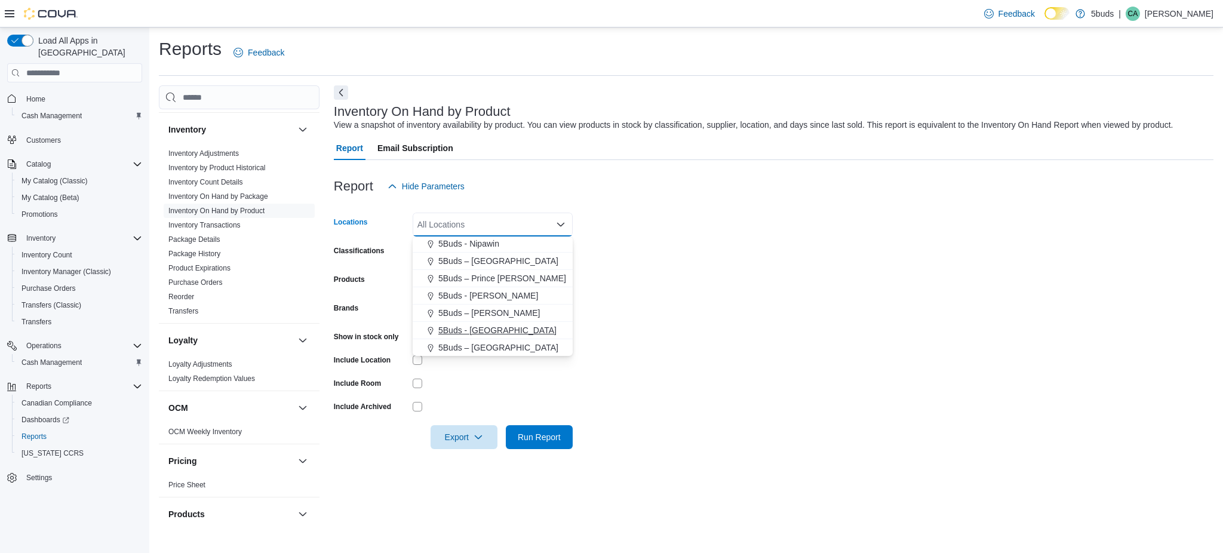
click at [470, 332] on span "5Buds - Weyburn" at bounding box center [497, 330] width 118 height 12
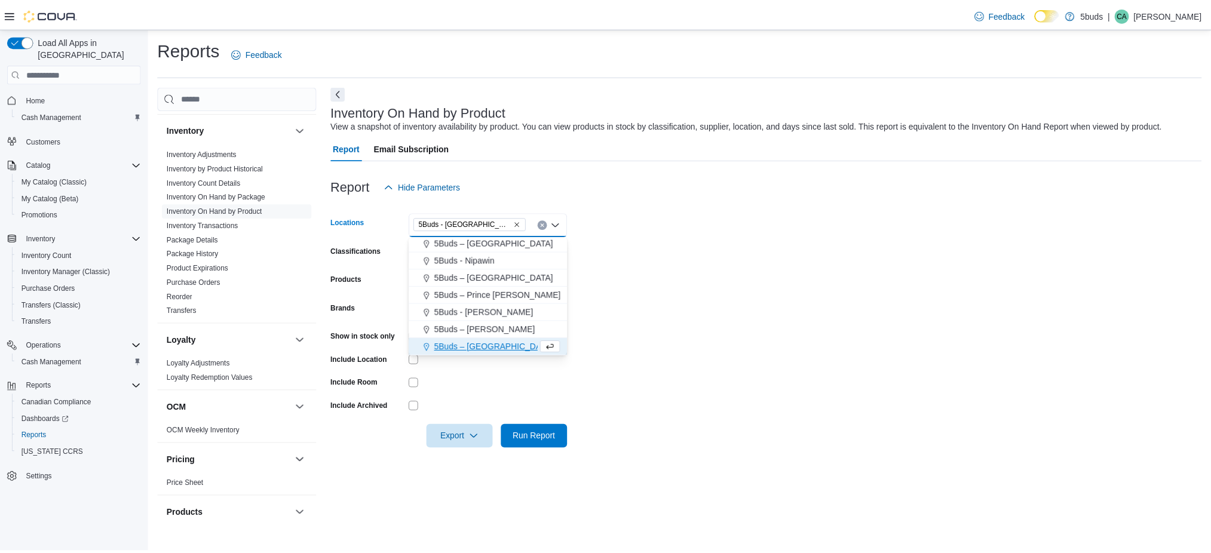
scroll to position [70, 0]
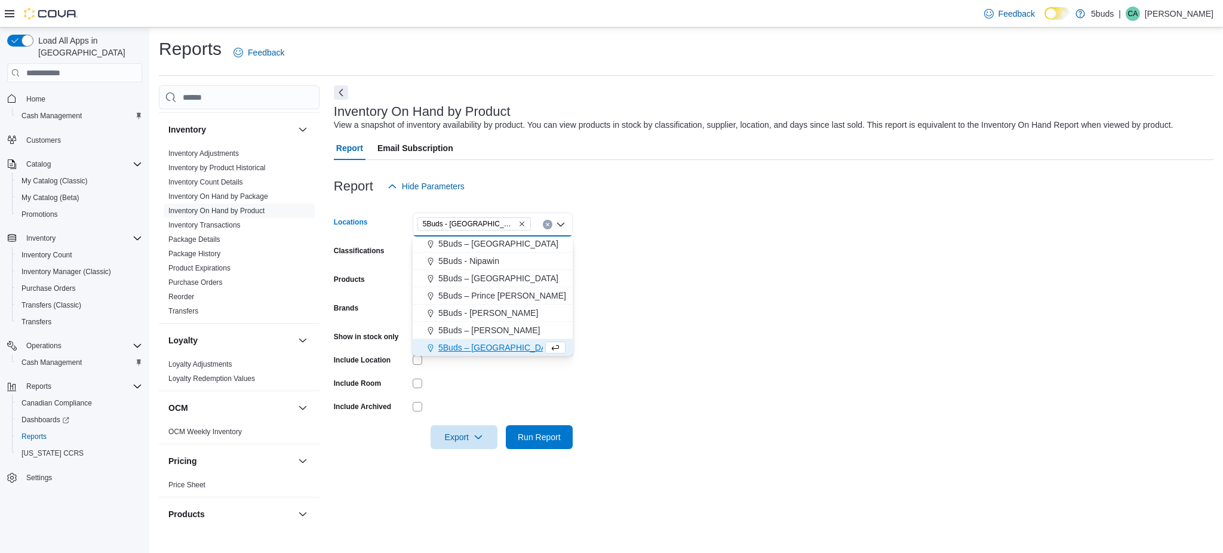
click at [675, 326] on form "Locations 5Buds - Weyburn Combo box. Selected. 5Buds - Weyburn. Press Backspace…" at bounding box center [774, 323] width 880 height 251
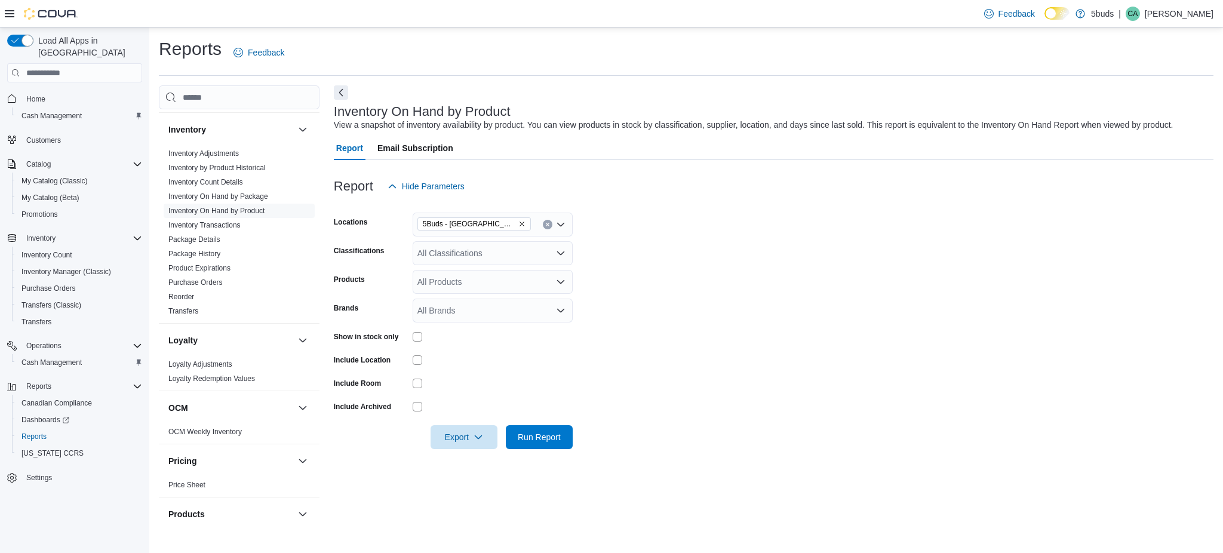
click at [426, 244] on div "All Classifications" at bounding box center [493, 253] width 160 height 24
type input "*"
click at [650, 283] on form "Locations 5Buds - Weyburn Classifications All Classifications Combo box. Select…" at bounding box center [774, 323] width 880 height 251
click at [485, 272] on div "All Products" at bounding box center [493, 282] width 160 height 24
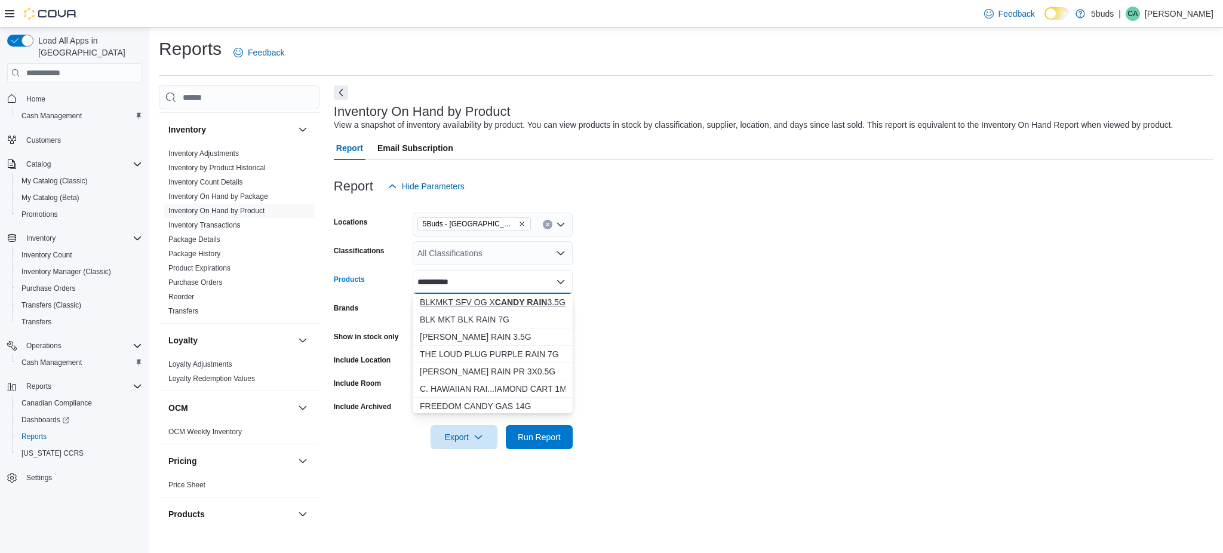
type input "**********"
click at [480, 301] on div "BLKMKT SFV OG X CANDY RAIN 3.5G" at bounding box center [493, 302] width 146 height 12
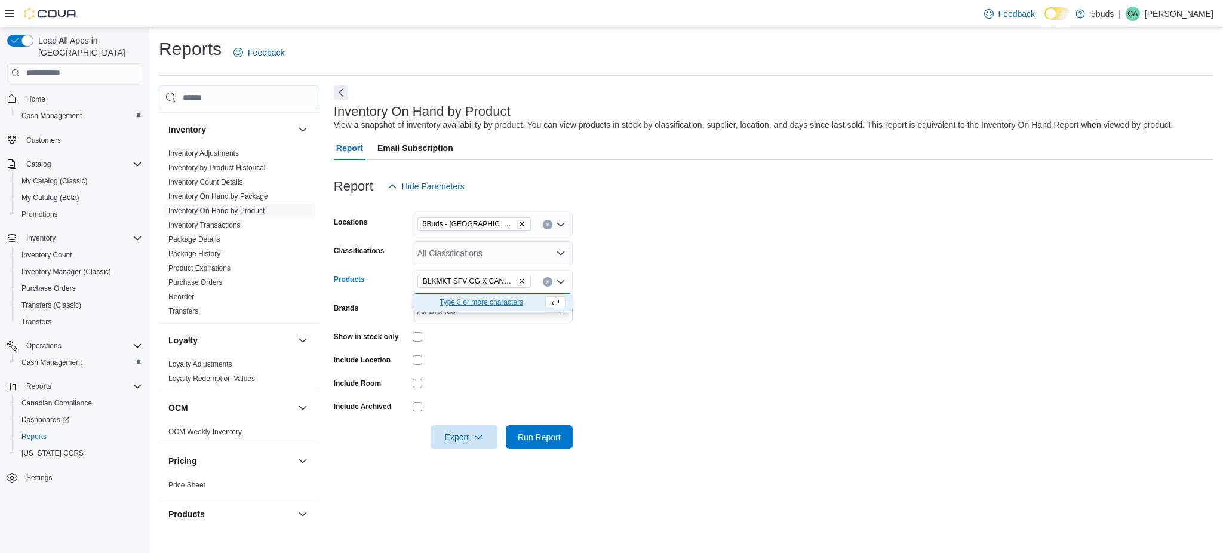
click at [648, 293] on form "Locations 5Buds - Weyburn Classifications All Classifications Products BLKMKT S…" at bounding box center [774, 323] width 880 height 251
click at [525, 426] on span "Run Report" at bounding box center [539, 437] width 53 height 24
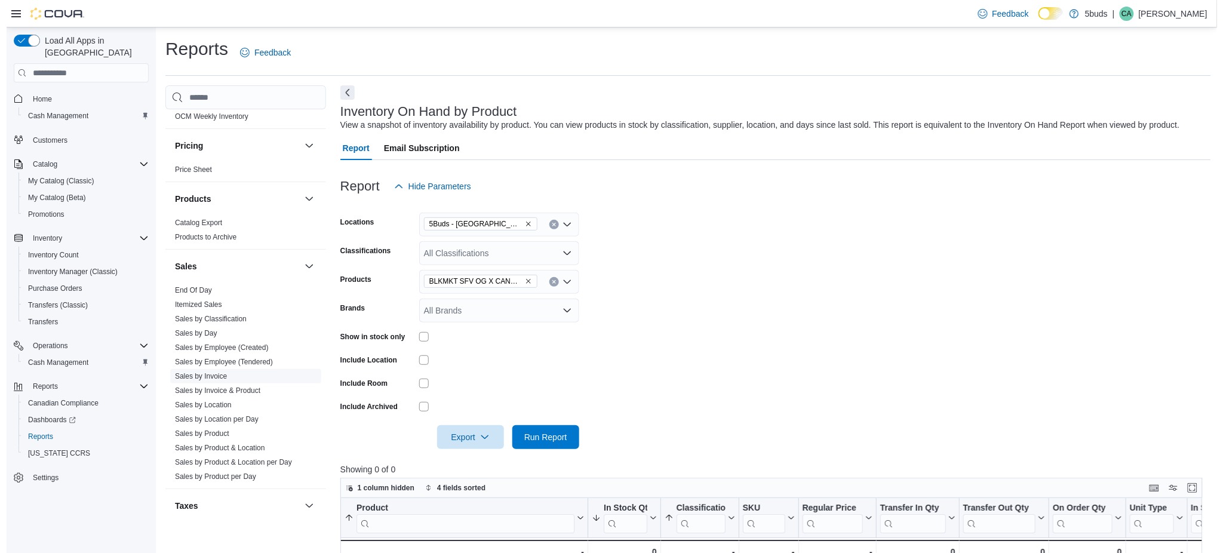
scroll to position [796, 0]
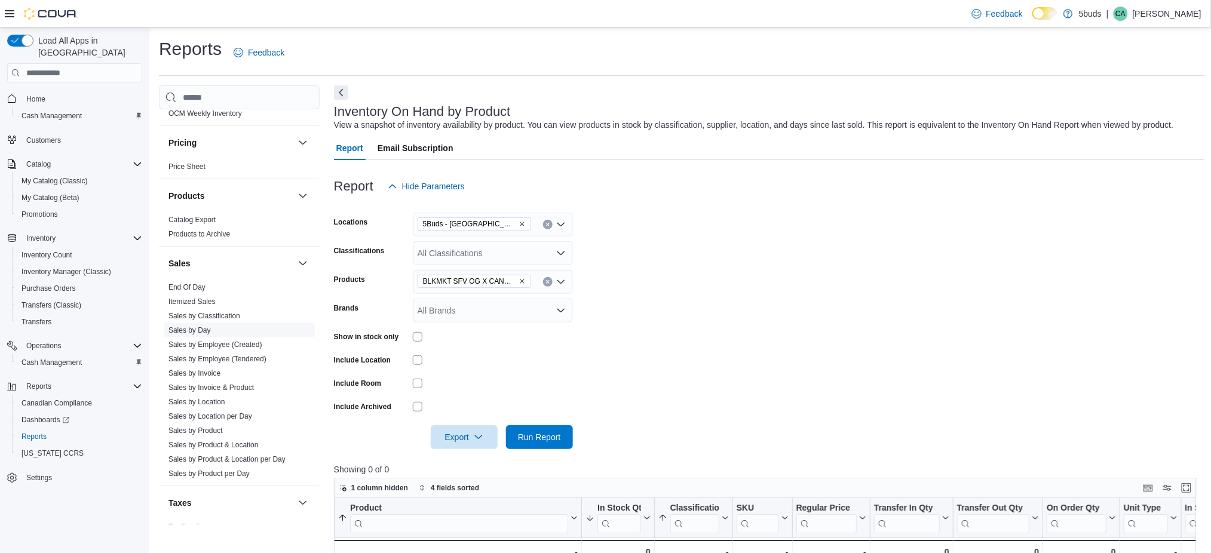
click at [204, 326] on link "Sales by Day" at bounding box center [189, 330] width 42 height 8
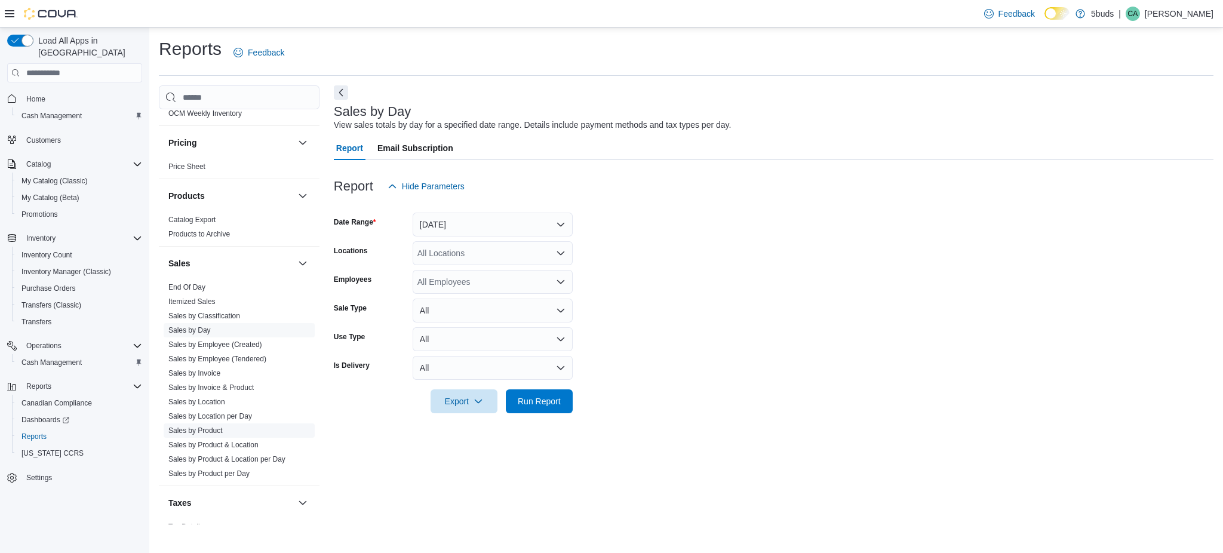
click at [209, 427] on link "Sales by Product" at bounding box center [195, 431] width 54 height 8
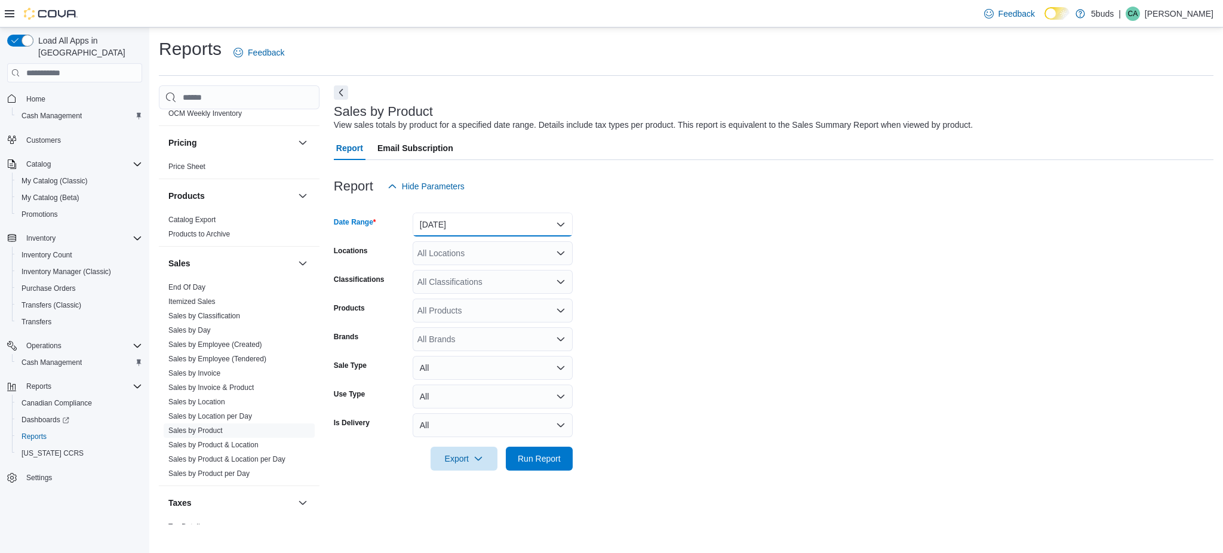
click at [545, 231] on button "Yesterday" at bounding box center [493, 225] width 160 height 24
click at [491, 252] on span "Custom Date" at bounding box center [500, 248] width 136 height 14
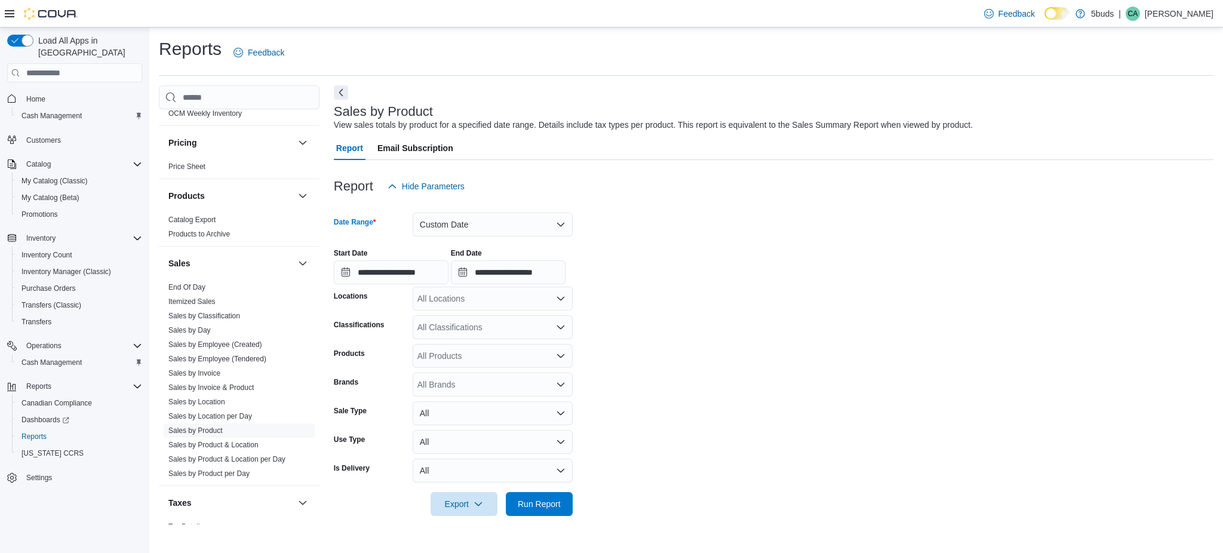
click at [483, 302] on div "All Locations" at bounding box center [493, 299] width 160 height 24
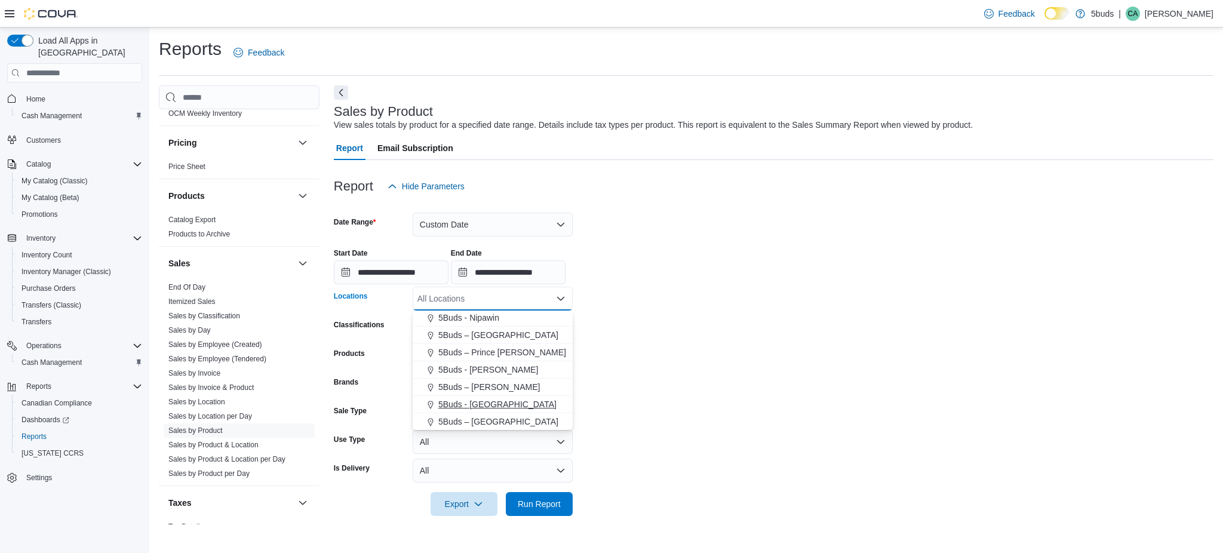
click at [483, 401] on span "5Buds - Weyburn" at bounding box center [497, 404] width 118 height 12
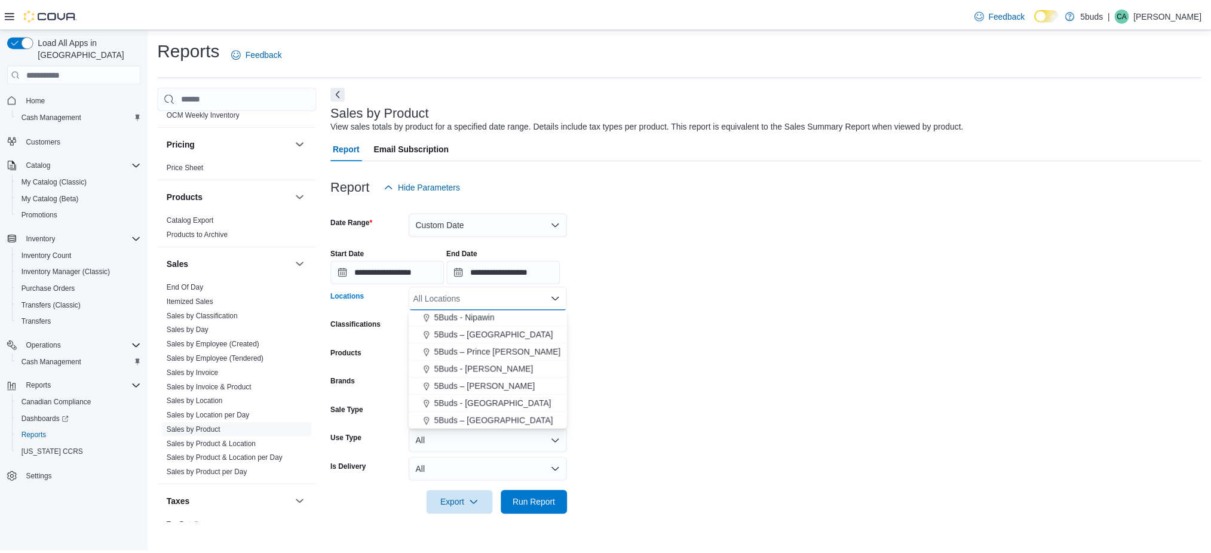
scroll to position [70, 0]
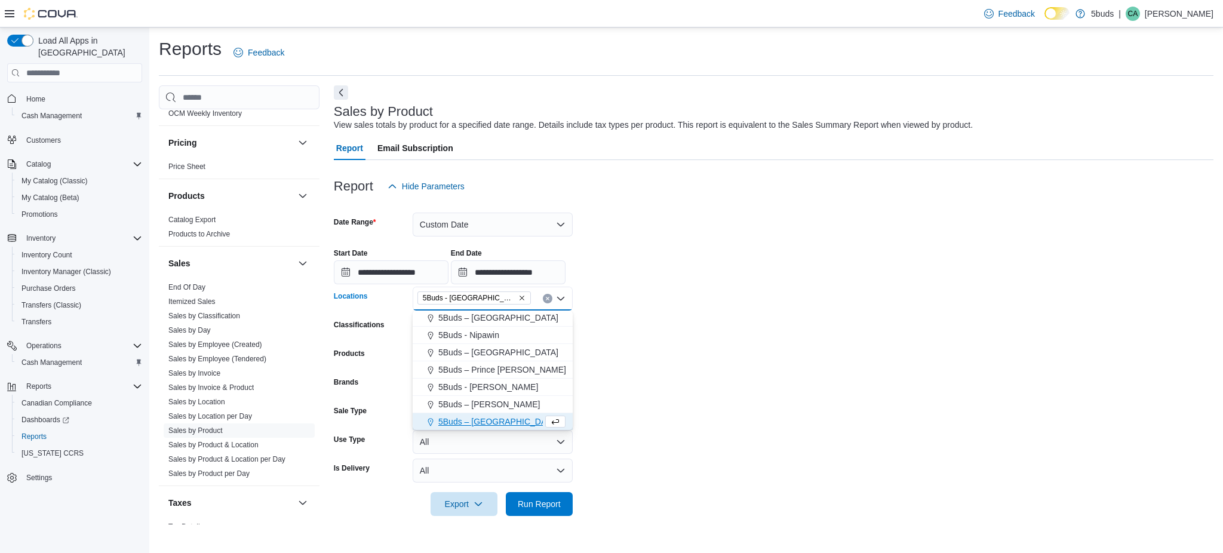
click at [671, 392] on form "**********" at bounding box center [774, 357] width 880 height 318
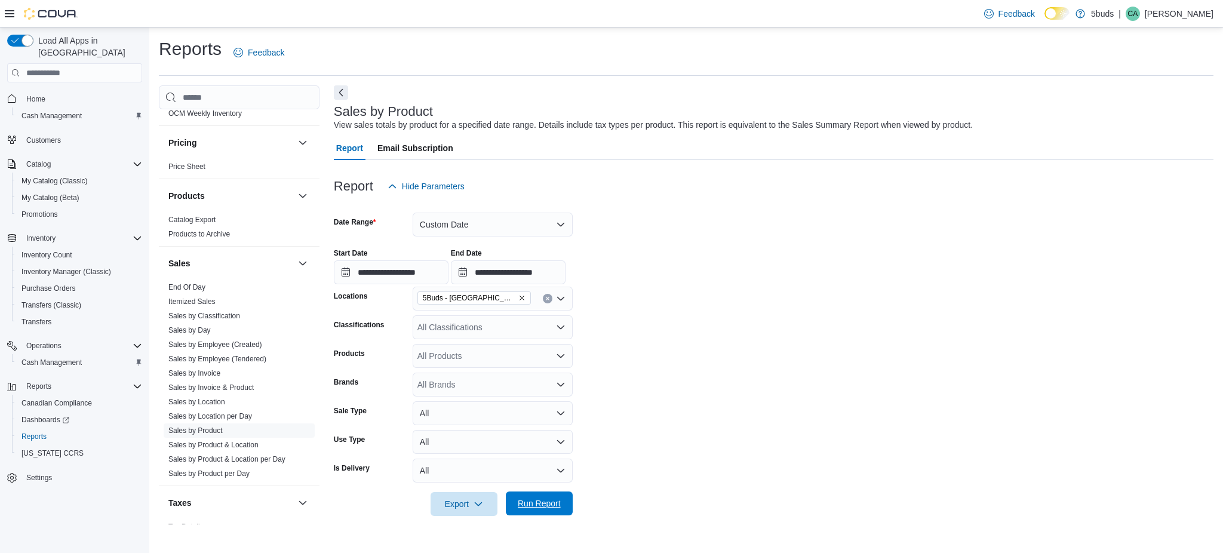
click at [537, 509] on span "Run Report" at bounding box center [539, 504] width 43 height 12
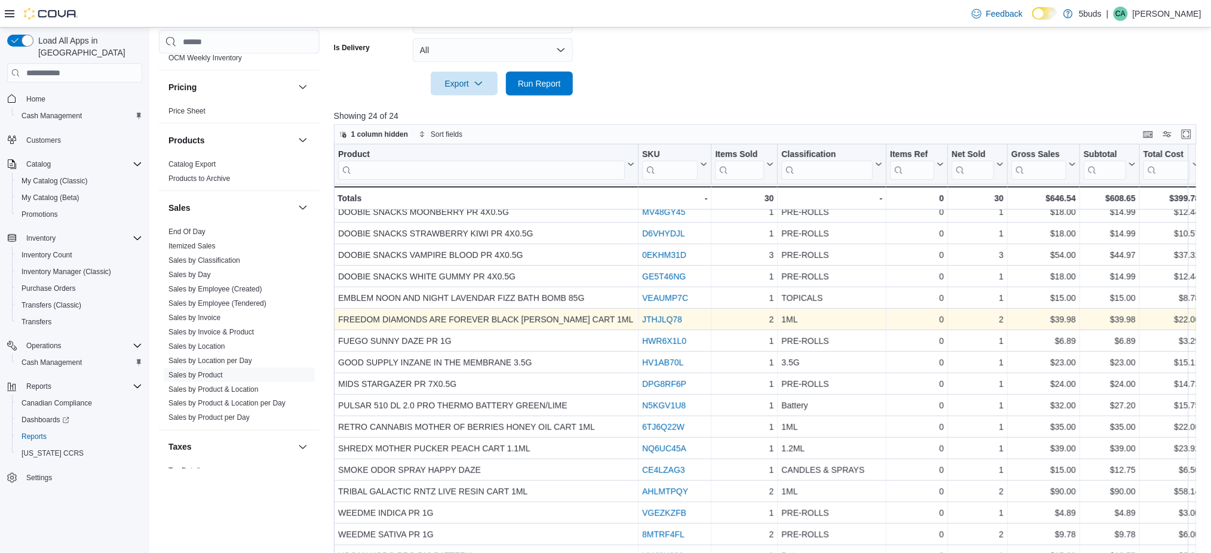
scroll to position [444, 0]
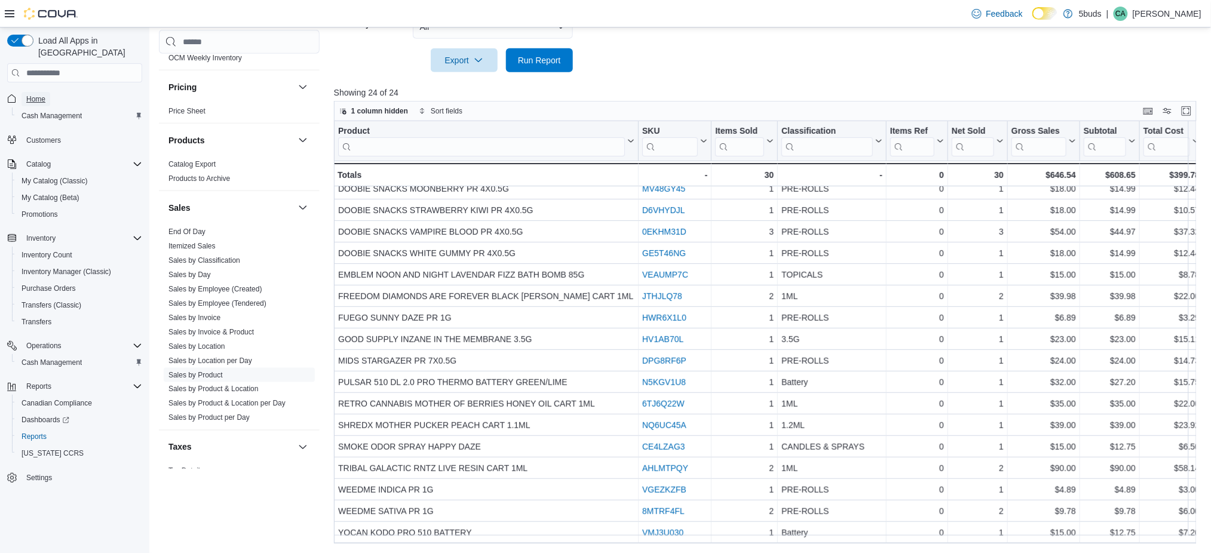
click at [42, 94] on span "Home" at bounding box center [35, 99] width 19 height 10
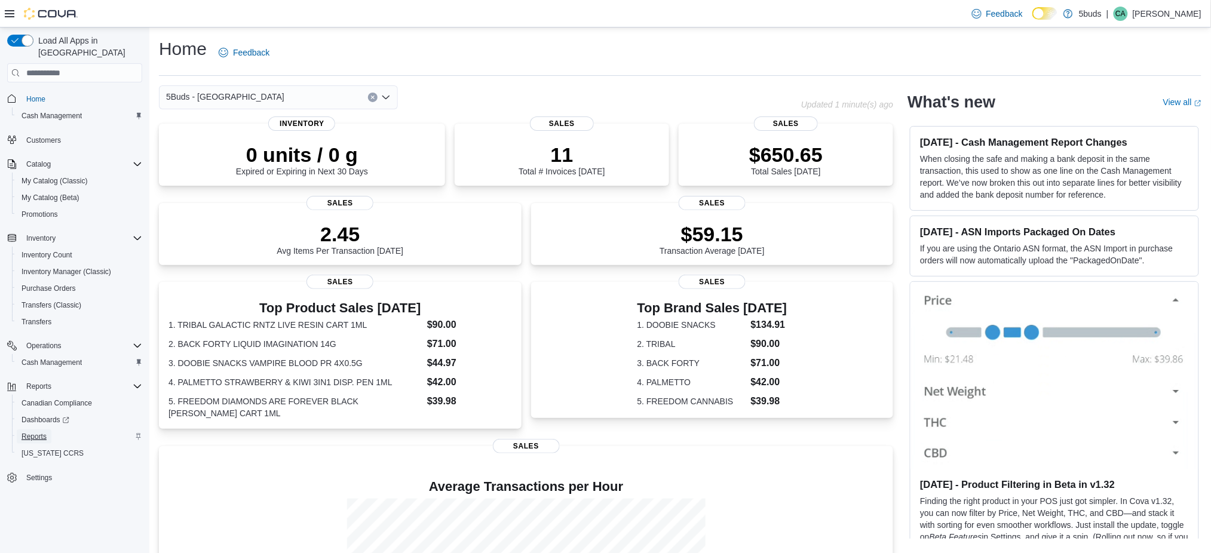
click at [41, 432] on span "Reports" at bounding box center [34, 437] width 25 height 10
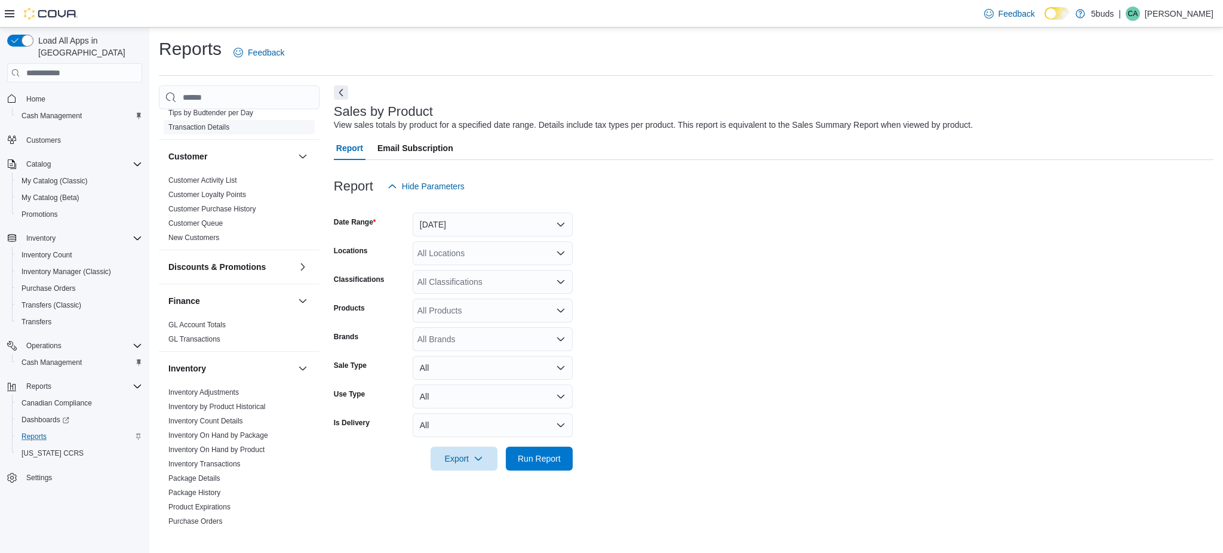
scroll to position [318, 0]
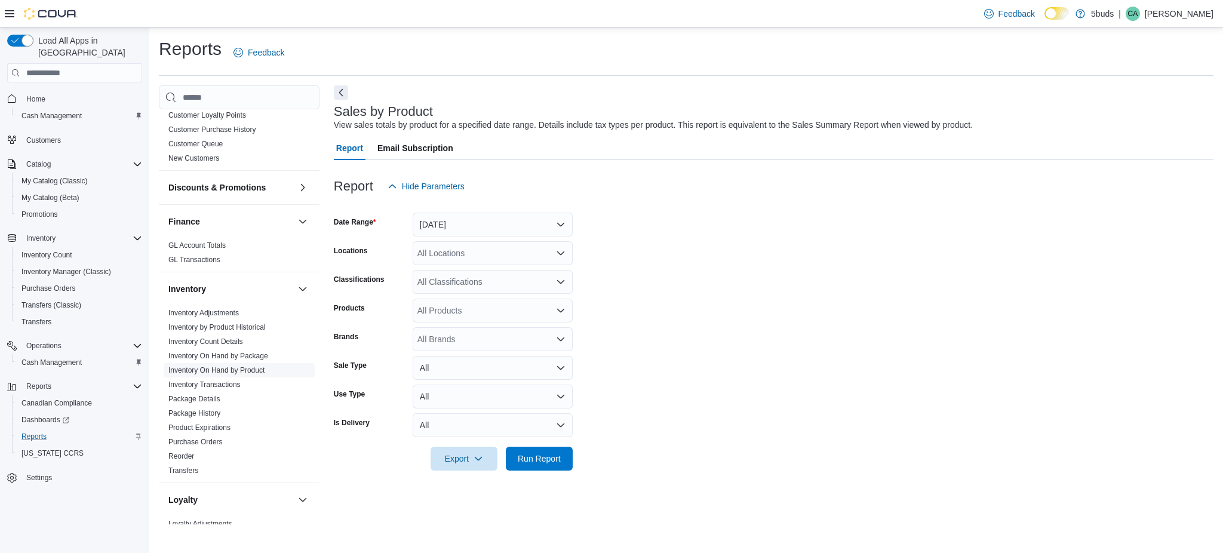
click at [229, 366] on span "Inventory On Hand by Product" at bounding box center [239, 370] width 151 height 14
click at [229, 366] on link "Inventory On Hand by Product" at bounding box center [216, 370] width 96 height 8
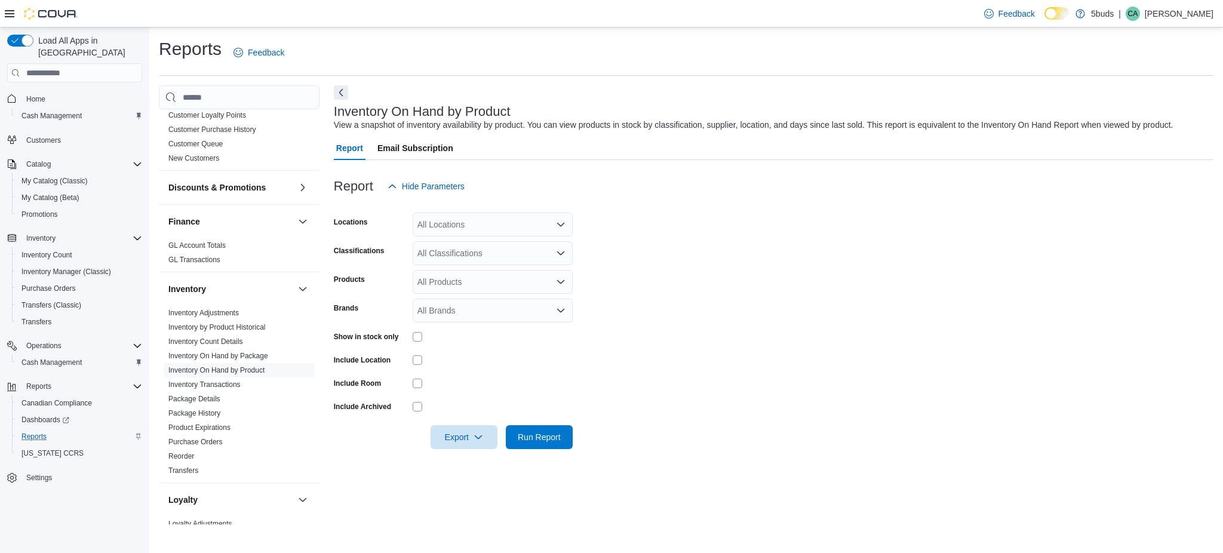
click at [554, 222] on div "All Locations" at bounding box center [493, 225] width 160 height 24
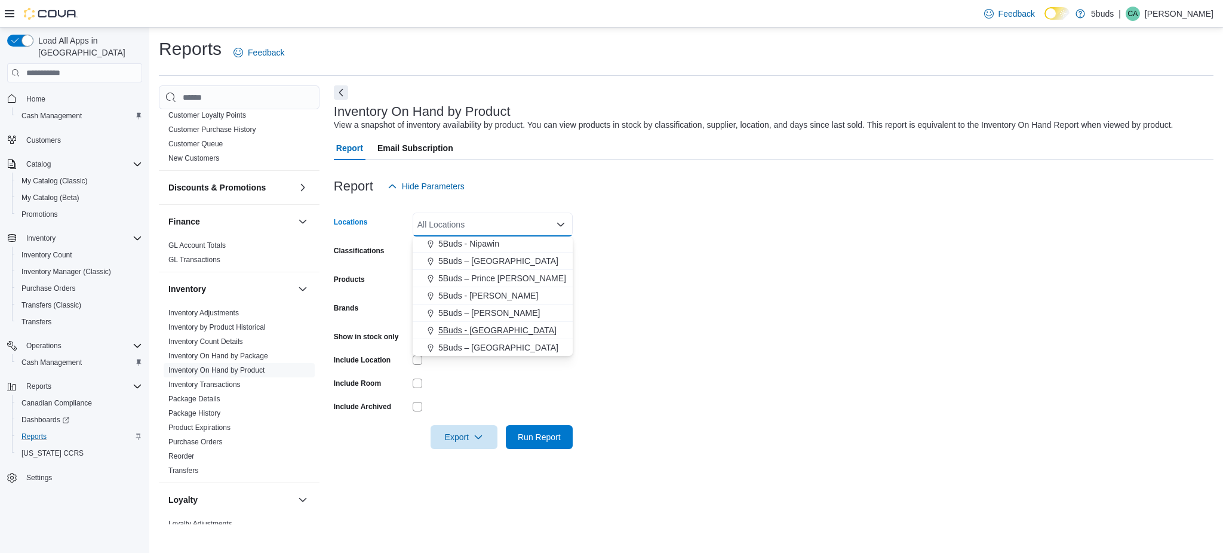
click at [497, 328] on span "5Buds - Weyburn" at bounding box center [497, 330] width 118 height 12
click at [717, 326] on form "Locations 5Buds - Weyburn Combo box. Selected. 5Buds - Weyburn. Press Backspace…" at bounding box center [774, 323] width 880 height 251
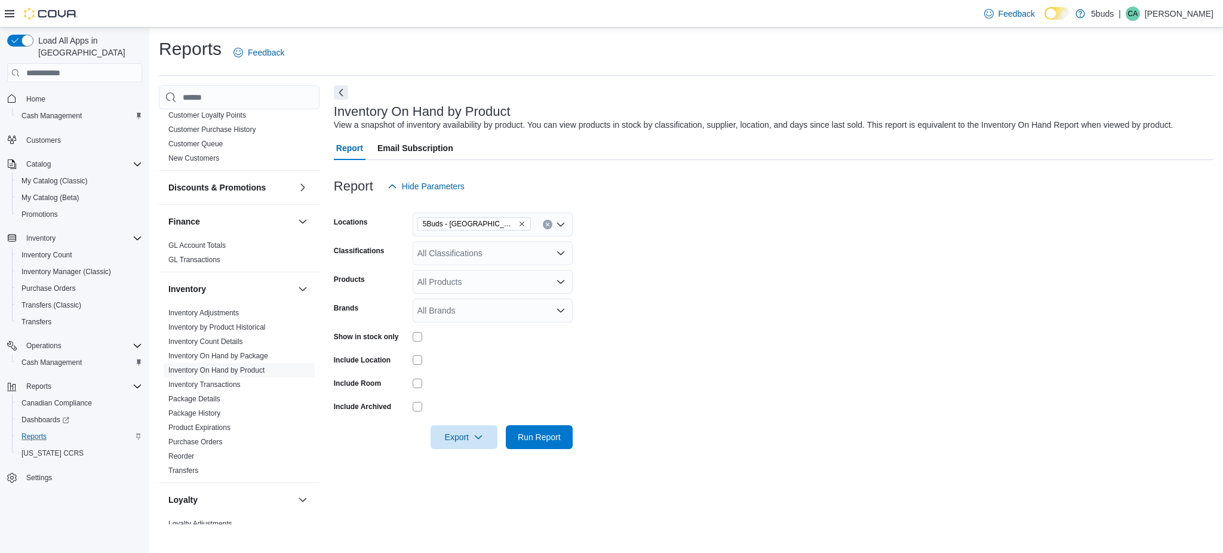
click at [1157, 16] on p "Catherine Antonichuk" at bounding box center [1179, 14] width 69 height 14
click at [1143, 115] on span "Sign Out" at bounding box center [1137, 117] width 32 height 12
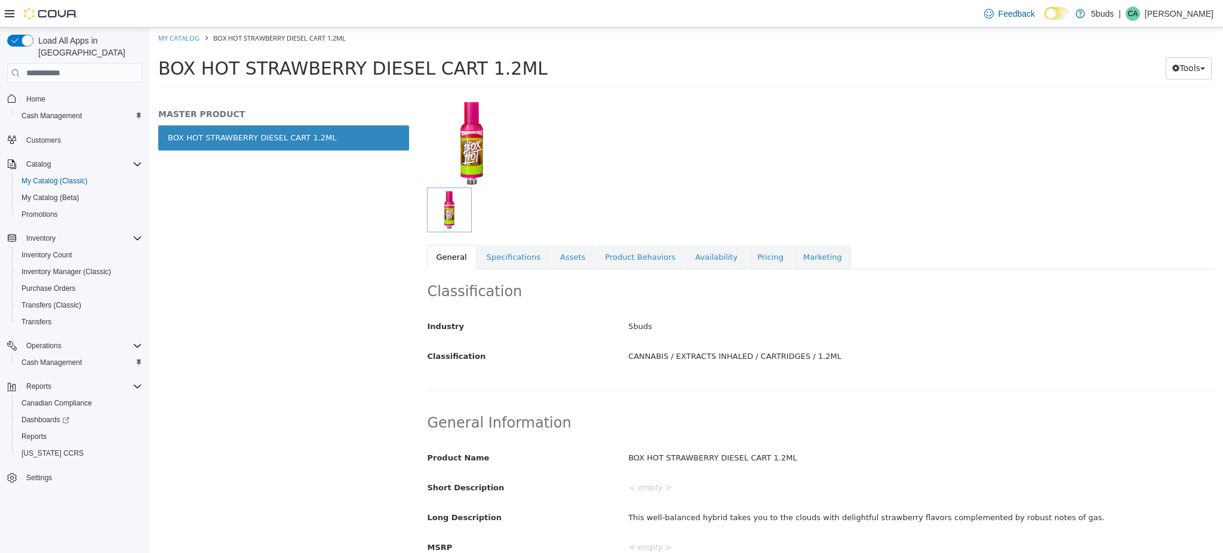
scroll to position [159, 0]
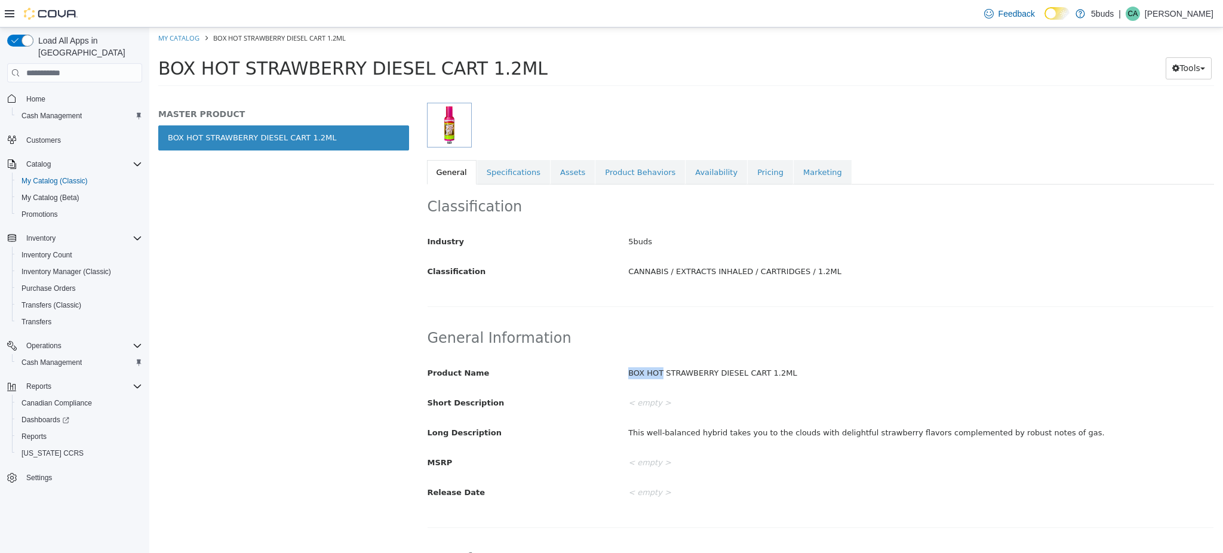
drag, startPoint x: 625, startPoint y: 371, endPoint x: 657, endPoint y: 371, distance: 31.7
click at [657, 371] on div "BOX HOT STRAWBERRY DIESEL CART 1.2ML" at bounding box center [921, 373] width 603 height 21
copy div "BOX HOT"
click at [812, 232] on div "5buds" at bounding box center [921, 242] width 603 height 21
drag, startPoint x: 660, startPoint y: 374, endPoint x: 772, endPoint y: 375, distance: 112.3
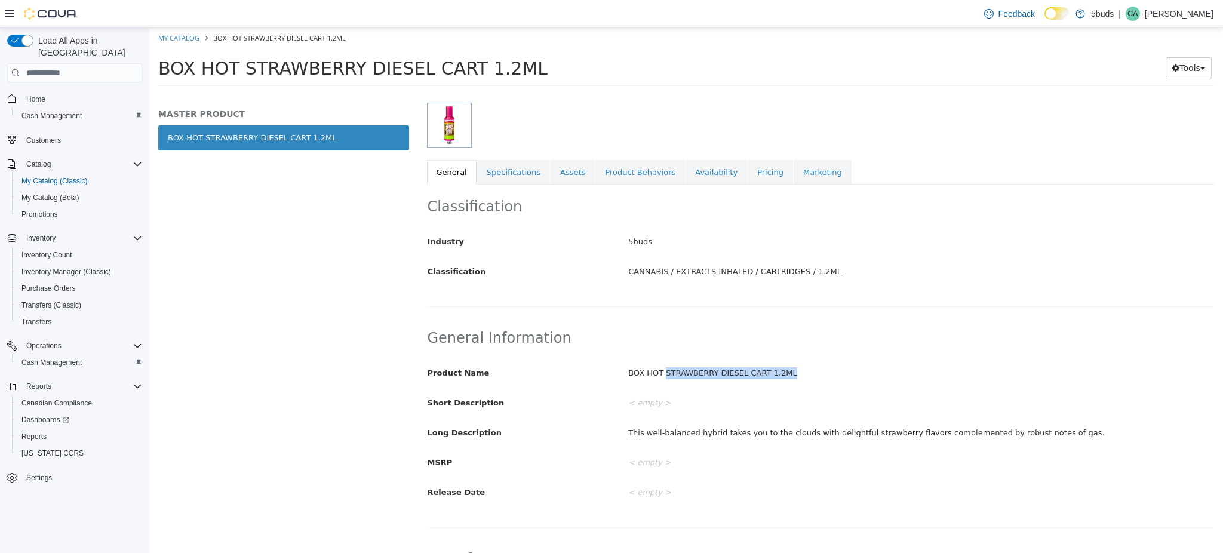
click at [772, 375] on div "BOX HOT STRAWBERRY DIESEL CART 1.2ML" at bounding box center [921, 373] width 603 height 21
copy div "STRAWBERRY DIESEL CART 1.2ML"
click at [587, 232] on label "Industry" at bounding box center [519, 240] width 201 height 16
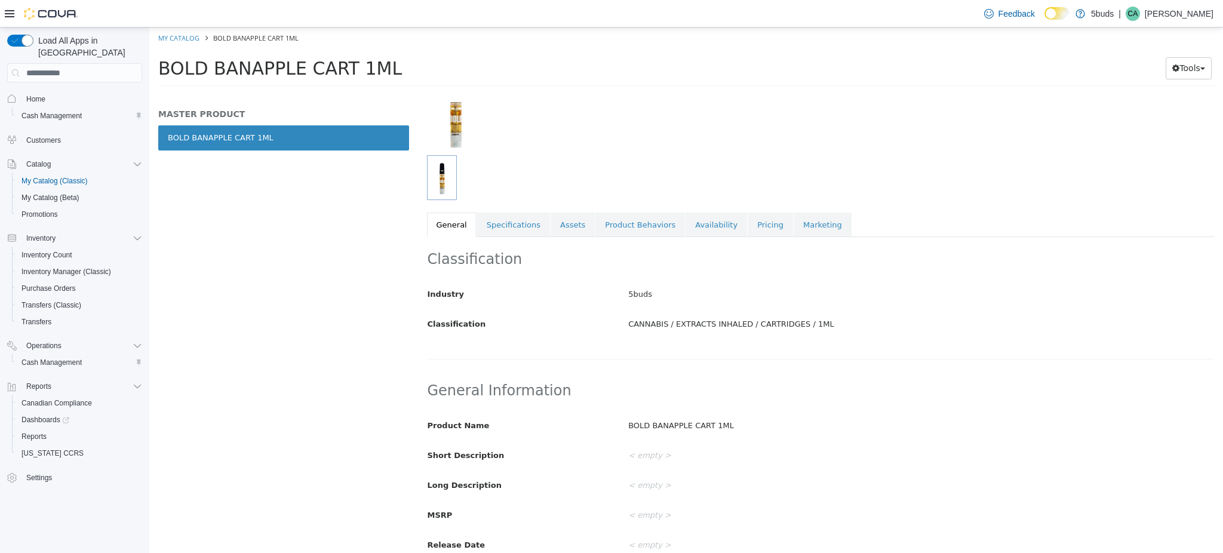
scroll to position [239, 0]
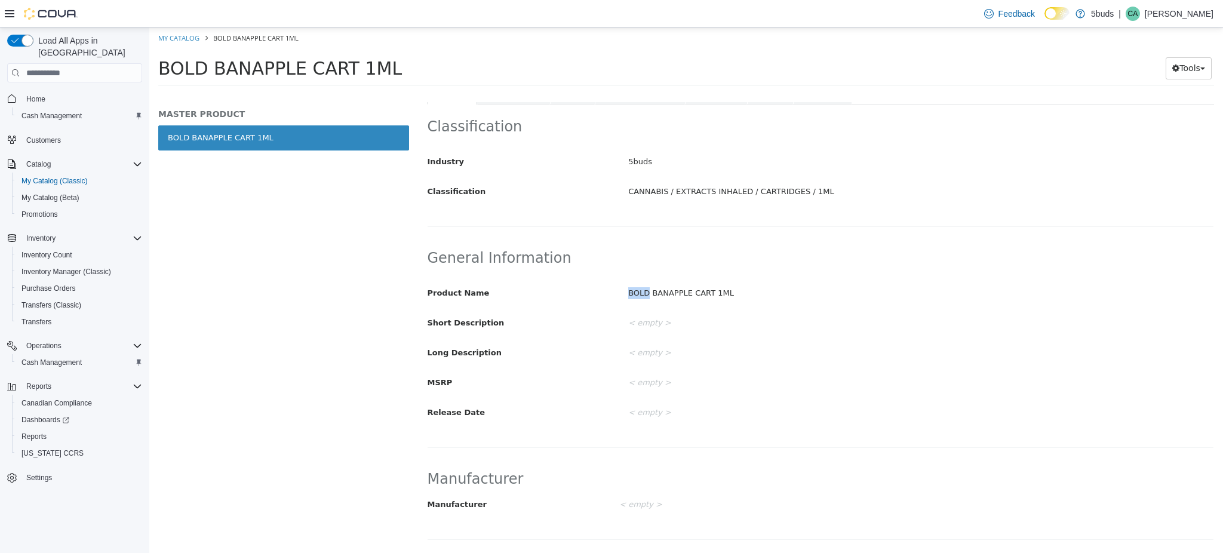
drag, startPoint x: 625, startPoint y: 293, endPoint x: 642, endPoint y: 295, distance: 16.8
click at [642, 295] on div "BOLD BANAPPLE CART 1ML" at bounding box center [921, 293] width 603 height 21
copy div "BOLD"
drag, startPoint x: 792, startPoint y: 229, endPoint x: 746, endPoint y: 260, distance: 55.2
click at [792, 229] on div "Classification Industry 5buds Classification CANNABIS / EXTRACTS INHALED / CART…" at bounding box center [821, 170] width 788 height 131
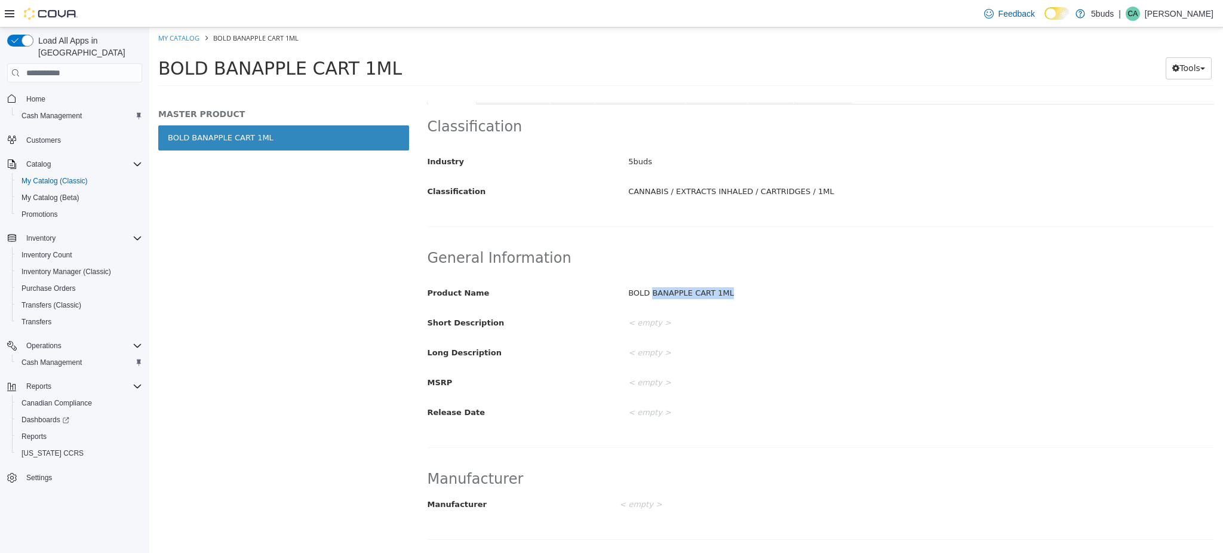
drag, startPoint x: 664, startPoint y: 297, endPoint x: 713, endPoint y: 289, distance: 49.0
click at [722, 296] on div "BOLD BANAPPLE CART 1ML" at bounding box center [921, 293] width 603 height 21
copy div "BANAPPLE CART 1ML"
drag, startPoint x: 926, startPoint y: 286, endPoint x: 867, endPoint y: 285, distance: 58.5
click at [926, 286] on div "BOLD BANAPPLE CART 1ML" at bounding box center [921, 293] width 603 height 21
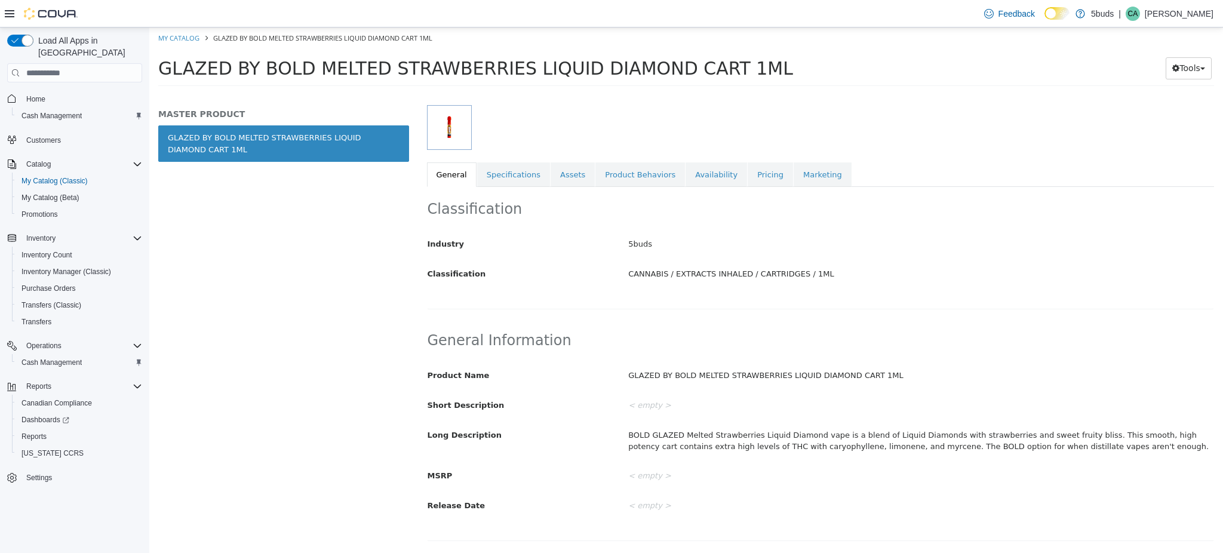
scroll to position [159, 0]
drag, startPoint x: 624, startPoint y: 371, endPoint x: 684, endPoint y: 372, distance: 59.7
click at [684, 372] on div "GLAZED BY BOLD MELTED STRAWBERRIES LIQUID DIAMOND CART 1ML" at bounding box center [921, 373] width 603 height 21
copy div "GLAZED BY BOLD"
drag, startPoint x: 910, startPoint y: 337, endPoint x: 851, endPoint y: 366, distance: 65.5
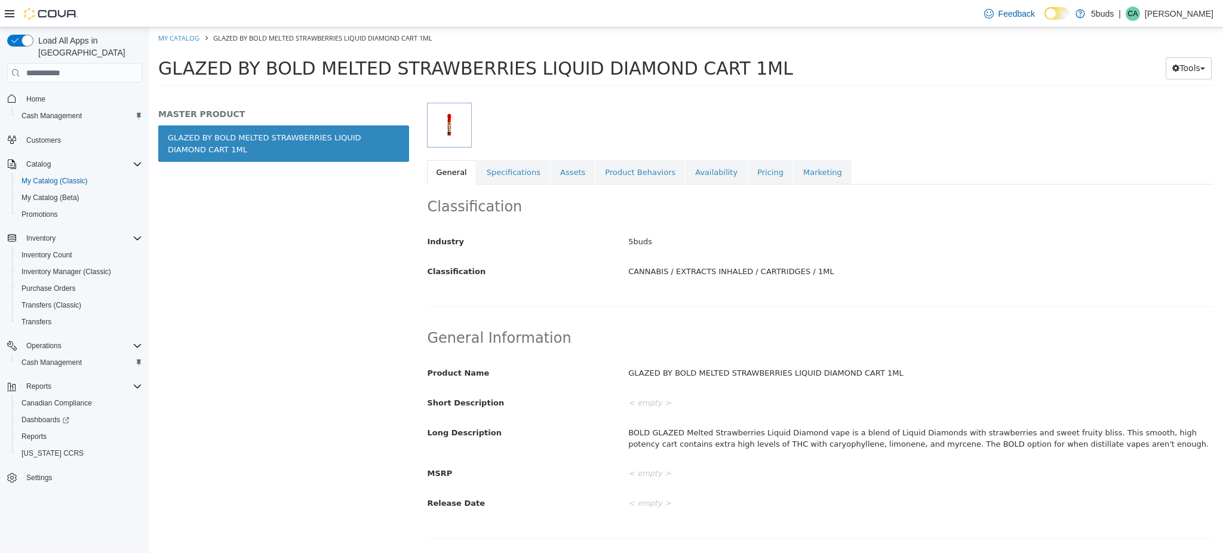
click at [910, 337] on h2 "General Information" at bounding box center [821, 338] width 787 height 19
drag, startPoint x: 688, startPoint y: 370, endPoint x: 871, endPoint y: 372, distance: 182.8
click at [871, 372] on div "GLAZED BY BOLD MELTED STRAWBERRIES LIQUID DIAMOND CART 1ML" at bounding box center [921, 373] width 603 height 21
copy div "MELTED STRAWBERRIES LIQUID DIAMOND CART 1ML"
click at [882, 299] on div "Classification Industry 5buds Classification CANNABIS / EXTRACTS INHALED / CART…" at bounding box center [821, 246] width 788 height 122
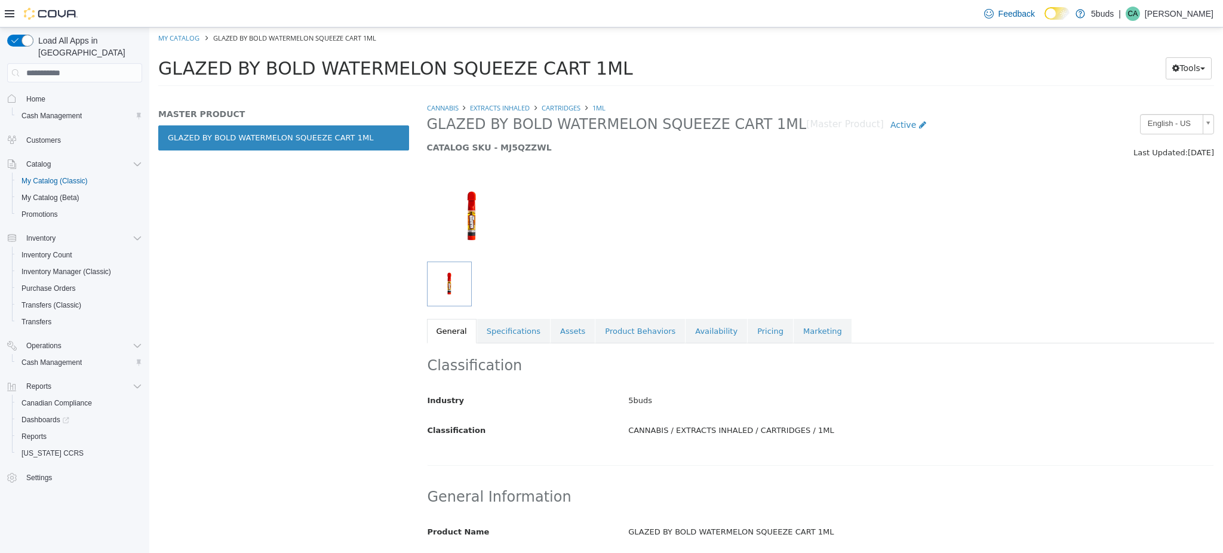
scroll to position [159, 0]
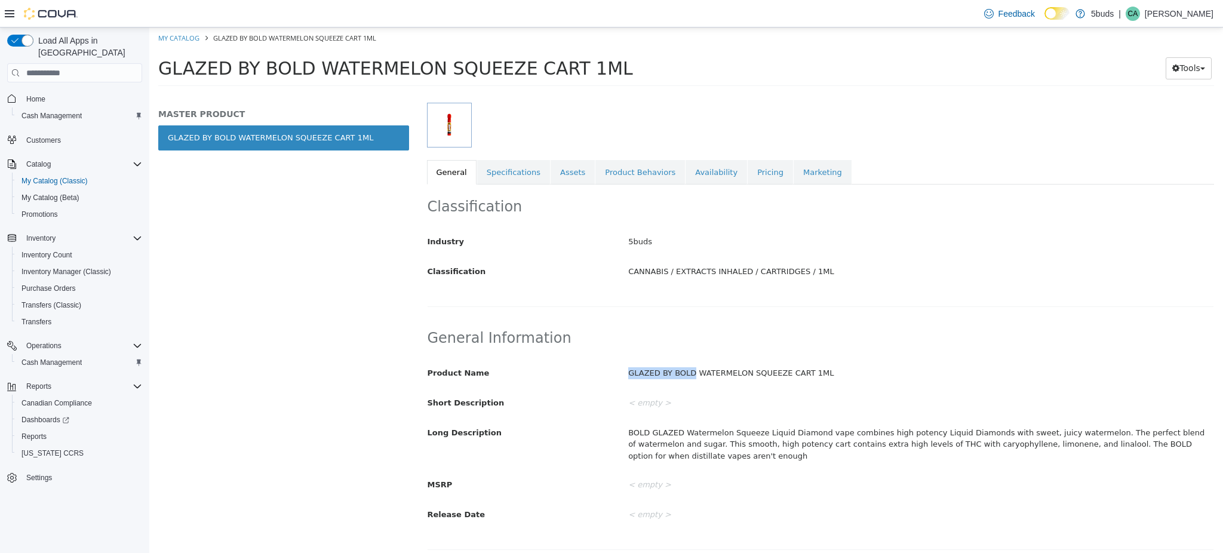
drag, startPoint x: 626, startPoint y: 372, endPoint x: 686, endPoint y: 372, distance: 59.7
click at [686, 372] on div "GLAZED BY BOLD WATERMELON SQUEEZE CART 1ML" at bounding box center [921, 373] width 603 height 21
copy div "GLAZED BY BOLD"
click at [732, 323] on div "General Information Product Name GLAZED BY BOLD WATERMELON SQUEEZE CART 1ML Sho…" at bounding box center [821, 433] width 788 height 234
drag, startPoint x: 689, startPoint y: 371, endPoint x: 809, endPoint y: 374, distance: 120.1
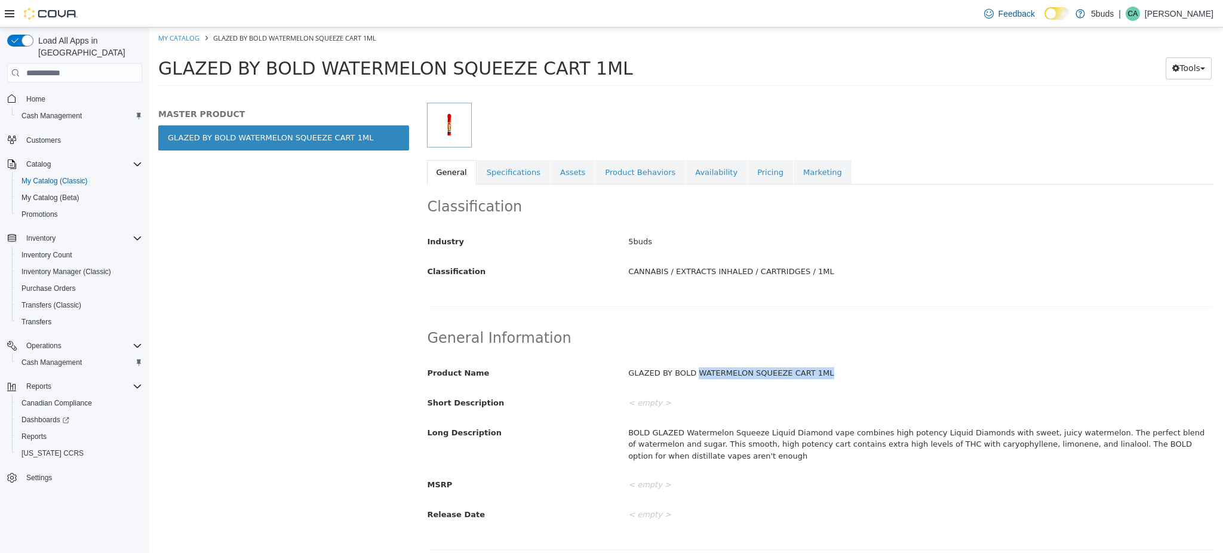
click at [809, 374] on div "GLAZED BY BOLD WATERMELON SQUEEZE CART 1ML" at bounding box center [921, 373] width 603 height 21
copy div "WATERMELON SQUEEZE CART 1ML"
click at [741, 321] on div "General Information Product Name GLAZED BY BOLD WATERMELON SQUEEZE CART 1ML Sho…" at bounding box center [821, 433] width 788 height 234
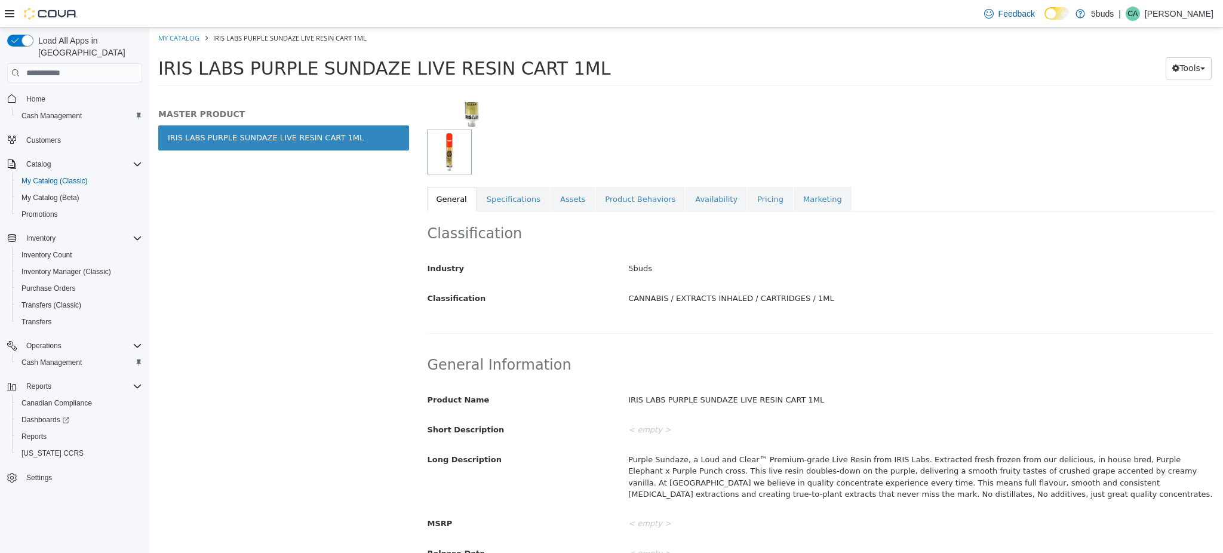
scroll to position [159, 0]
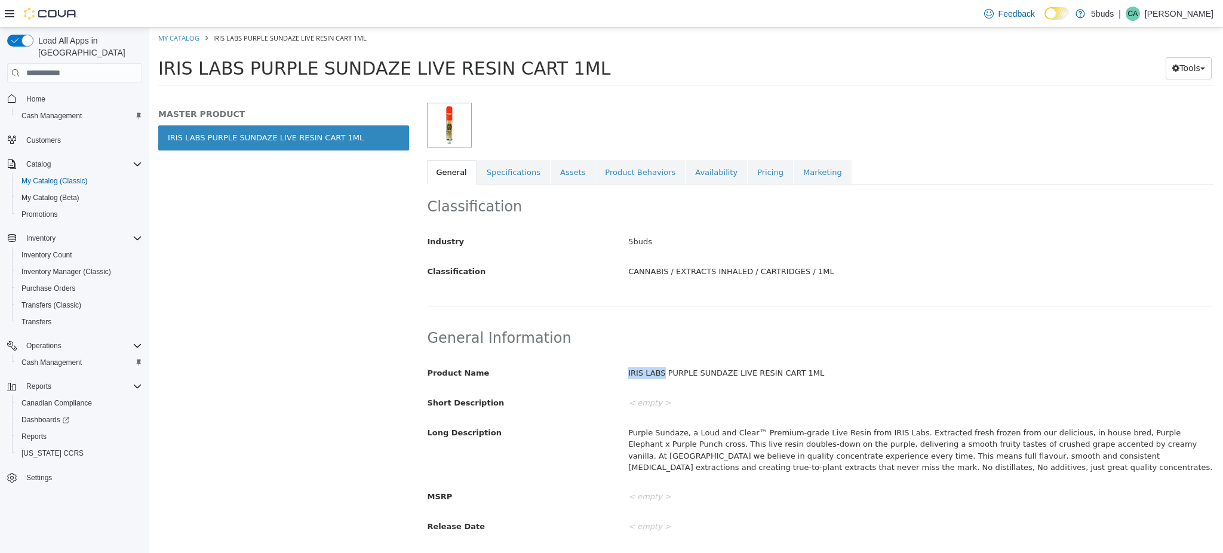
drag, startPoint x: 624, startPoint y: 370, endPoint x: 656, endPoint y: 373, distance: 31.8
click at [656, 373] on div "IRIS LABS PURPLE SUNDAZE LIVE RESIN CART 1ML" at bounding box center [921, 373] width 603 height 21
copy div "IRIS LABS"
drag, startPoint x: 700, startPoint y: 359, endPoint x: 707, endPoint y: 354, distance: 9.0
click at [703, 356] on div "Product Name IRIS LABS PURPLE SUNDAZE LIVE RESIN CART 1ML Short Description < e…" at bounding box center [821, 445] width 787 height 183
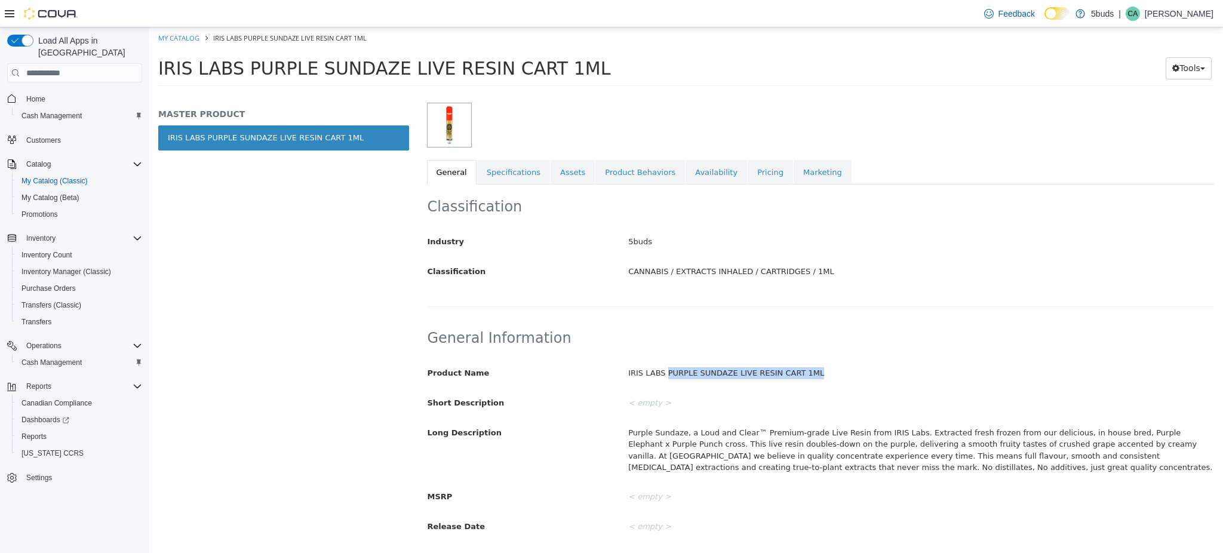
drag, startPoint x: 660, startPoint y: 372, endPoint x: 799, endPoint y: 372, distance: 139.2
click at [799, 372] on div "IRIS LABS PURPLE SUNDAZE LIVE RESIN CART 1ML" at bounding box center [921, 373] width 603 height 21
copy div "PURPLE SUNDAZE LIVE RESIN CART 1ML"
click at [765, 382] on div "IRIS LABS PURPLE SUNDAZE LIVE RESIN CART 1ML" at bounding box center [921, 373] width 603 height 21
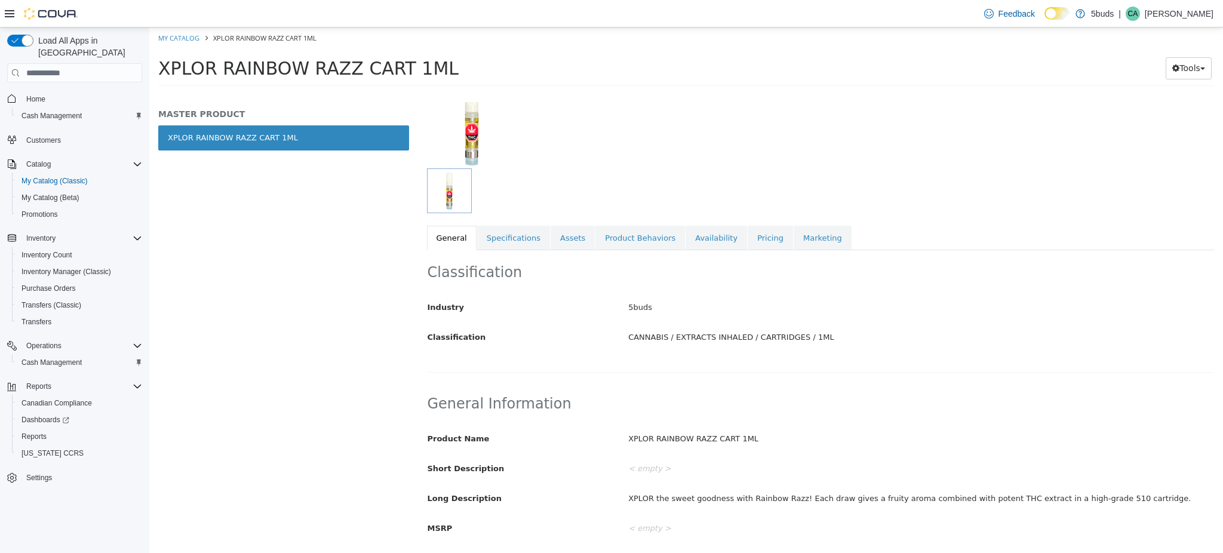
scroll to position [159, 0]
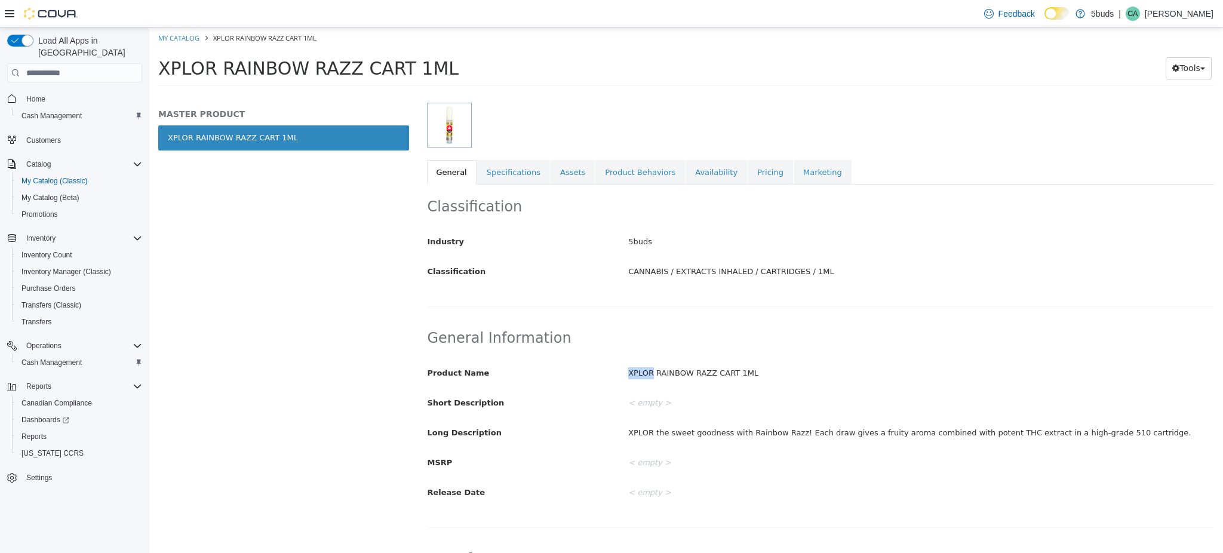
drag, startPoint x: 624, startPoint y: 372, endPoint x: 646, endPoint y: 370, distance: 22.2
click at [646, 370] on div "XPLOR RAINBOW RAZZ CART 1ML" at bounding box center [921, 373] width 603 height 21
copy div "XPLOR"
drag, startPoint x: 907, startPoint y: 329, endPoint x: 832, endPoint y: 357, distance: 79.8
click at [907, 329] on h2 "General Information" at bounding box center [821, 338] width 787 height 19
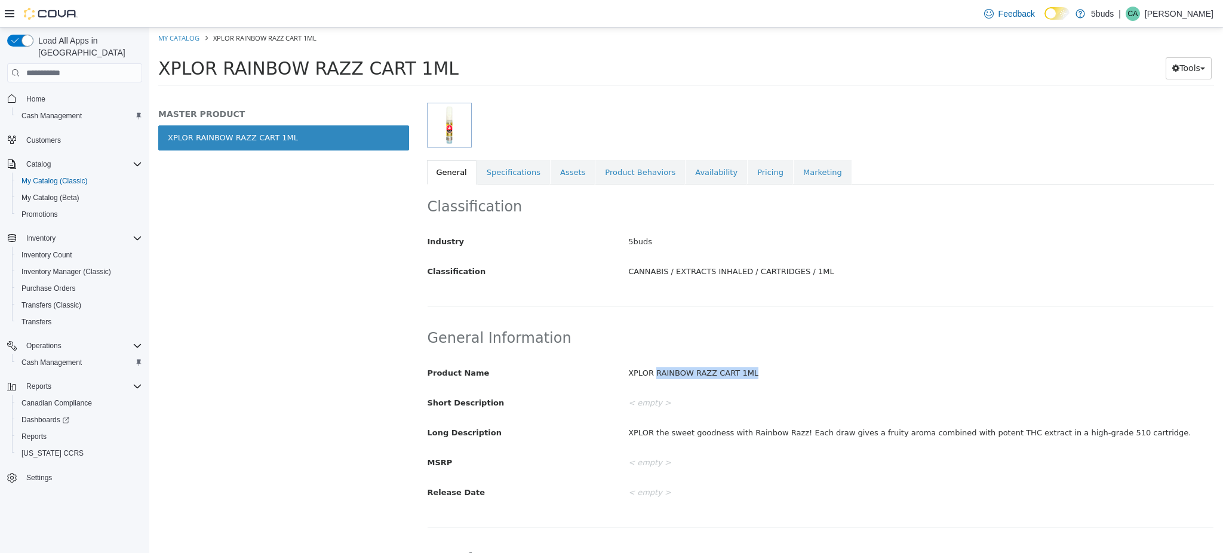
drag, startPoint x: 655, startPoint y: 369, endPoint x: 743, endPoint y: 370, distance: 88.4
click at [743, 370] on div "XPLOR RAINBOW RAZZ CART 1ML" at bounding box center [921, 373] width 603 height 21
copy div "RAINBOW RAZZ CART 1ML"
drag, startPoint x: 857, startPoint y: 429, endPoint x: 835, endPoint y: 419, distance: 24.6
click at [857, 429] on div "XPLOR the sweet goodness with Rainbow Razz! Each draw gives a fruity aroma comb…" at bounding box center [921, 433] width 603 height 21
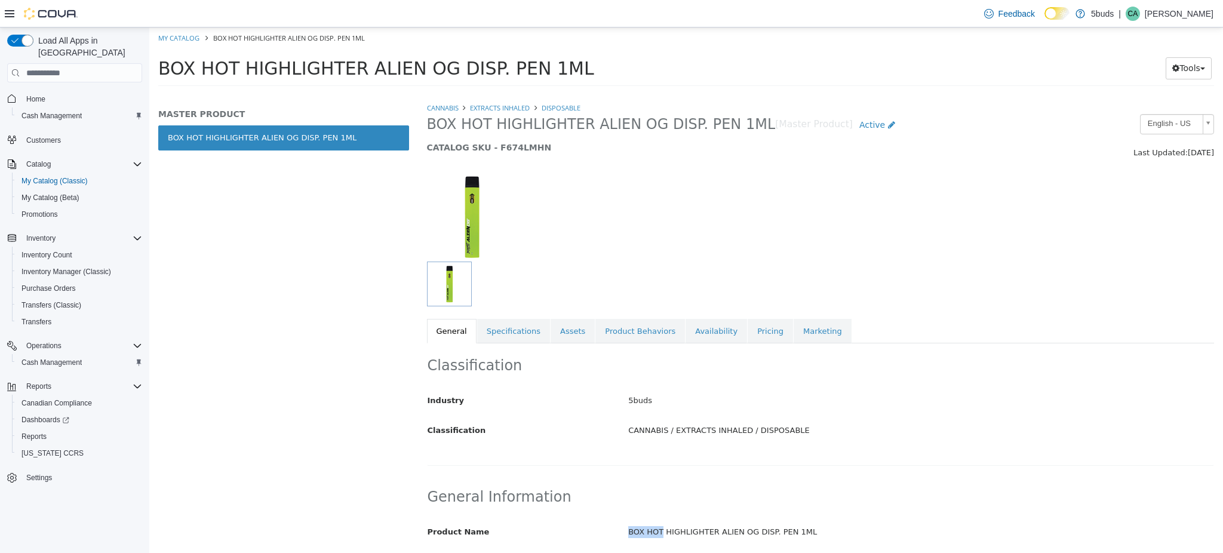
drag, startPoint x: 625, startPoint y: 533, endPoint x: 657, endPoint y: 536, distance: 31.9
click at [657, 536] on div "BOX HOT HIGHLIGHTER ALIEN OG DISP. PEN 1ML" at bounding box center [921, 532] width 603 height 21
click at [813, 451] on div "Classification Industry 5buds Classification CANNABIS / EXTRACTS INHALED / DISP…" at bounding box center [821, 405] width 788 height 122
drag, startPoint x: 710, startPoint y: 534, endPoint x: 795, endPoint y: 533, distance: 85.4
click at [795, 533] on div "BOX HOT HIGHLIGHTER ALIEN OG DISP. PEN 1ML" at bounding box center [921, 532] width 603 height 21
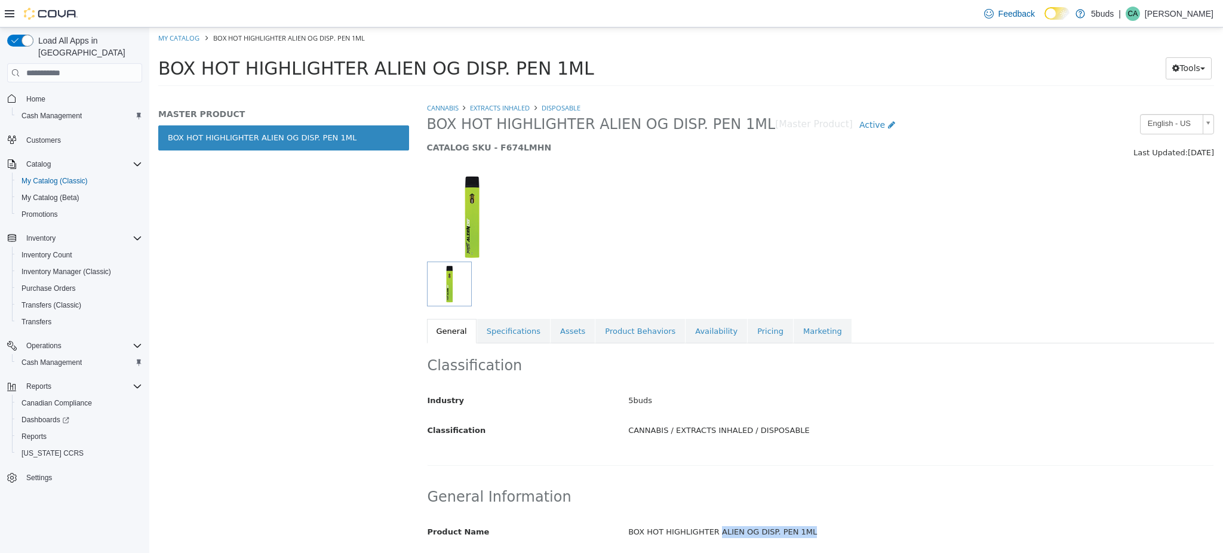
copy div "ALIEN OG DISP. PEN 1ML"
click at [871, 444] on div "Classification Industry 5buds Classification CANNABIS / EXTRACTS INHALED / DISP…" at bounding box center [821, 405] width 788 height 122
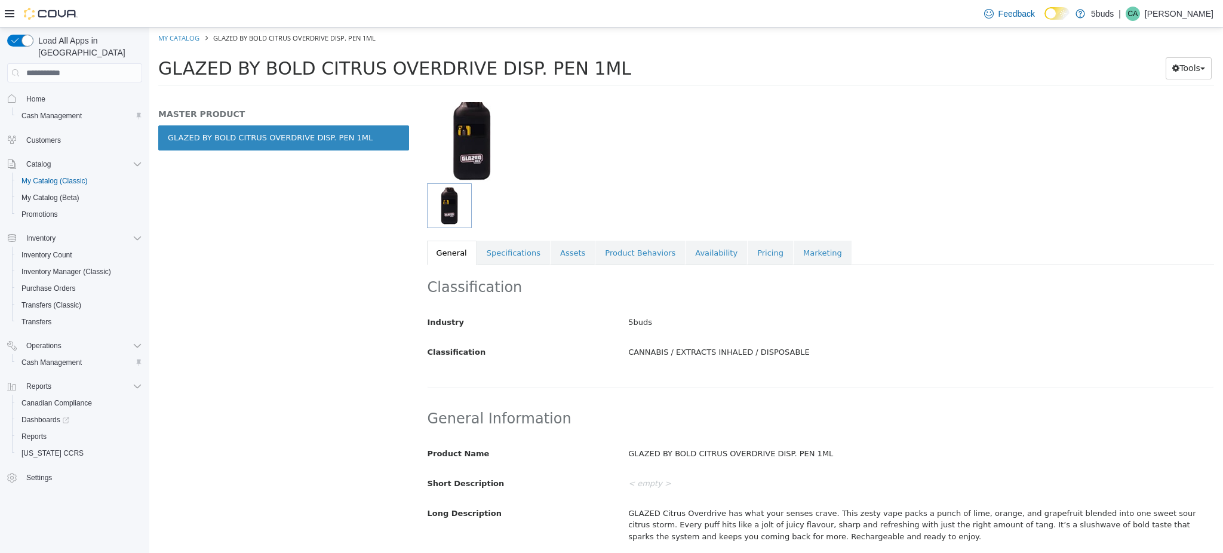
scroll to position [159, 0]
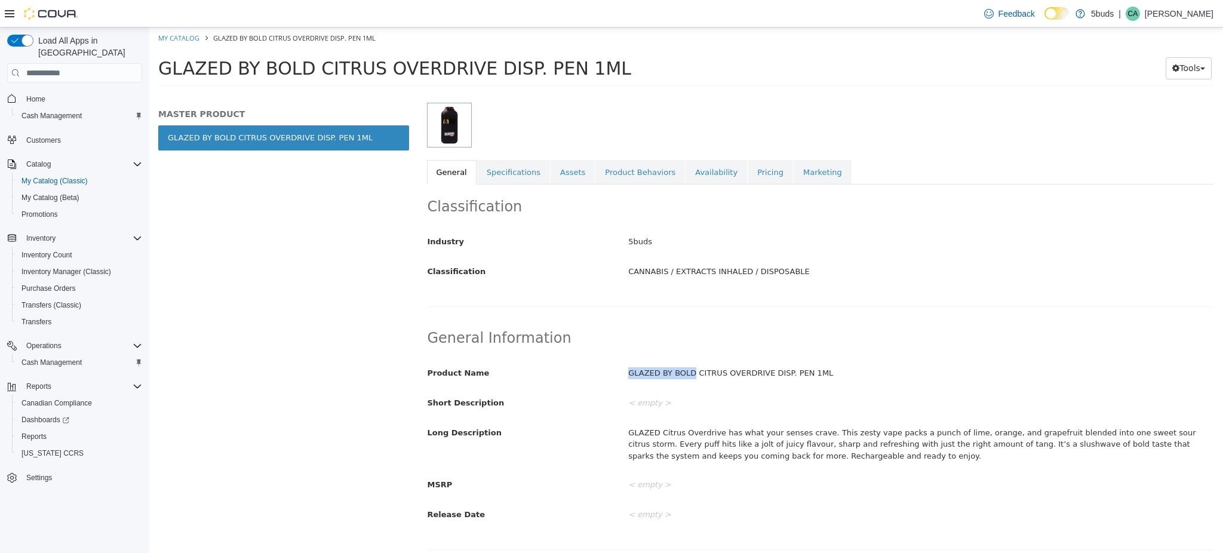
drag, startPoint x: 624, startPoint y: 373, endPoint x: 683, endPoint y: 374, distance: 59.2
click at [683, 374] on div "GLAZED BY BOLD CITRUS OVERDRIVE DISP. PEN 1ML" at bounding box center [921, 373] width 603 height 21
copy div "GLAZED BY BOLD"
click at [873, 405] on div "< empty >" at bounding box center [921, 403] width 603 height 21
drag, startPoint x: 694, startPoint y: 372, endPoint x: 807, endPoint y: 372, distance: 113.5
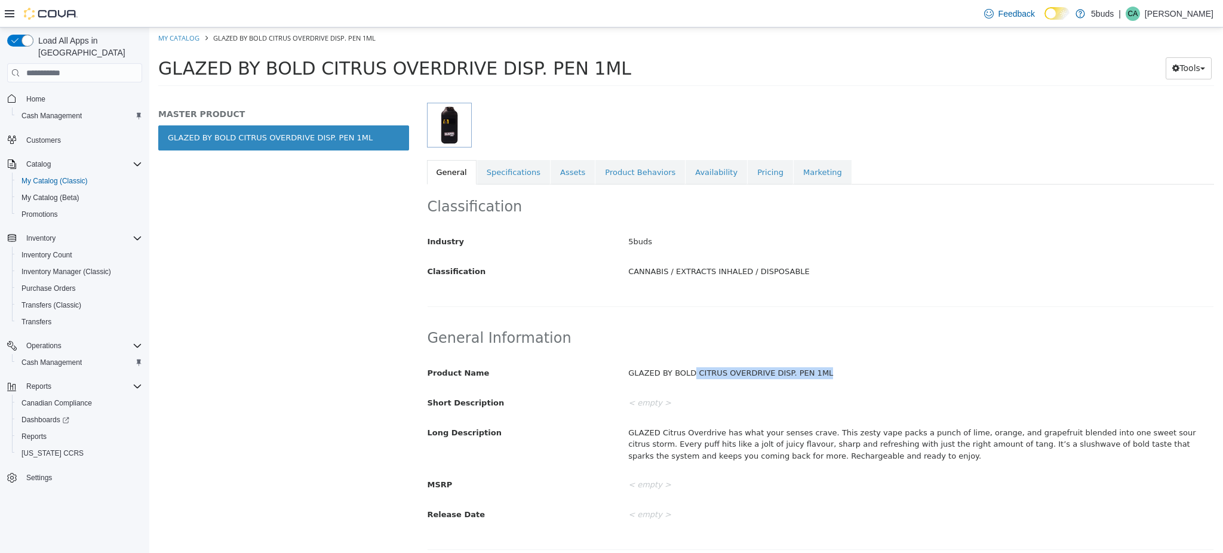
click at [807, 372] on div "GLAZED BY BOLD CITRUS OVERDRIVE DISP. PEN 1ML" at bounding box center [921, 373] width 603 height 21
copy div "CITRUS OVERDRIVE DISP. PEN 1ML"
drag, startPoint x: 974, startPoint y: 412, endPoint x: 884, endPoint y: 415, distance: 89.7
click at [974, 412] on div "< empty >" at bounding box center [921, 403] width 603 height 21
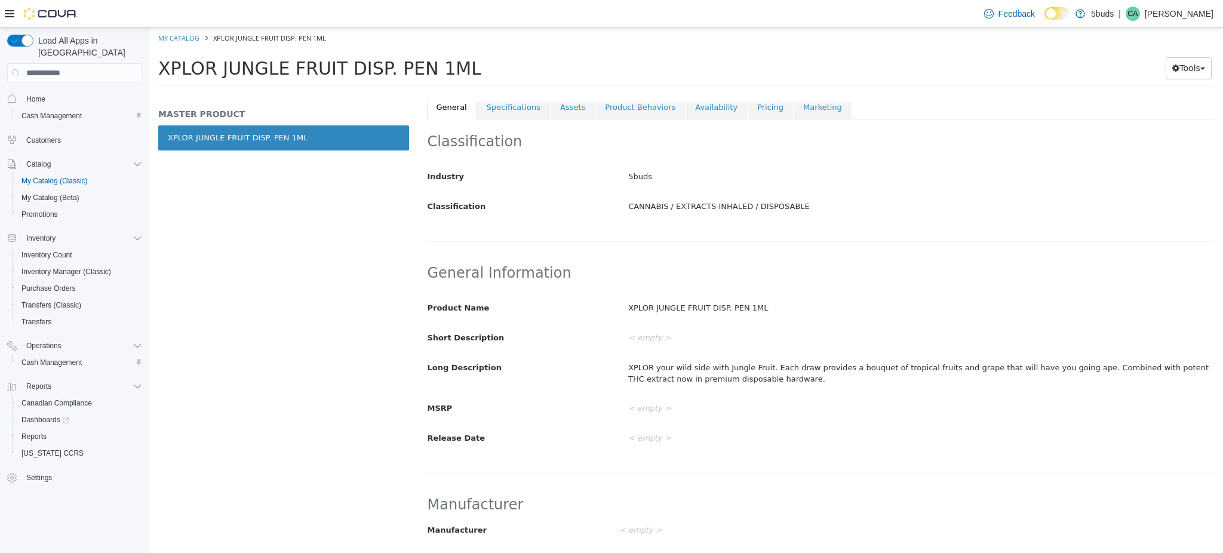
scroll to position [318, 0]
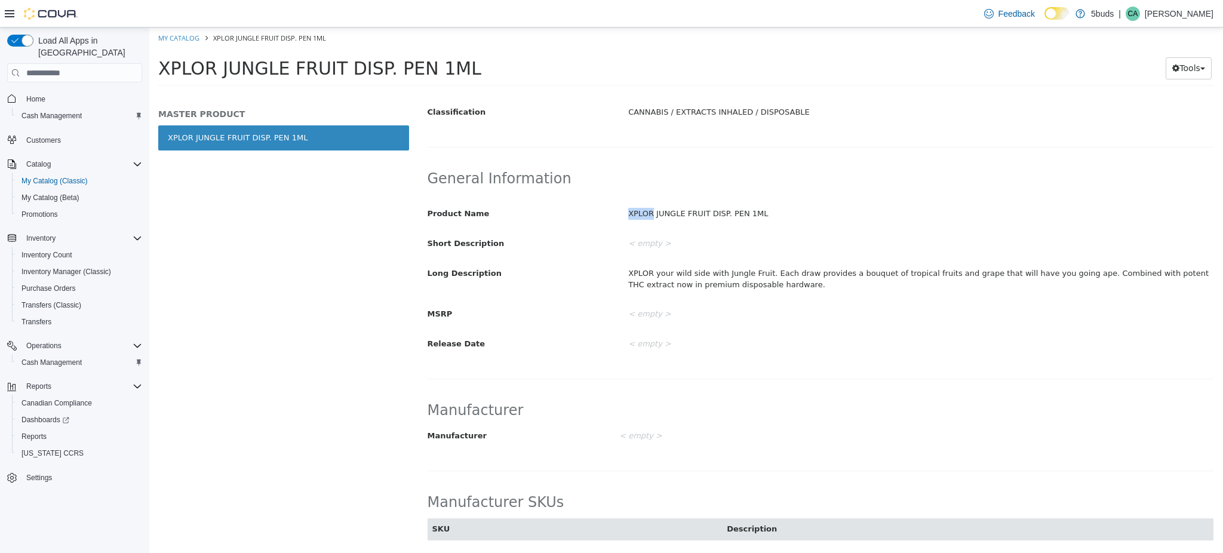
drag, startPoint x: 626, startPoint y: 212, endPoint x: 648, endPoint y: 210, distance: 22.2
click at [648, 210] on div "XPLOR JUNGLE FRUIT DISP. PEN 1ML" at bounding box center [921, 214] width 603 height 21
click at [1115, 384] on div "General Information Product Name XPLOR JUNGLE FRUIT DISP. PEN 1ML Short Descrip…" at bounding box center [821, 273] width 788 height 232
drag, startPoint x: 650, startPoint y: 213, endPoint x: 749, endPoint y: 216, distance: 99.2
click at [750, 216] on div "XPLOR JUNGLE FRUIT DISP. PEN 1ML" at bounding box center [921, 214] width 603 height 21
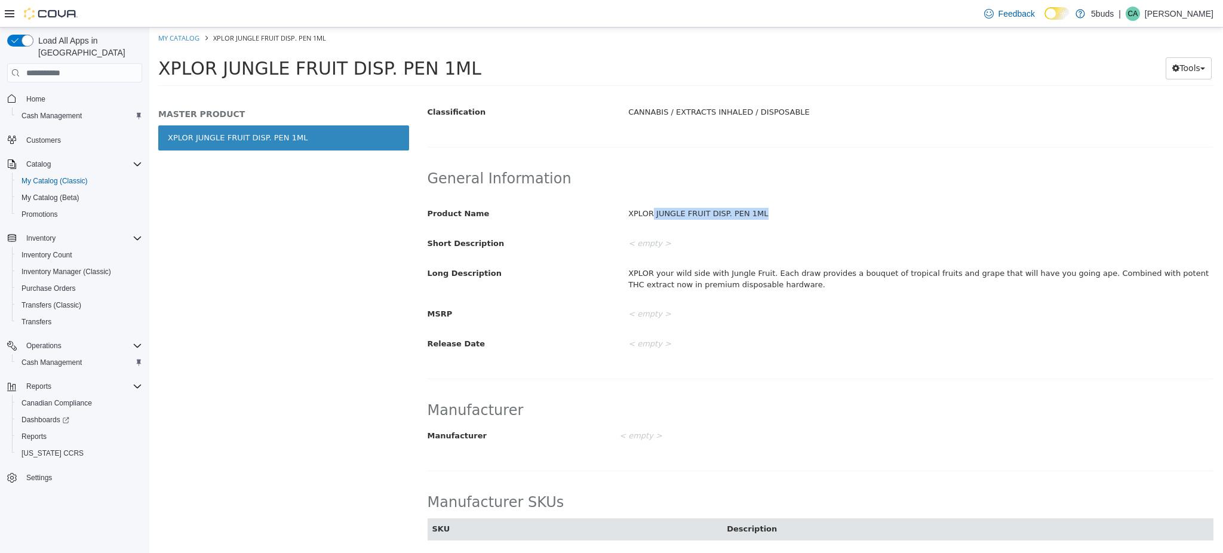
copy div "JUNGLE FRUIT DISP. PEN 1ML"
click at [1025, 377] on div "General Information Product Name XPLOR JUNGLE FRUIT DISP. PEN 1ML Short Descrip…" at bounding box center [821, 268] width 788 height 223
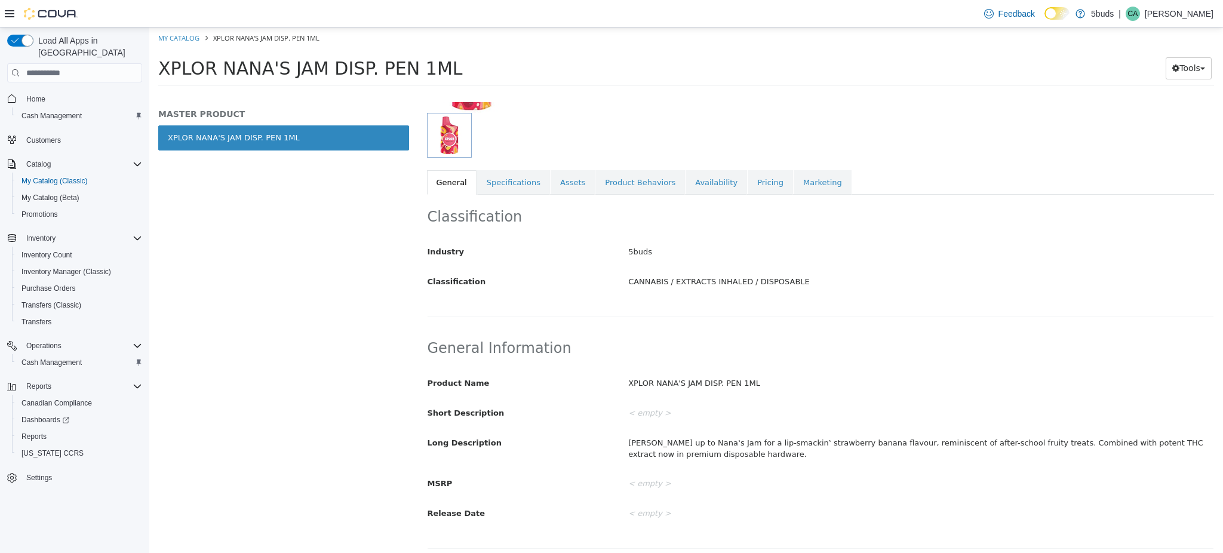
scroll to position [159, 0]
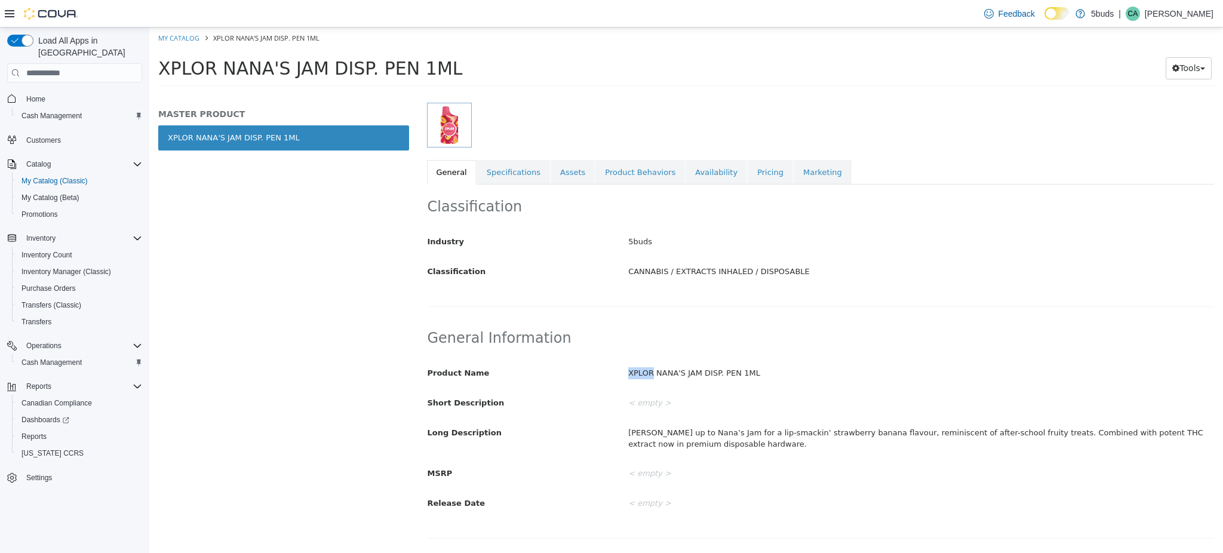
drag, startPoint x: 624, startPoint y: 372, endPoint x: 646, endPoint y: 372, distance: 22.1
click at [646, 372] on div "XPLOR NANA'S JAM DISP. PEN 1ML" at bounding box center [921, 373] width 603 height 21
copy div "XPLOR"
click at [899, 363] on div "XPLOR NANA'S JAM DISP. PEN 1ML" at bounding box center [921, 373] width 603 height 21
drag, startPoint x: 658, startPoint y: 372, endPoint x: 752, endPoint y: 372, distance: 94.4
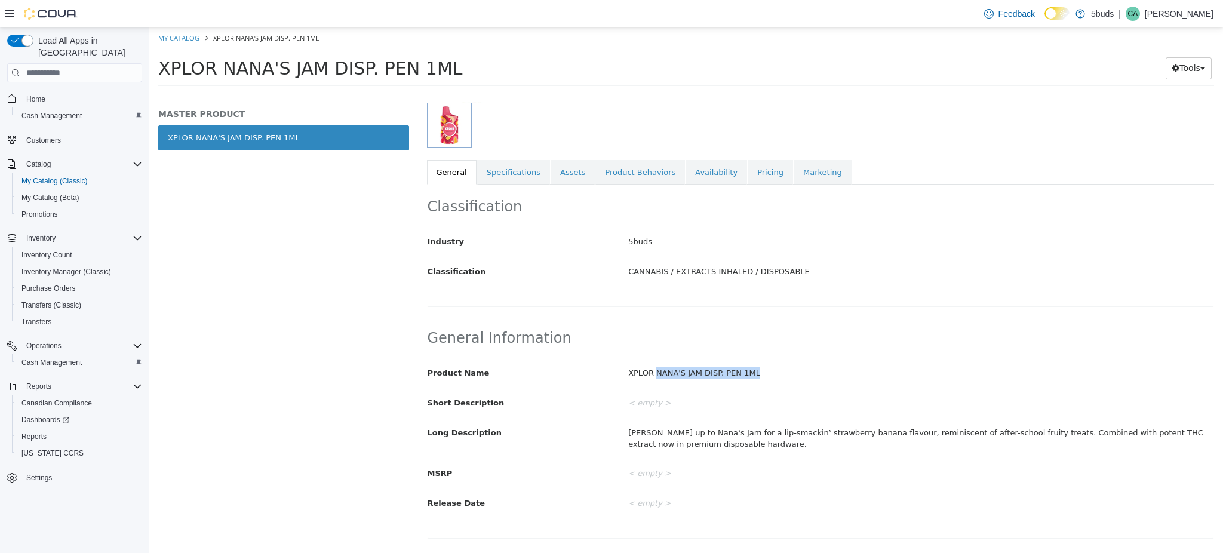
click at [752, 372] on div "XPLOR NANA'S JAM DISP. PEN 1ML" at bounding box center [921, 373] width 603 height 21
copy div "[PERSON_NAME]'S JAM DISP. PEN 1ML"
click at [1017, 401] on div "< empty >" at bounding box center [921, 403] width 603 height 21
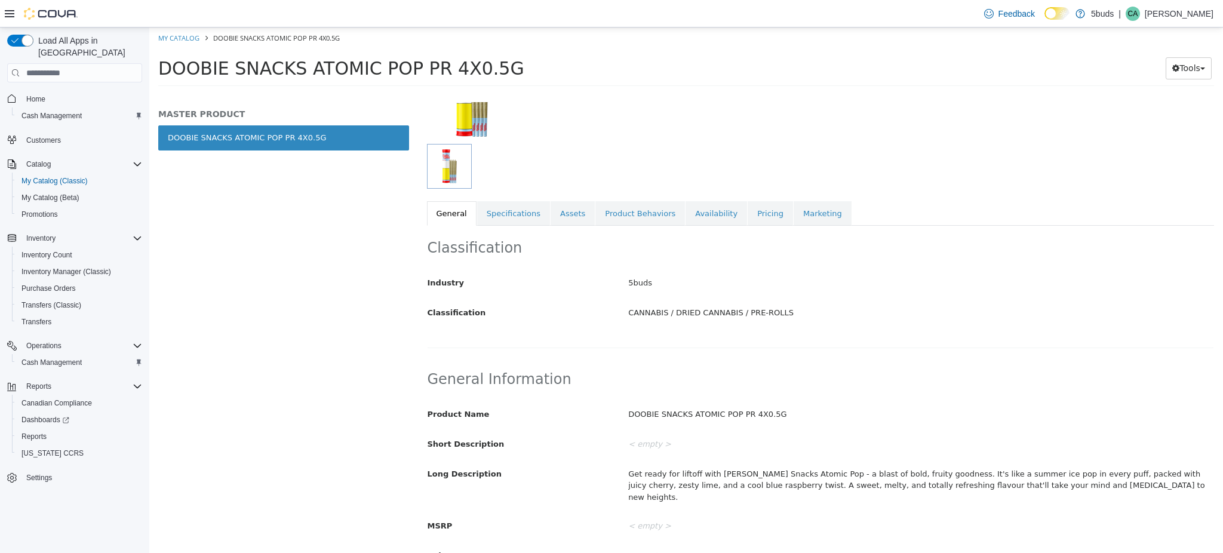
scroll to position [318, 0]
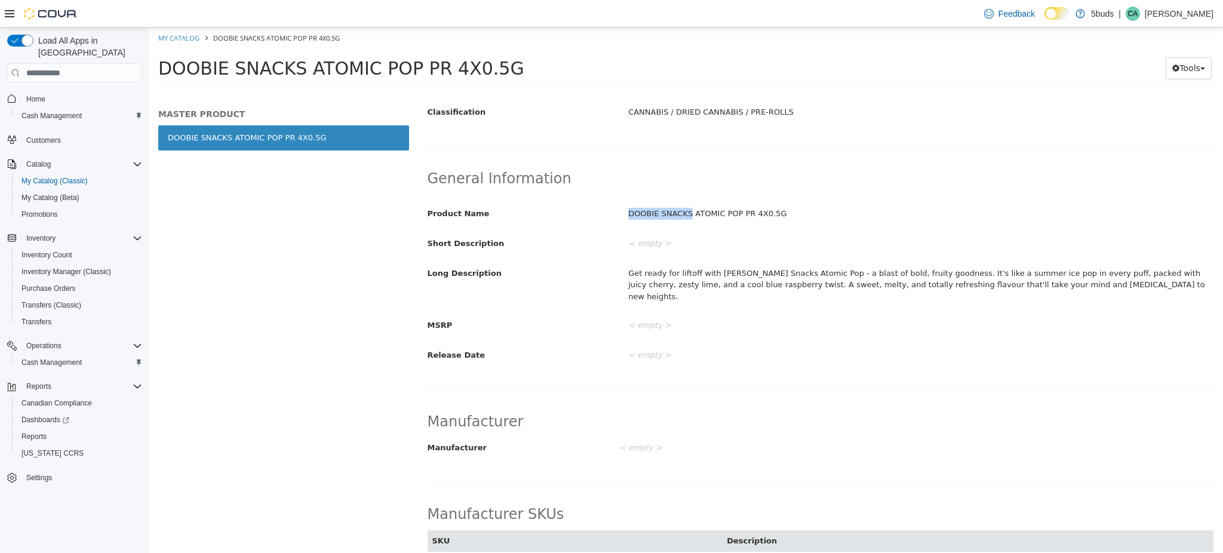
drag, startPoint x: 625, startPoint y: 213, endPoint x: 682, endPoint y: 211, distance: 56.8
click at [682, 211] on div "DOOBIE SNACKS ATOMIC POP PR 4X0.5G" at bounding box center [921, 214] width 603 height 21
copy div "DOOBIE SNACKS"
drag, startPoint x: 992, startPoint y: 466, endPoint x: 842, endPoint y: 391, distance: 167.0
click at [992, 466] on div "Manufacturer Manufacturer < empty > Cancel Save" at bounding box center [821, 442] width 788 height 84
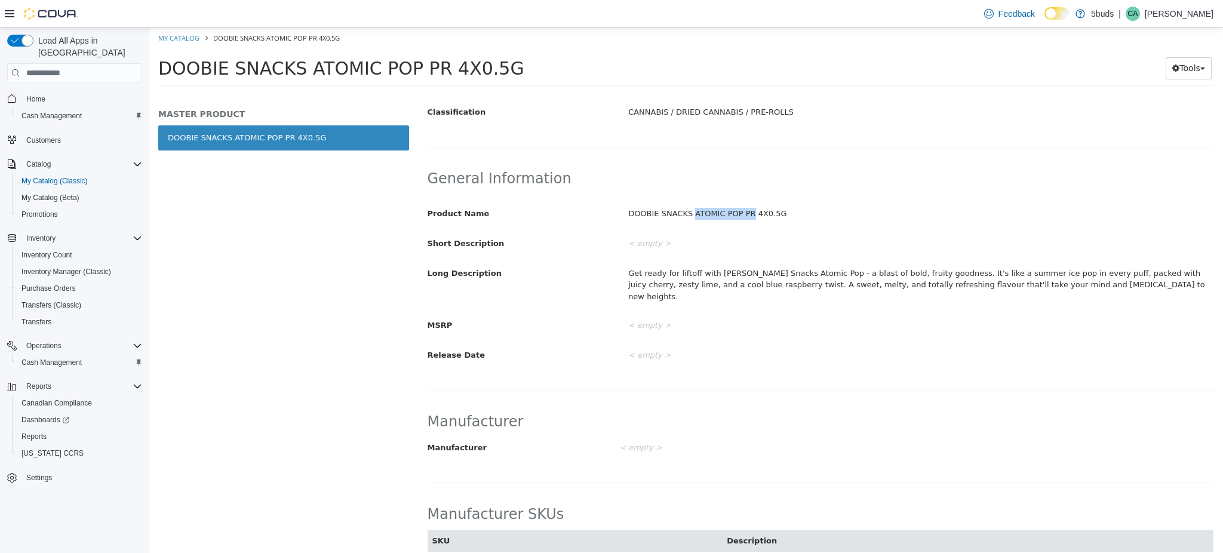
drag, startPoint x: 686, startPoint y: 211, endPoint x: 740, endPoint y: 213, distance: 54.4
click at [740, 213] on div "DOOBIE SNACKS ATOMIC POP PR 4X0.5G" at bounding box center [921, 214] width 603 height 21
click at [739, 213] on div "DOOBIE SNACKS ATOMIC POP PR 4X0.5G" at bounding box center [921, 214] width 603 height 21
drag, startPoint x: 686, startPoint y: 213, endPoint x: 768, endPoint y: 214, distance: 81.2
click at [768, 214] on div "DOOBIE SNACKS ATOMIC POP PR 4X0.5G" at bounding box center [921, 214] width 603 height 21
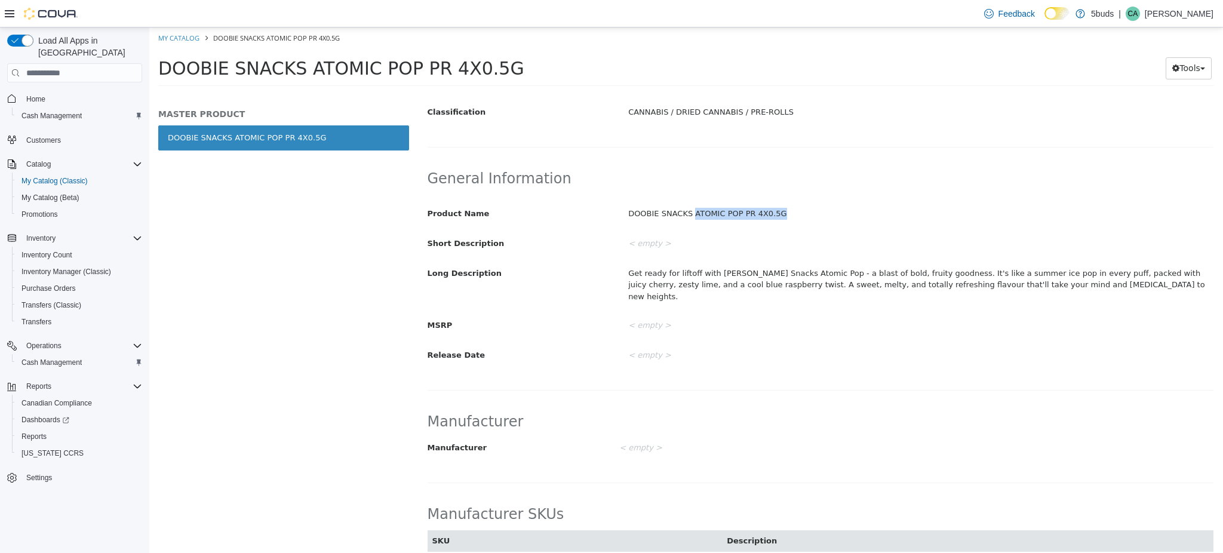
copy div "ATOMIC POP PR 4X0.5G"
click at [1142, 446] on div "< empty >" at bounding box center [888, 448] width 536 height 21
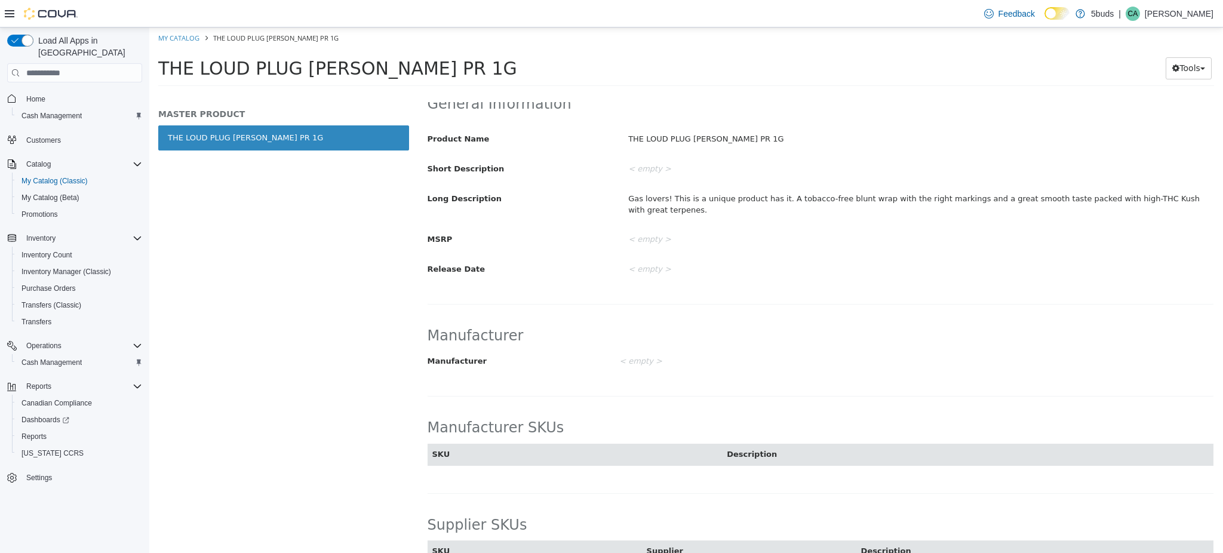
scroll to position [398, 0]
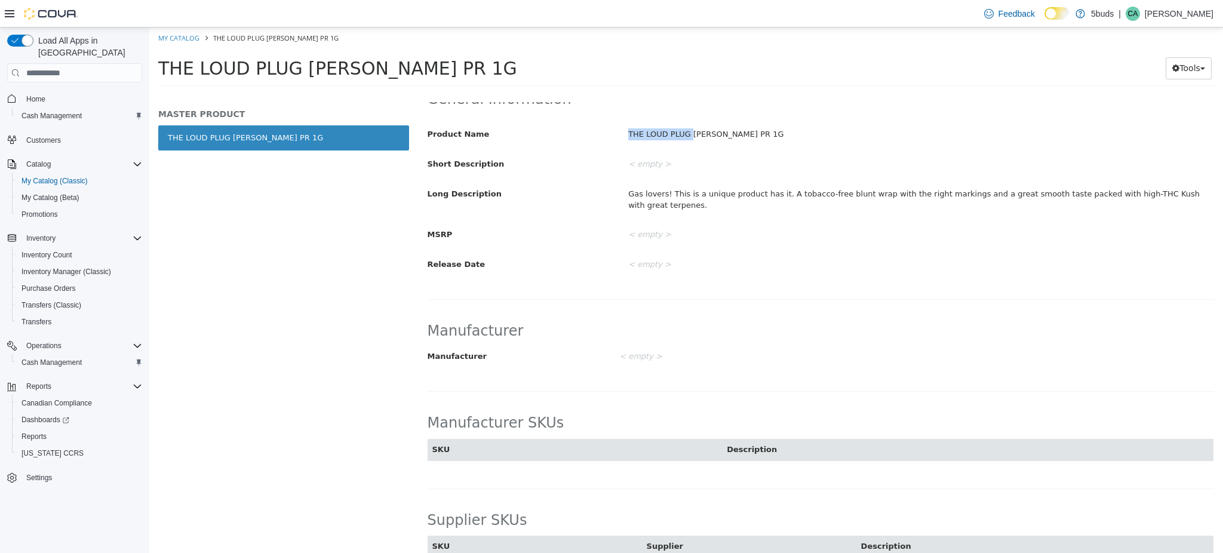
drag, startPoint x: 636, startPoint y: 130, endPoint x: 685, endPoint y: 132, distance: 49.0
click at [685, 132] on div "THE LOUD PLUG [PERSON_NAME] PR 1G" at bounding box center [921, 134] width 603 height 21
copy div "THE LOUD PLUG"
drag, startPoint x: 889, startPoint y: 281, endPoint x: 872, endPoint y: 271, distance: 19.8
click at [888, 281] on div "General Information Product Name THE LOUD PLUG BENNY BLUNTO PR 1G Short Descrip…" at bounding box center [821, 188] width 788 height 223
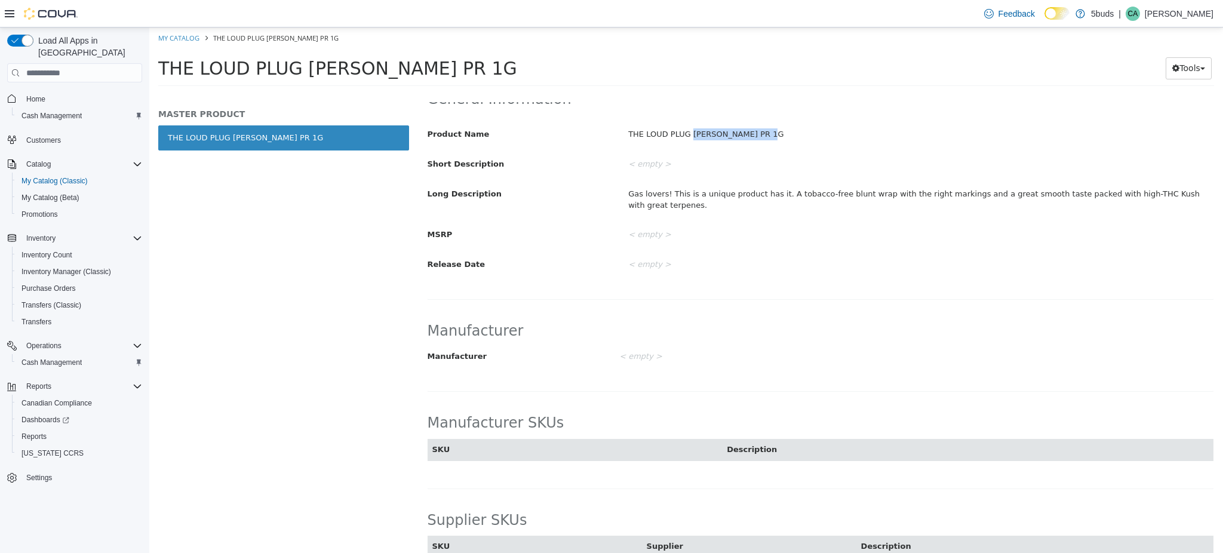
drag, startPoint x: 683, startPoint y: 132, endPoint x: 761, endPoint y: 131, distance: 77.7
click at [761, 131] on div "THE LOUD PLUG BENNY BLUNTO PR 1G" at bounding box center [921, 134] width 603 height 21
copy div "BENNY BLUNTO PR 1G"
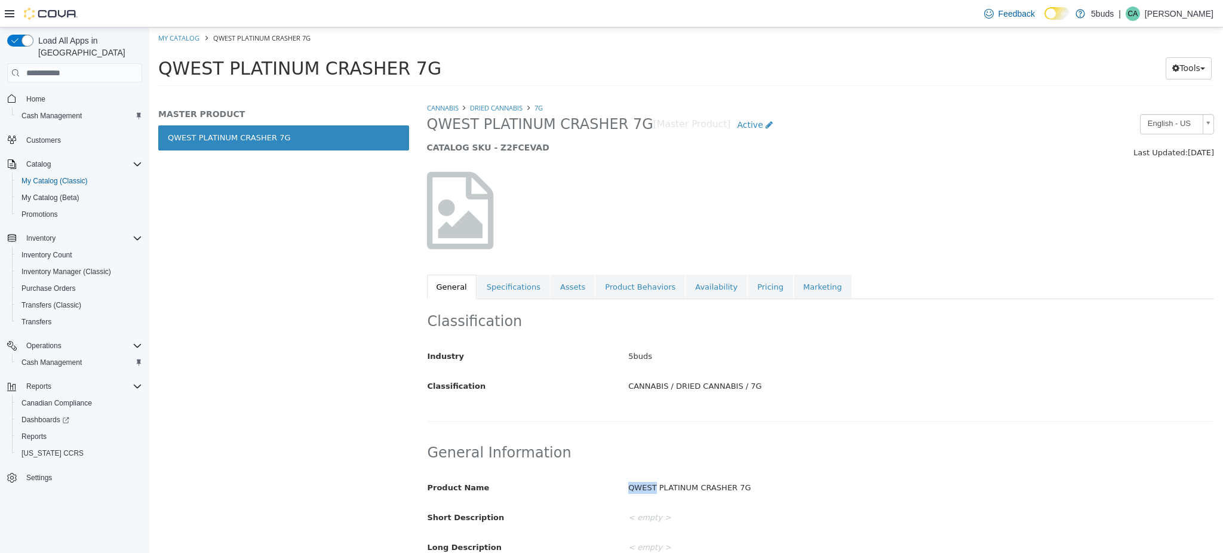
drag, startPoint x: 624, startPoint y: 488, endPoint x: 649, endPoint y: 484, distance: 25.4
click at [649, 484] on div "QWEST PLATINUM CRASHER 7G" at bounding box center [921, 488] width 603 height 21
copy div "QWEST"
click at [639, 436] on div "General Information Product Name QWEST PLATINUM CRASHER 7G Short Description < …" at bounding box center [821, 537] width 788 height 212
drag, startPoint x: 654, startPoint y: 486, endPoint x: 737, endPoint y: 494, distance: 84.0
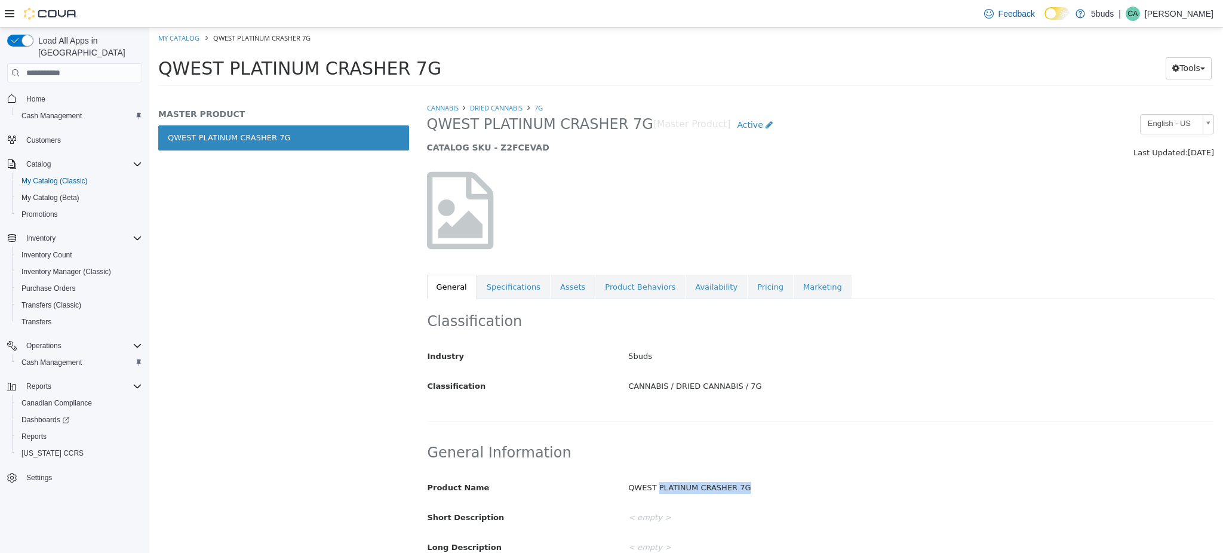
click at [737, 494] on div "QWEST PLATINUM CRASHER 7G" at bounding box center [921, 488] width 603 height 21
copy div "PLATINUM CRASHER 7G"
click at [976, 459] on h2 "General Information" at bounding box center [821, 453] width 787 height 19
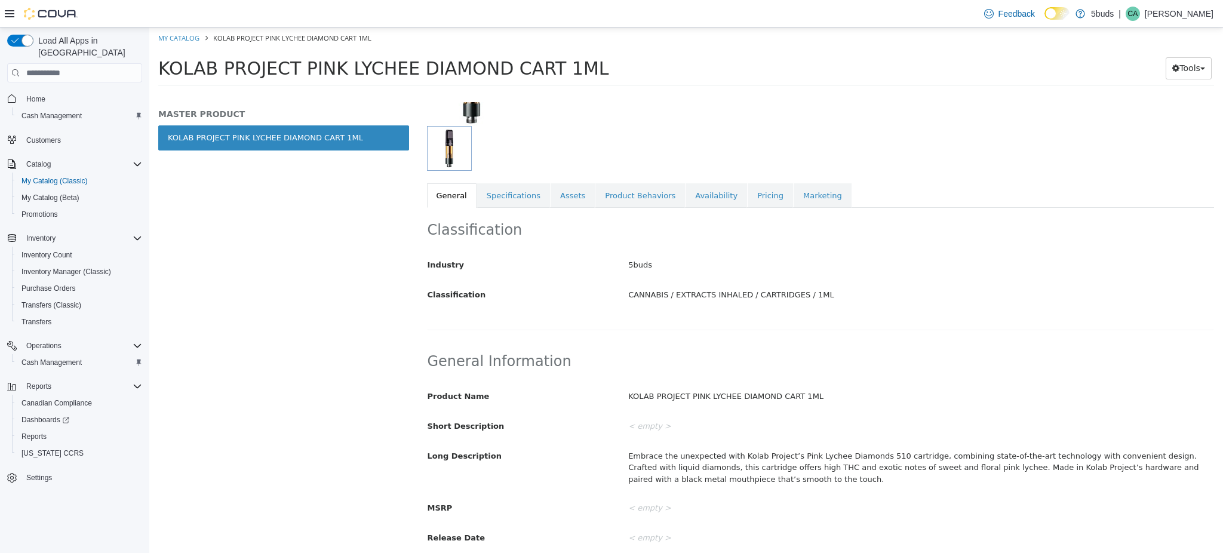
scroll to position [159, 0]
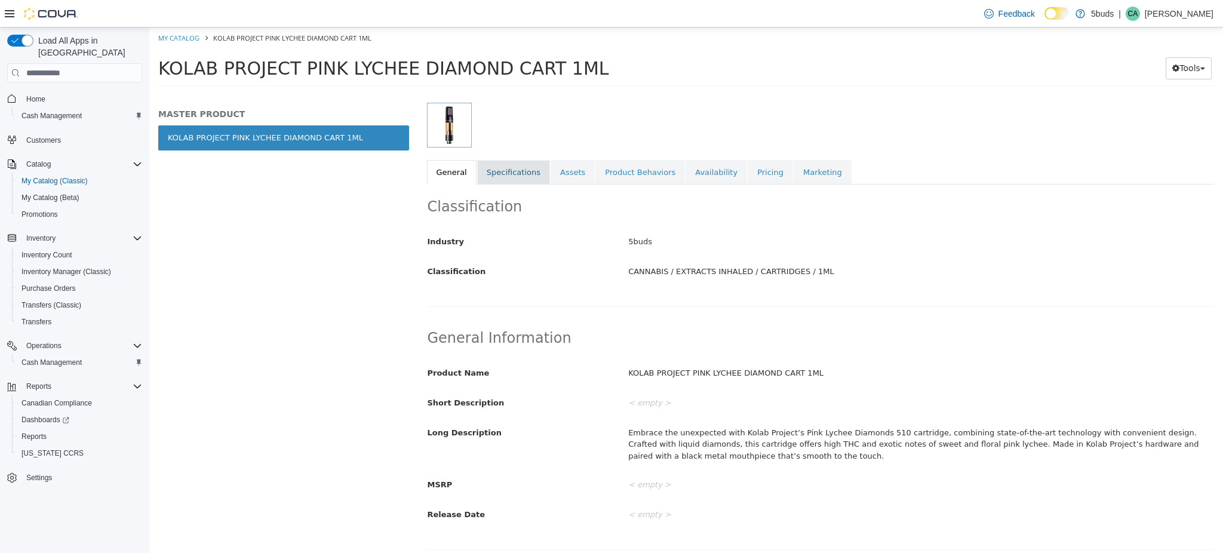
click at [513, 175] on link "Specifications" at bounding box center [513, 172] width 73 height 25
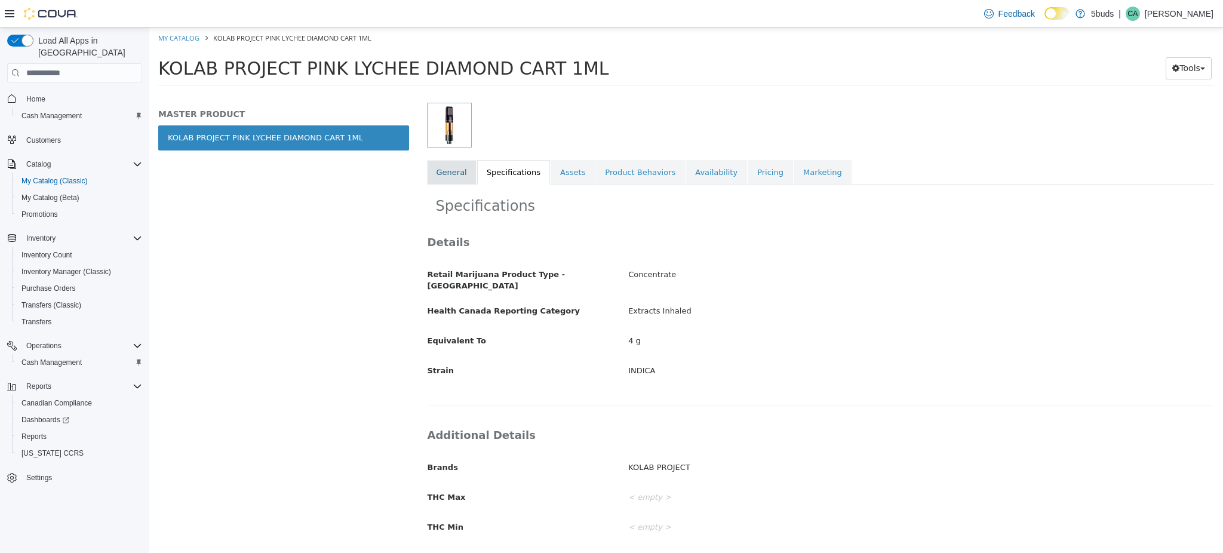
click at [445, 167] on link "General" at bounding box center [452, 172] width 50 height 25
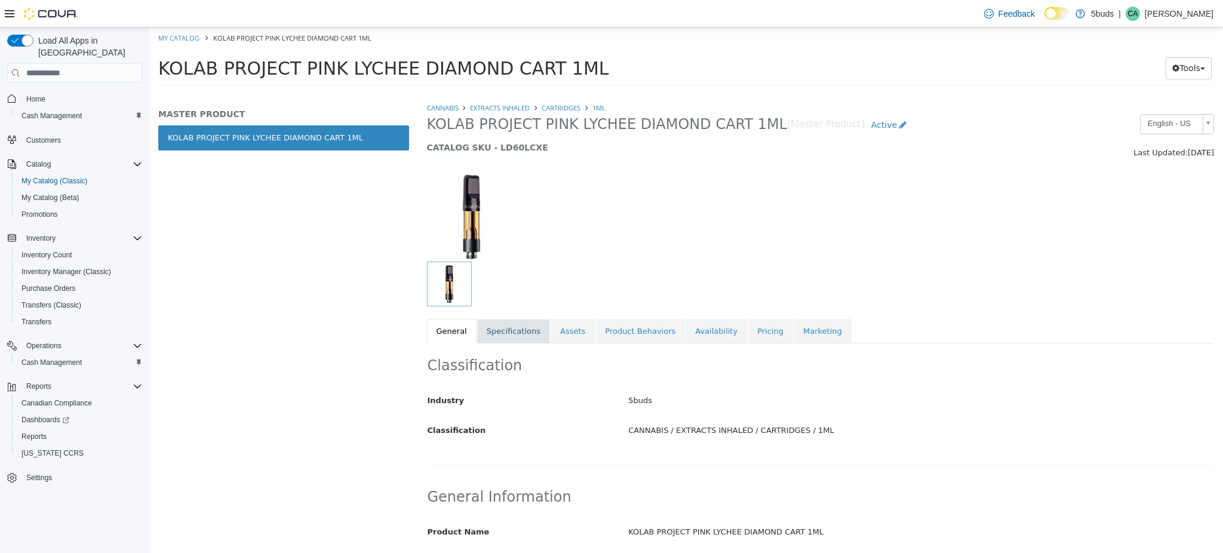
click at [517, 337] on link "Specifications" at bounding box center [513, 331] width 73 height 25
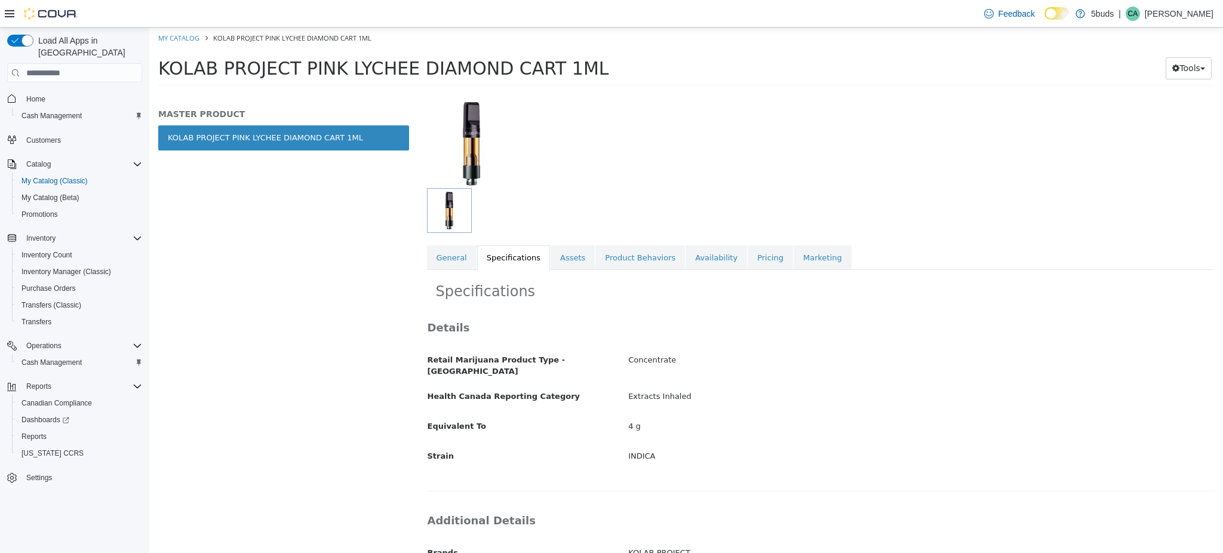
scroll to position [31, 0]
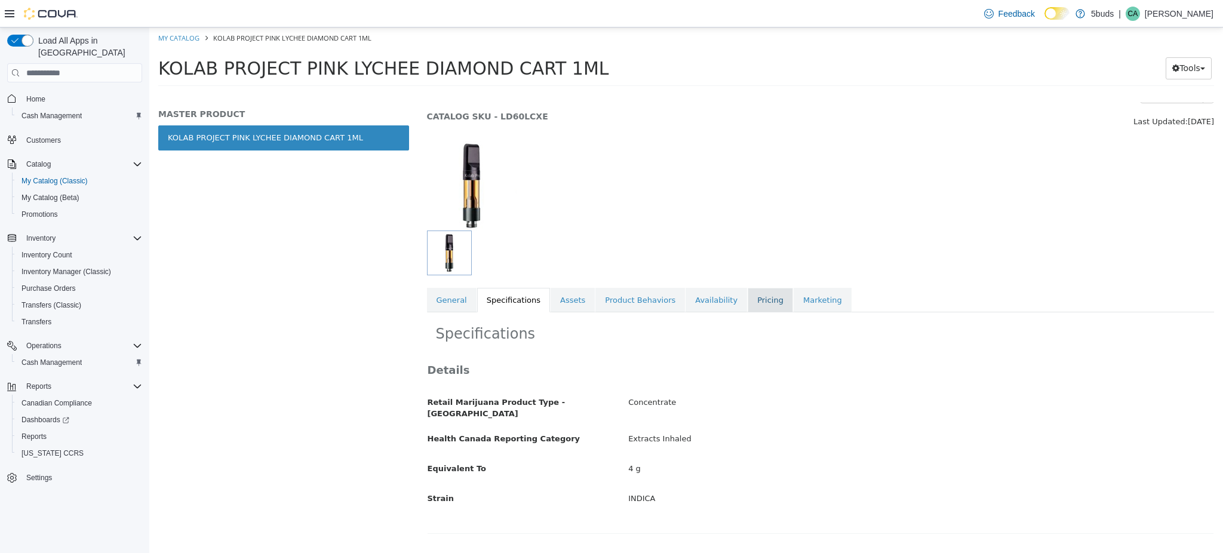
click at [748, 298] on link "Pricing" at bounding box center [770, 300] width 45 height 25
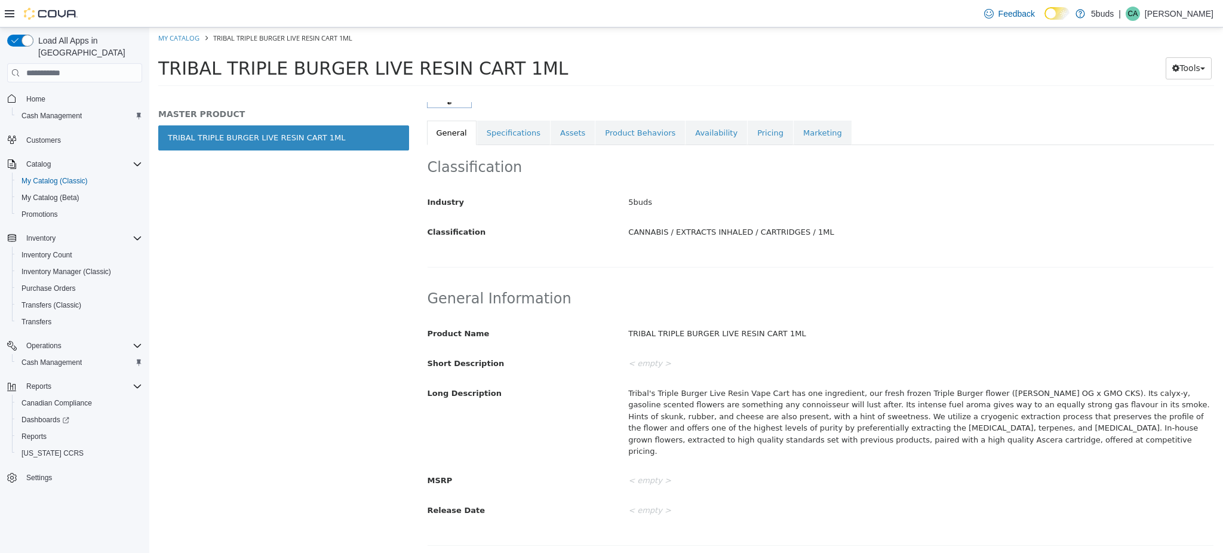
scroll to position [159, 0]
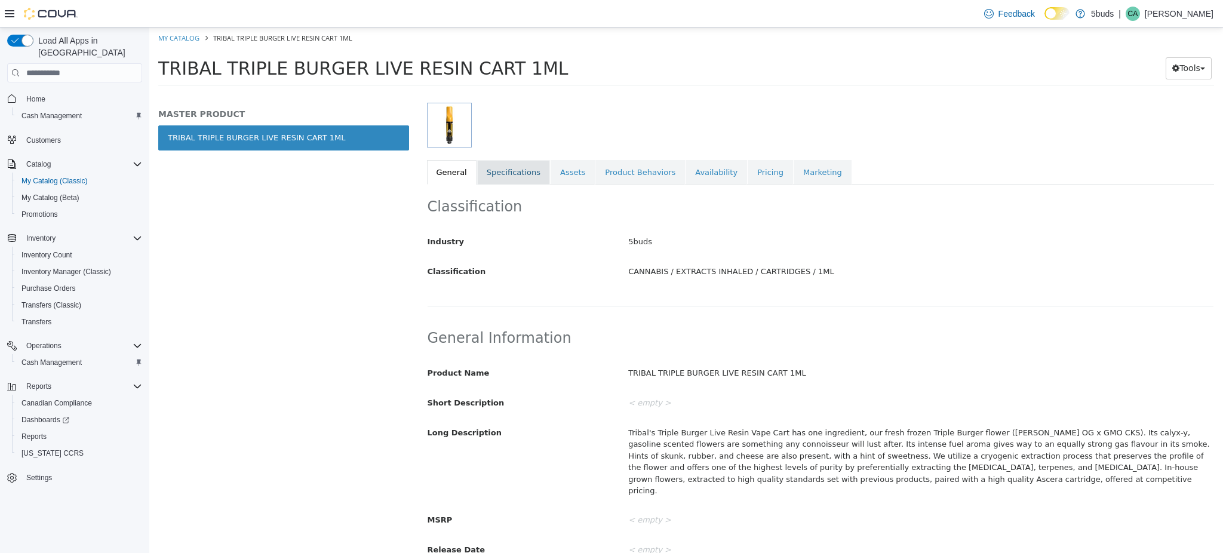
click at [495, 165] on link "Specifications" at bounding box center [513, 172] width 73 height 25
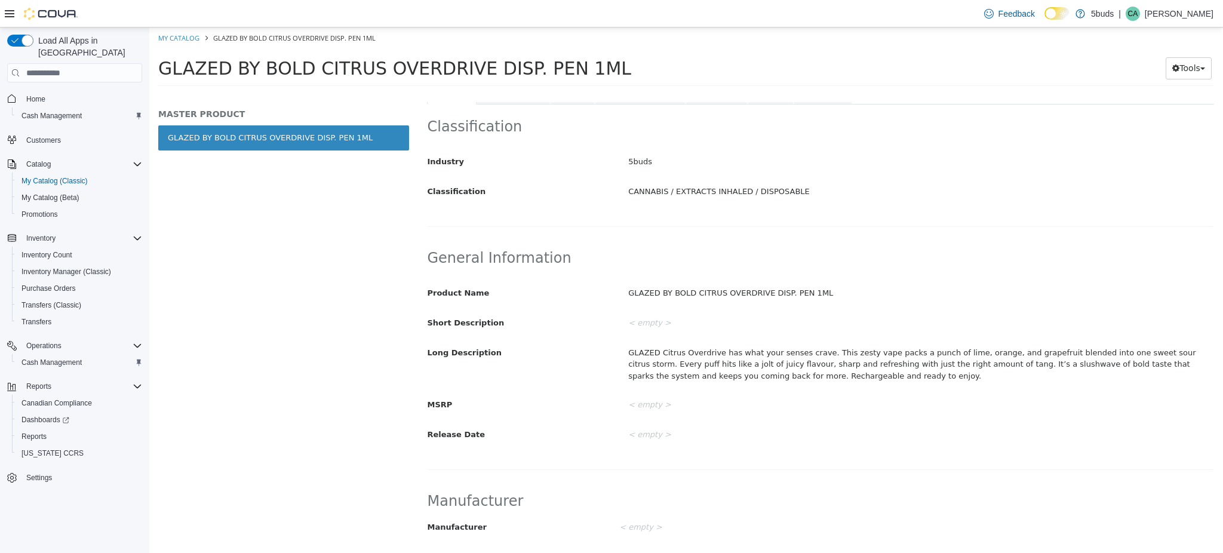
scroll to position [159, 0]
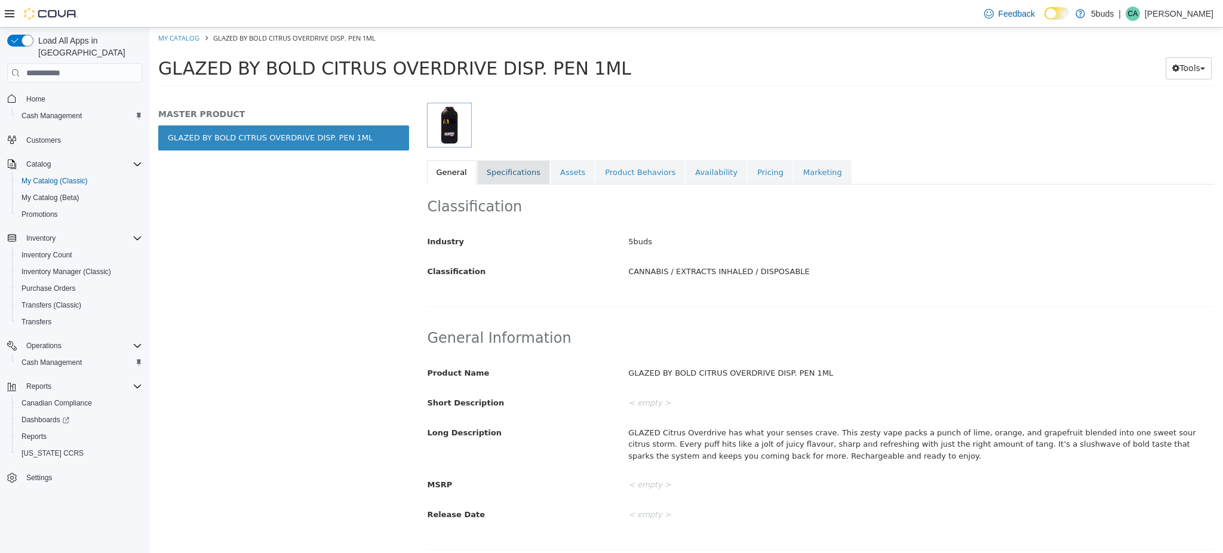
click at [511, 170] on link "Specifications" at bounding box center [513, 172] width 73 height 25
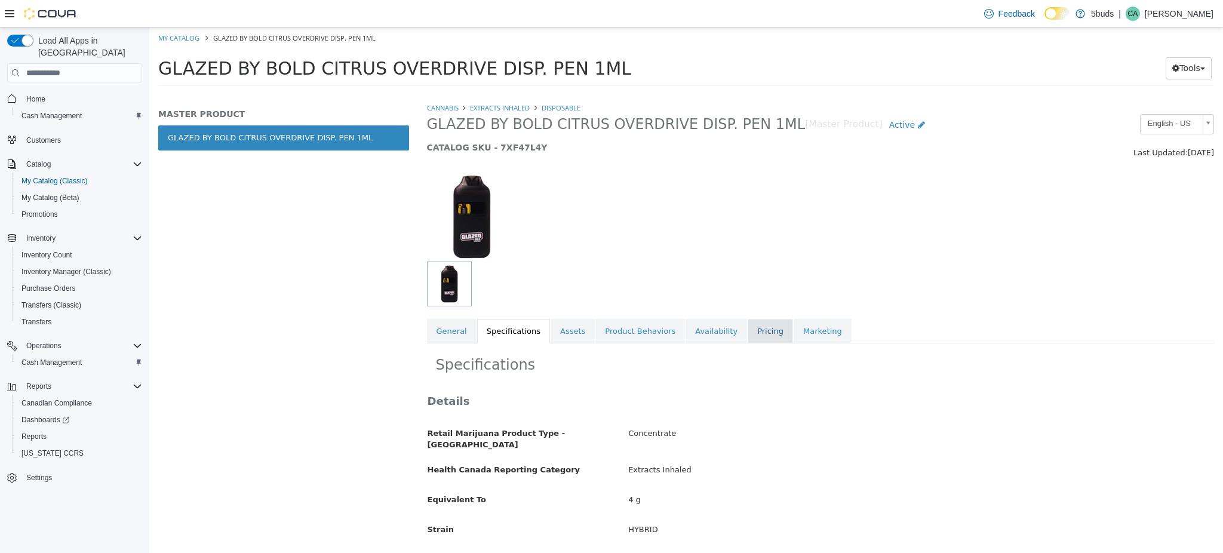
click at [748, 326] on link "Pricing" at bounding box center [770, 331] width 45 height 25
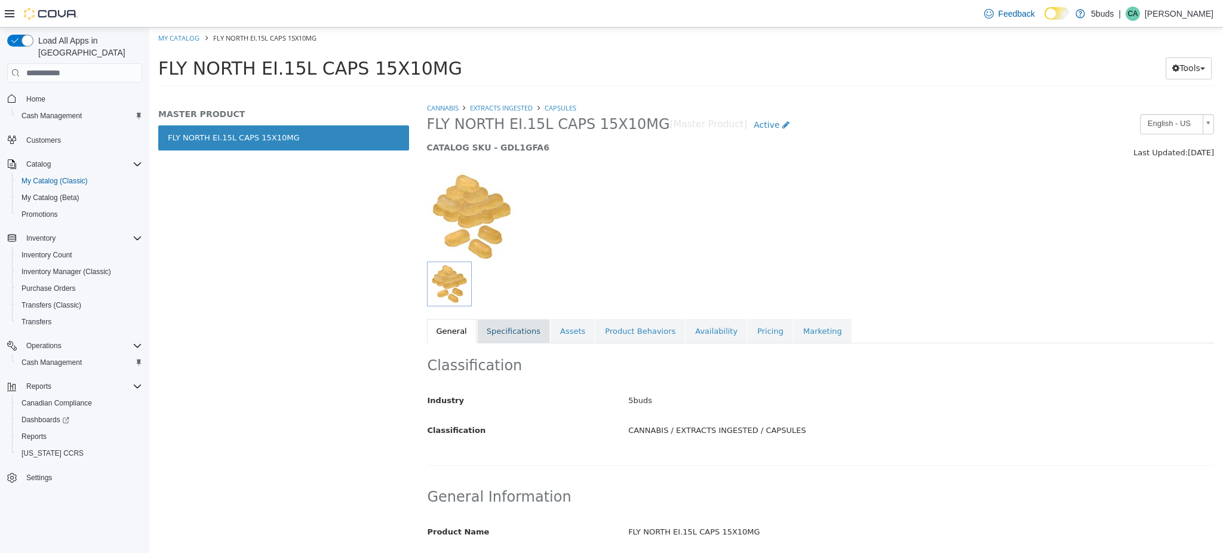
click at [504, 332] on link "Specifications" at bounding box center [513, 331] width 73 height 25
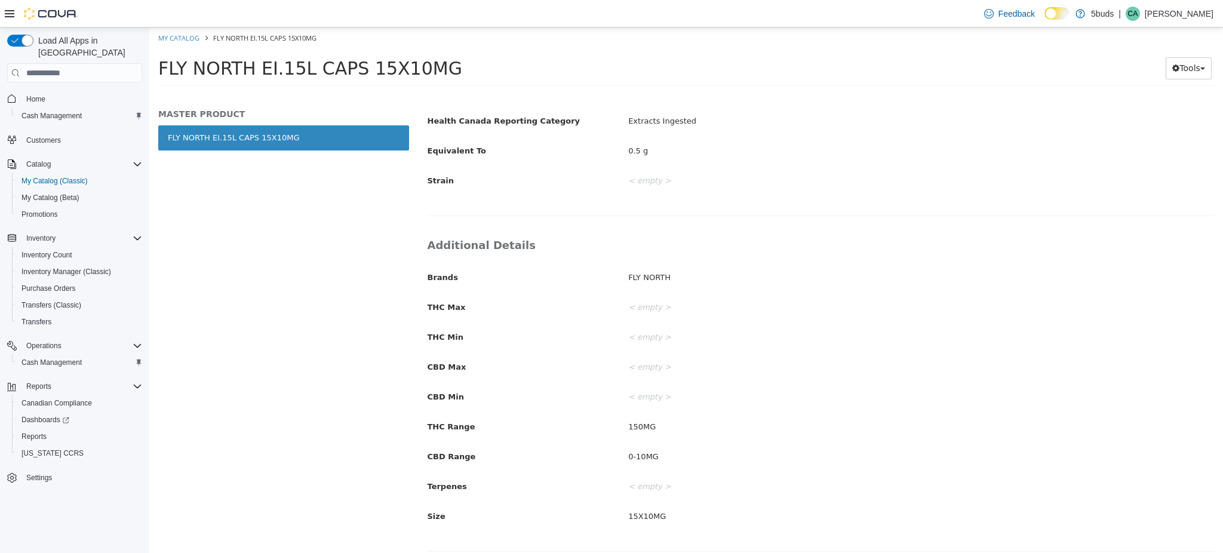
scroll to position [31, 0]
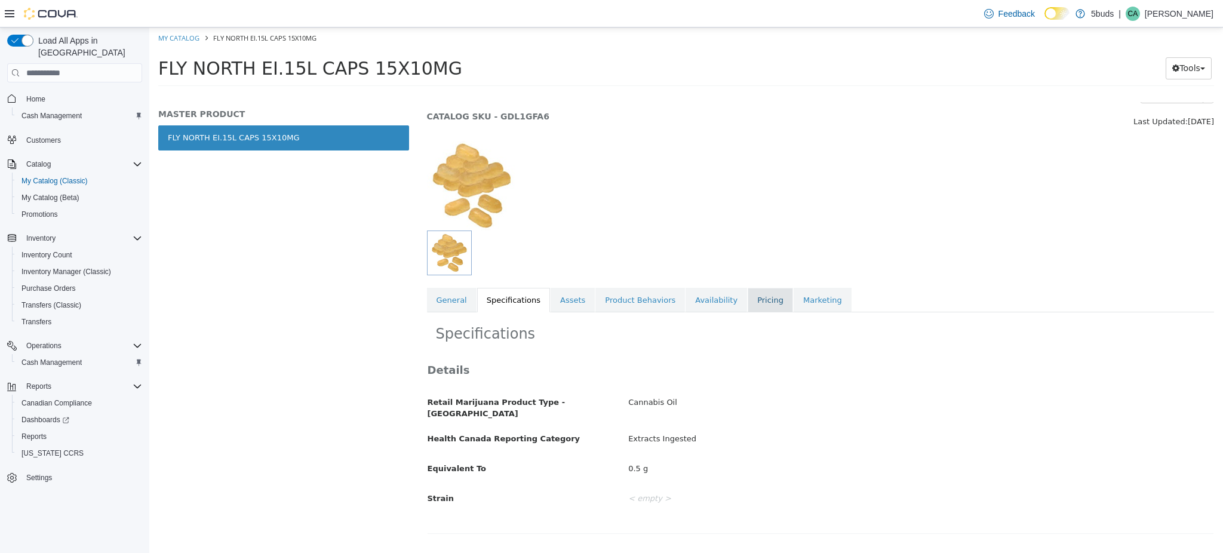
click at [748, 295] on link "Pricing" at bounding box center [770, 300] width 45 height 25
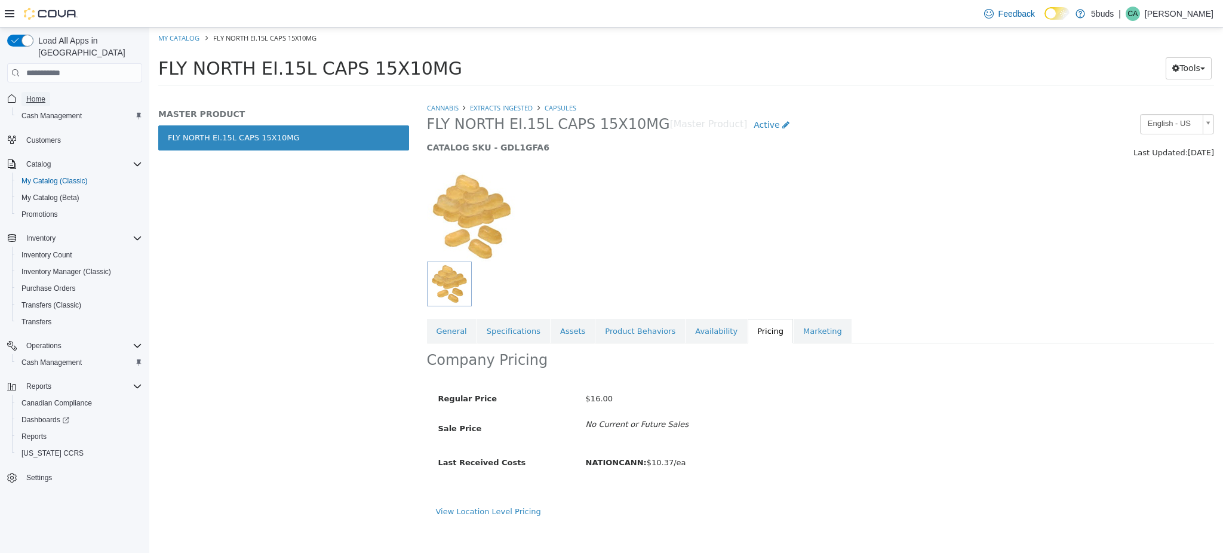
click at [39, 94] on span "Home" at bounding box center [35, 99] width 19 height 10
